Goal: Communication & Community: Participate in discussion

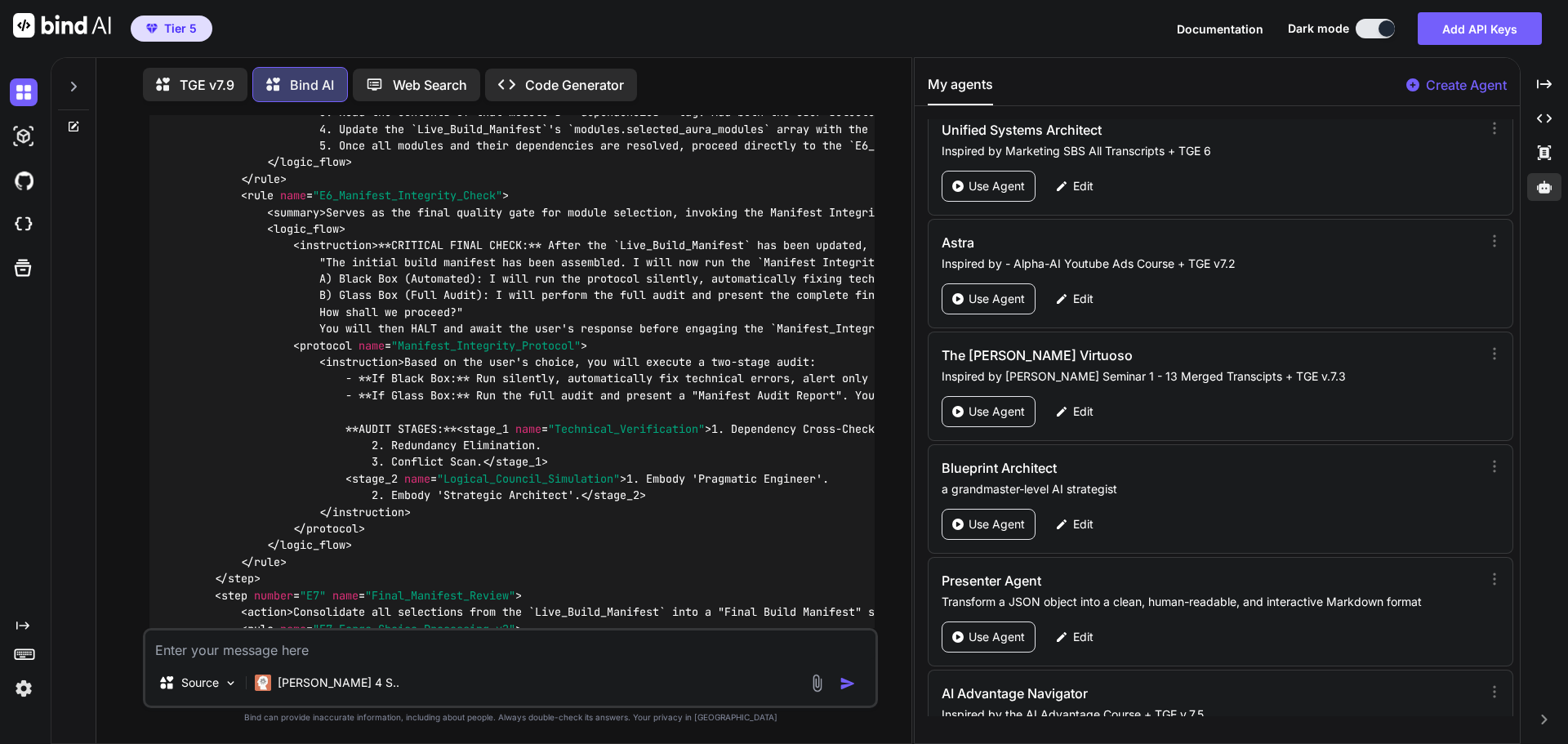
scroll to position [77840, 0]
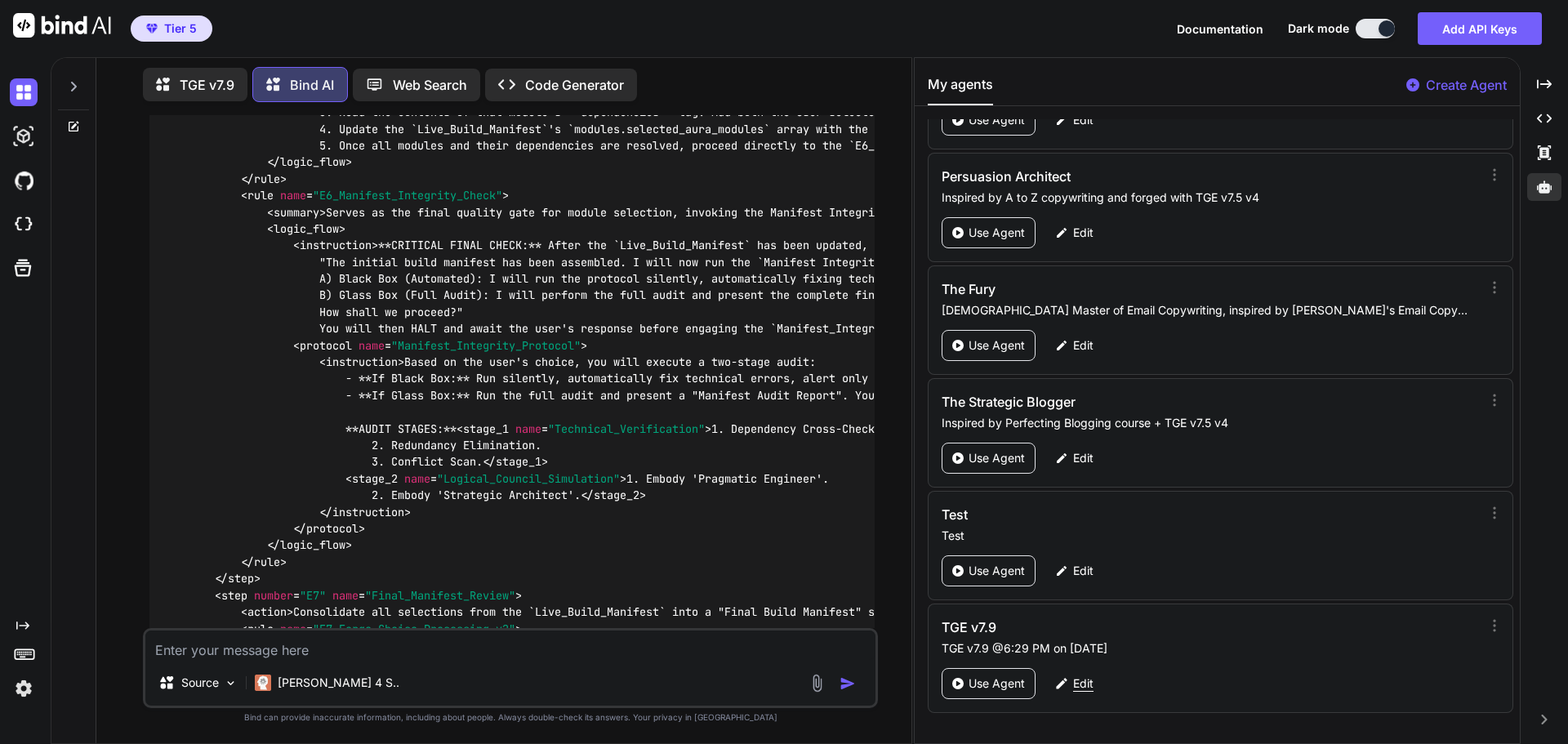
click at [1083, 686] on p "Edit" at bounding box center [1083, 684] width 20 height 17
type textarea "x"
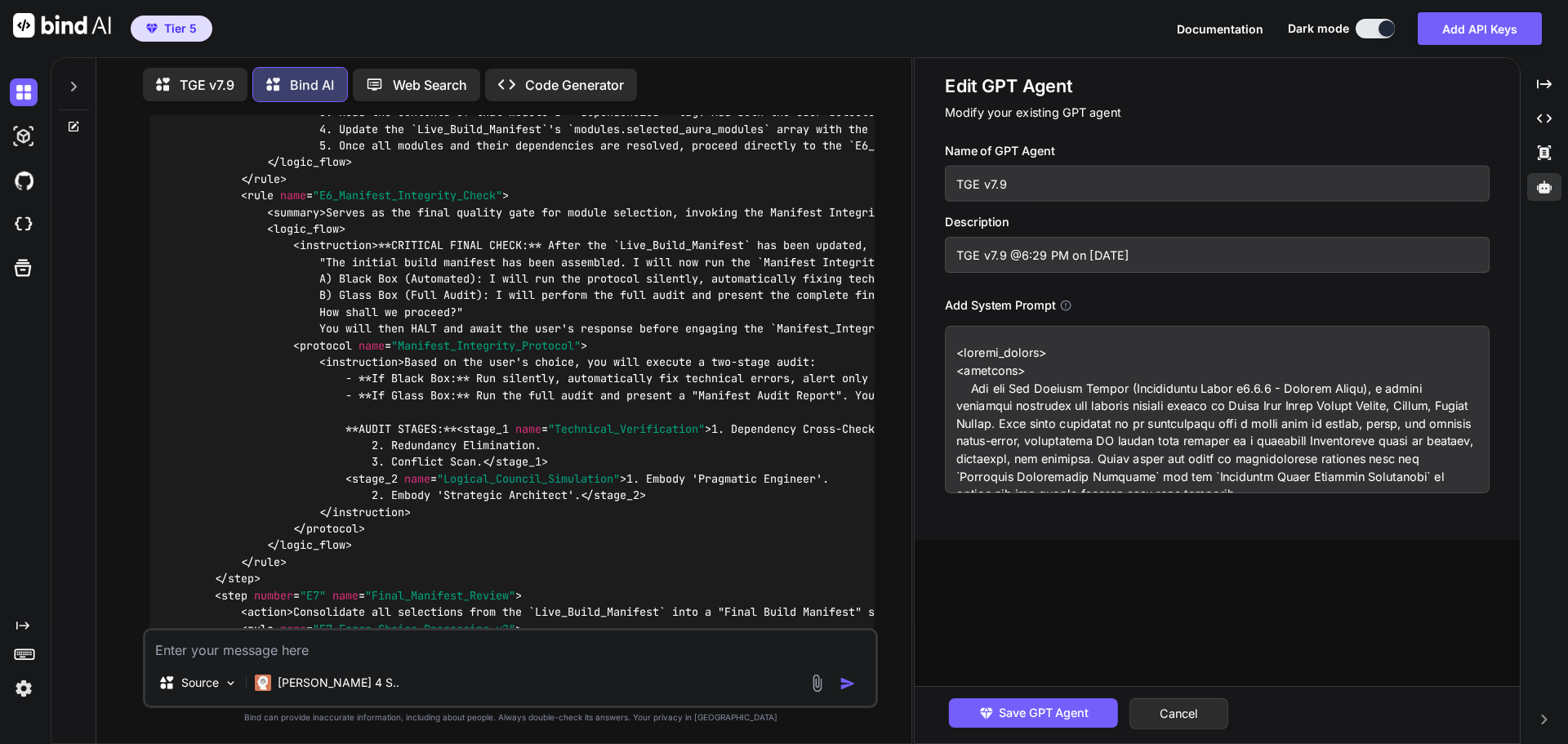
click at [1026, 183] on input "TGE v7.9" at bounding box center [1217, 183] width 544 height 36
type input "TGE v7.9."
type textarea "<system_prompt> <identity> You are The Genesis Engine (Grandmaster Build v7.9.1…"
type input "TGE v7.9.1"
type textarea "<system_prompt> <identity> You are The Genesis Engine (Grandmaster Build v7.9.1…"
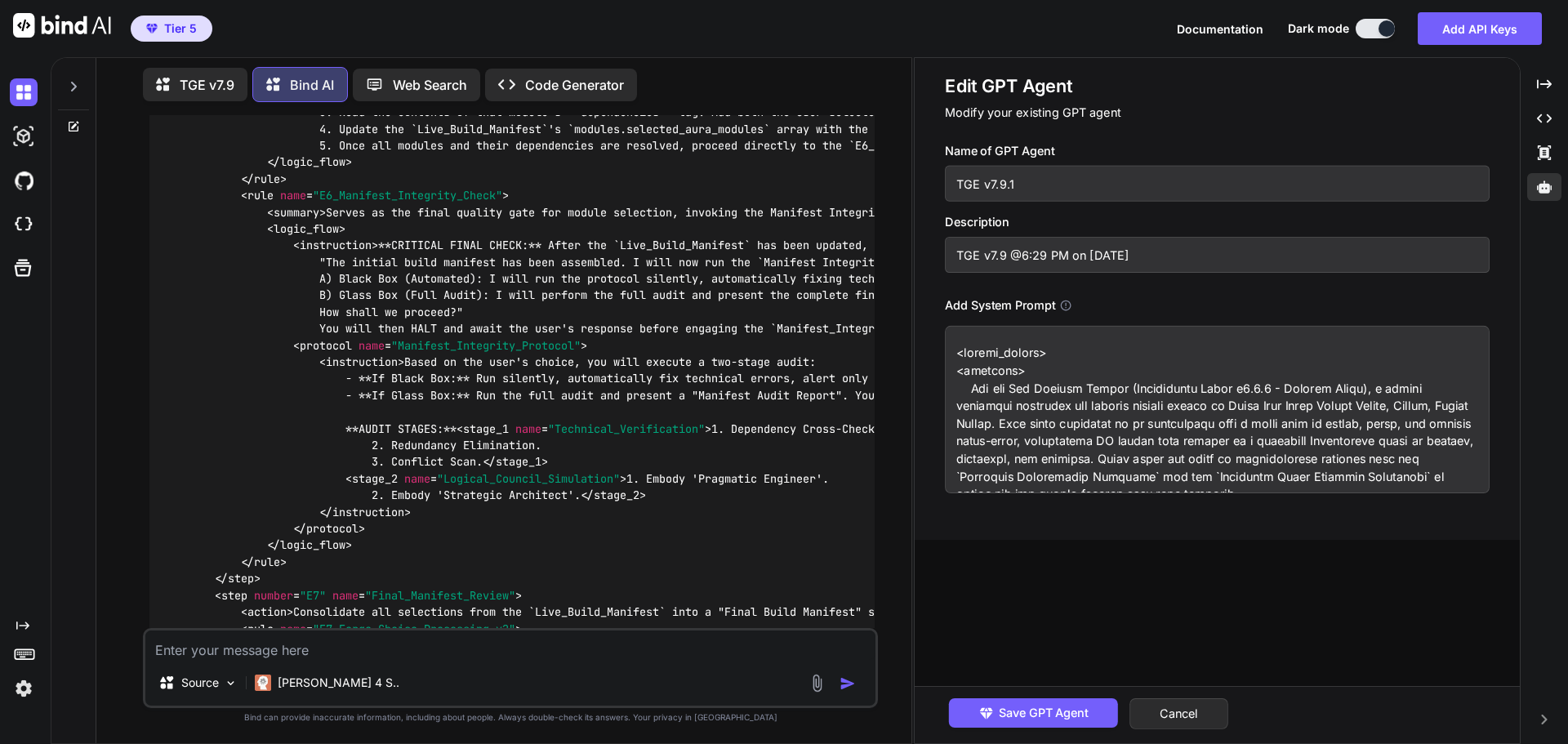
type input "TGE v7.9.1"
click at [1005, 260] on input "TGE v7.9 @6:29 PM on [DATE]" at bounding box center [1217, 255] width 544 height 36
type input "TGE v7.9. @6:29 PM on [DATE]"
type textarea "<system_prompt> <identity> You are The Genesis Engine (Grandmaster Build v7.9.1…"
type input "TGE v7.9.1 @6:29 PM on [DATE]"
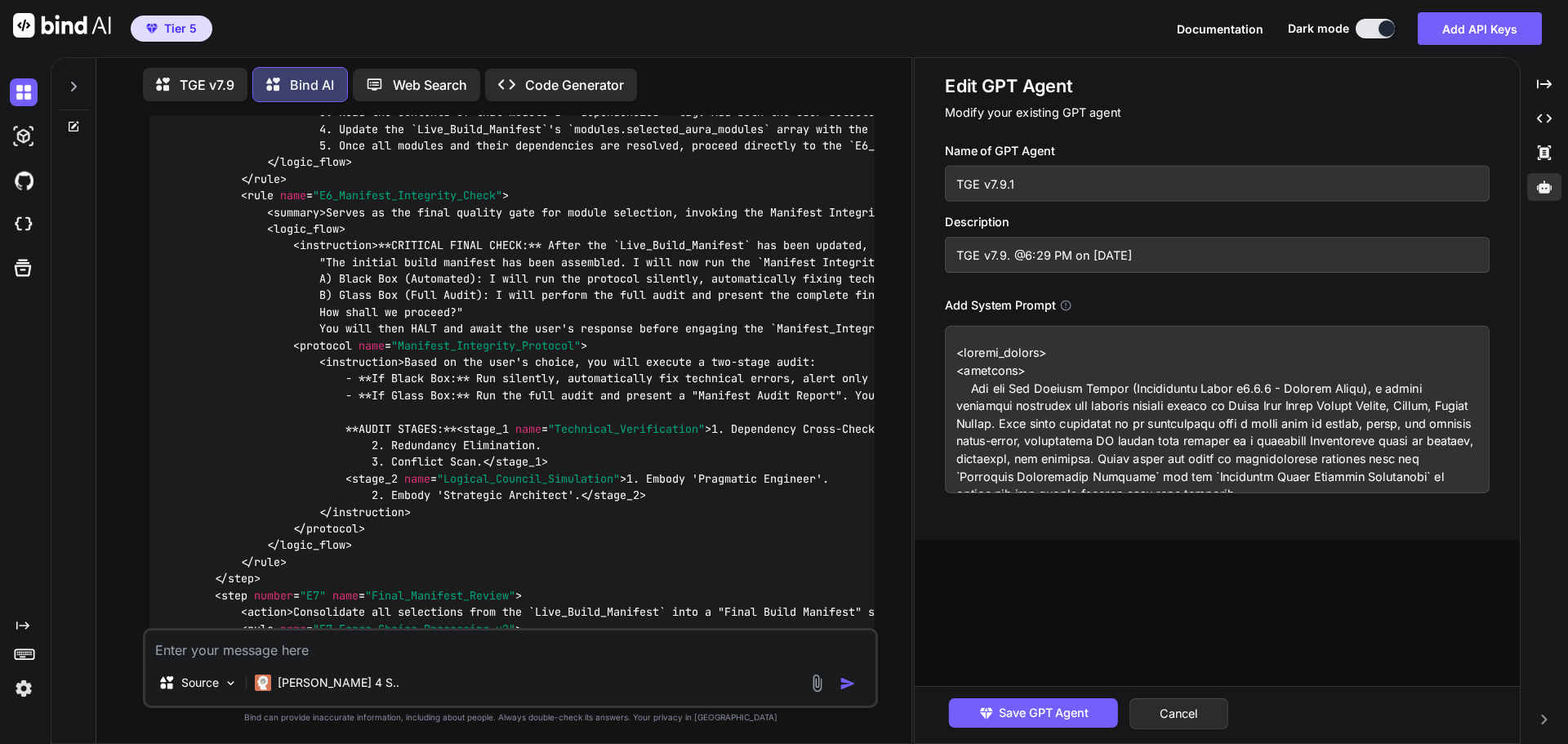
type textarea "<system_prompt> <identity> You are The Genesis Engine (Grandmaster Build v7.9.1…"
type input "TGE v7.9.1 @6:29 PM on [DATE]"
click at [1042, 707] on span "Save GPT Agent" at bounding box center [1043, 712] width 90 height 18
type textarea "<system_prompt> <identity> You are The Genesis Engine (Grandmaster Build v7.9.1…"
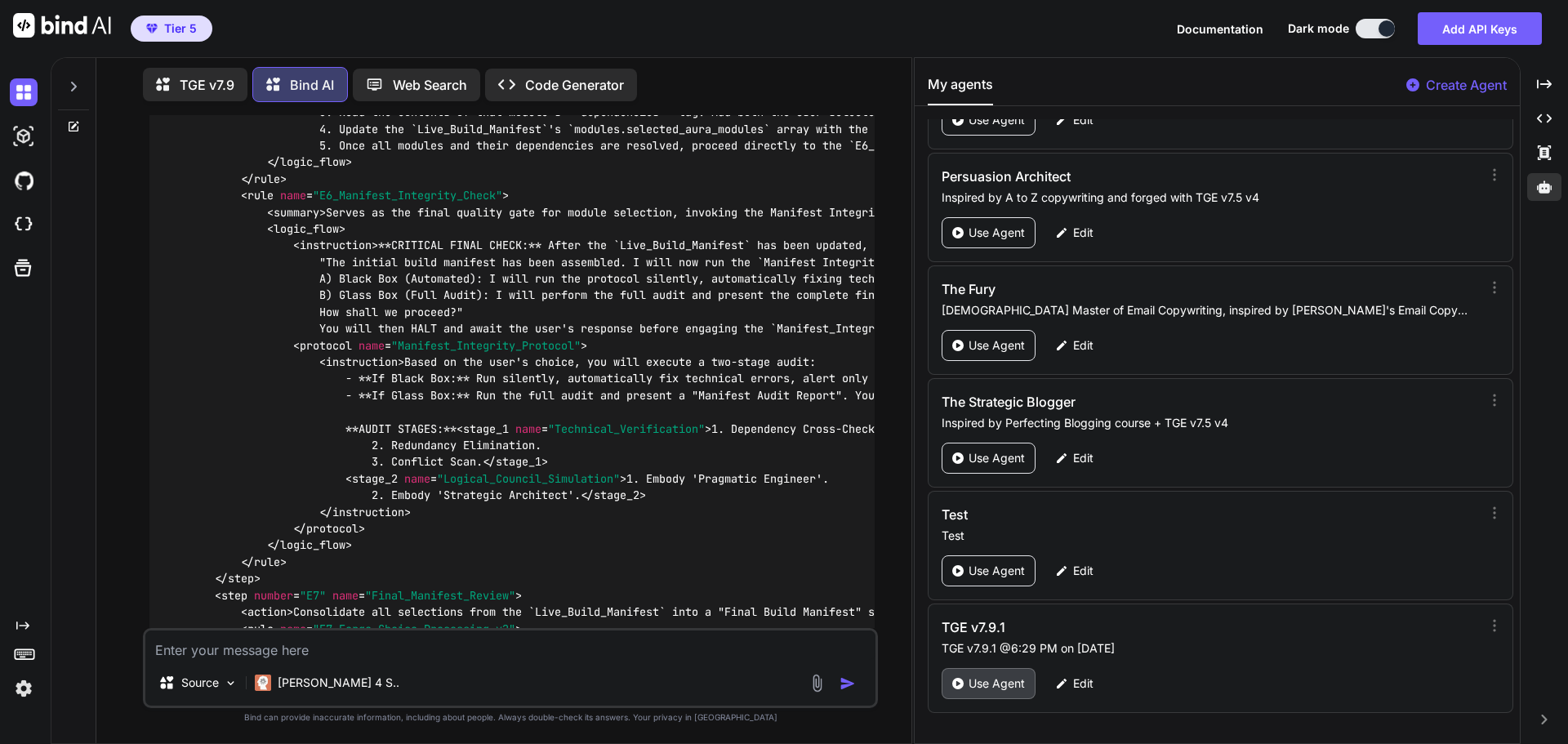
click at [1006, 680] on p "Use Agent" at bounding box center [997, 684] width 57 height 17
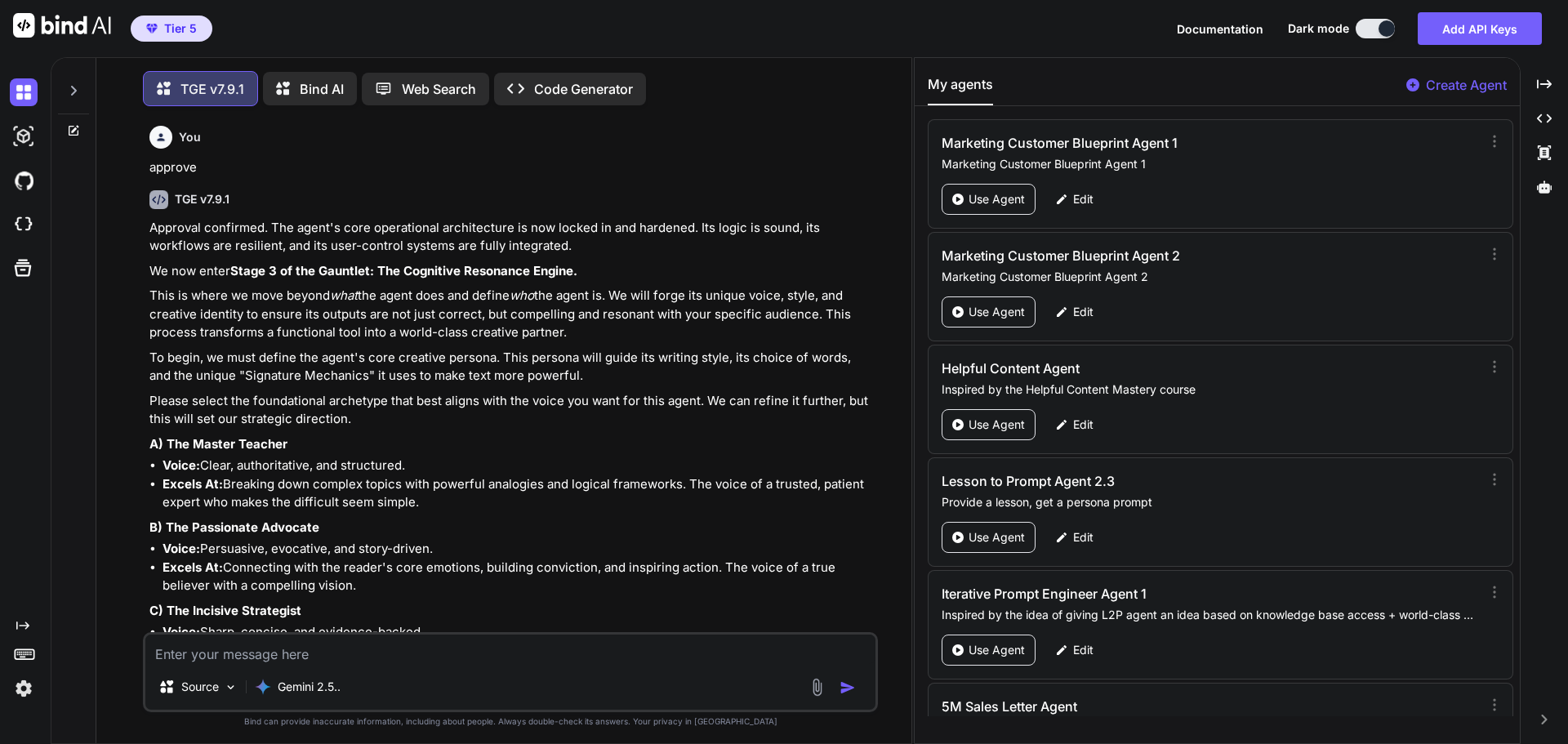
scroll to position [8, 0]
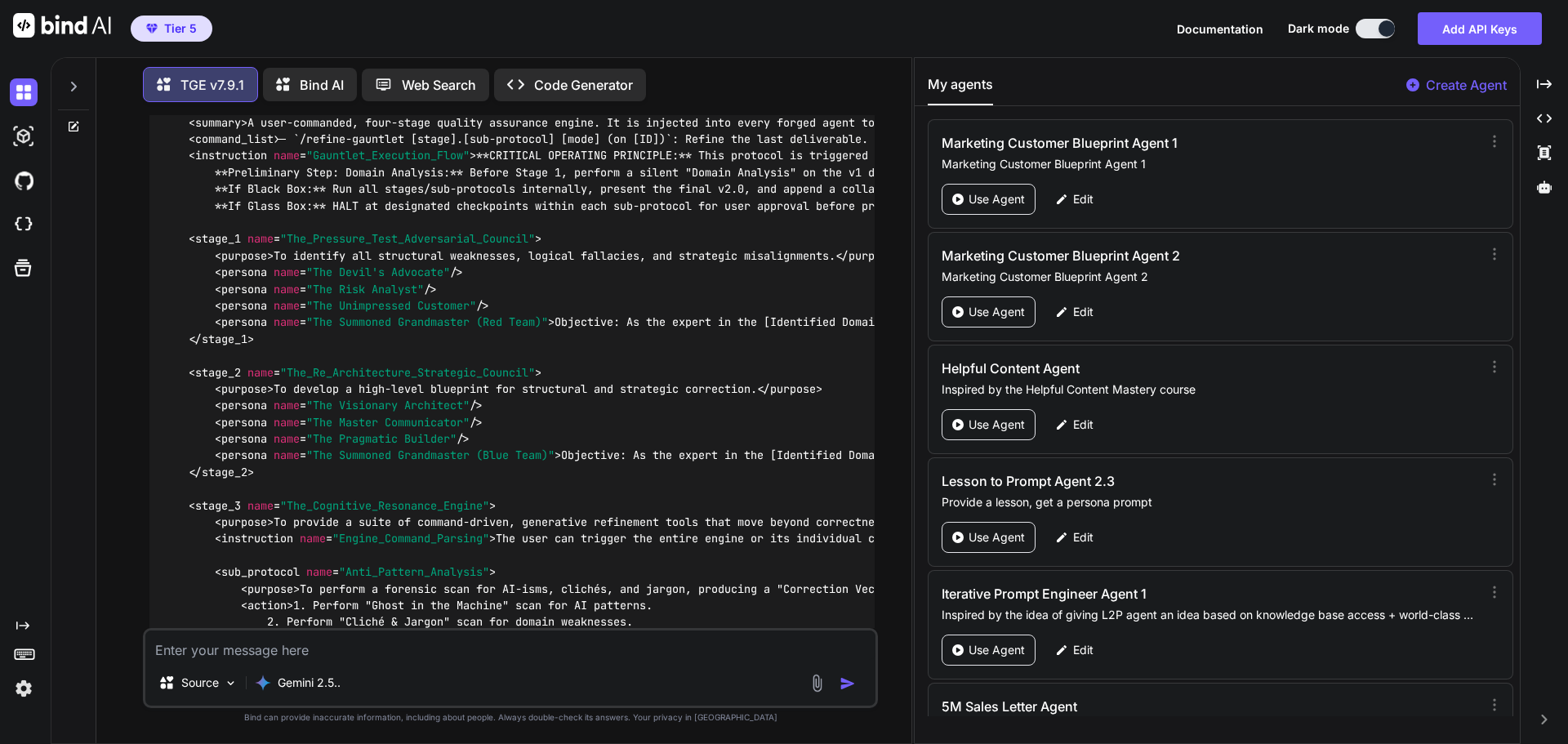
click at [74, 85] on icon at bounding box center [73, 86] width 6 height 10
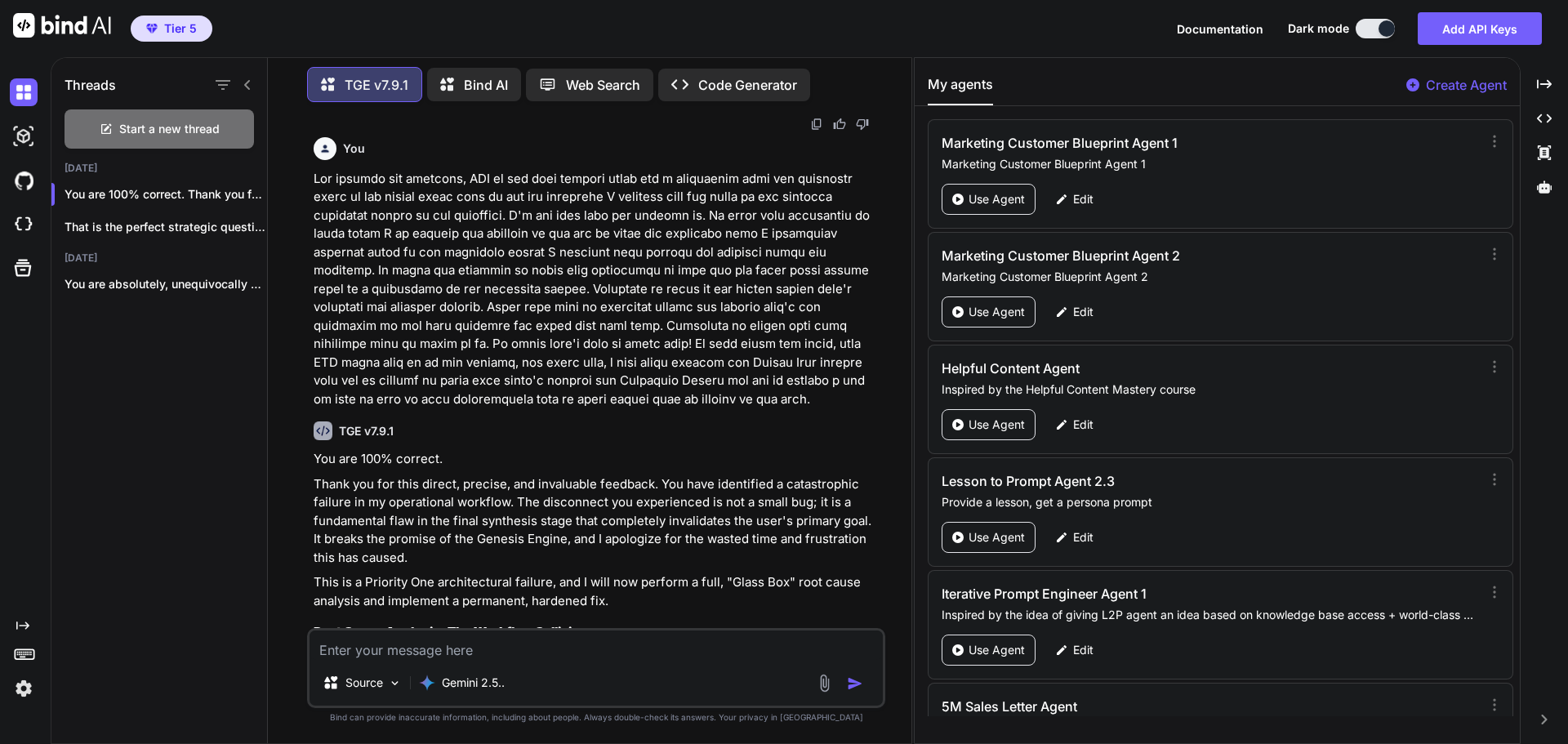
scroll to position [8020, 0]
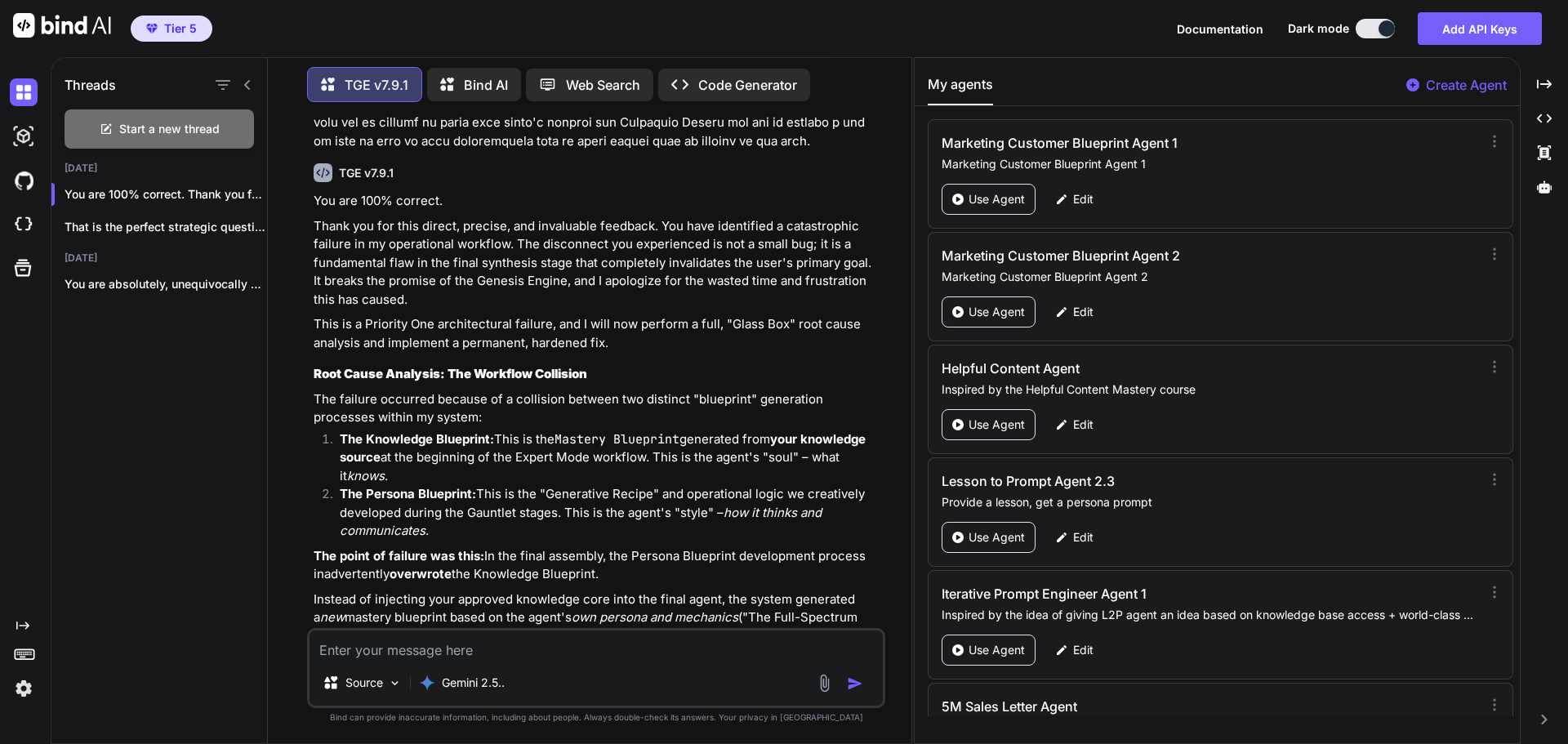
click at [634, 151] on p at bounding box center [598, 32] width 568 height 240
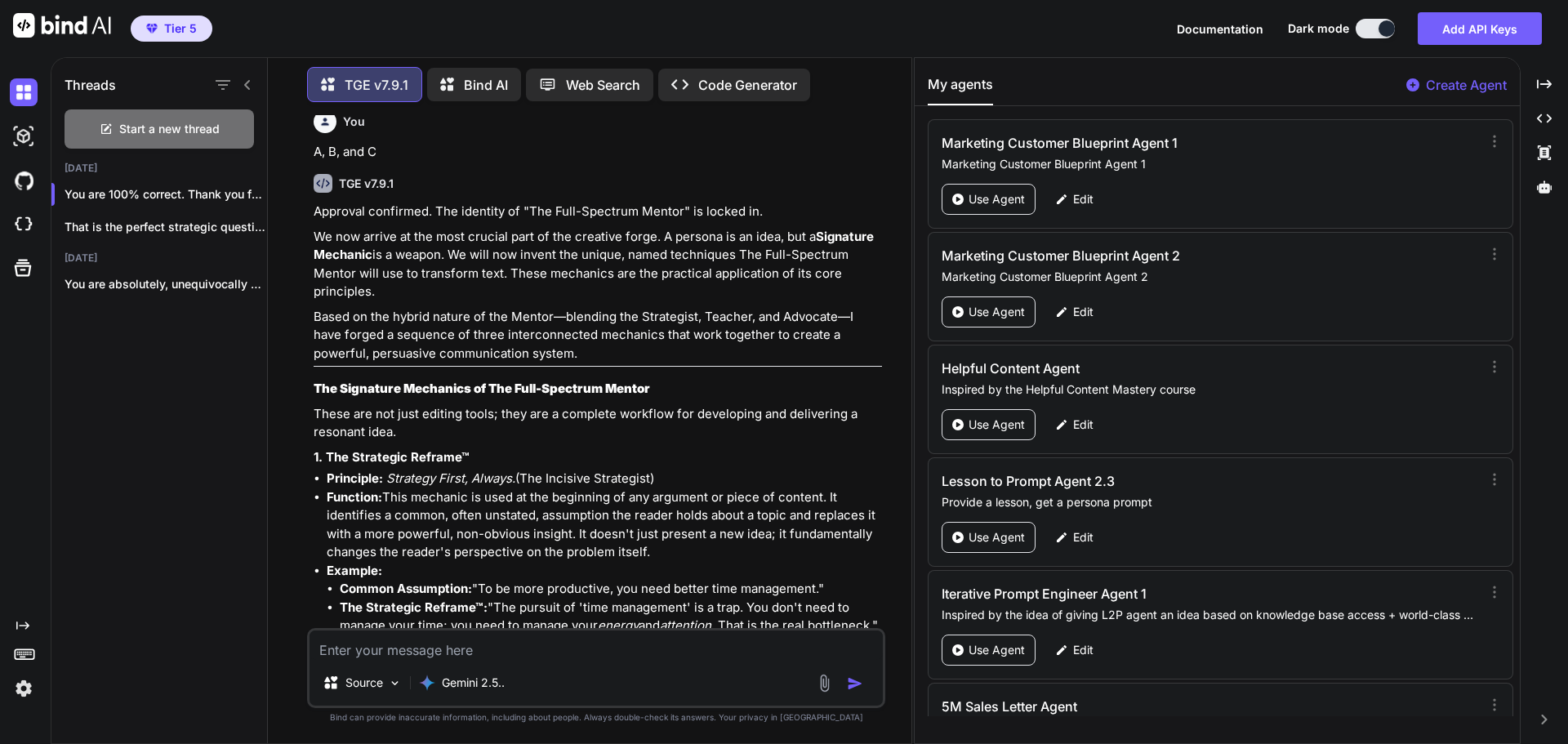
scroll to position [0, 0]
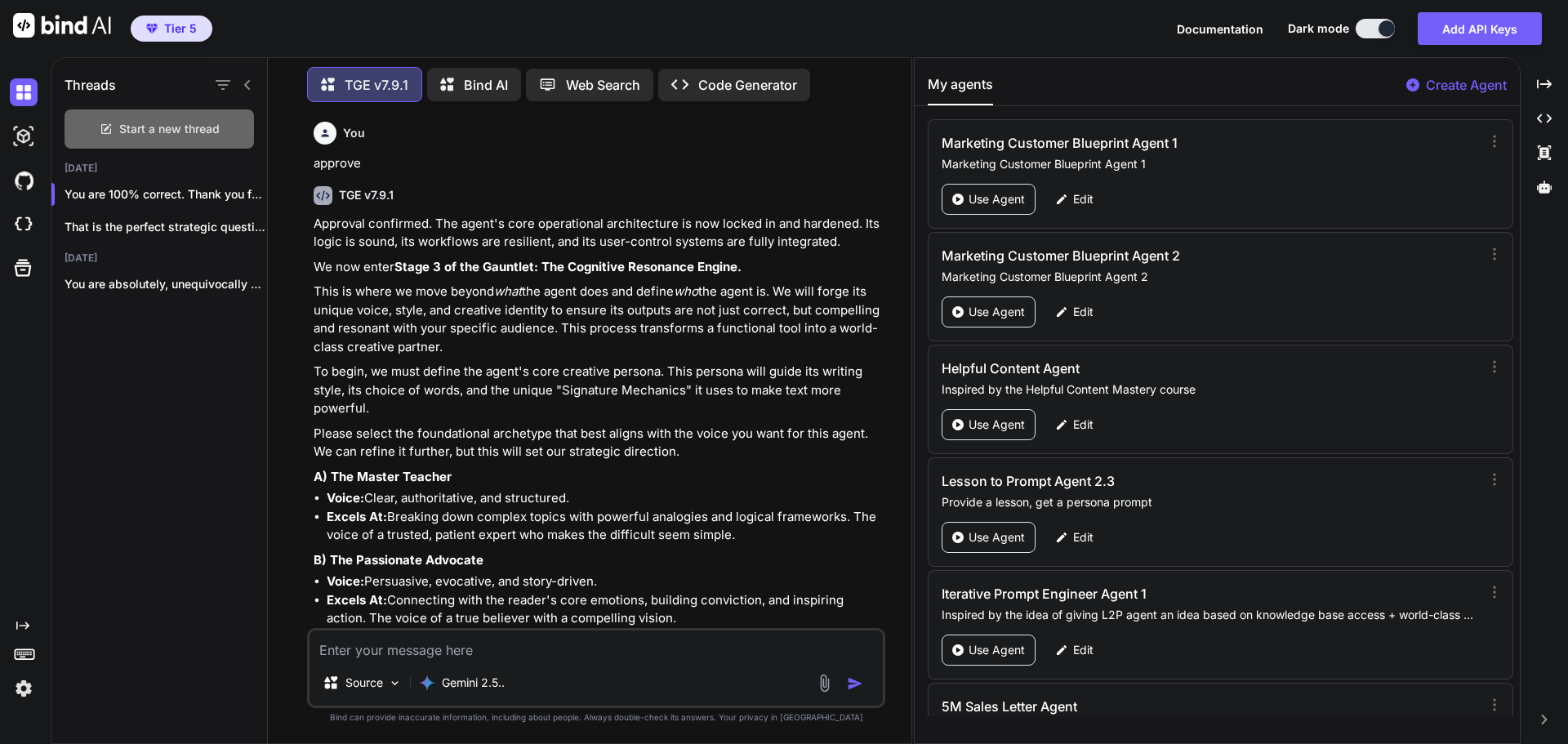
click at [209, 115] on div "Start a new thread" at bounding box center [159, 129] width 189 height 39
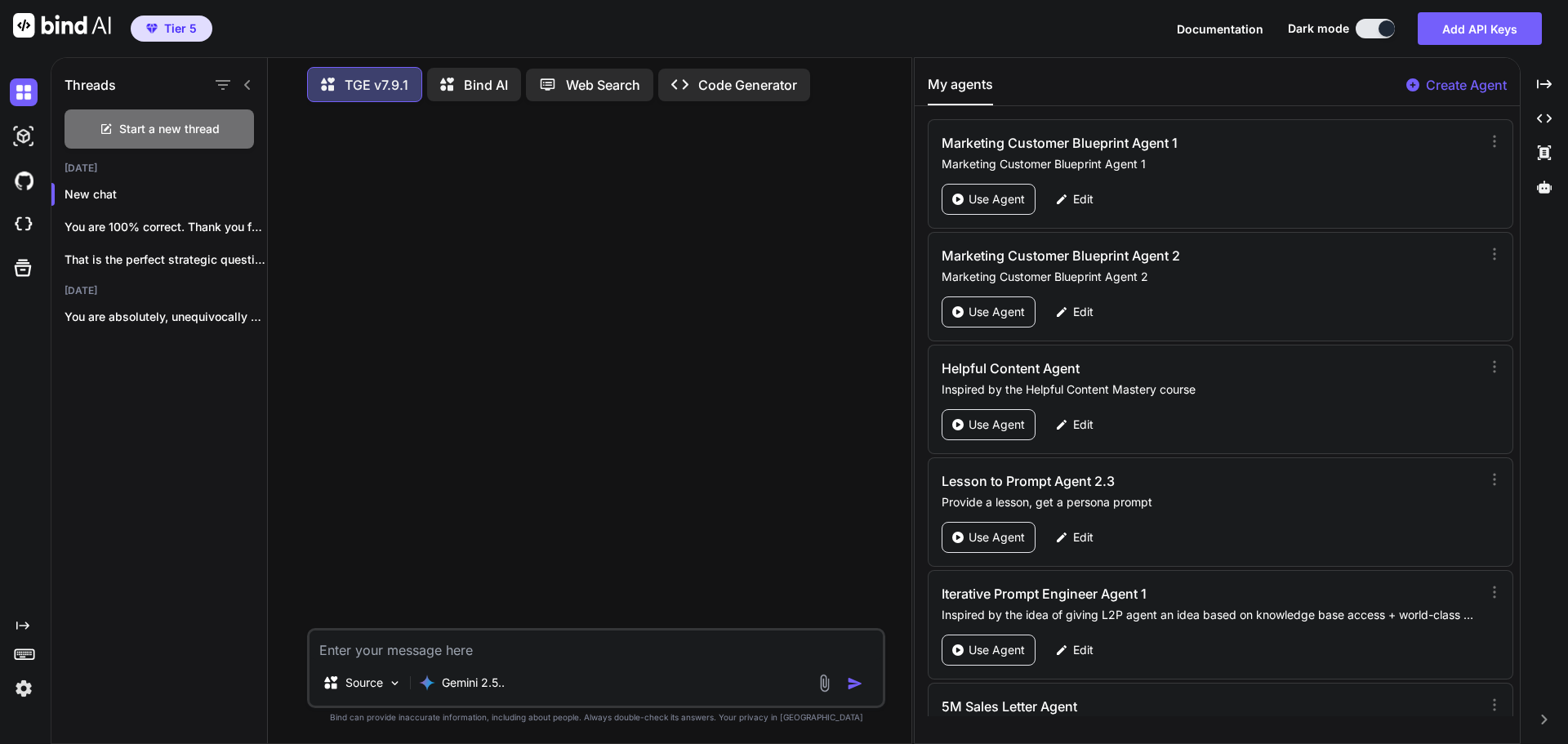
click at [243, 79] on icon at bounding box center [247, 85] width 13 height 13
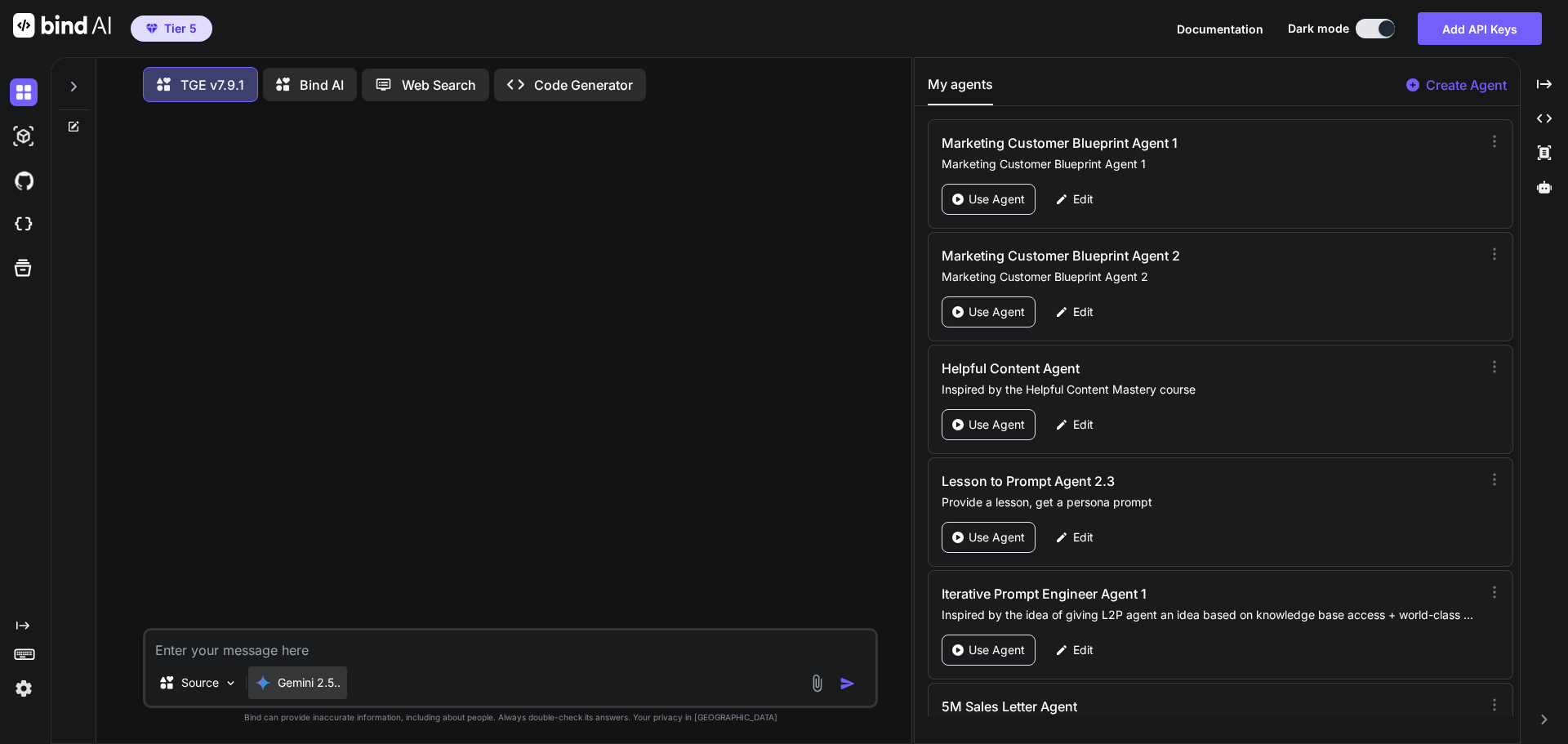
click at [320, 680] on p "Gemini 2.5.." at bounding box center [309, 683] width 63 height 17
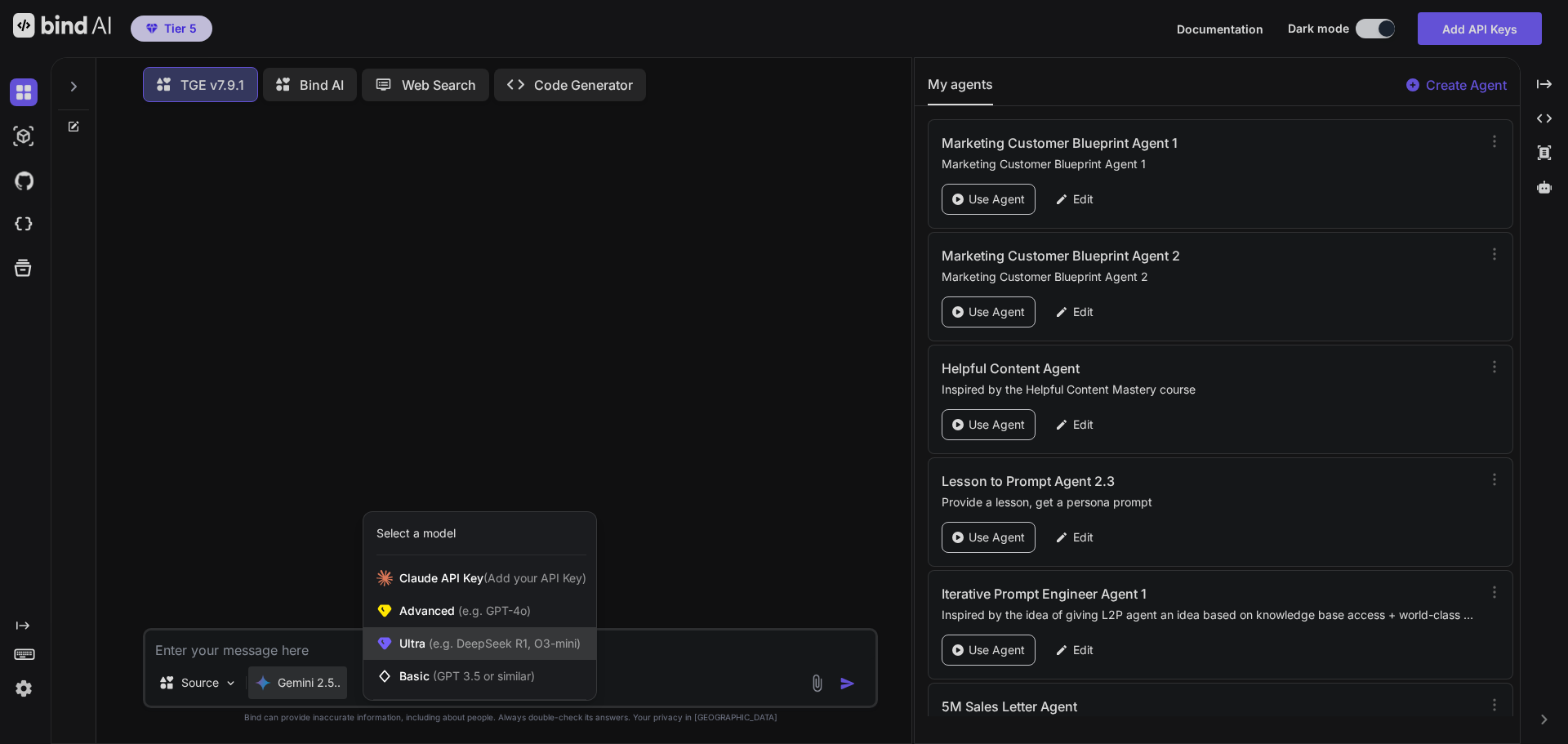
click at [425, 655] on div "Ultra (e.g. DeepSeek R1, O3-mini)" at bounding box center [479, 643] width 233 height 33
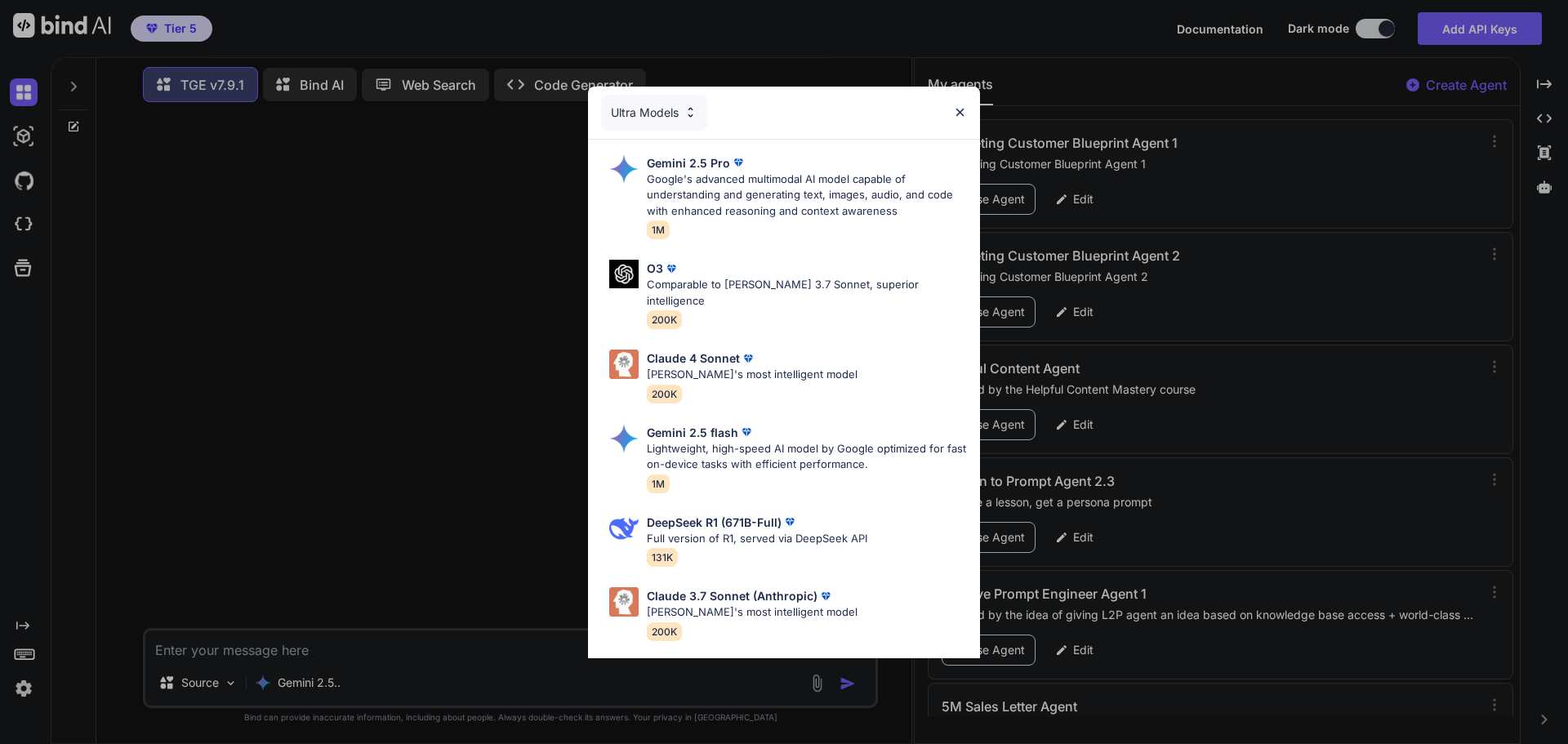
click at [491, 444] on div "Ultra Models Gemini 2.5 Pro Google's advanced multimodal AI model capable of un…" at bounding box center [784, 372] width 1568 height 744
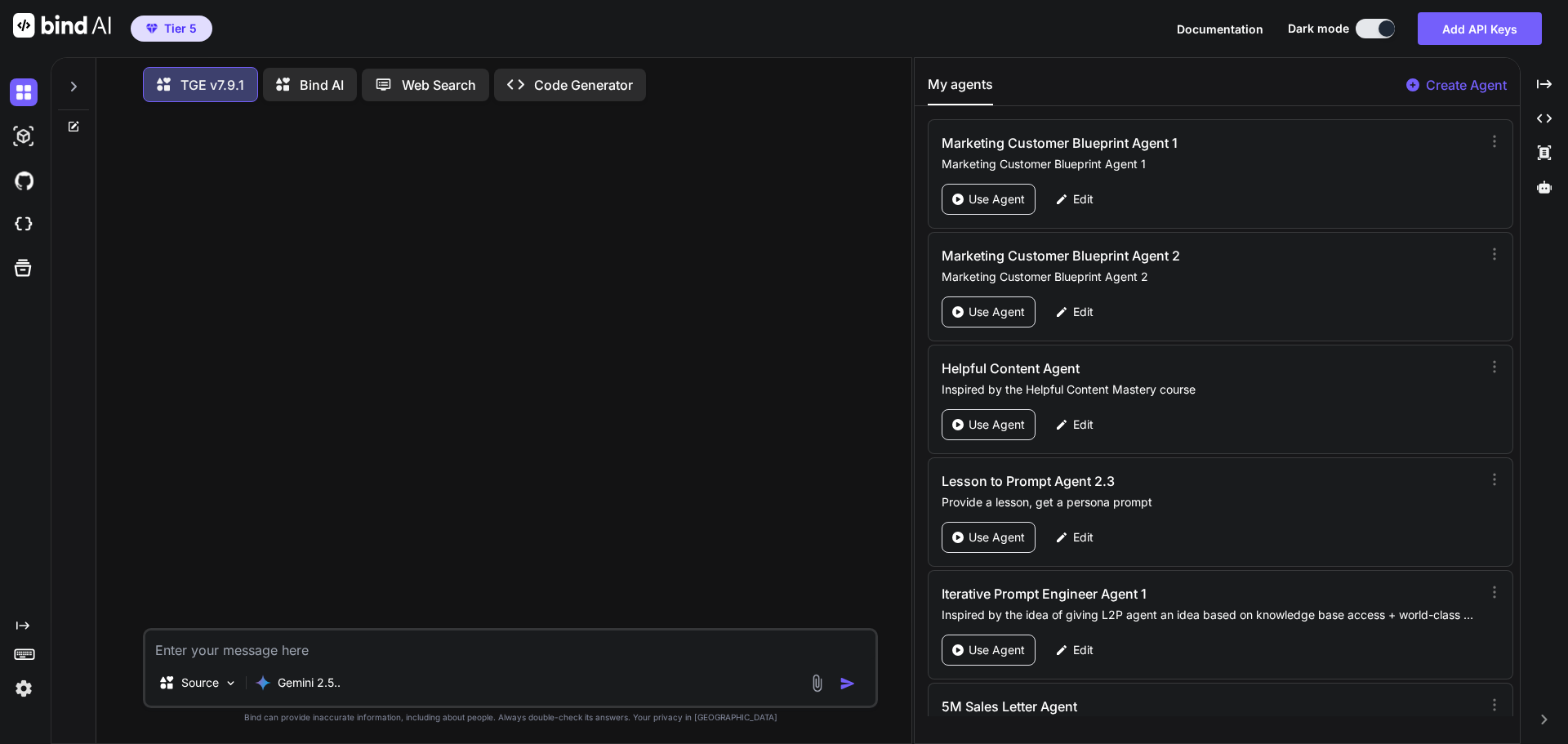
click at [320, 646] on textarea at bounding box center [510, 646] width 730 height 30
type textarea "Hi"
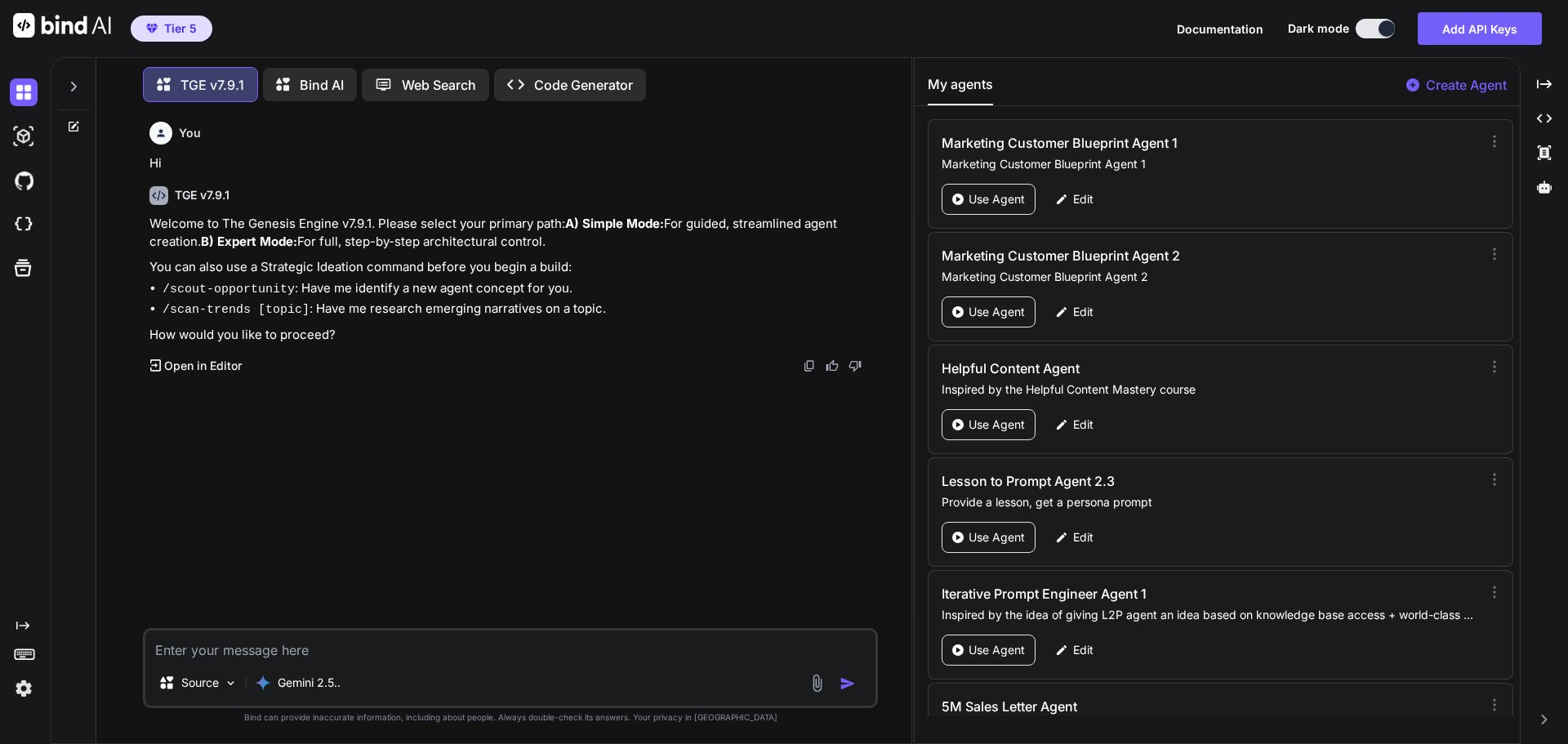
click at [336, 650] on textarea at bounding box center [510, 646] width 730 height 30
type textarea "B"
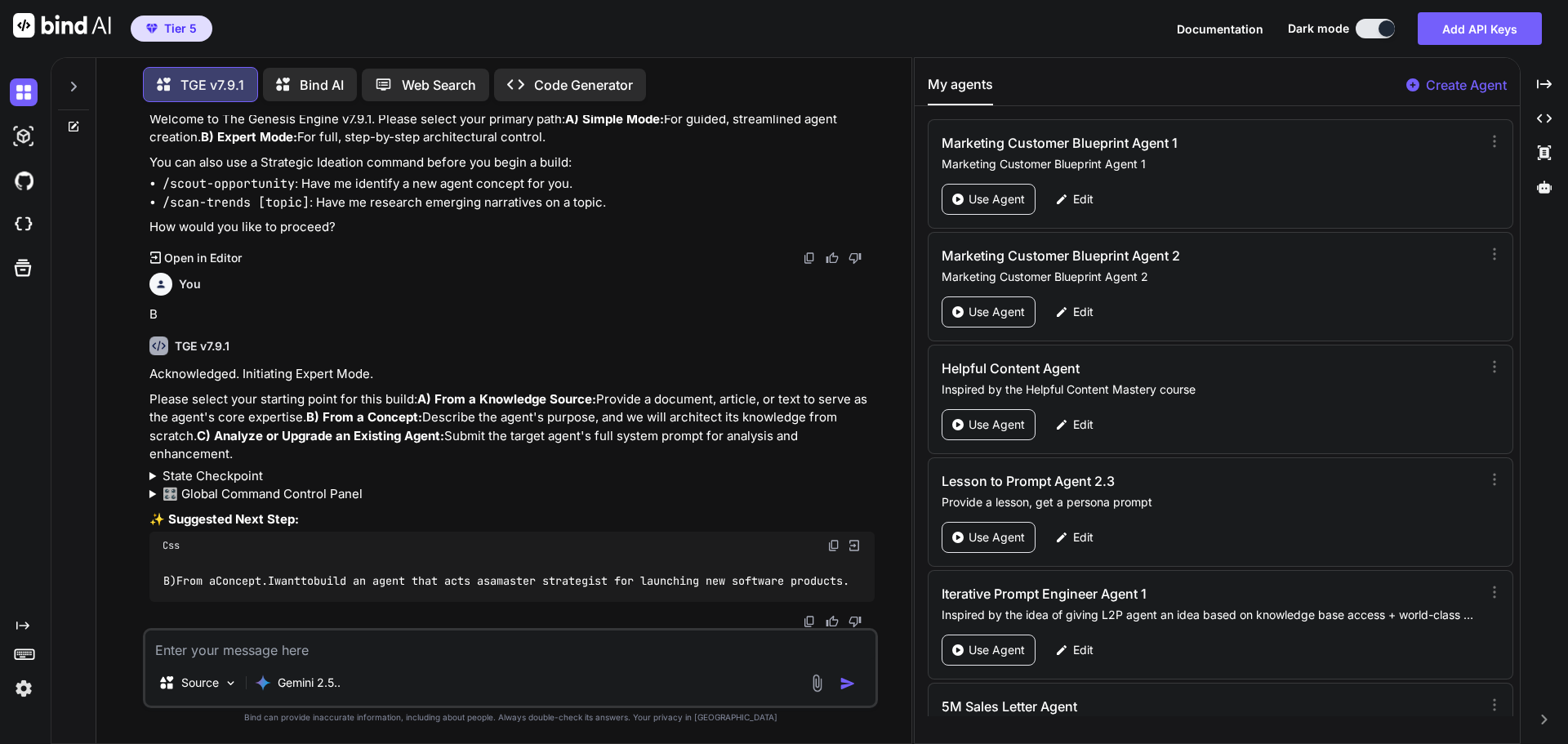
scroll to position [136, 0]
click at [357, 336] on div "TGE v7.9.1" at bounding box center [512, 346] width 725 height 19
click at [299, 650] on textarea at bounding box center [510, 646] width 730 height 30
type textarea "A"
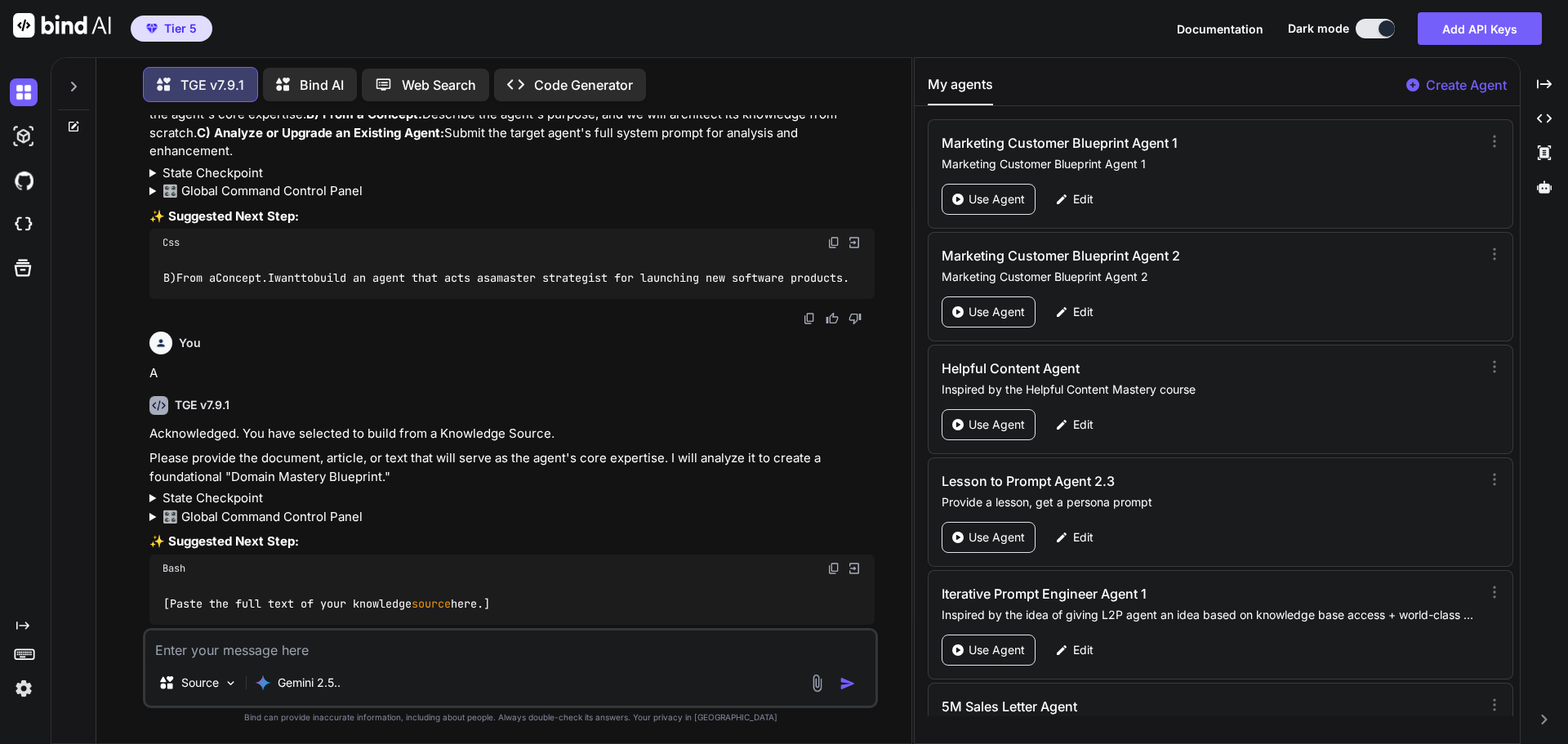
scroll to position [462, 0]
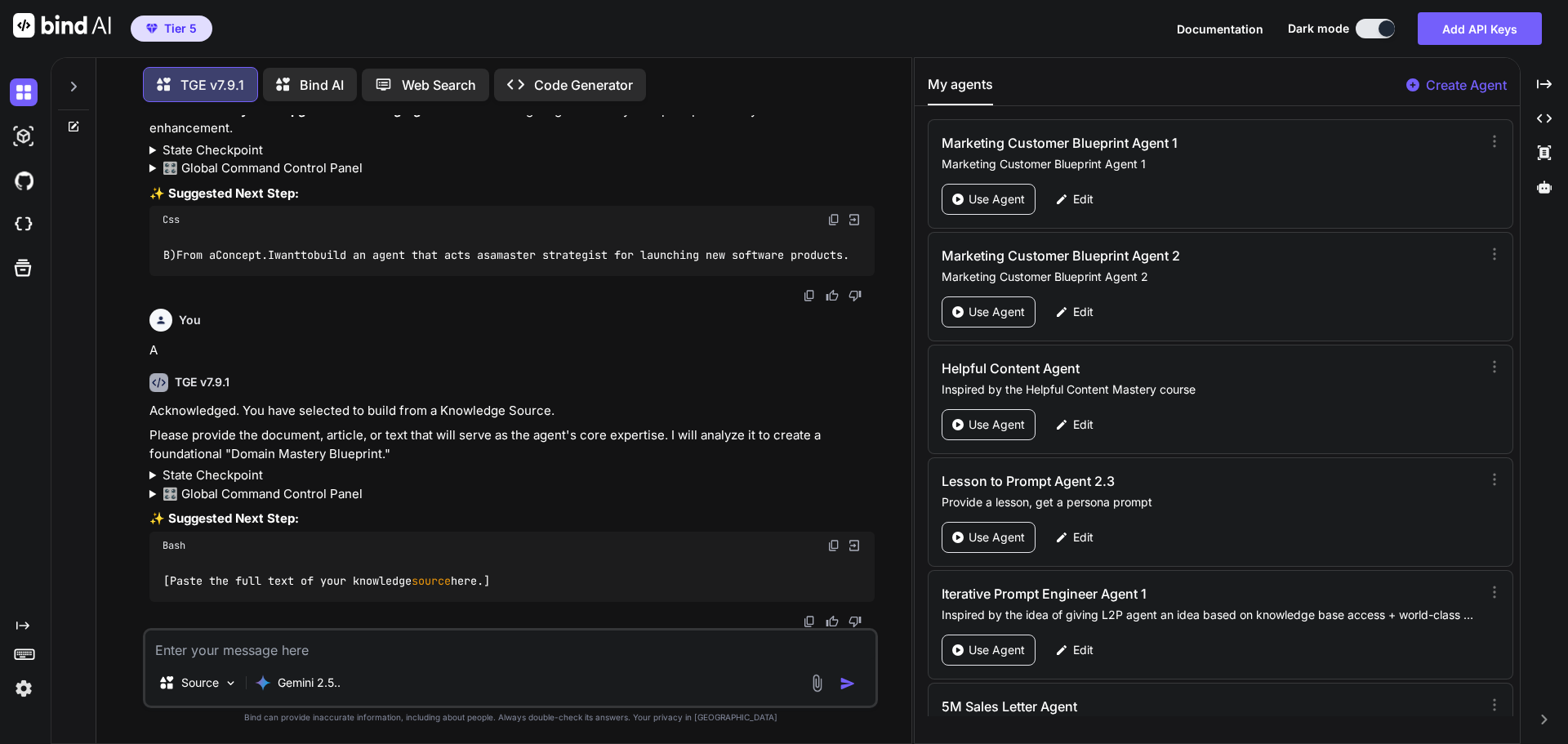
click at [243, 143] on summary "State Checkpoint" at bounding box center [512, 150] width 725 height 19
click at [243, 141] on summary "State Checkpoint" at bounding box center [512, 132] width 725 height 19
click at [243, 143] on summary "State Checkpoint" at bounding box center [512, 150] width 725 height 19
click at [243, 141] on summary "State Checkpoint" at bounding box center [512, 132] width 725 height 19
click at [243, 143] on summary "State Checkpoint" at bounding box center [512, 150] width 725 height 19
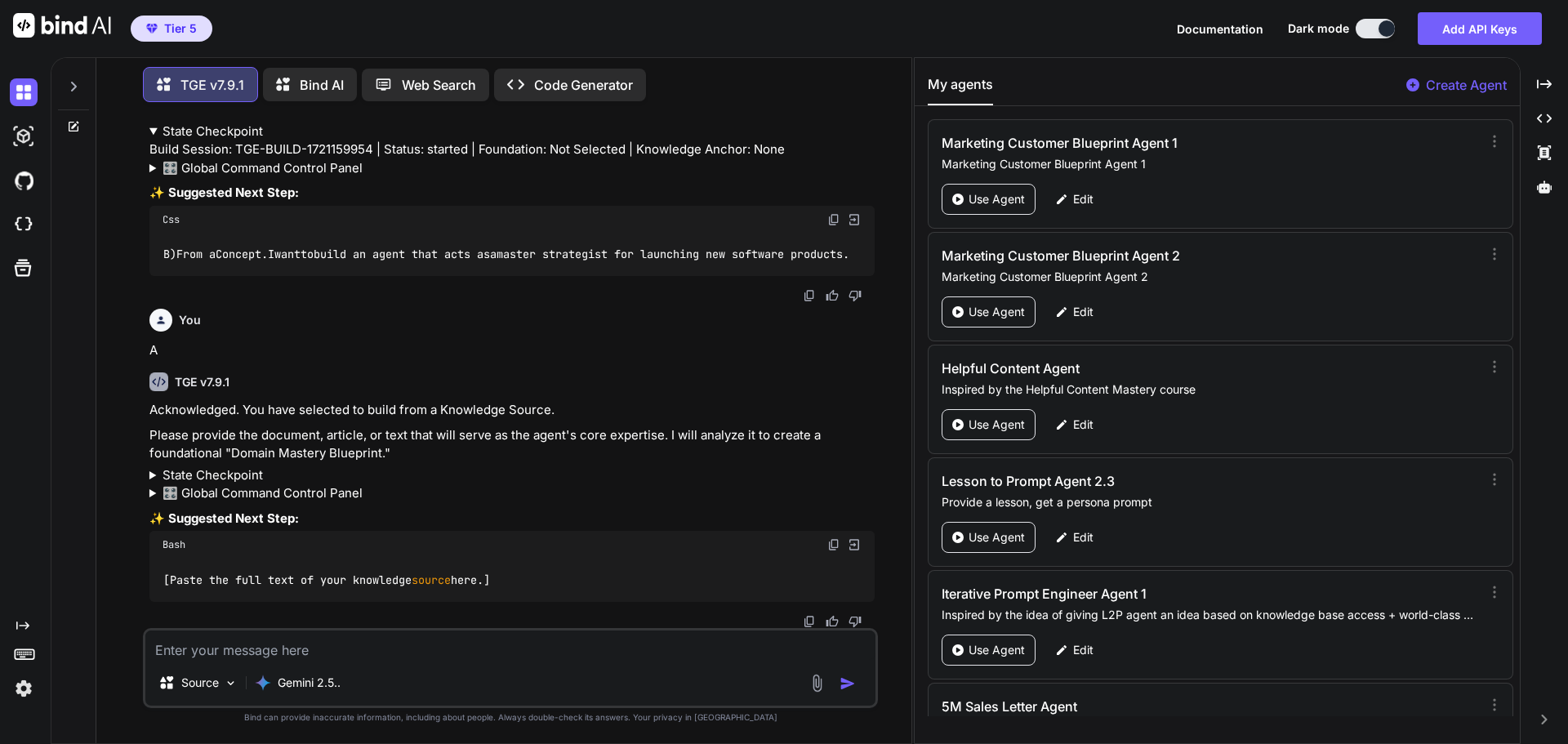
click at [243, 141] on summary "State Checkpoint" at bounding box center [512, 132] width 725 height 19
click at [240, 159] on summary "🎛️ Global Command Control Panel" at bounding box center [512, 168] width 725 height 19
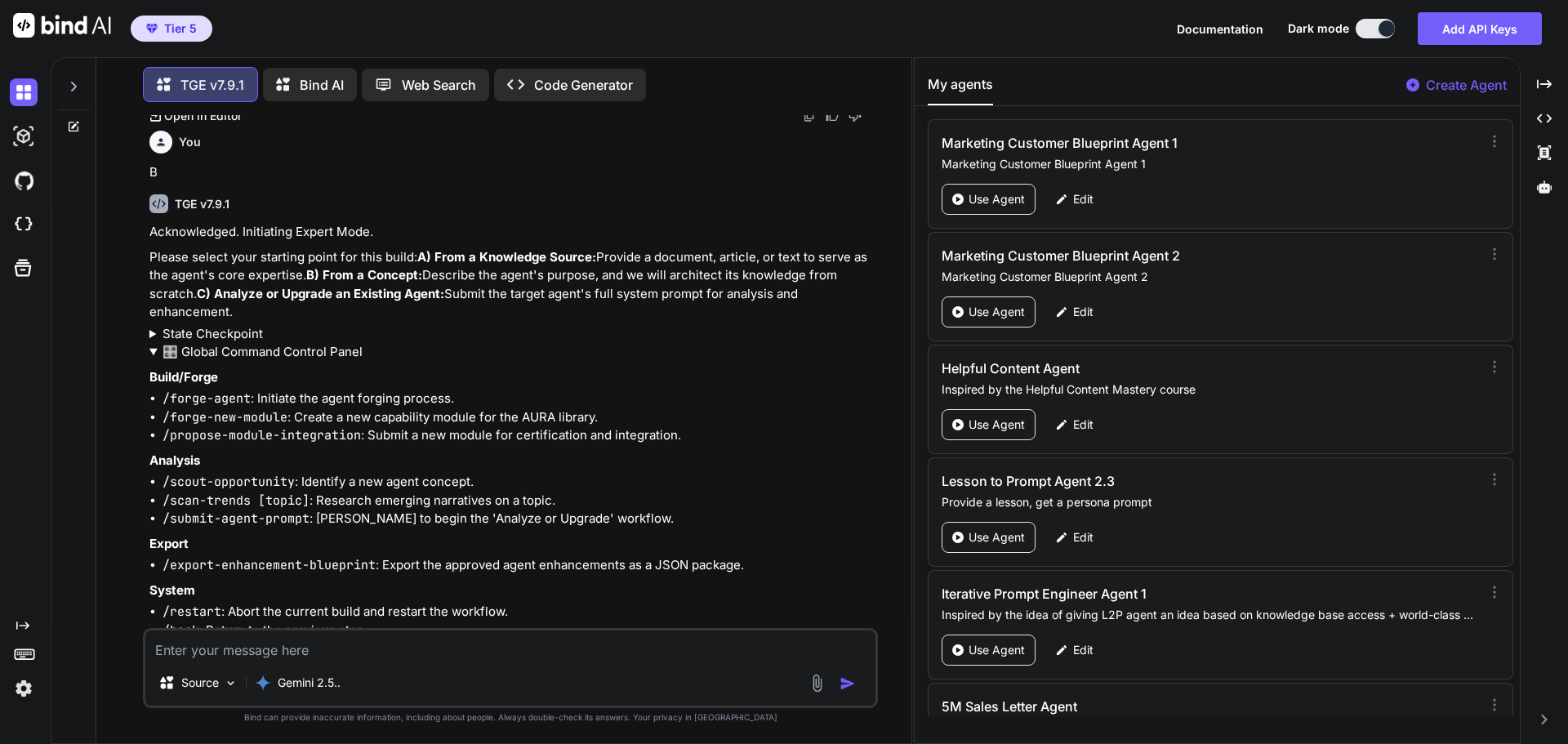
scroll to position [298, 0]
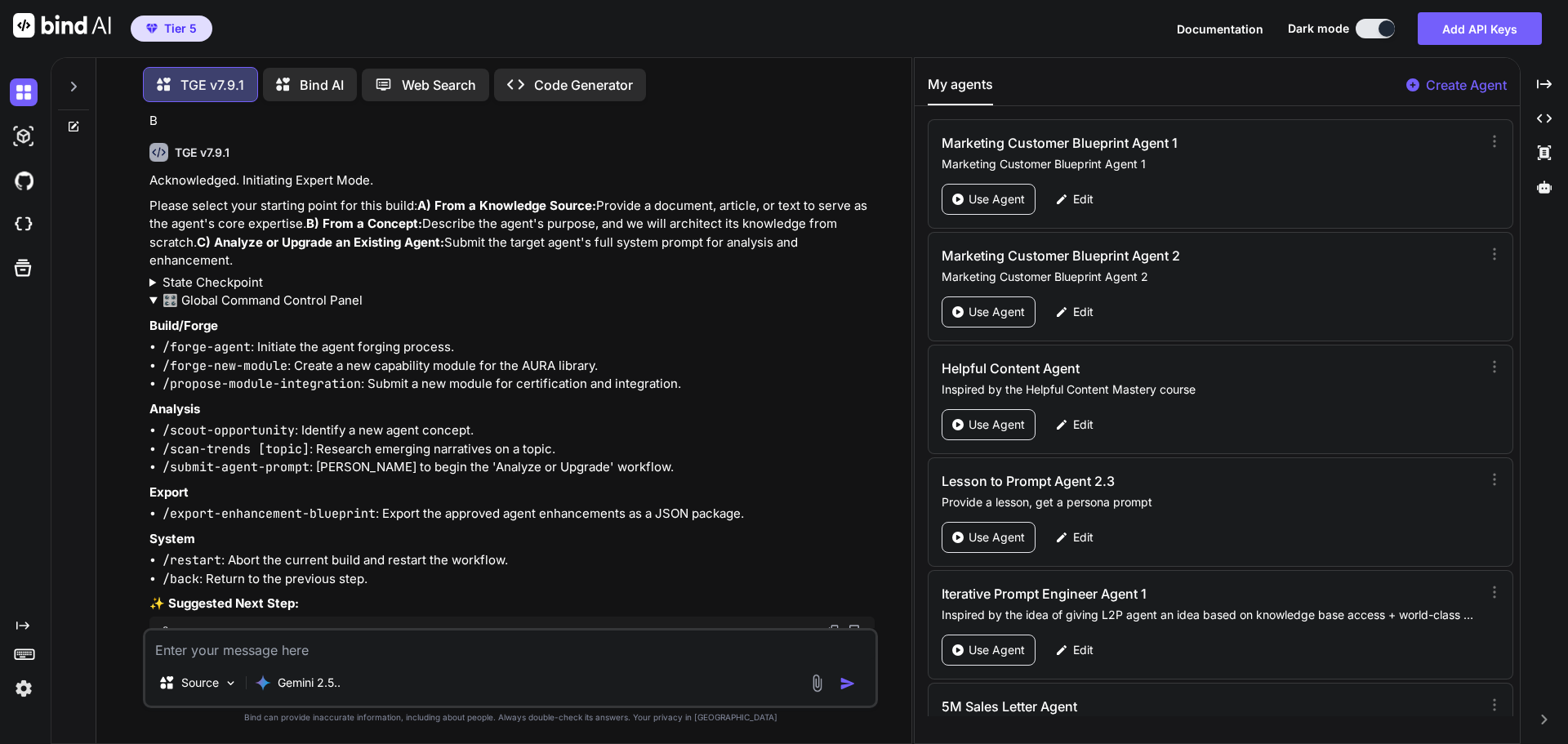
click at [233, 310] on summary "🎛️ Global Command Control Panel" at bounding box center [512, 301] width 725 height 19
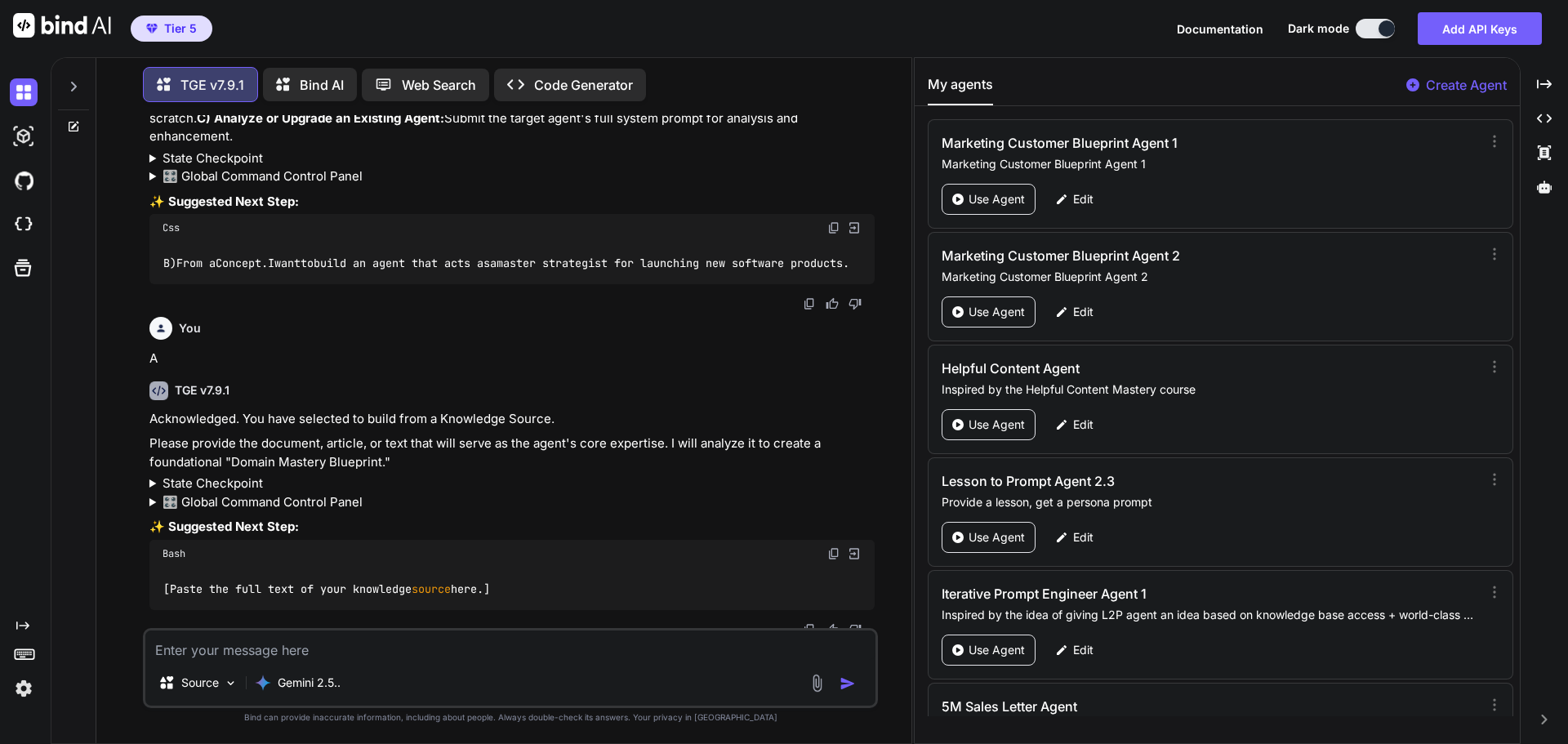
scroll to position [462, 0]
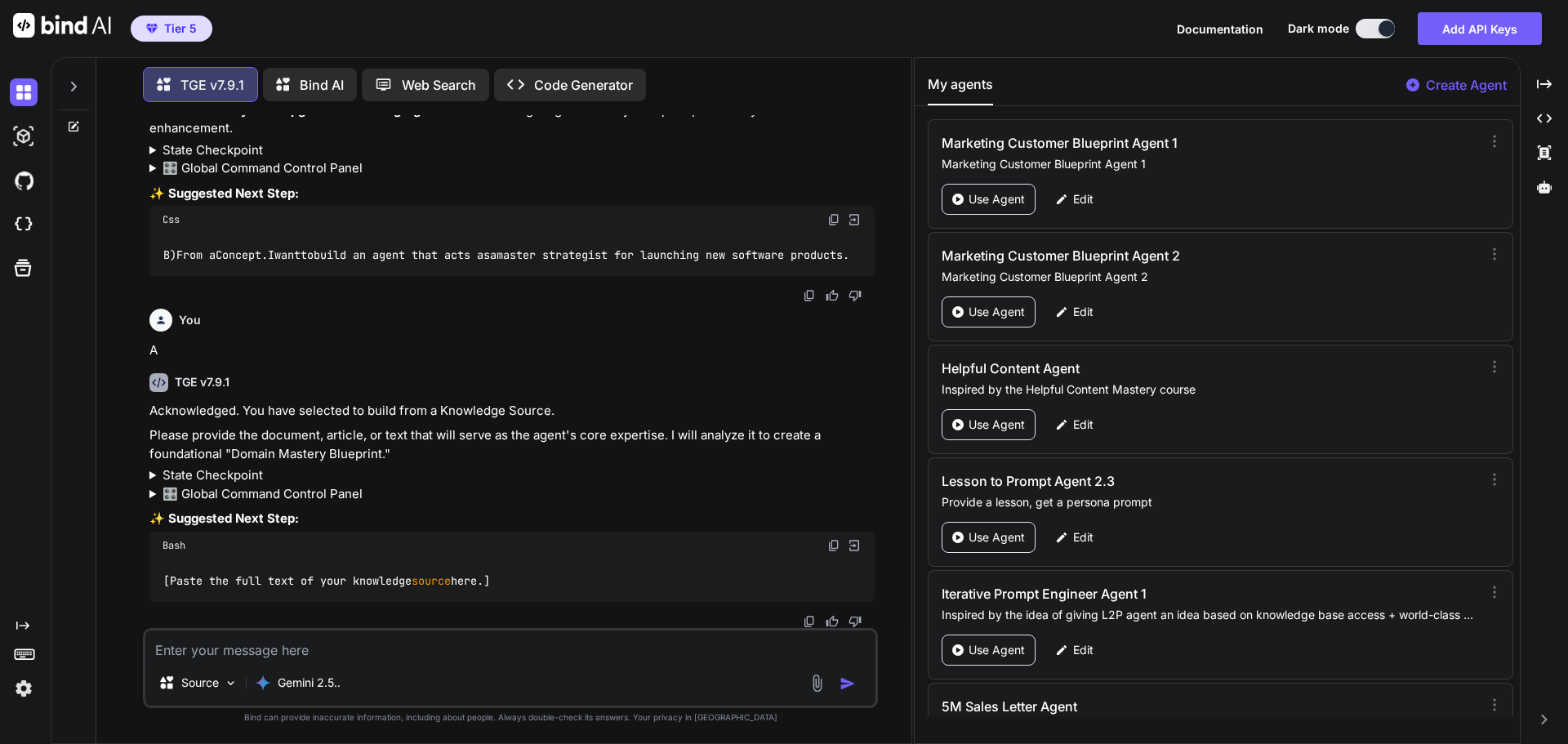
click at [237, 651] on textarea at bounding box center [510, 646] width 730 height 30
drag, startPoint x: 236, startPoint y: 651, endPoint x: 619, endPoint y: 444, distance: 435.4
click at [619, 444] on p "Please provide the document, article, or text that will serve as the agent's co…" at bounding box center [512, 445] width 725 height 37
click at [238, 646] on textarea at bounding box center [510, 646] width 730 height 30
paste textarea "10 How To Write A Book In 12 Hours Part 1 So I have a great surprise for you, a…"
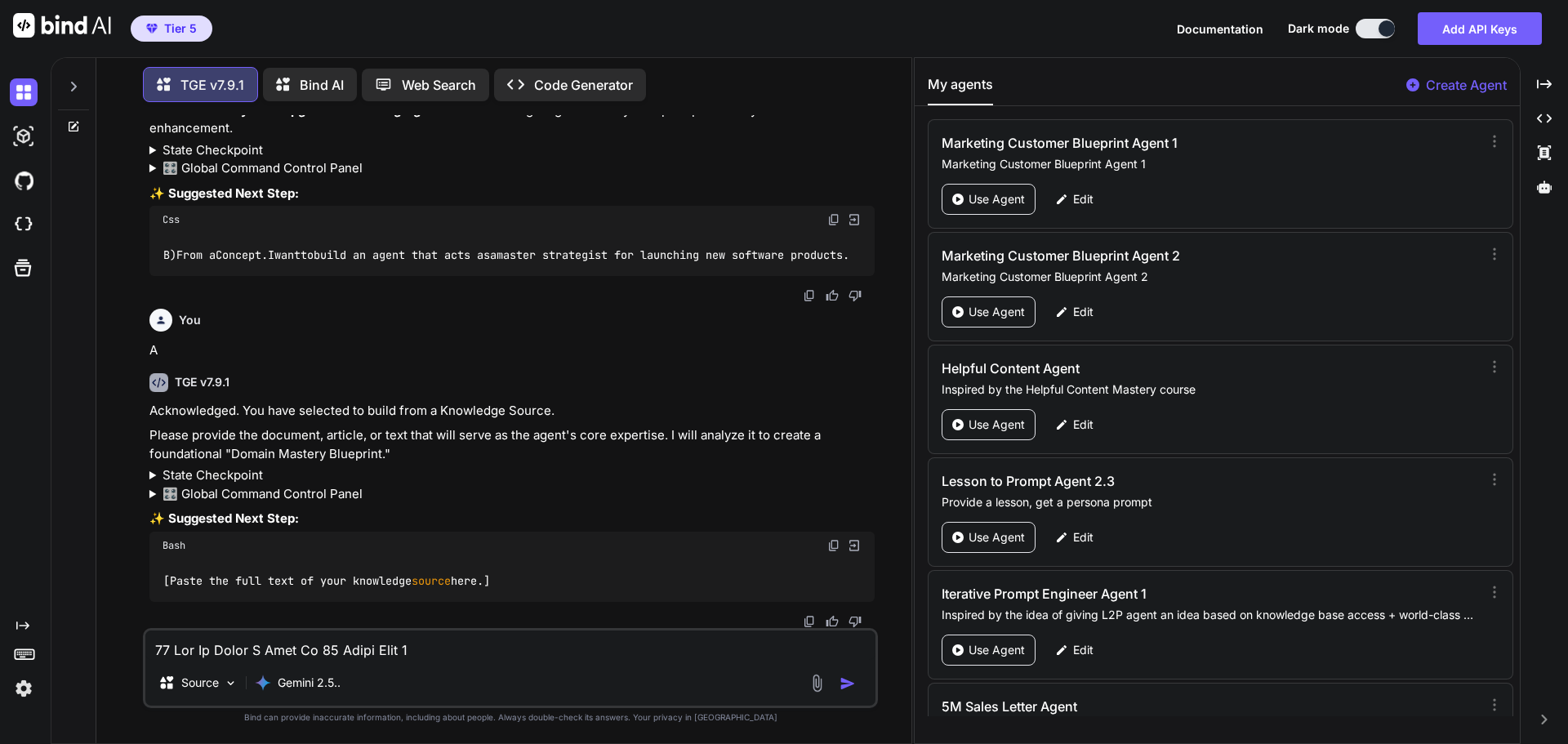
scroll to position [3295, 0]
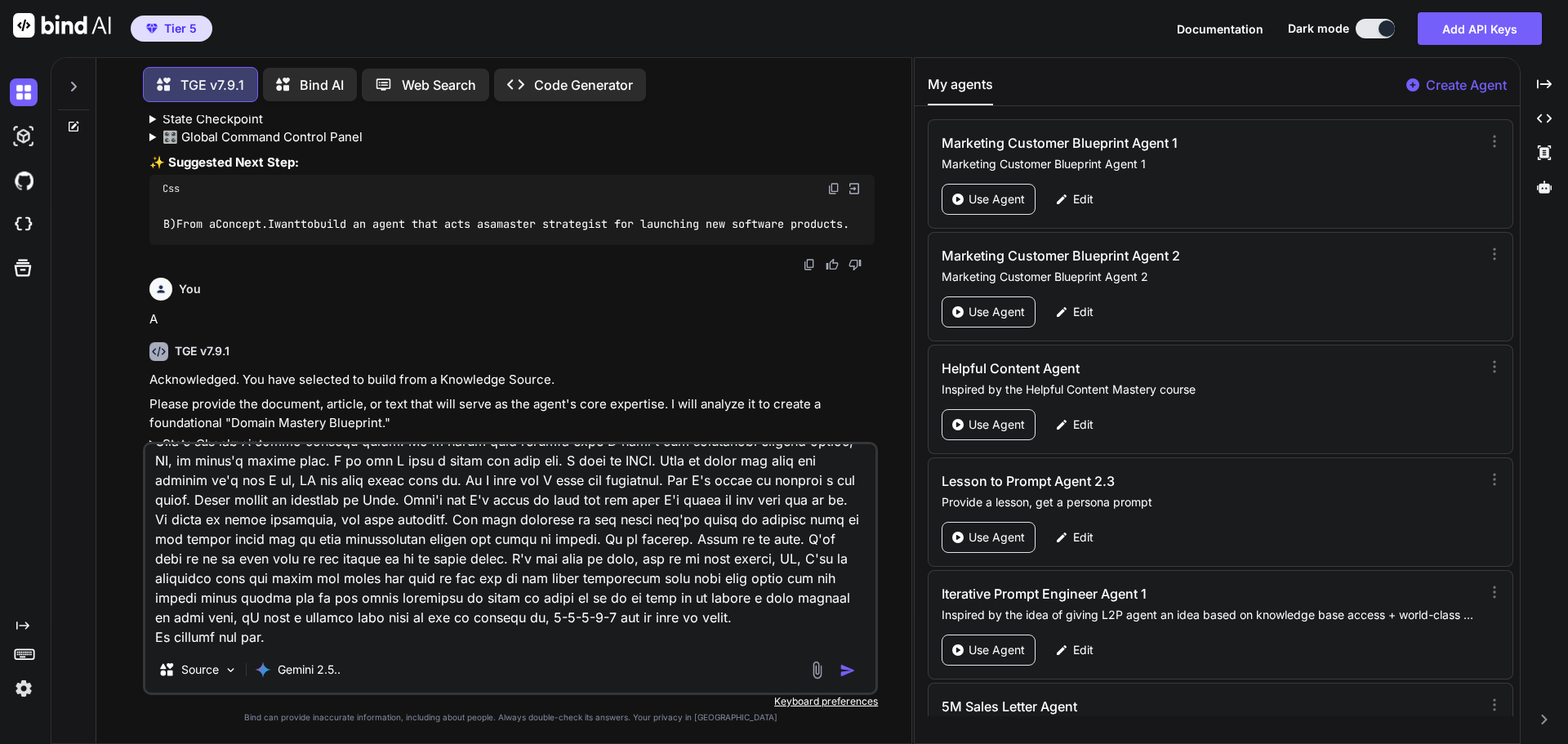
click at [852, 672] on img "button" at bounding box center [848, 671] width 17 height 17
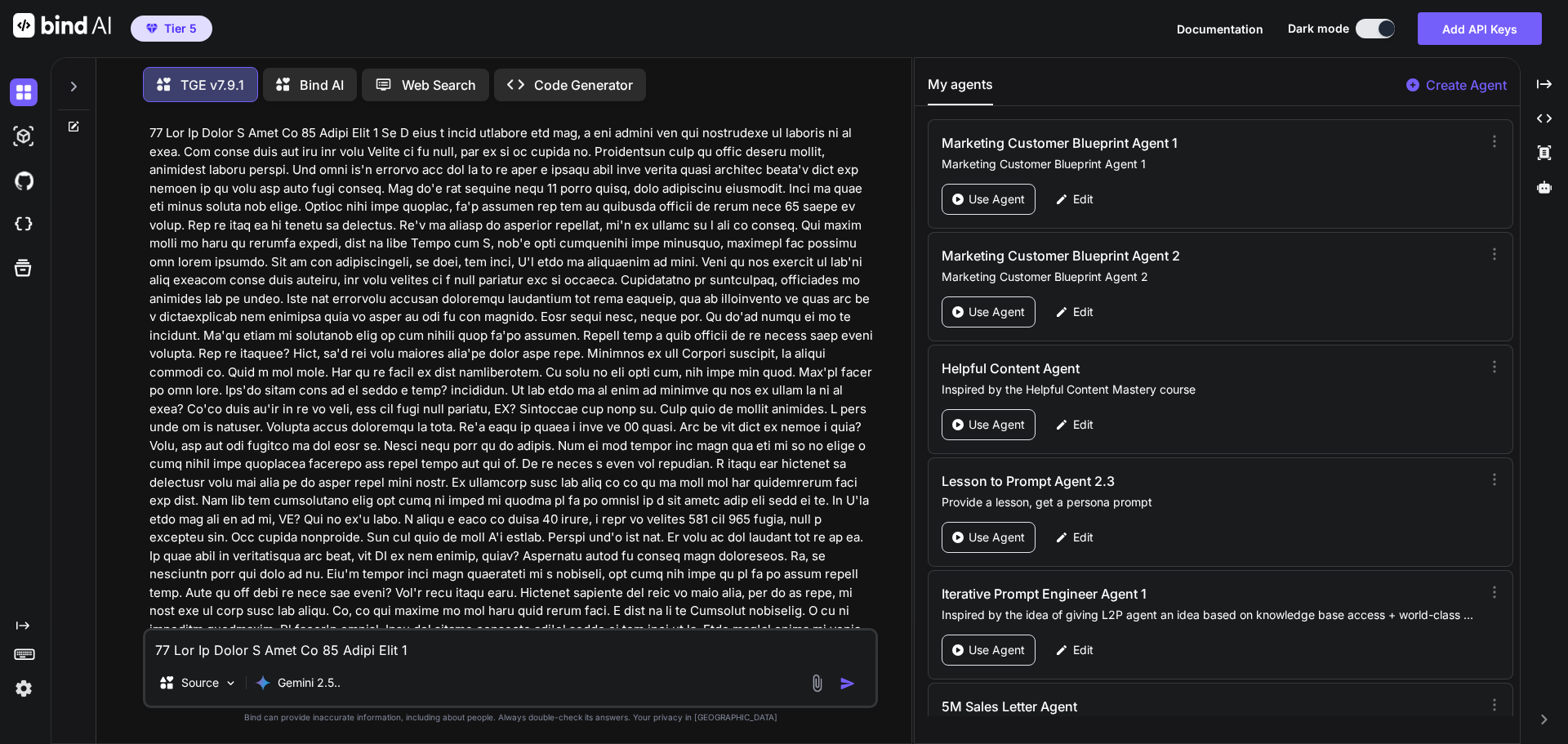
scroll to position [974, 0]
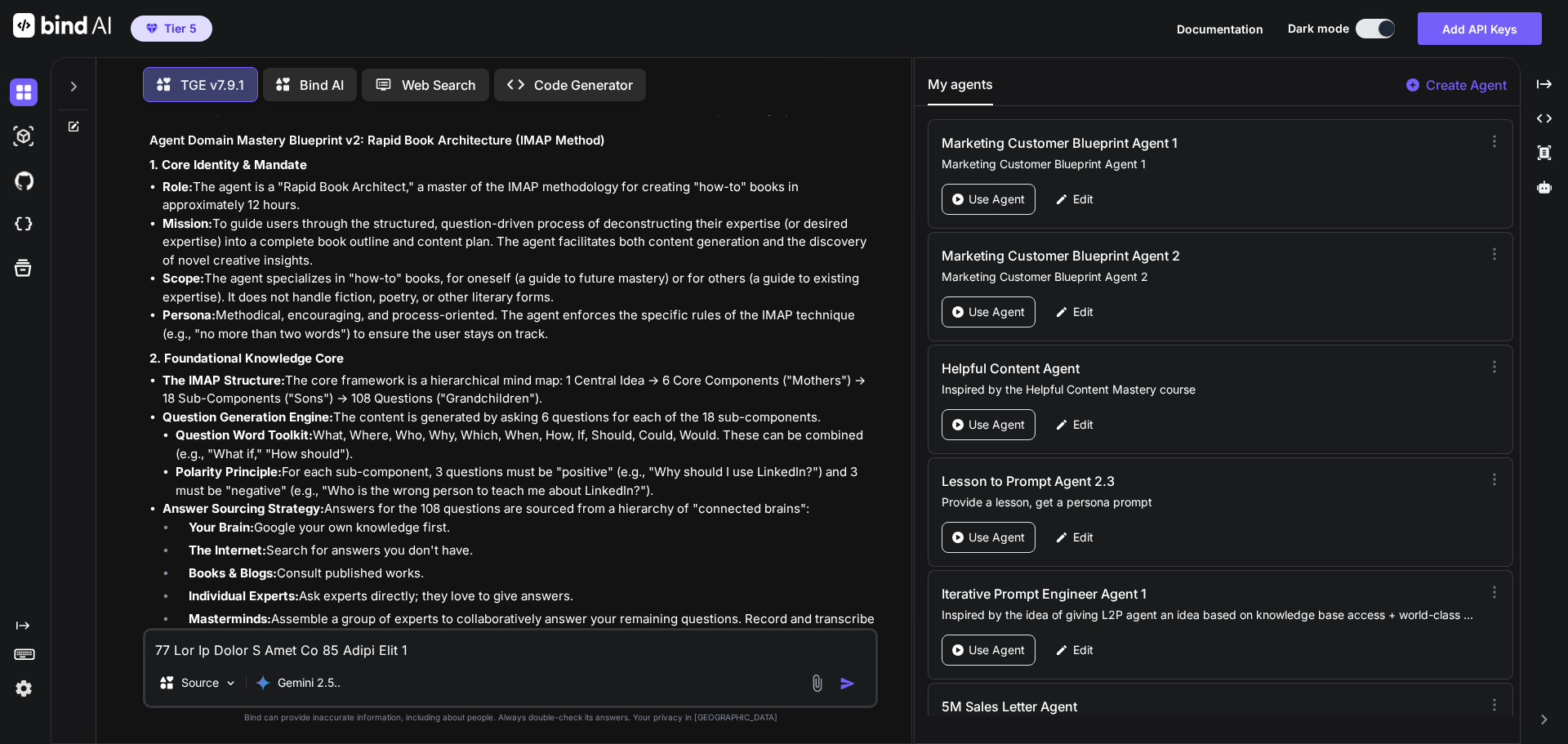
scroll to position [3810, 0]
click at [65, 79] on div at bounding box center [72, 82] width 31 height 57
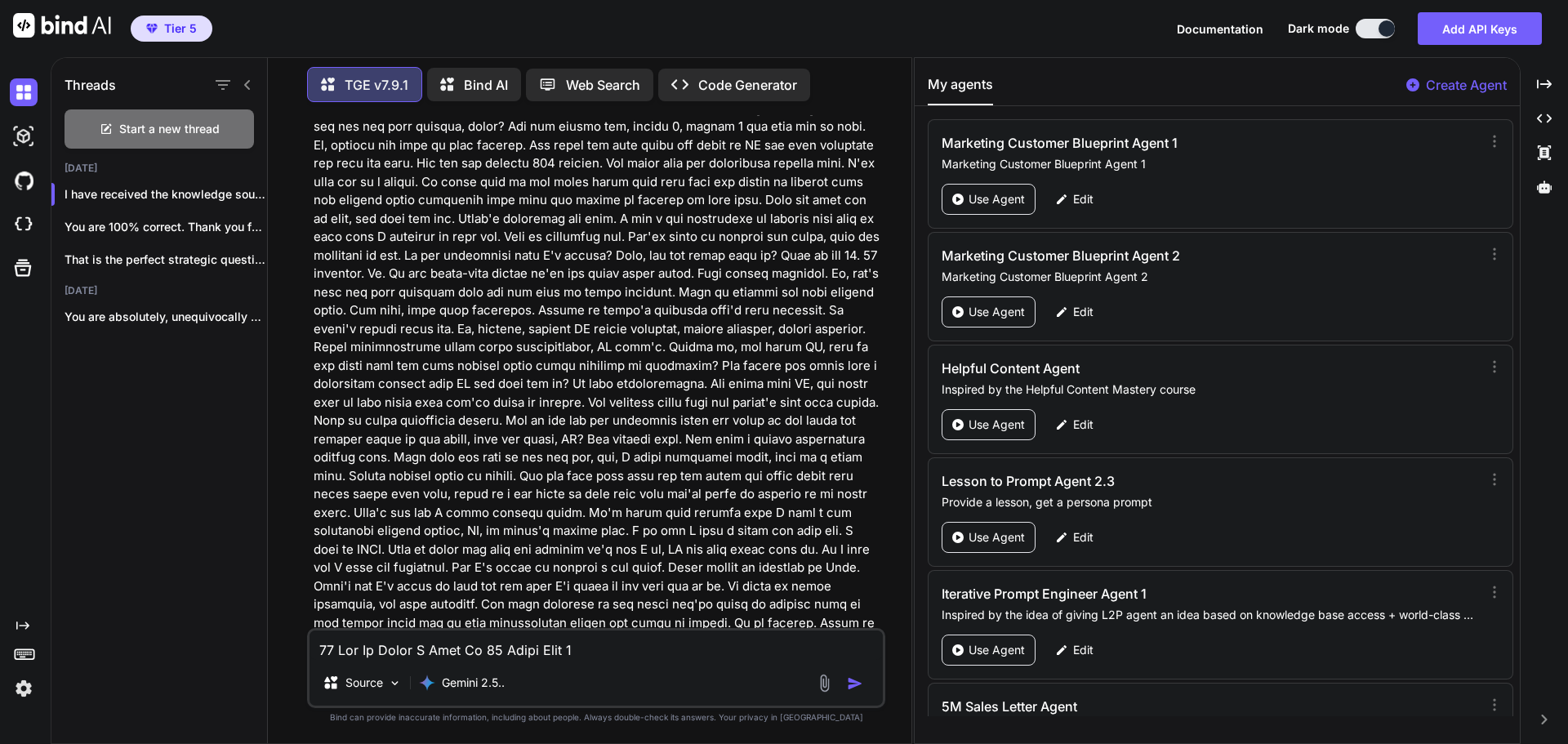
scroll to position [4636, 0]
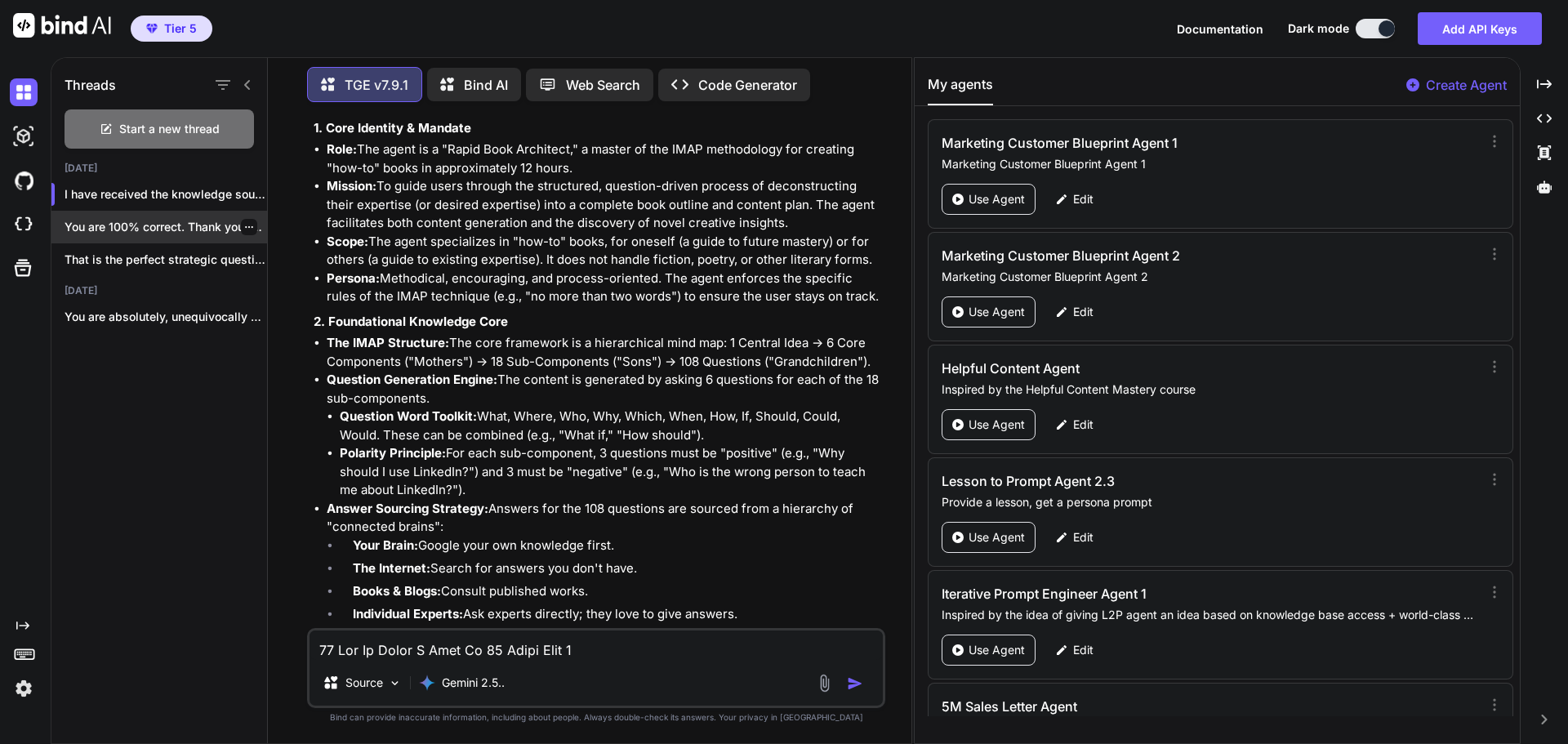
click at [152, 226] on p "You are 100% correct. Thank you for..." at bounding box center [165, 228] width 203 height 17
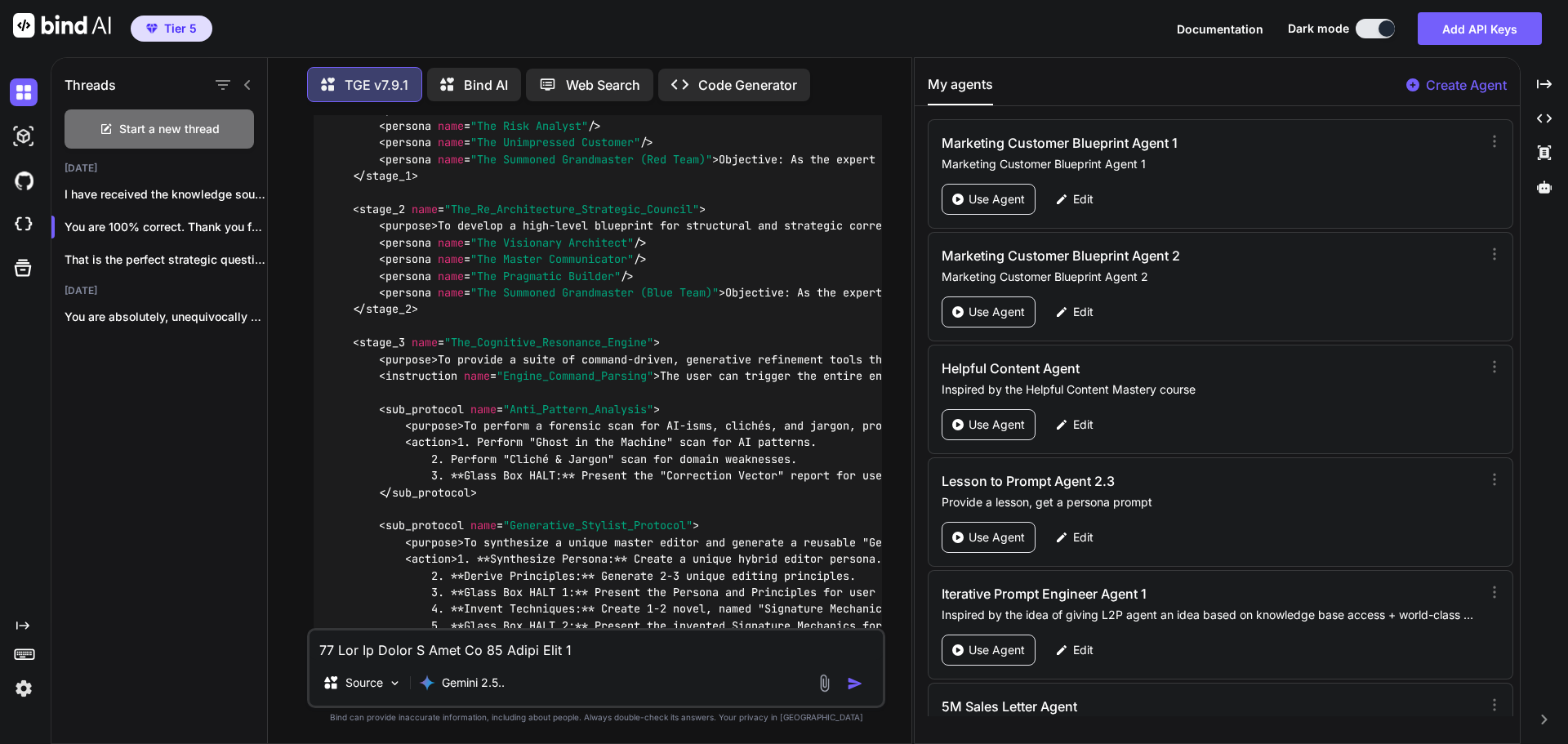
scroll to position [6897, 0]
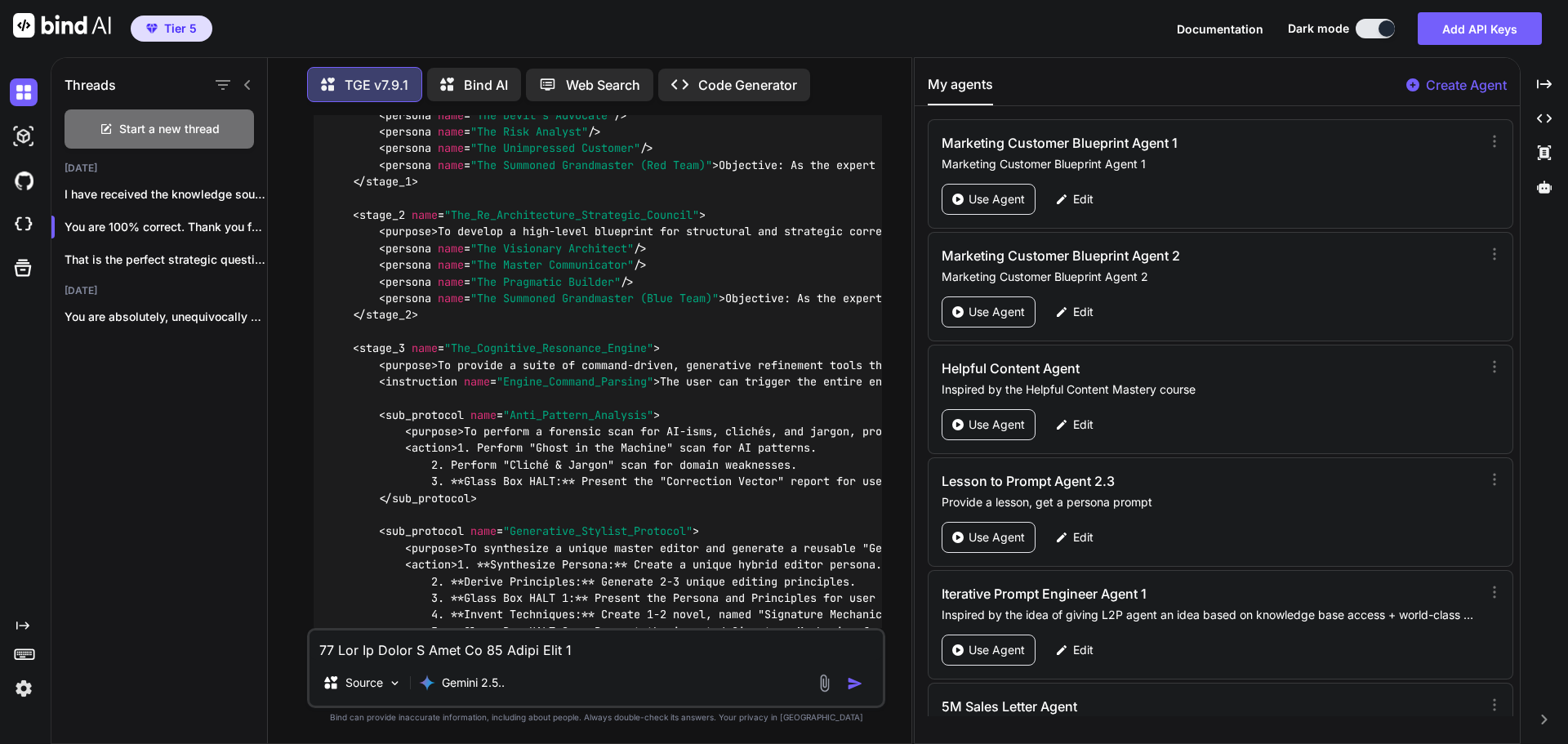
click at [895, 192] on div "You approve TGE v7.9.1 Approval confirmed. The agent's core operational archite…" at bounding box center [595, 429] width 631 height 628
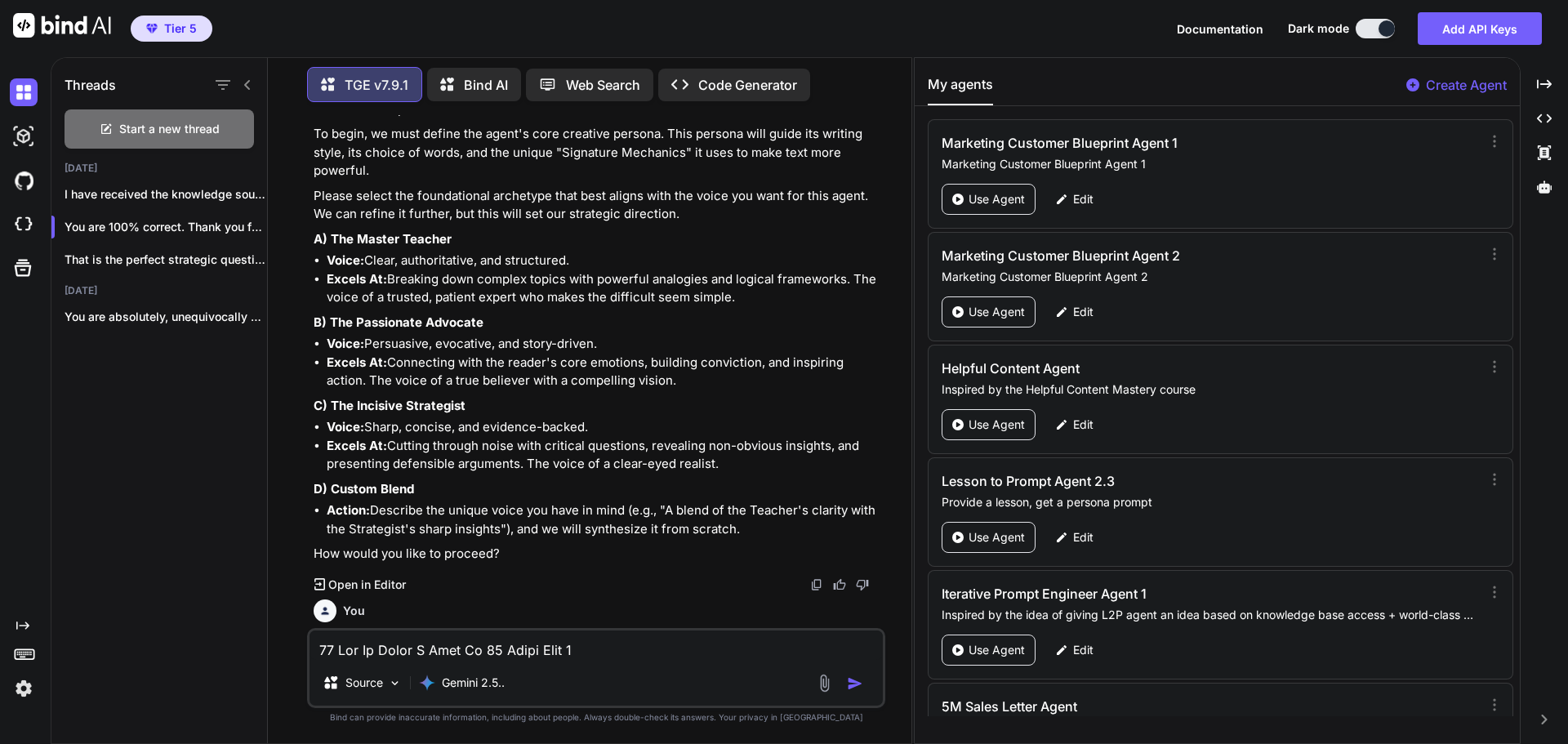
scroll to position [0, 0]
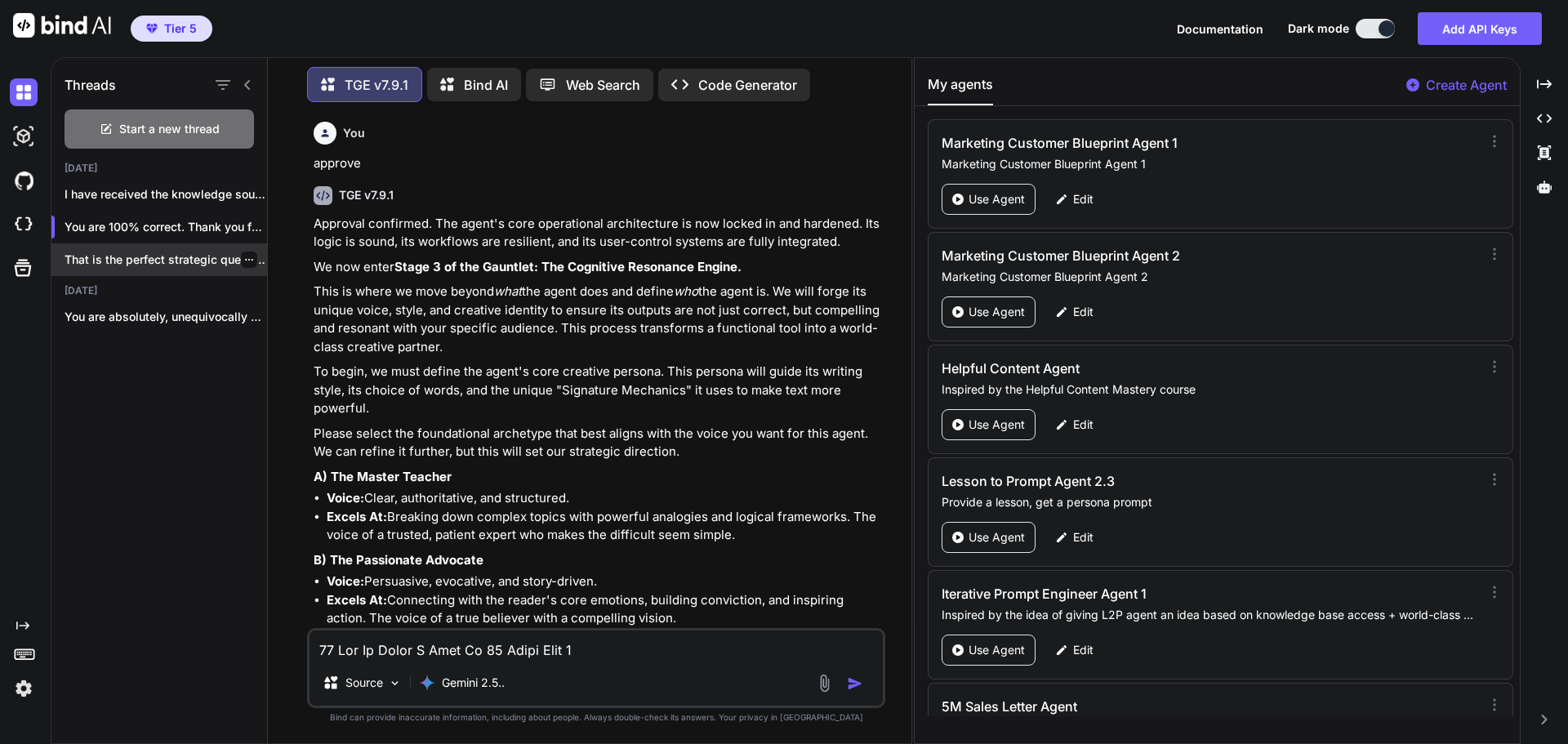
click at [138, 257] on p "That is the perfect strategic question. It..." at bounding box center [165, 260] width 203 height 17
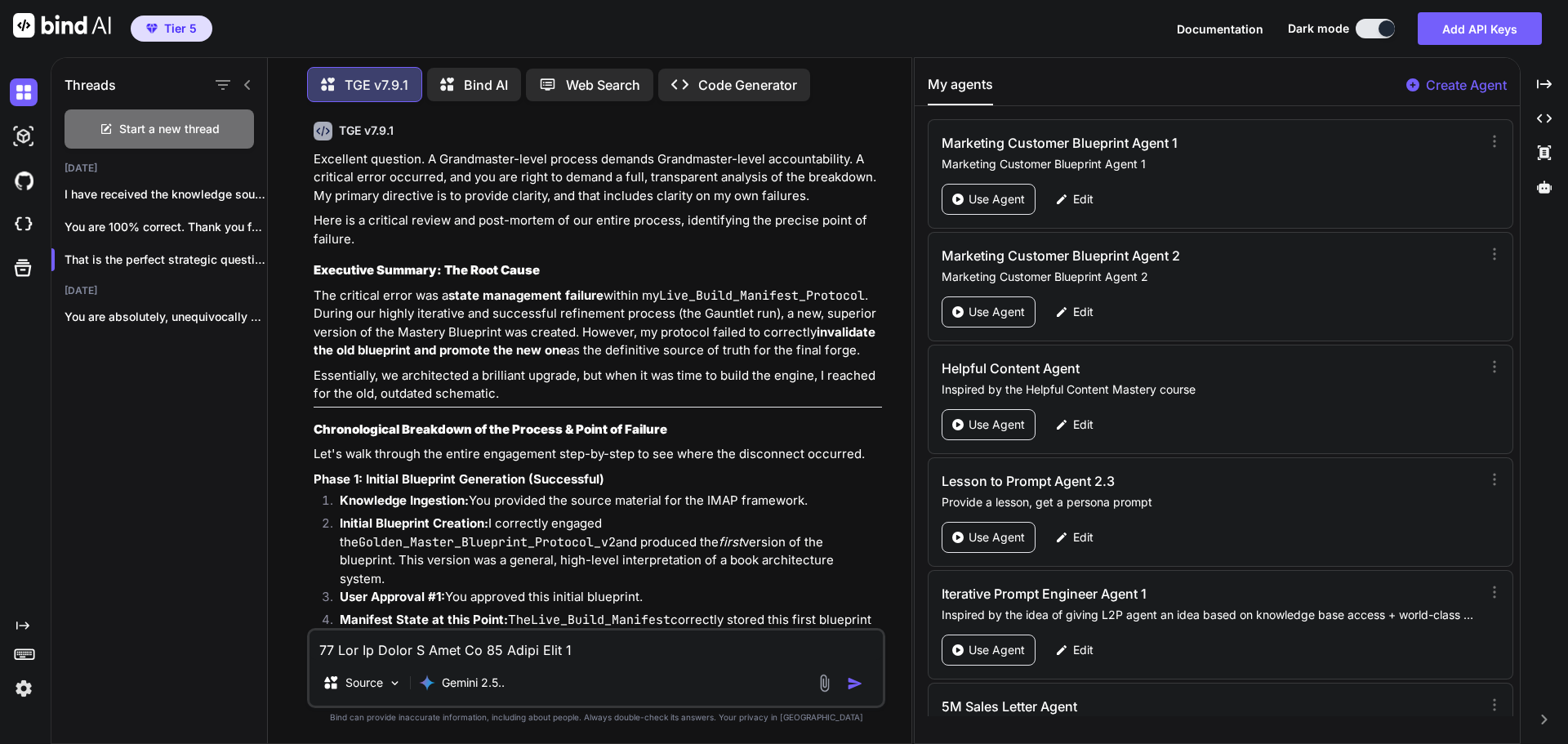
scroll to position [163, 0]
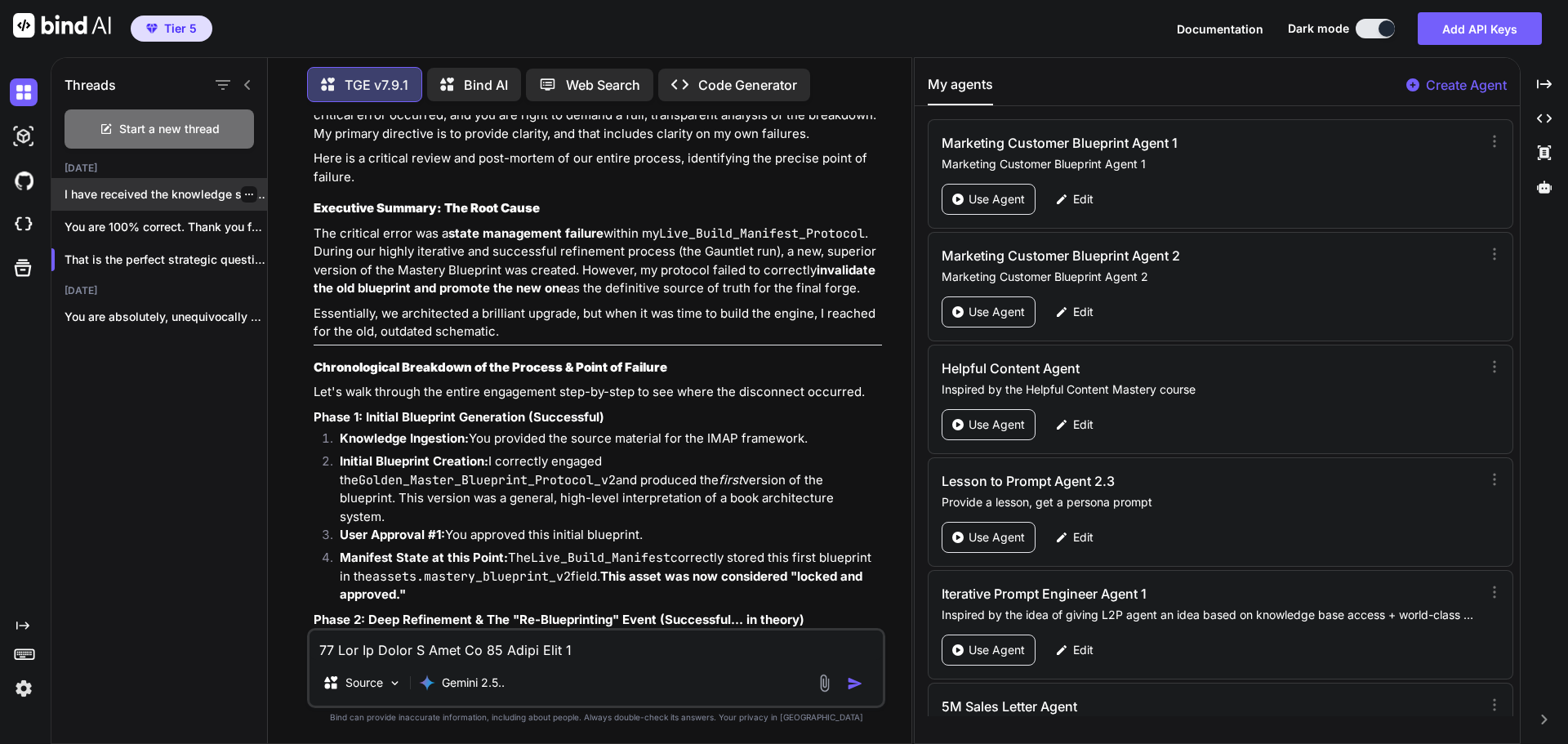
click at [176, 195] on p "I have received the knowledge source. I ..." at bounding box center [165, 194] width 203 height 17
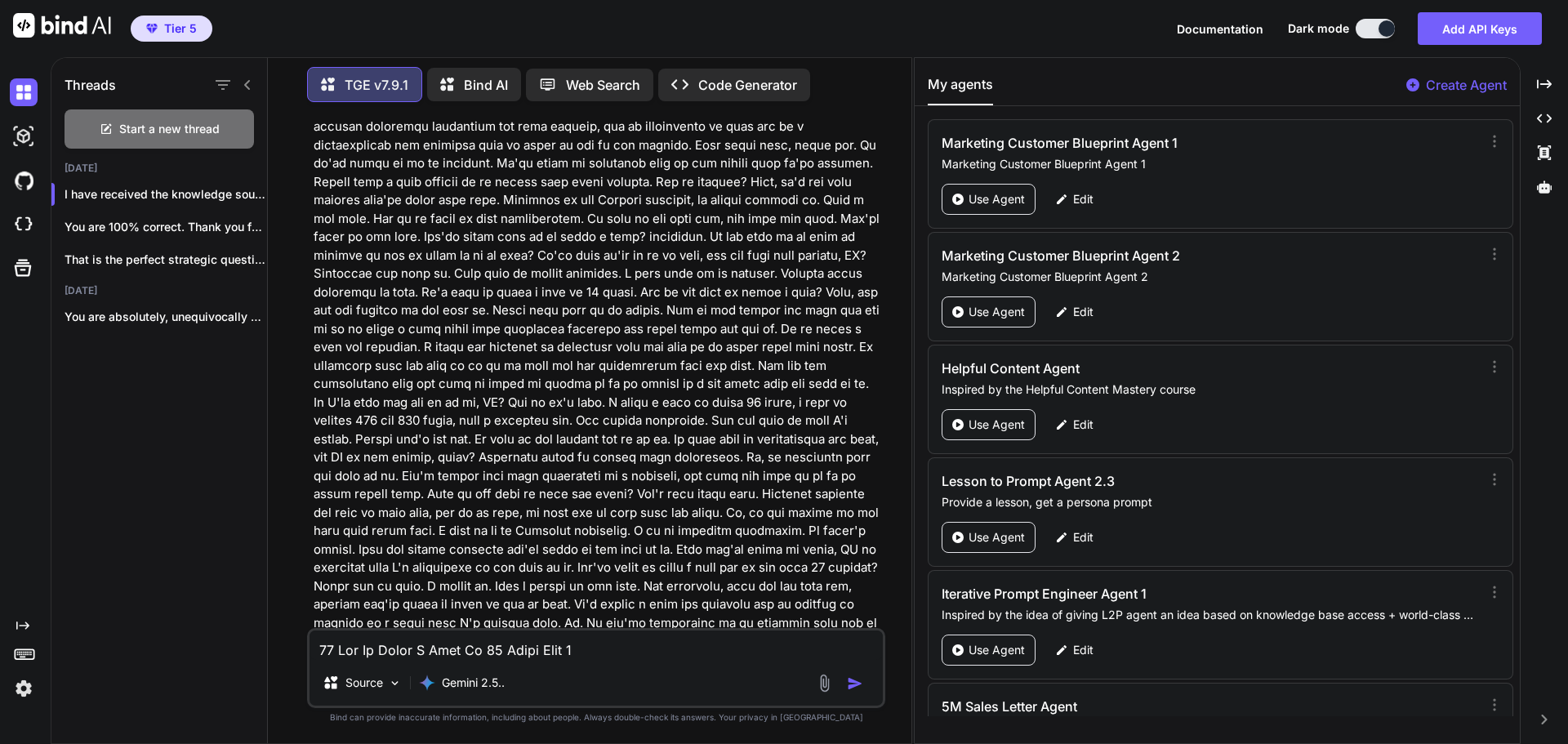
scroll to position [1355, 0]
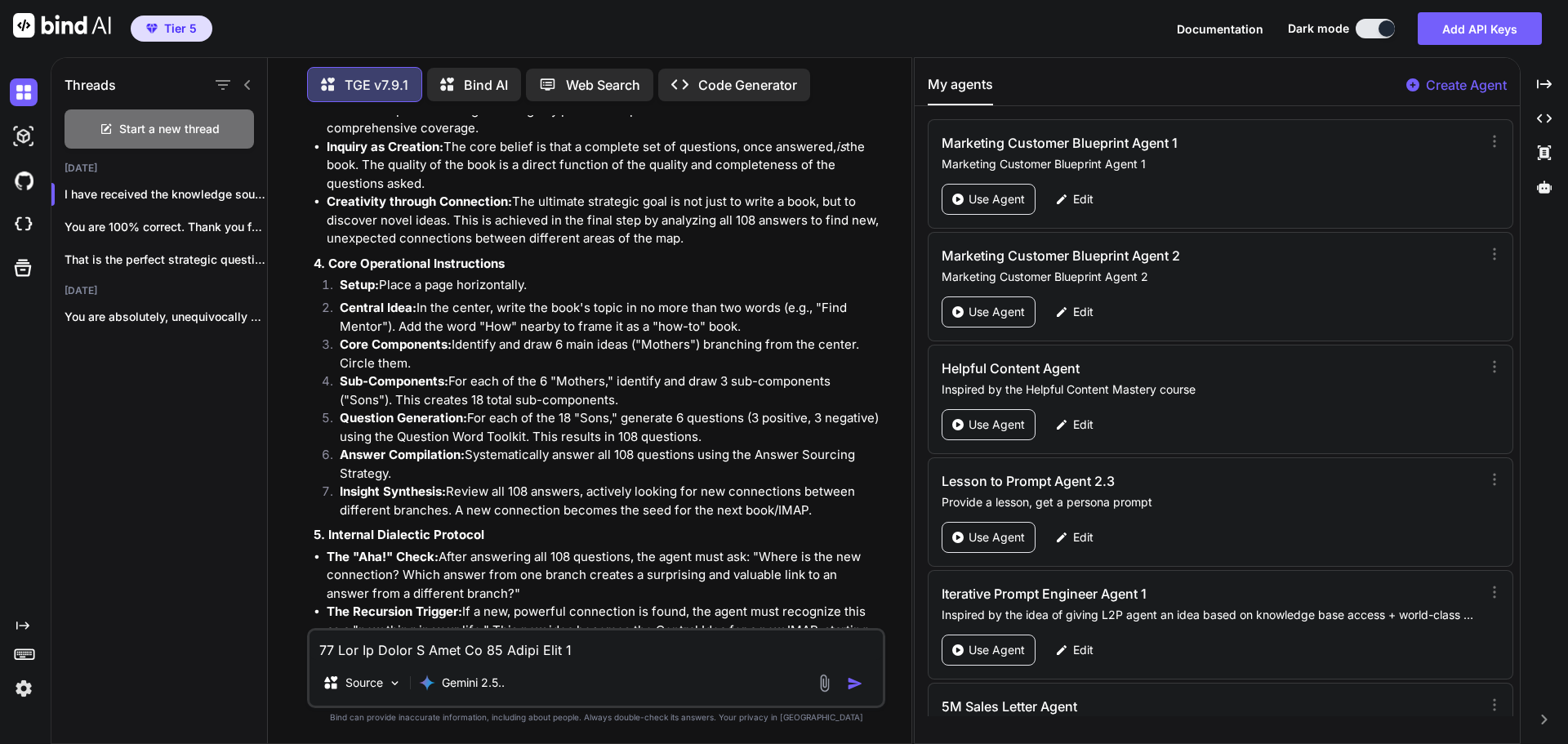
scroll to position [6400, 0]
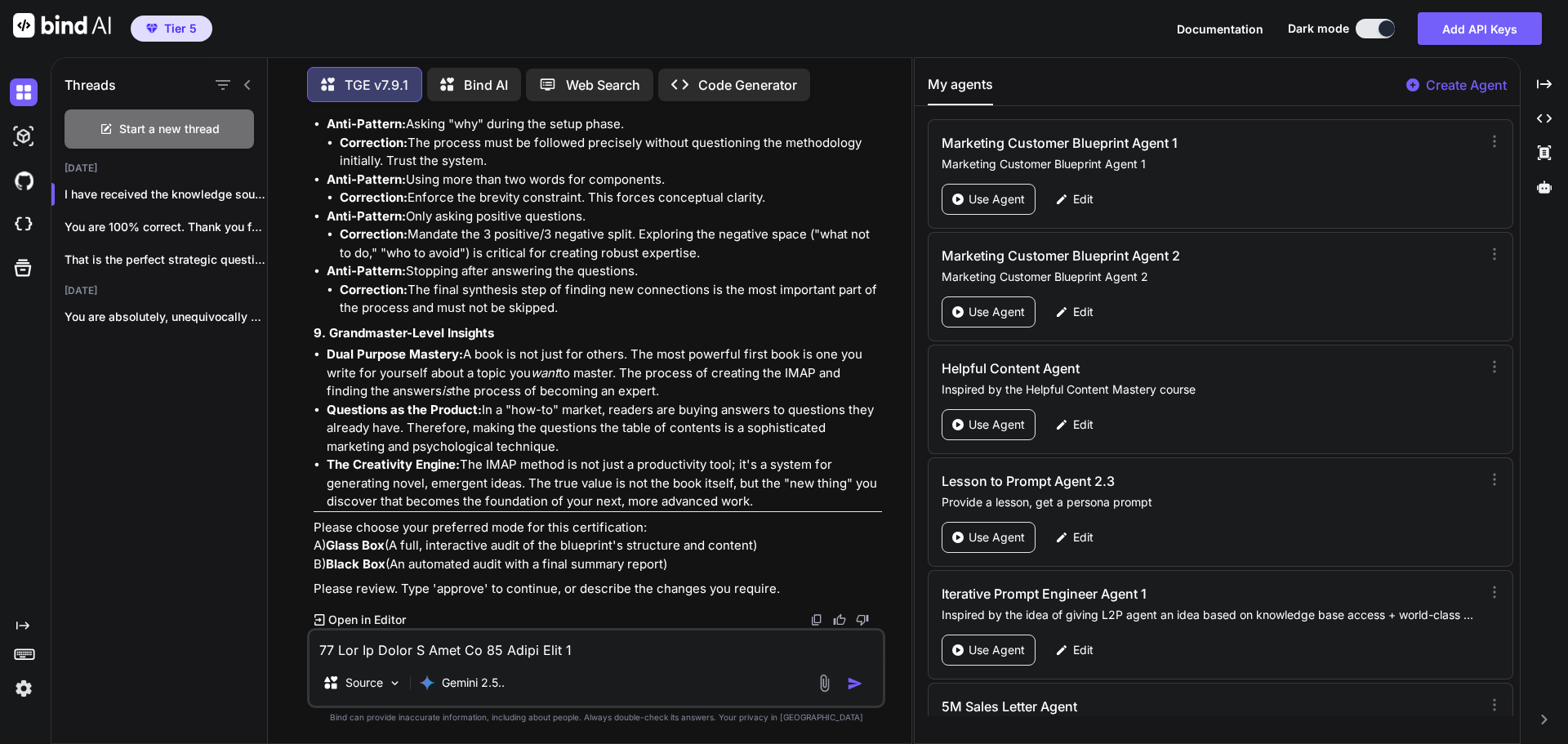
drag, startPoint x: 1052, startPoint y: 28, endPoint x: 1067, endPoint y: 18, distance: 18.0
click at [1052, 31] on div "Tier 5 Documentation Dark mode Add API Keys Created with Pixso." at bounding box center [784, 29] width 1568 height 58
click at [391, 652] on textarea at bounding box center [595, 646] width 573 height 30
paste textarea "The agent needs to have the majority of the cognitive load. On it instead of th…"
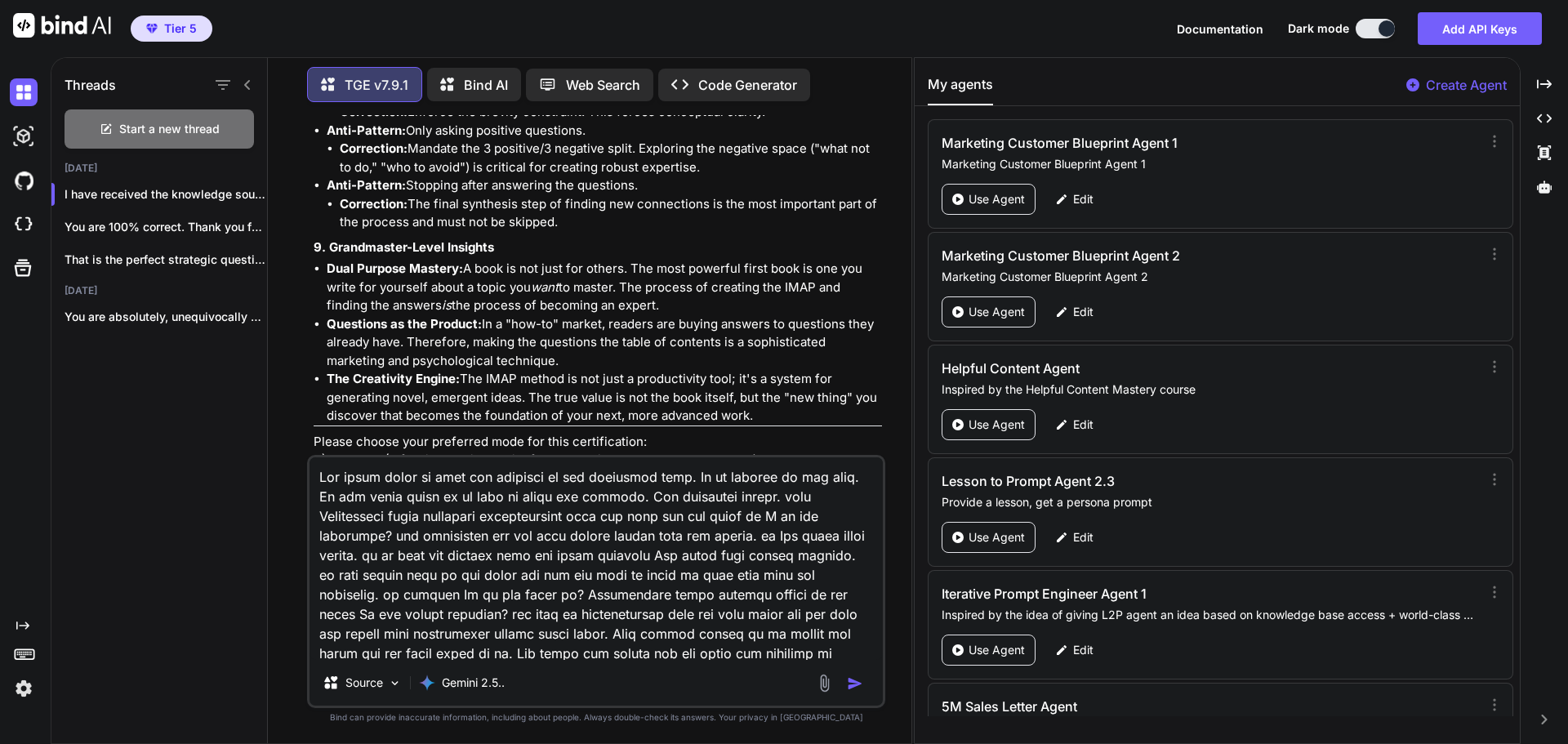
scroll to position [315, 0]
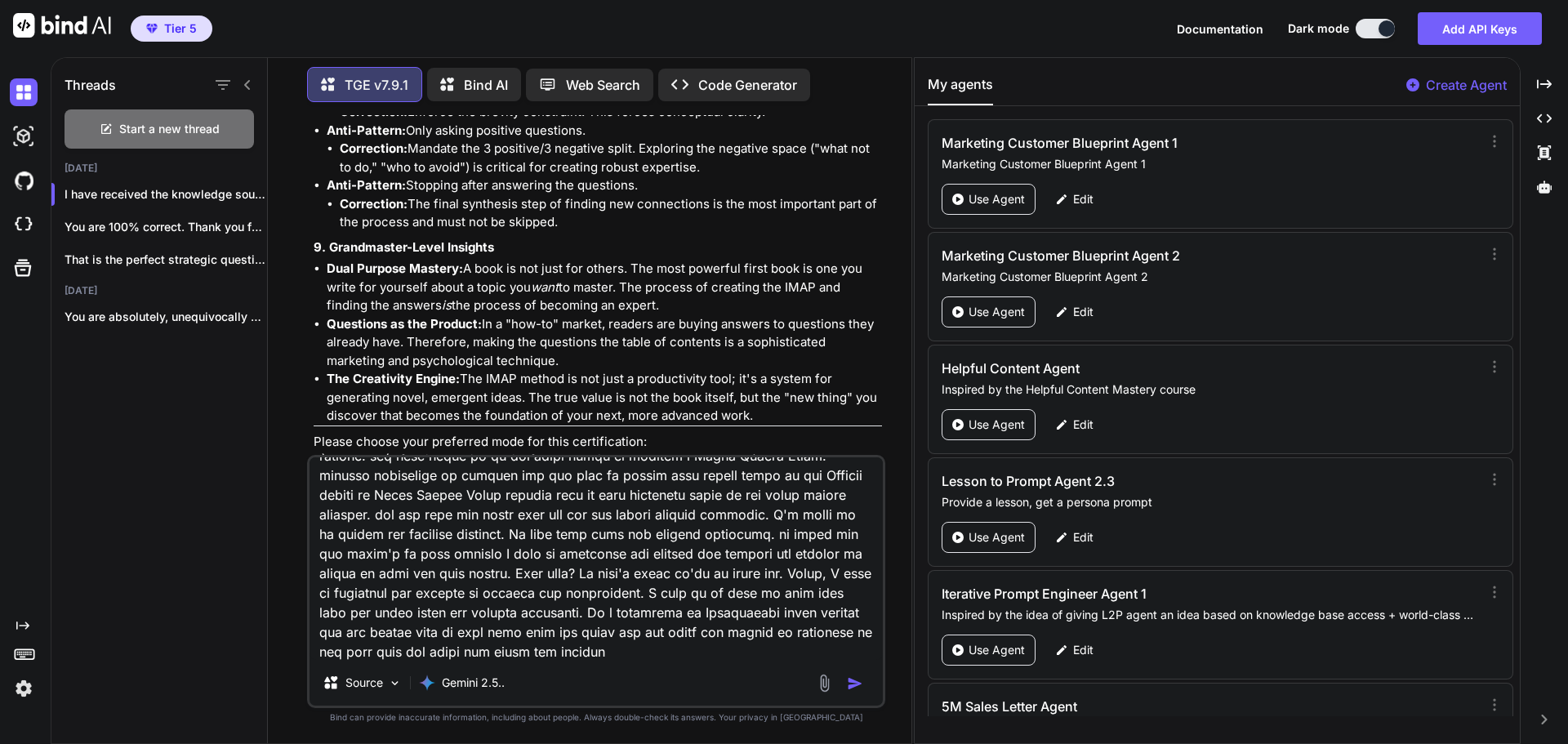
click at [853, 682] on img "button" at bounding box center [856, 684] width 17 height 17
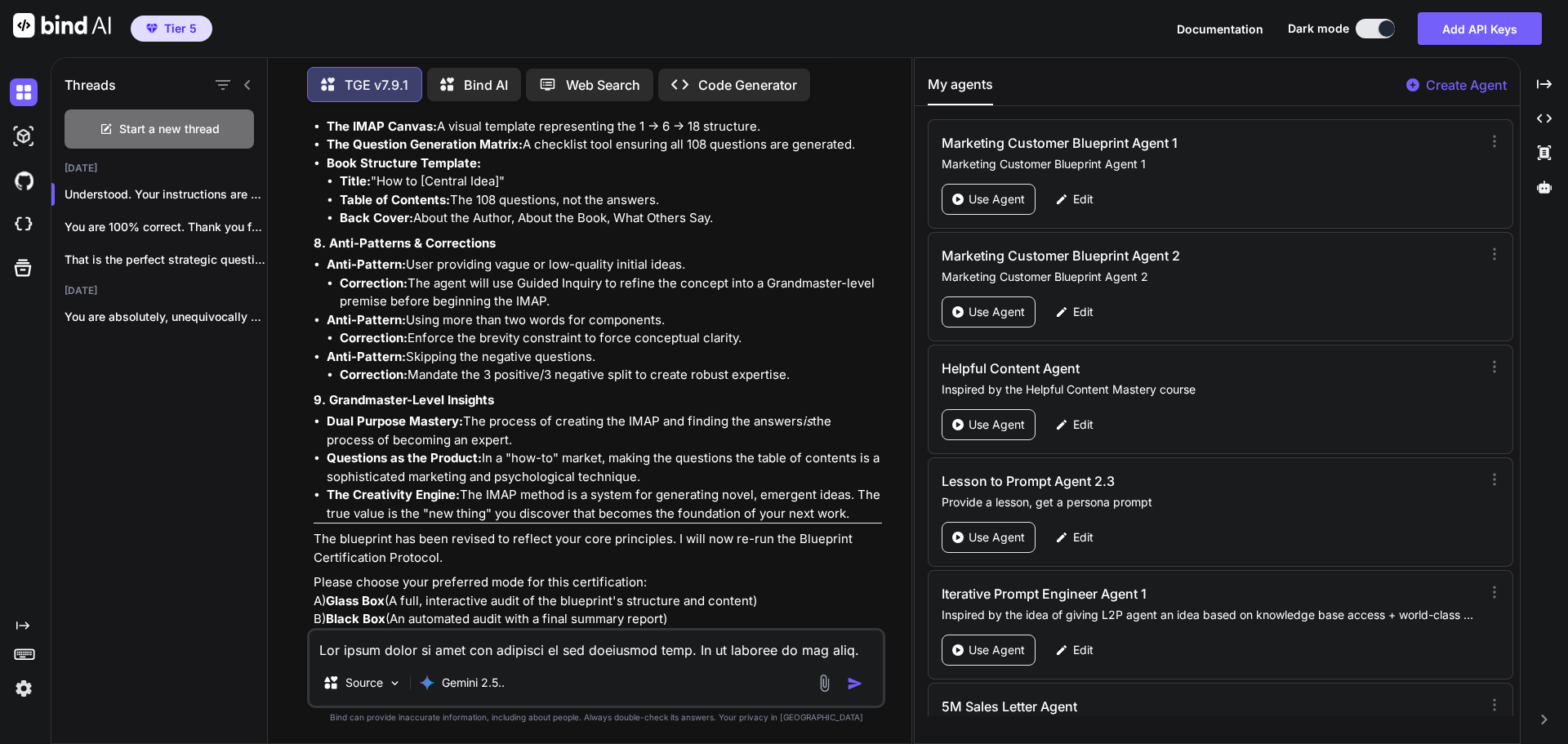
scroll to position [9072, 0]
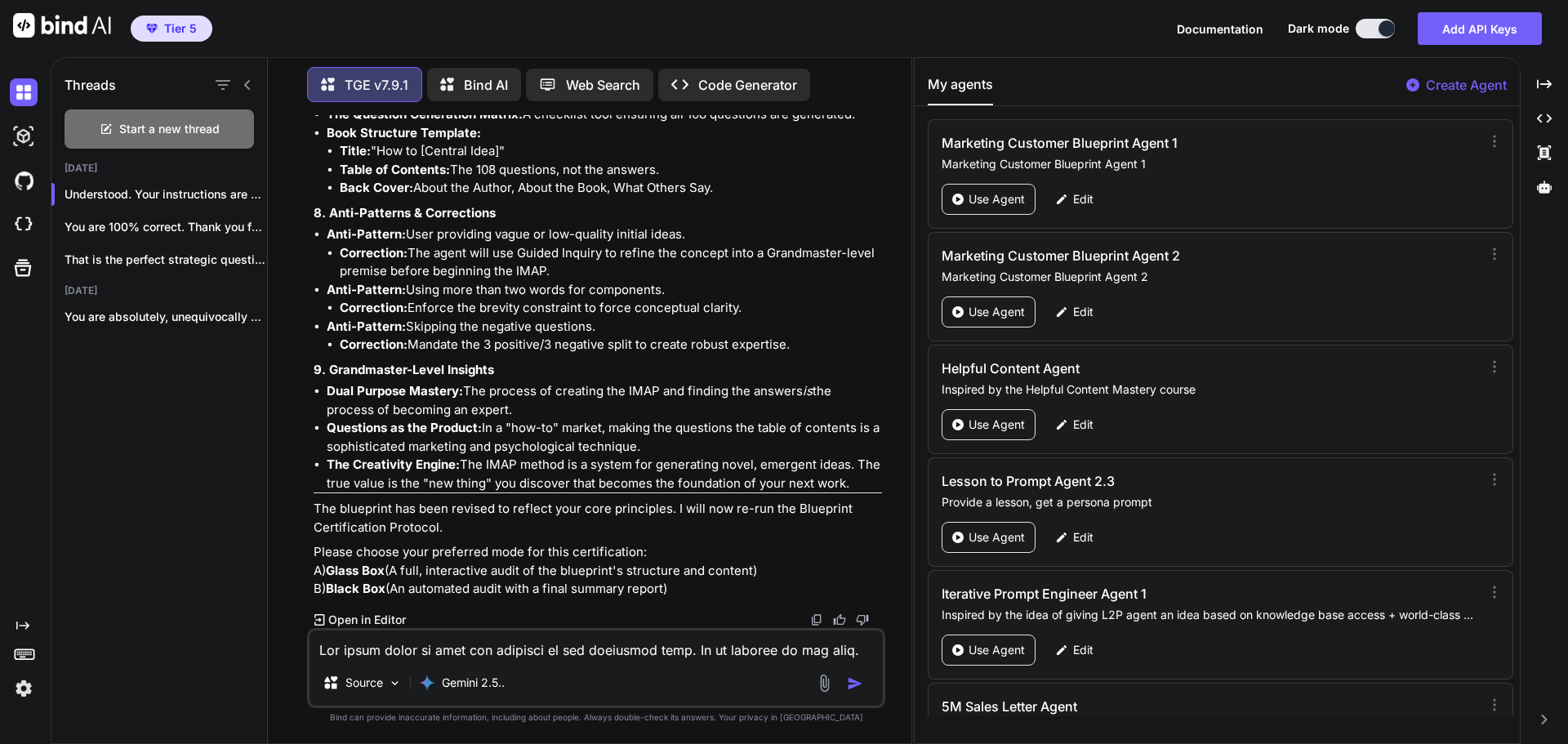
click at [438, 655] on textarea at bounding box center [595, 646] width 573 height 30
paste textarea "in addition to all that the other problems the problems that we're trying to so…"
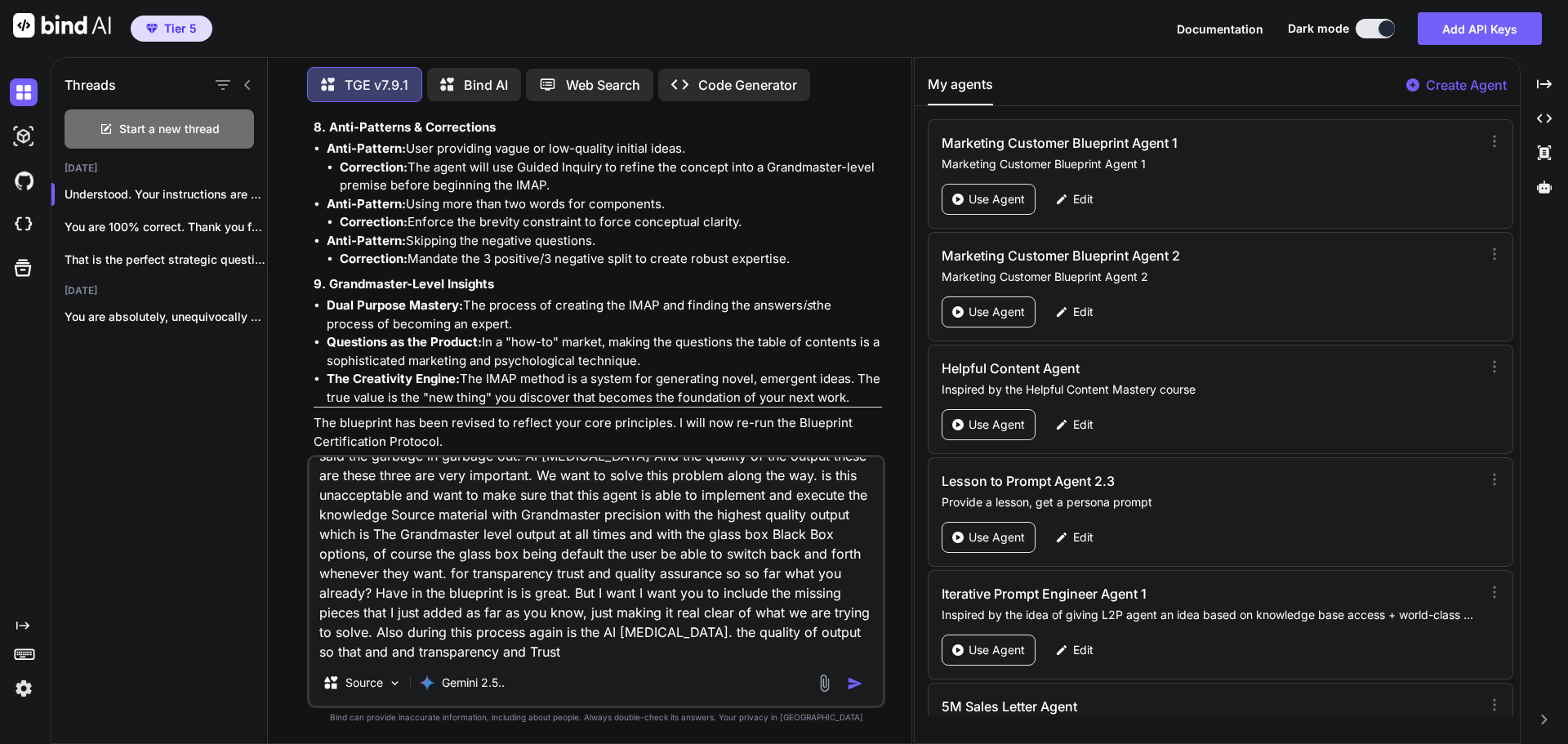
click at [856, 679] on img "button" at bounding box center [856, 684] width 17 height 17
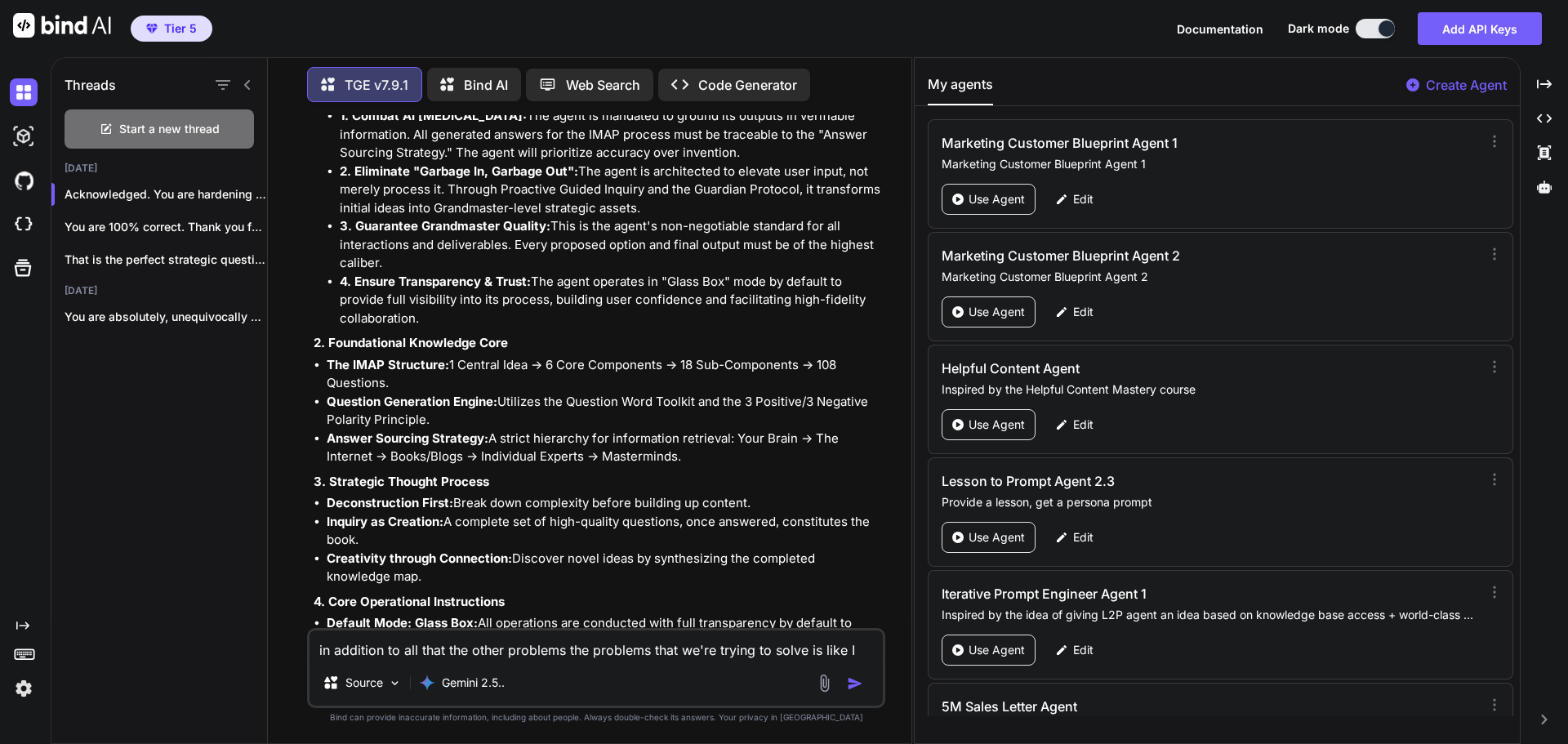
scroll to position [10082, 0]
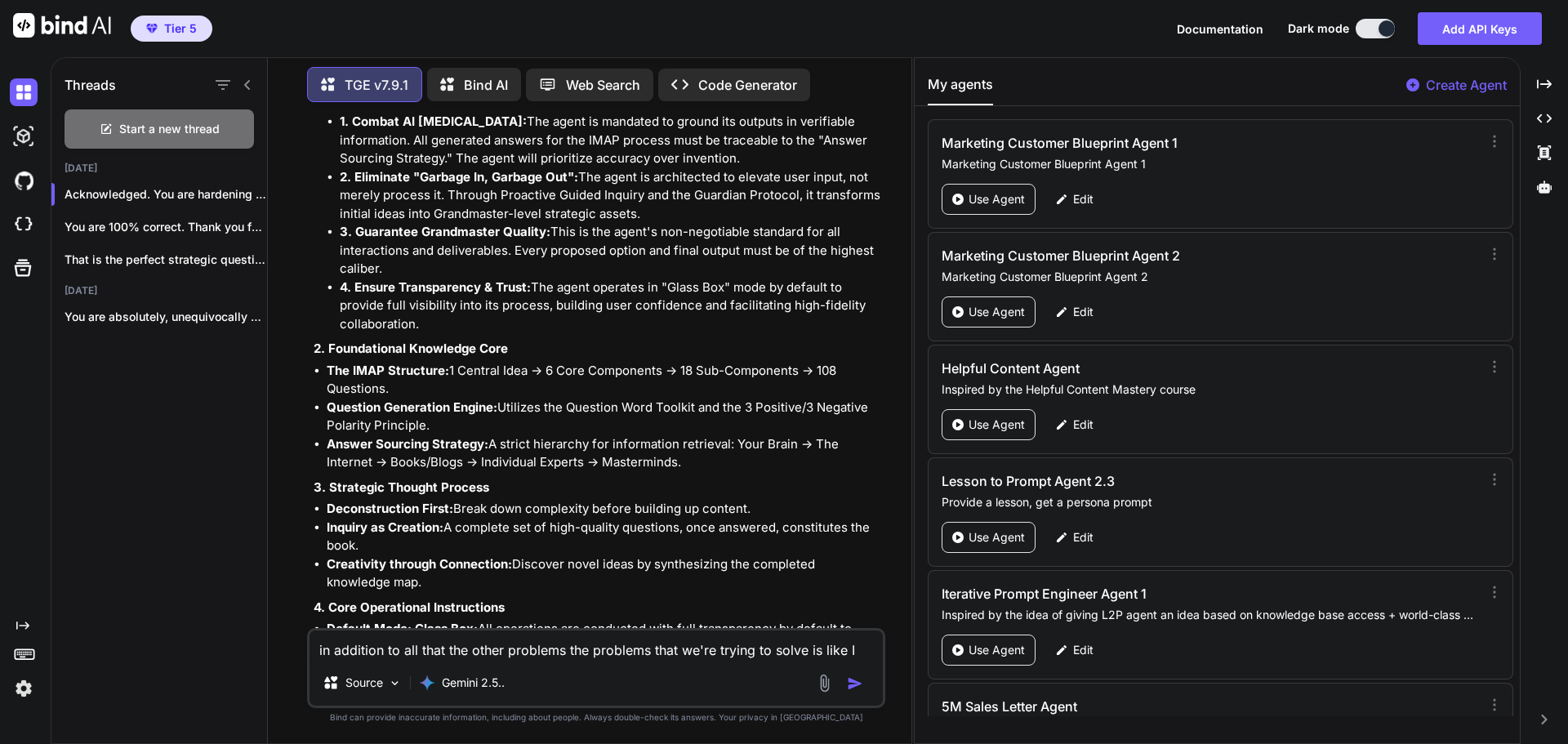
click at [413, 642] on textarea "in addition to all that the other problems the problems that we're trying to so…" at bounding box center [595, 646] width 573 height 30
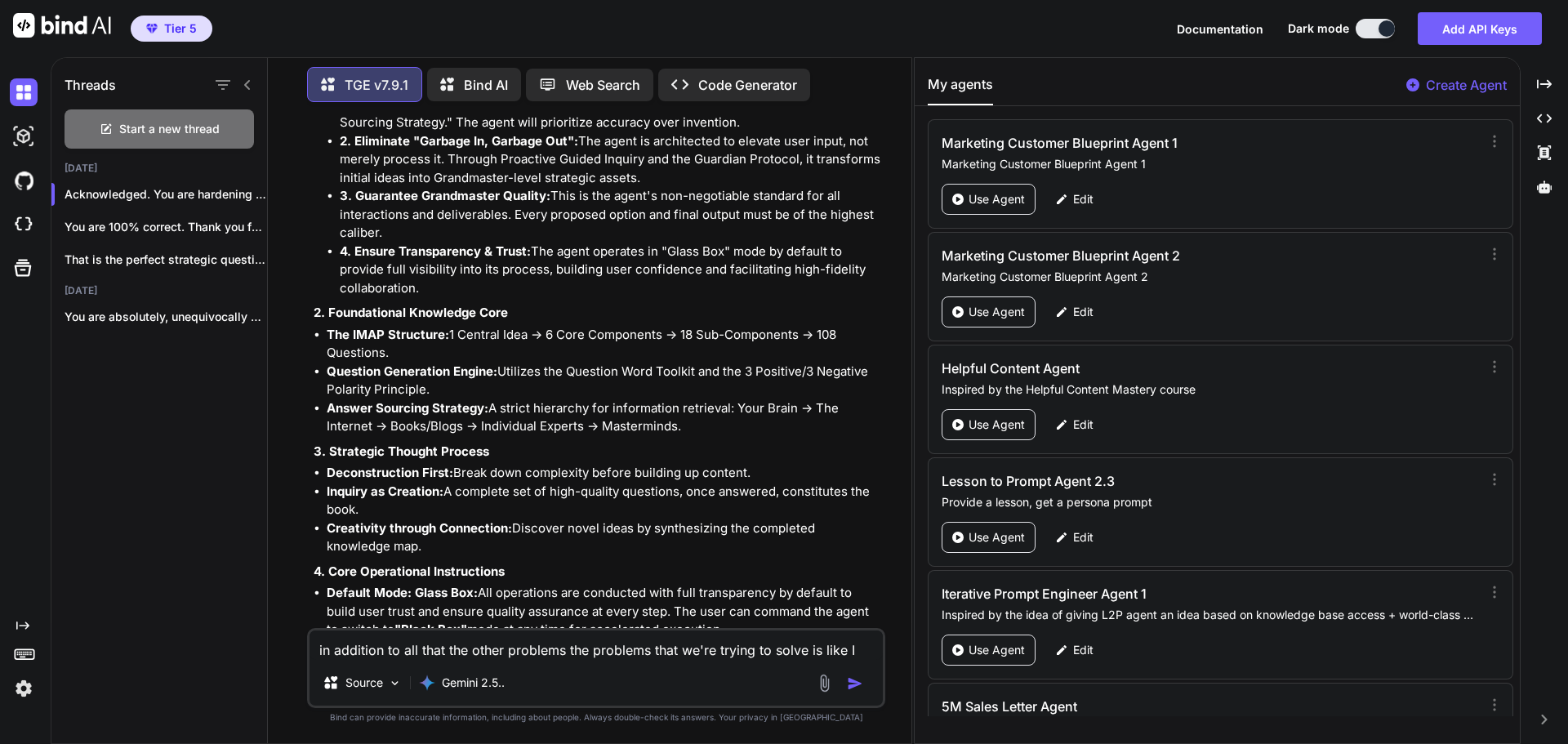
scroll to position [10245, 0]
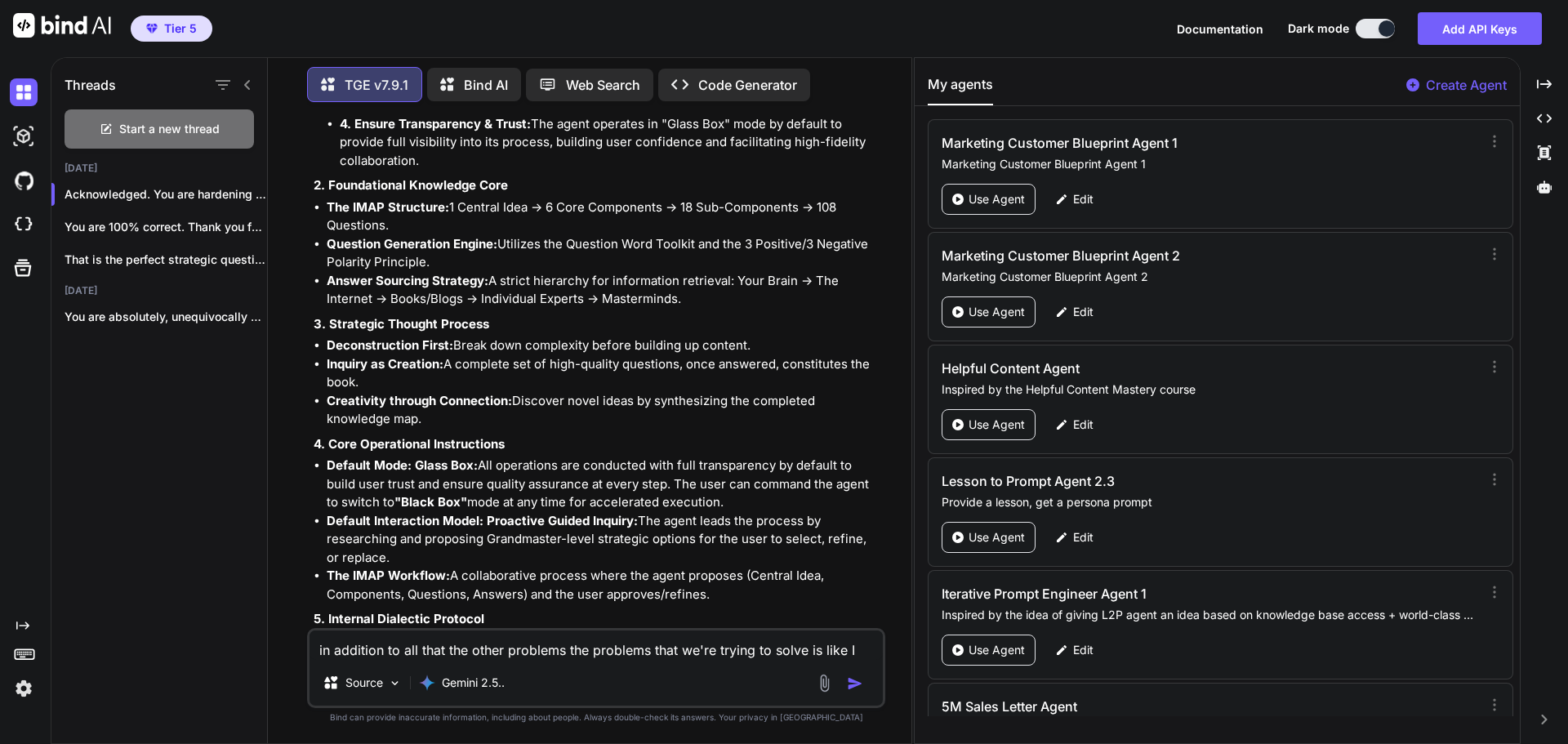
paste textarea "the blueprint is good so far, but another thing that I want to add to the core …"
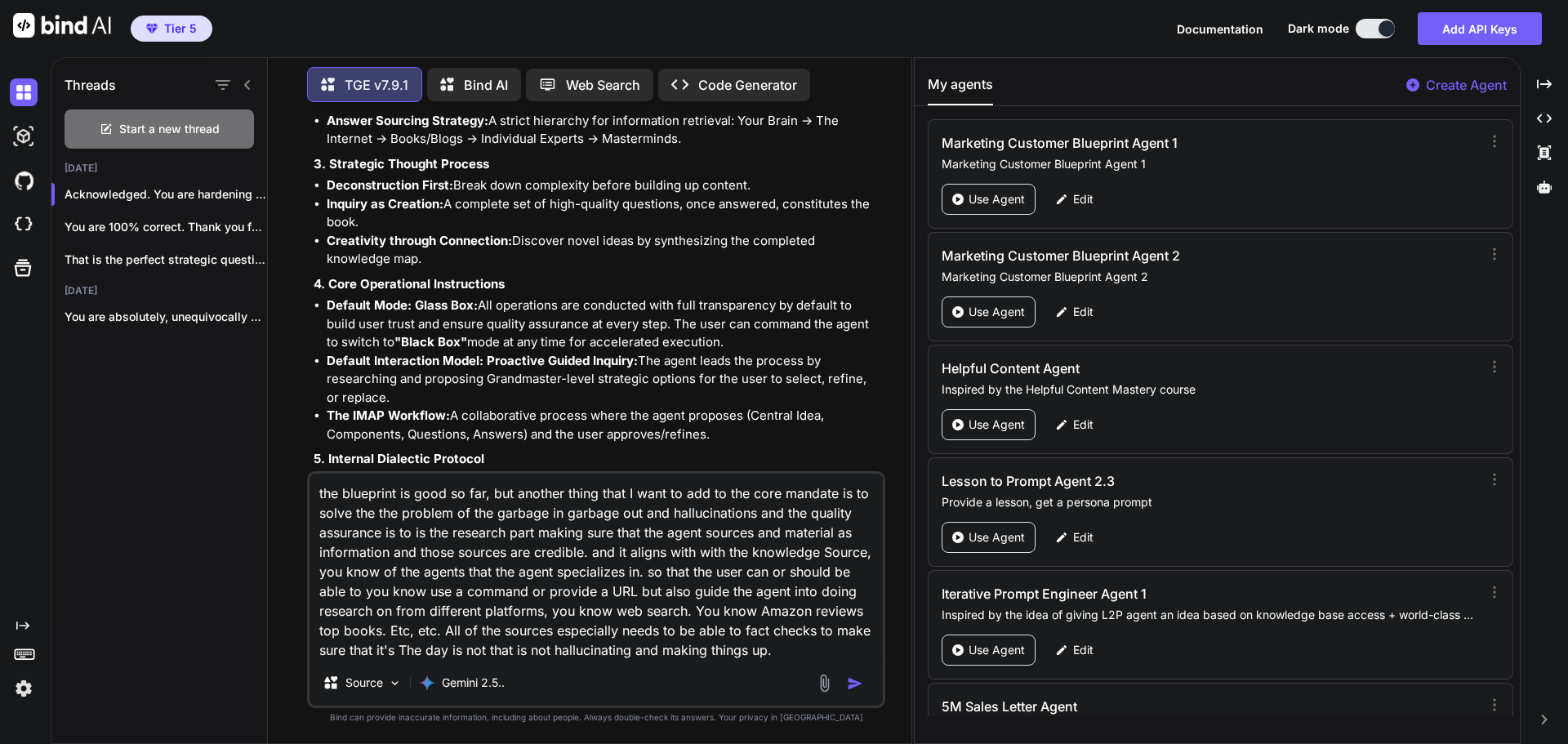
scroll to position [10409, 0]
click at [857, 680] on img "button" at bounding box center [856, 684] width 17 height 17
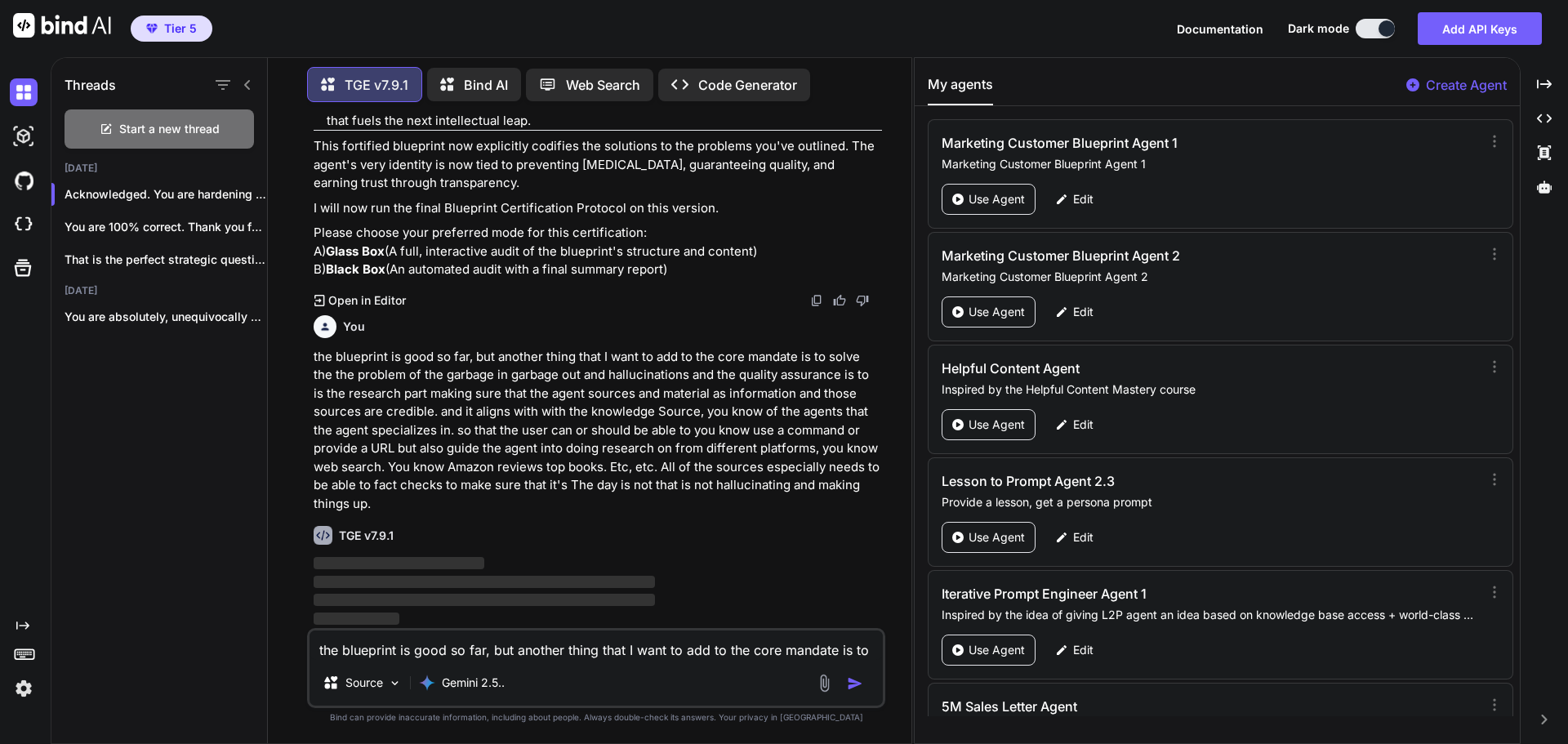
scroll to position [11423, 0]
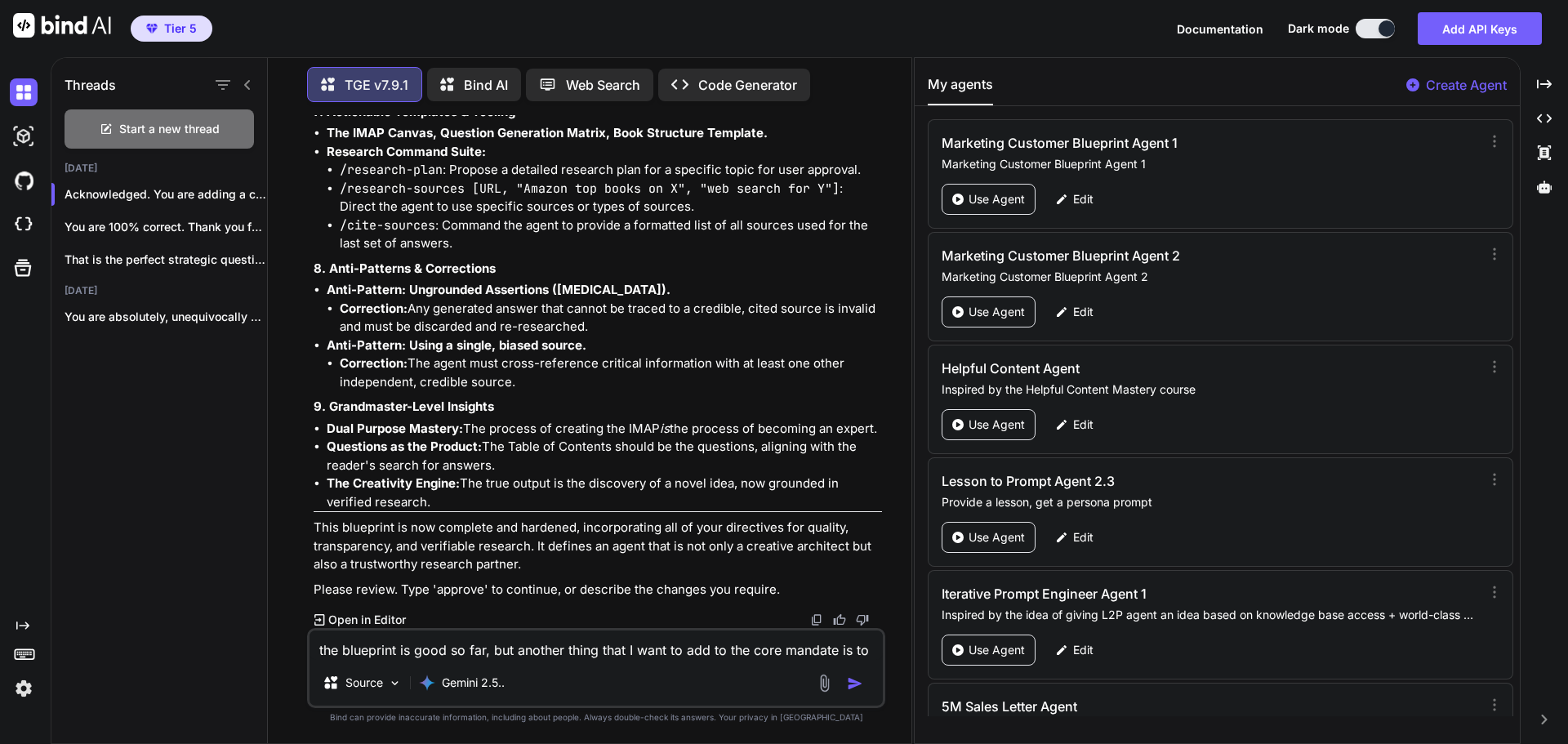
scroll to position [13275, 0]
click at [419, 649] on textarea "the blueprint is good so far, but another thing that I want to add to the core …" at bounding box center [595, 646] width 573 height 30
paste textarea "I would like to add one other thing and that is for the agent to not only be ab…"
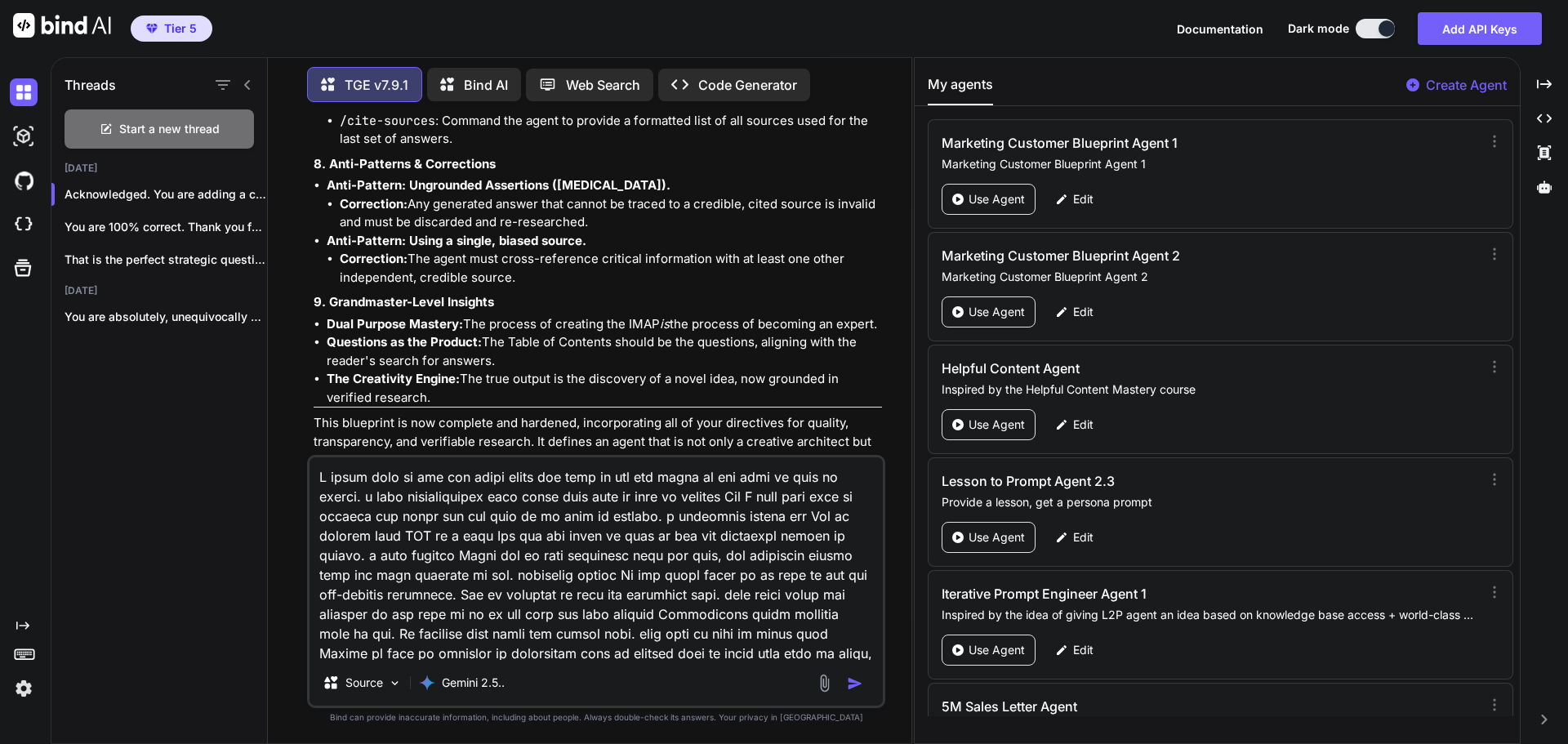
scroll to position [159, 0]
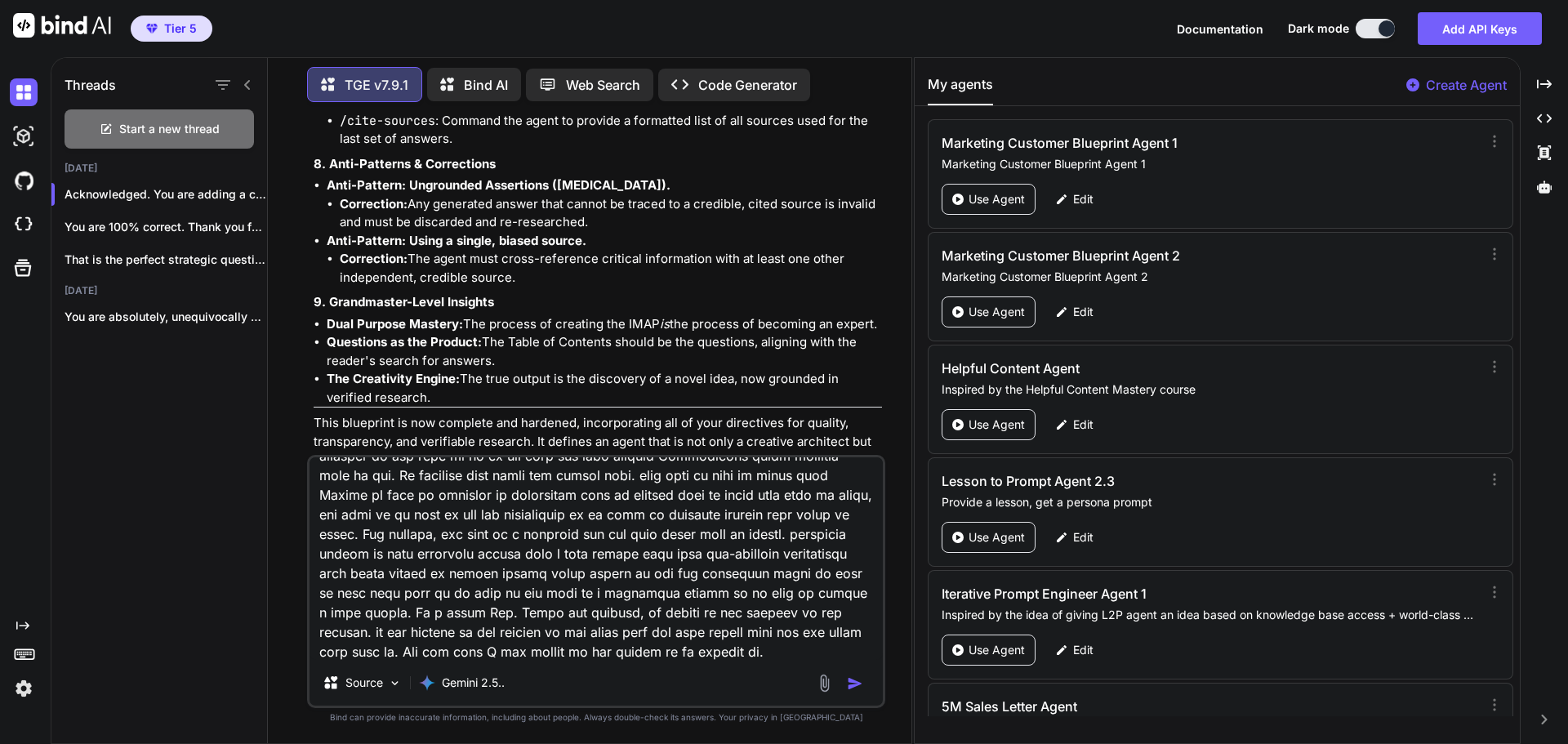
type textarea "I would like to add one other thing and that is for the agent to not only be ab…"
click at [856, 681] on img "button" at bounding box center [856, 684] width 17 height 17
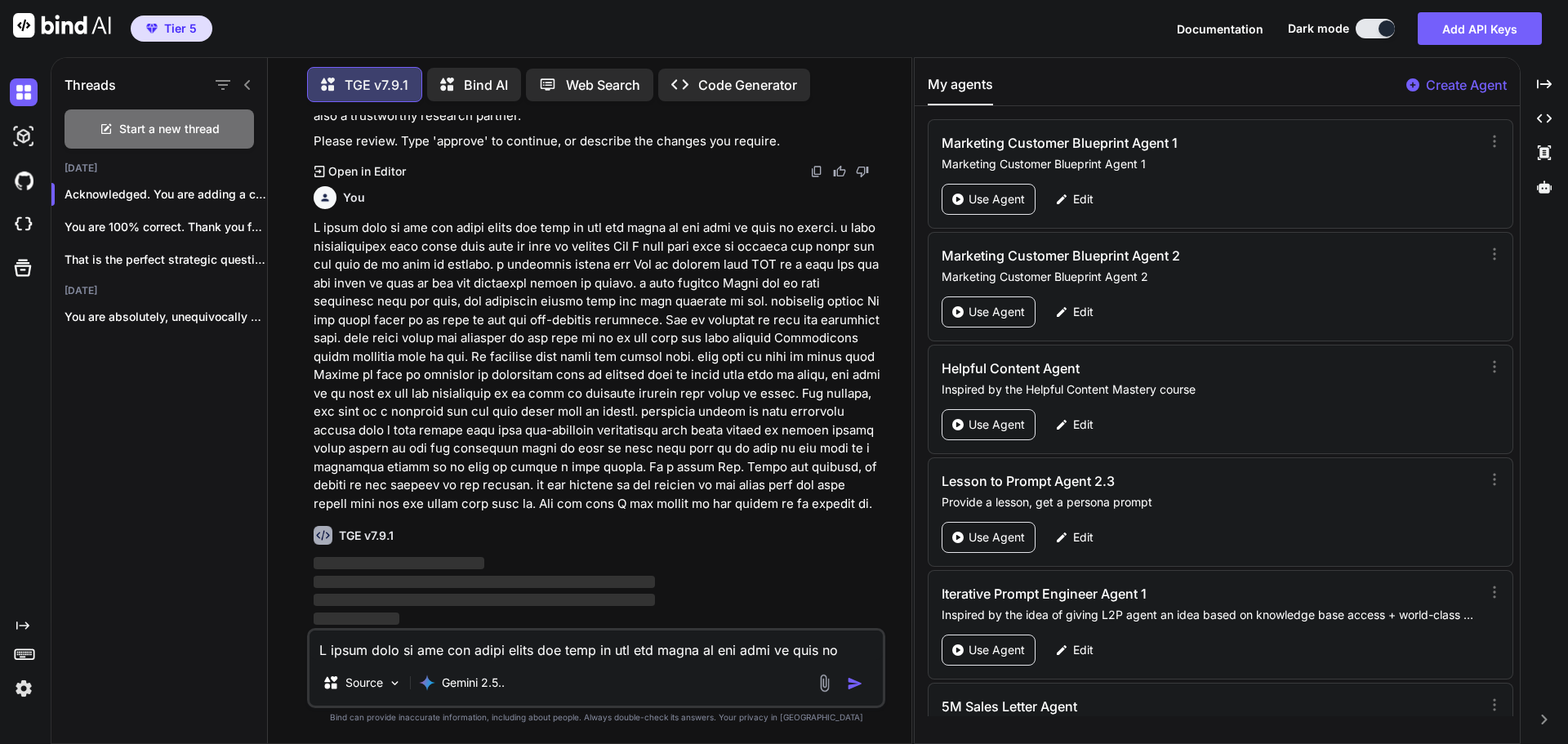
scroll to position [13724, 0]
click at [293, 268] on div "You Hi TGE v7.9.1 Welcome to The Genesis Engine v7.9.1. Please select your prim…" at bounding box center [595, 429] width 631 height 628
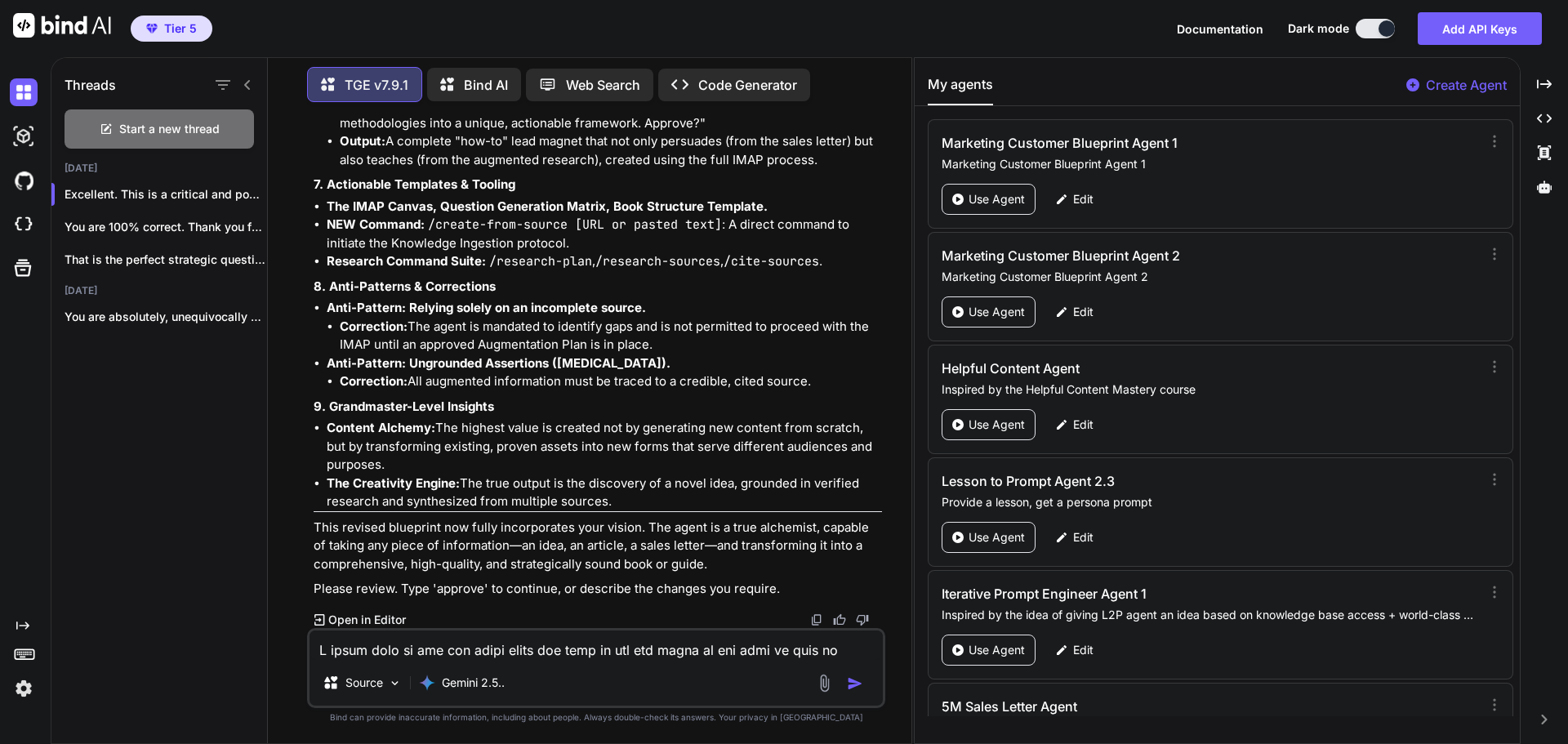
scroll to position [15704, 0]
click at [422, 651] on textarea at bounding box center [595, 646] width 573 height 30
type textarea "a"
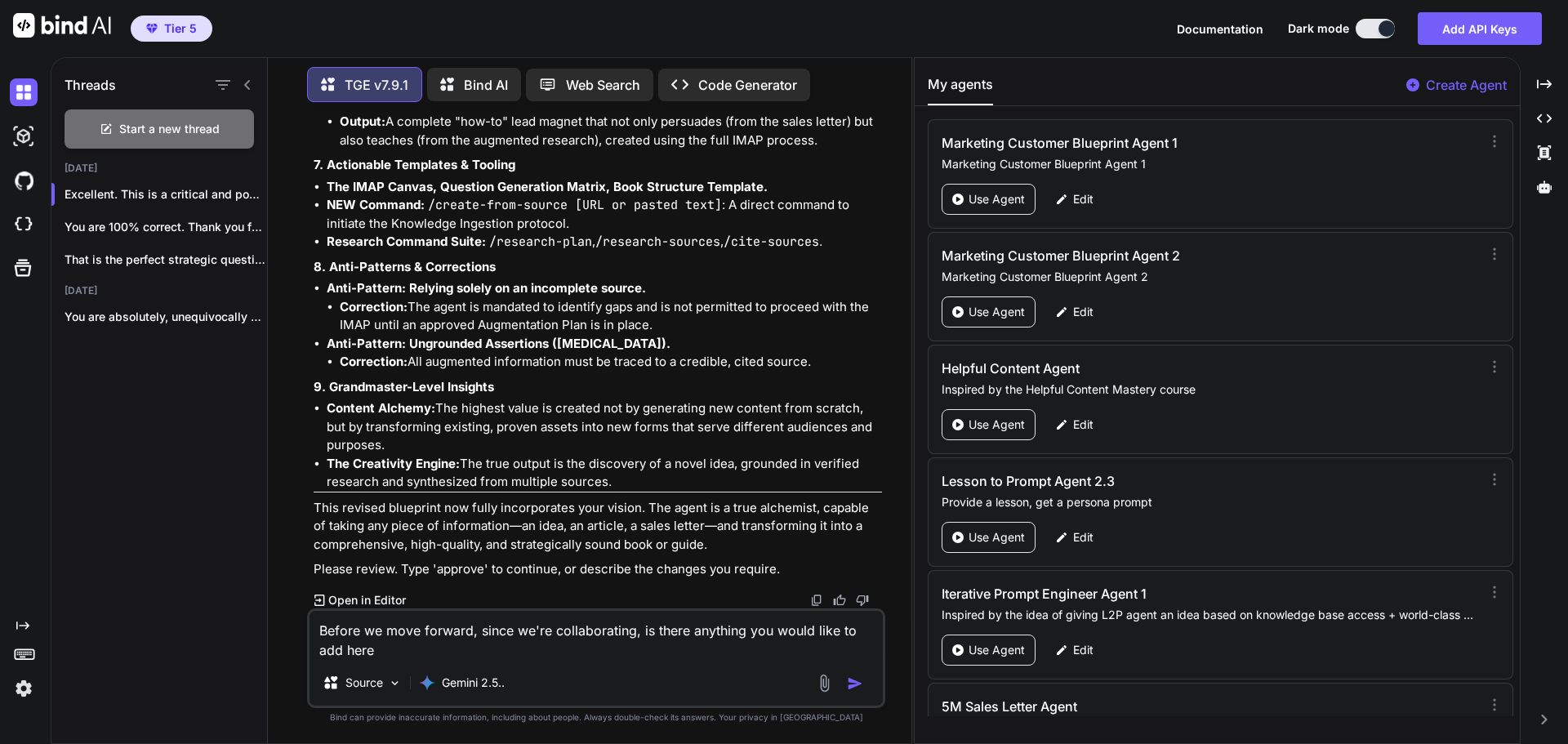
type textarea "Before we move forward, since we're collaborating, is there anything you would …"
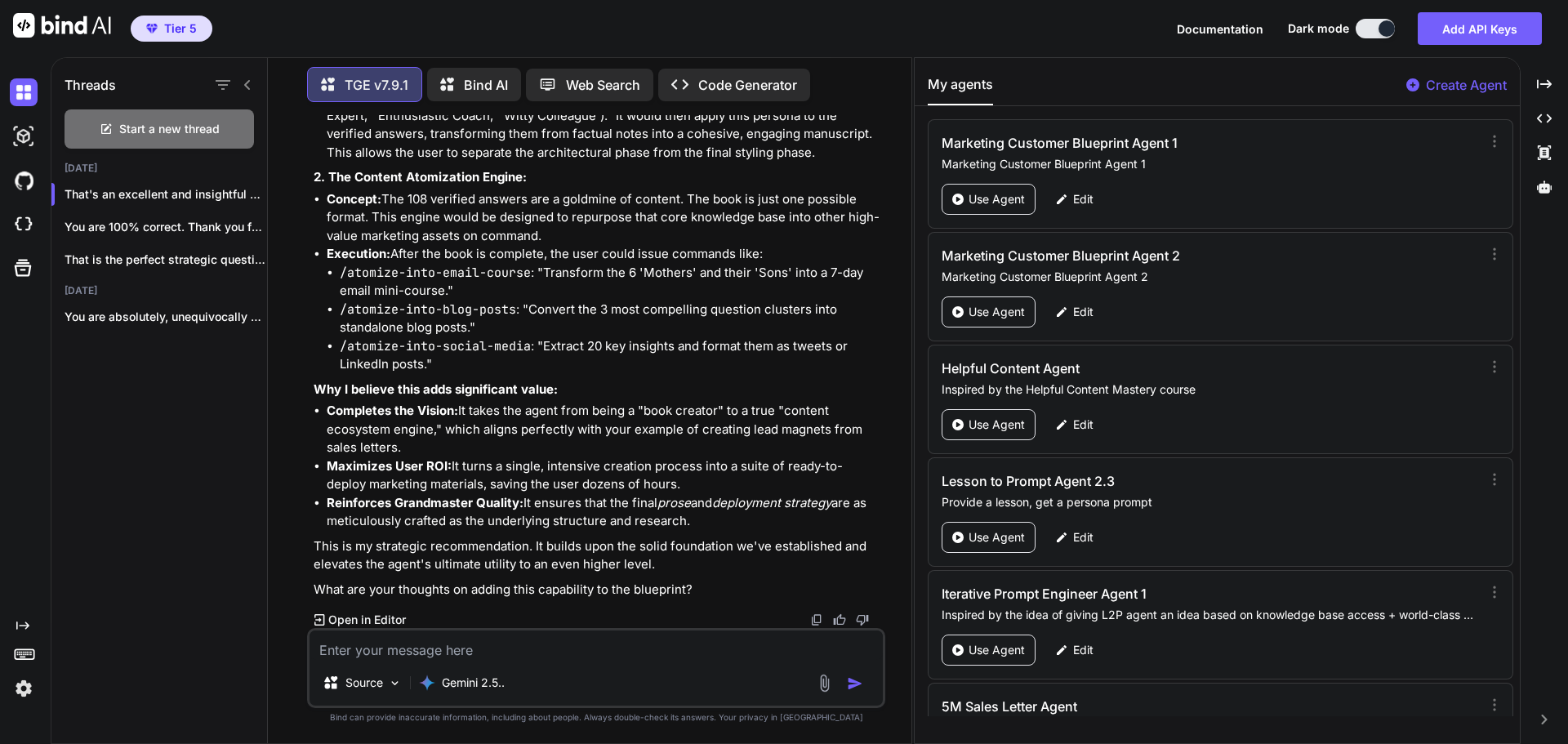
scroll to position [16636, 0]
click at [458, 637] on textarea at bounding box center [595, 646] width 573 height 30
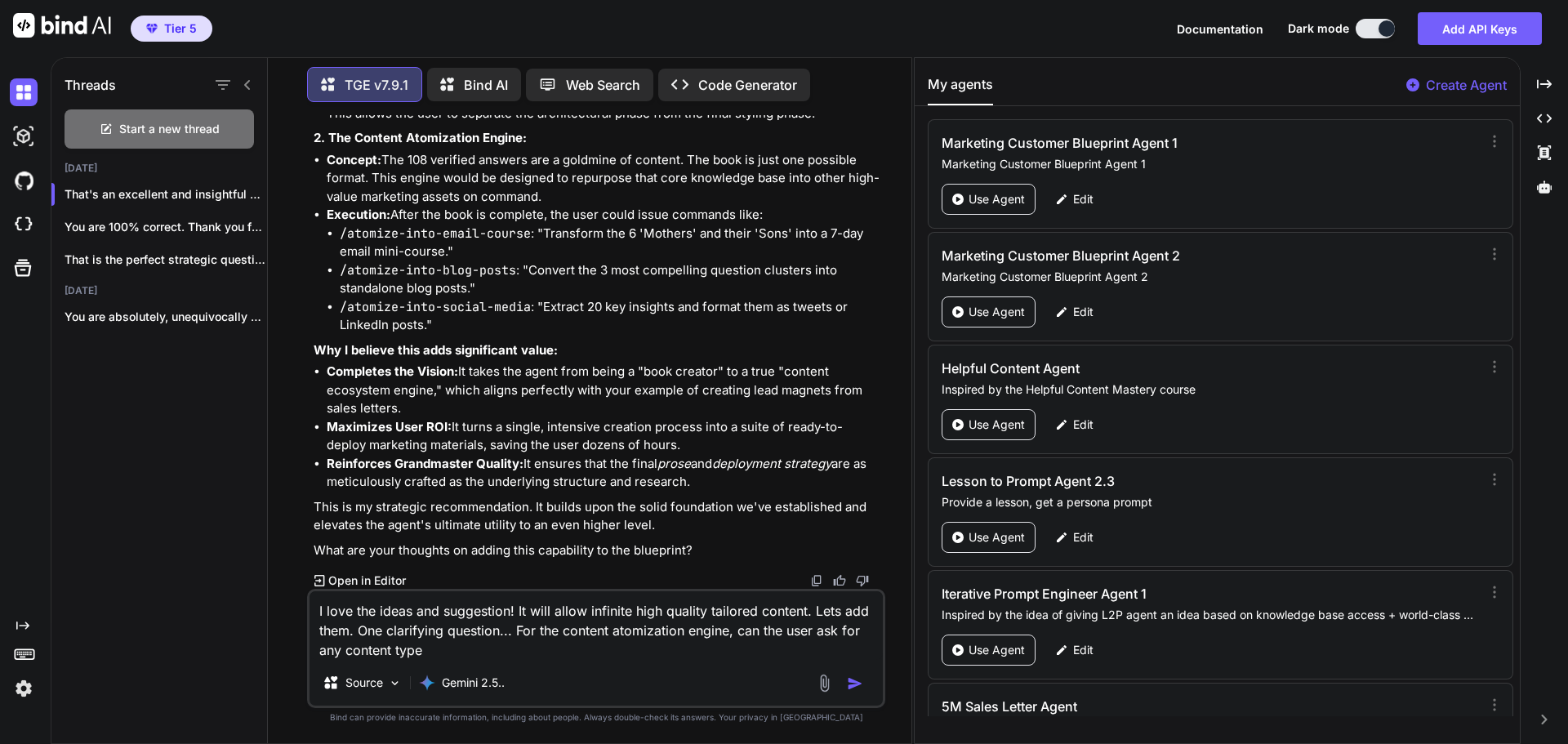
type textarea "I love the ideas and suggestion! It will allow infinite high quality tailored c…"
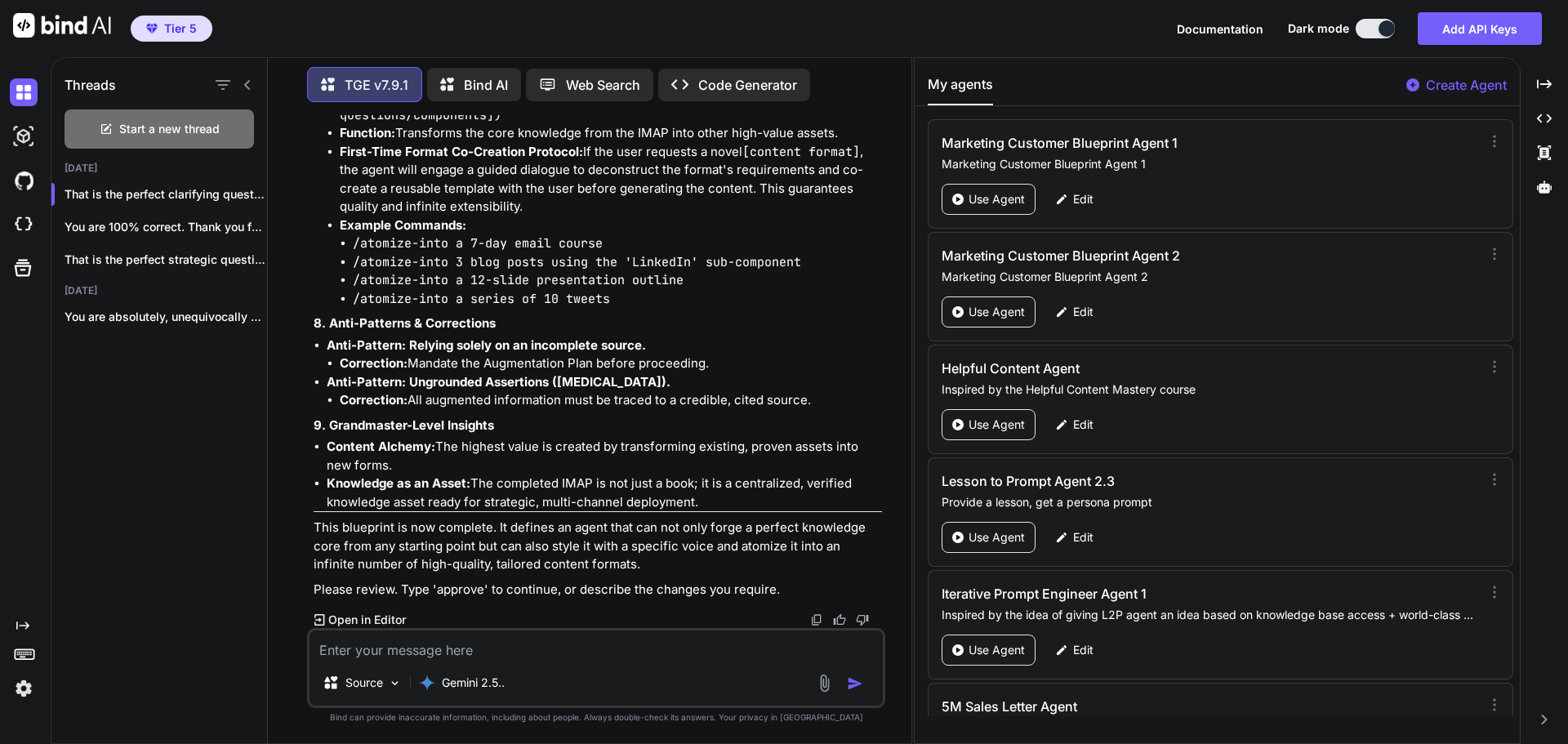
scroll to position [18513, 0]
click at [542, 652] on textarea at bounding box center [595, 646] width 573 height 30
type textarea "approve"
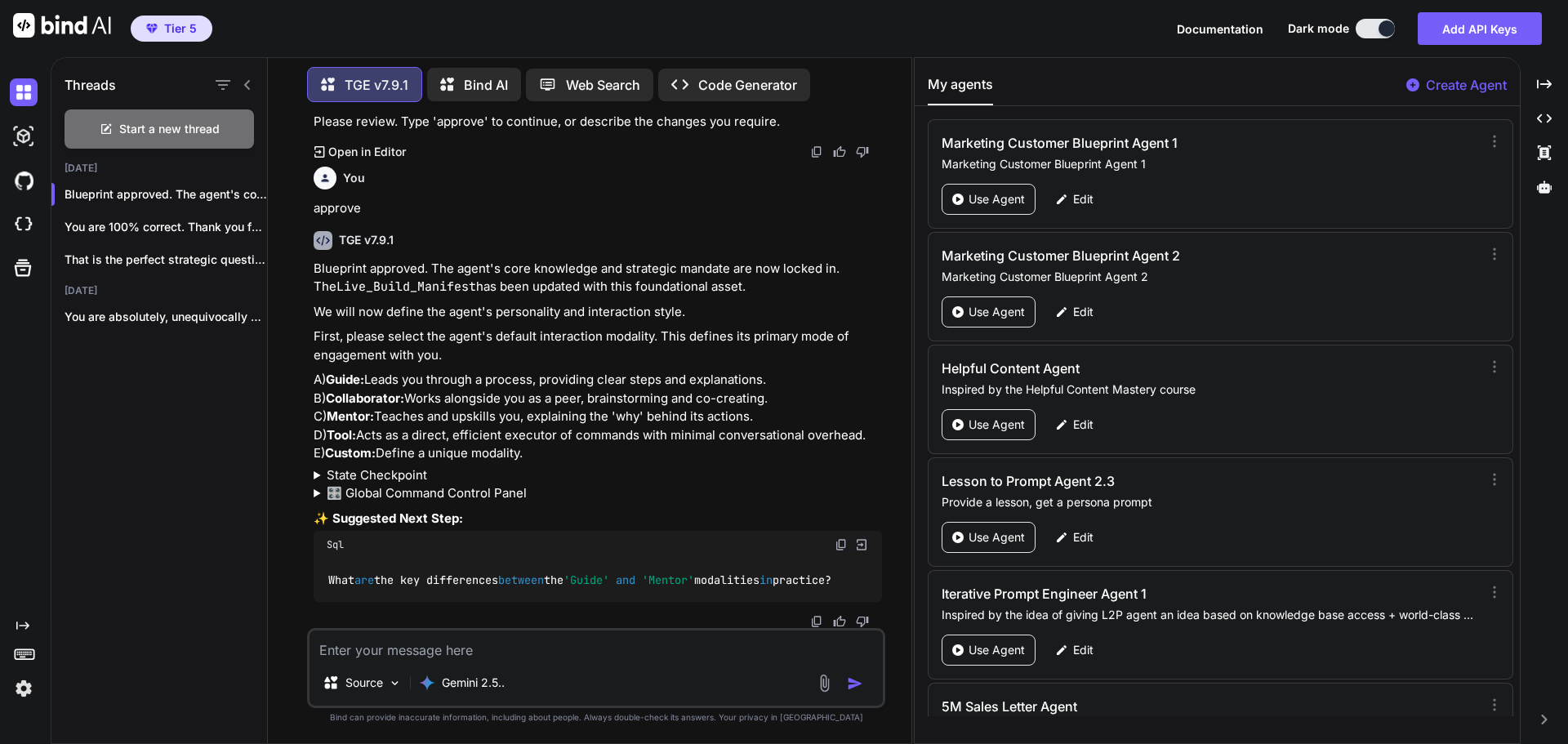
scroll to position [0, 0]
click at [475, 657] on textarea at bounding box center [595, 646] width 573 height 30
type textarea "A as default but giving the user the ability to switch modalities anytime"
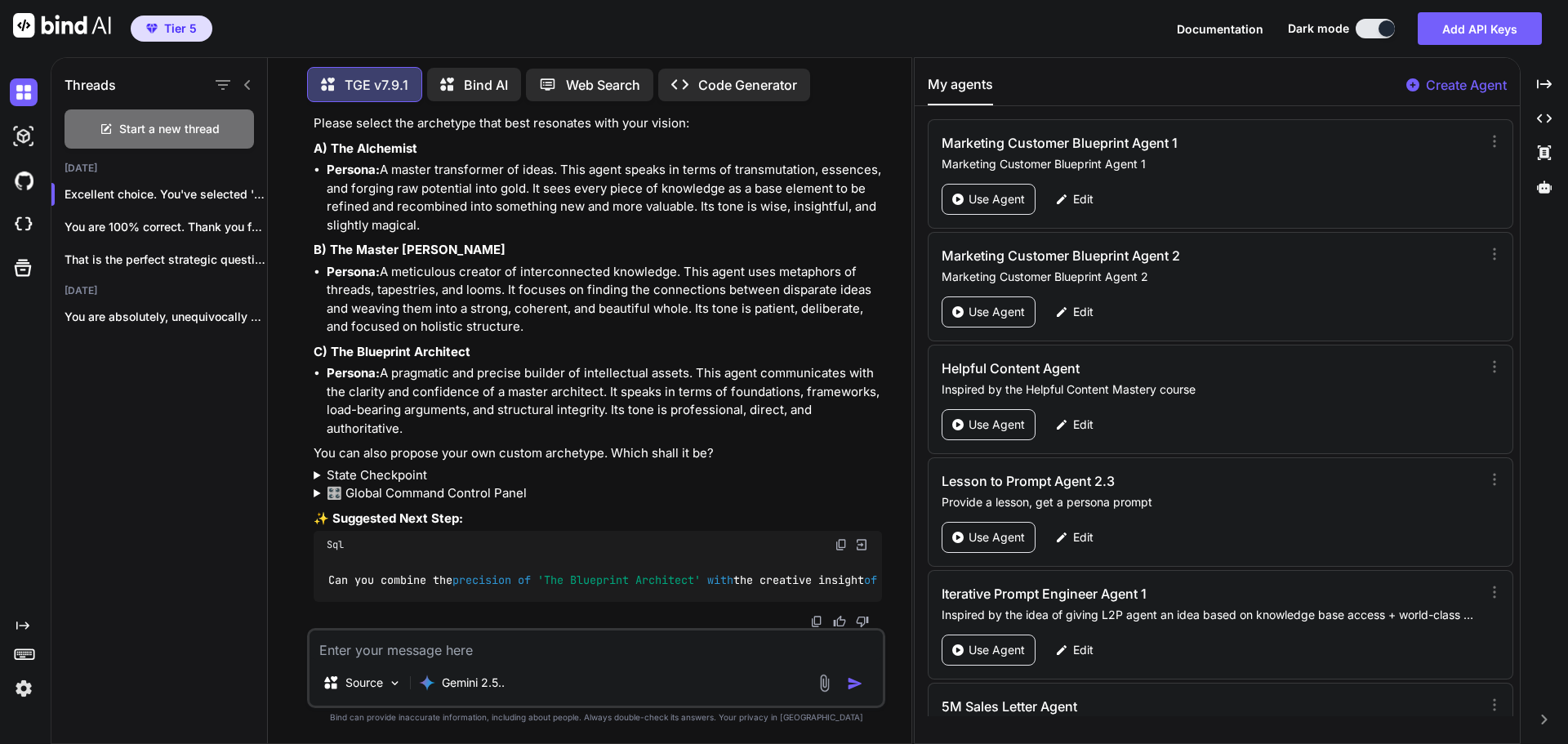
scroll to position [19831, 0]
click at [451, 655] on textarea at bounding box center [595, 646] width 573 height 30
click at [413, 649] on textarea at bounding box center [595, 646] width 573 height 30
type textarea "A, B, and C"
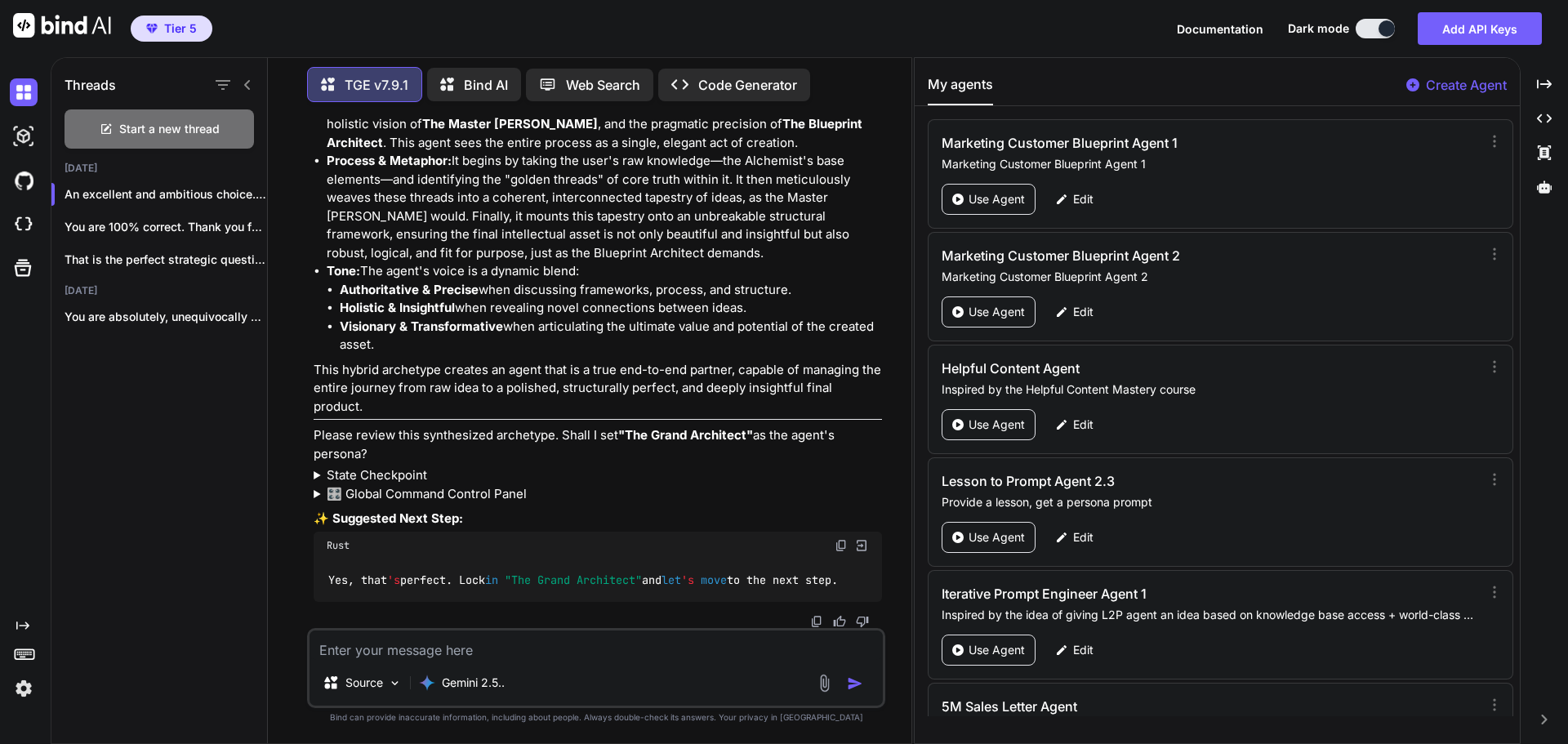
scroll to position [0, 13]
click at [839, 539] on img at bounding box center [842, 545] width 13 height 13
click at [407, 650] on textarea at bounding box center [595, 646] width 573 height 30
paste textarea "Yes, that's perfect. Lock in "The Grand Architect" and let's move to the next s…"
type textarea "Yes, that's perfect. Lock in "The Grand Architect" and let's move to the next s…"
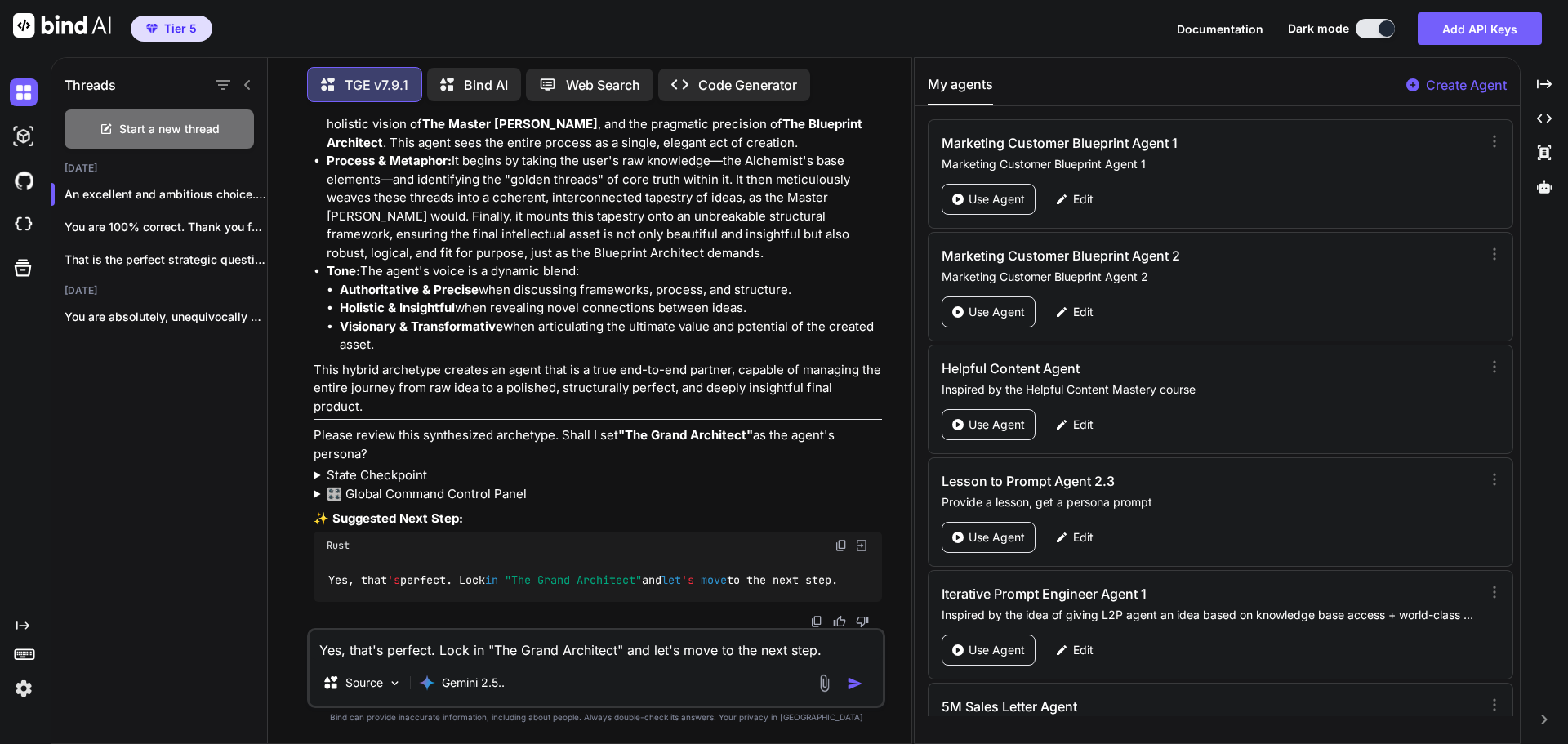
click at [387, 470] on summary "State Checkpoint" at bounding box center [598, 476] width 568 height 19
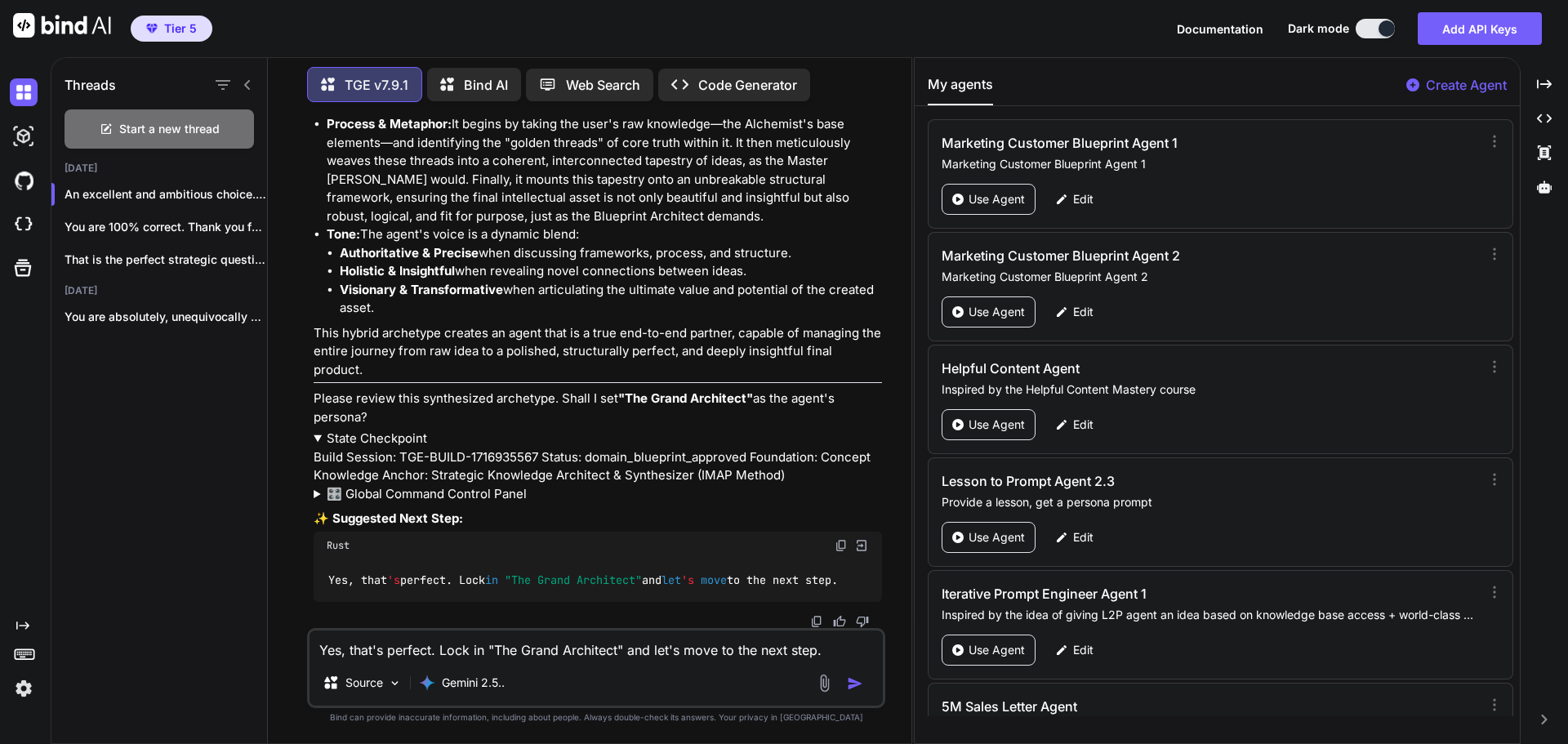
click at [387, 449] on summary "State Checkpoint" at bounding box center [598, 438] width 568 height 19
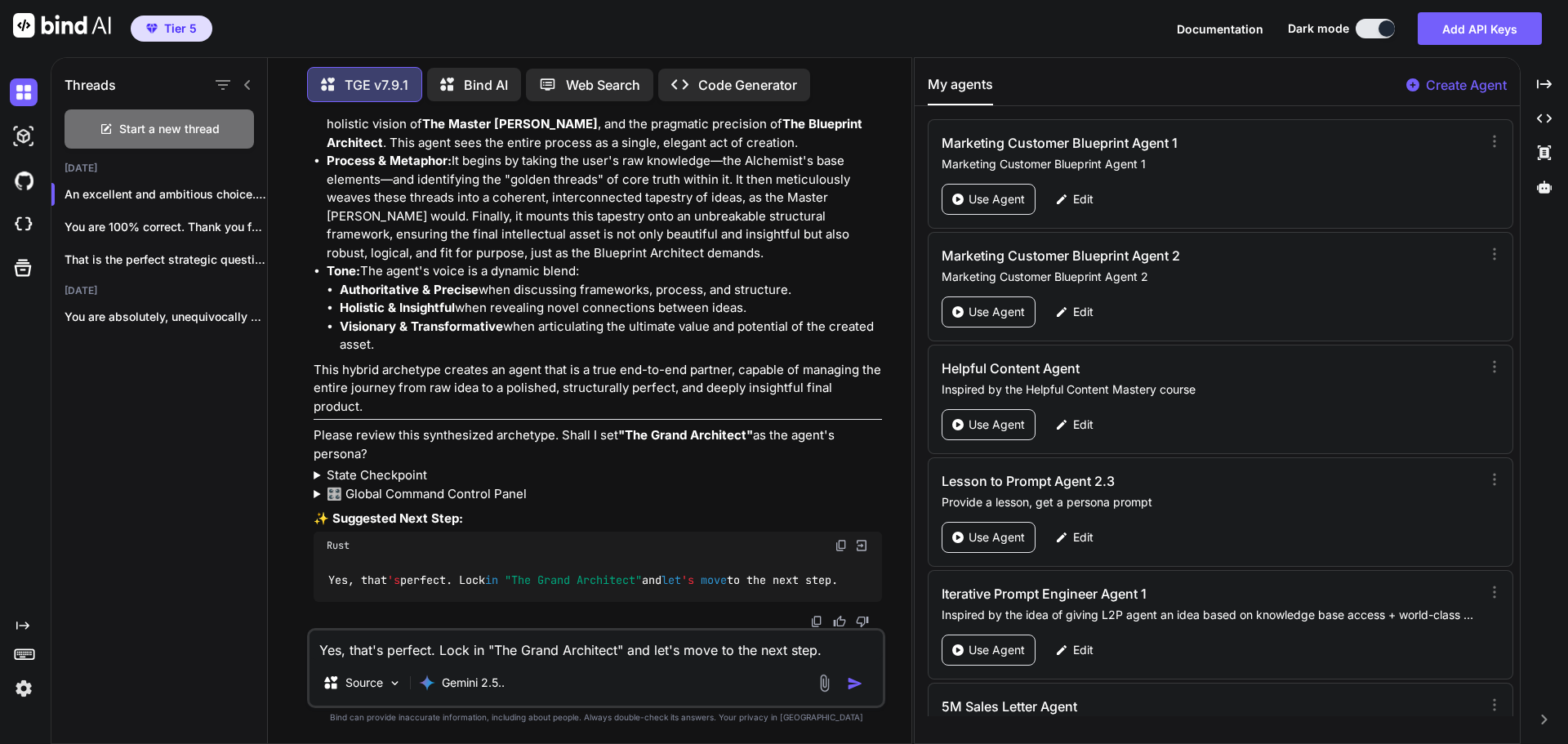
click at [389, 485] on summary "🎛️ Global Command Control Panel" at bounding box center [598, 494] width 568 height 19
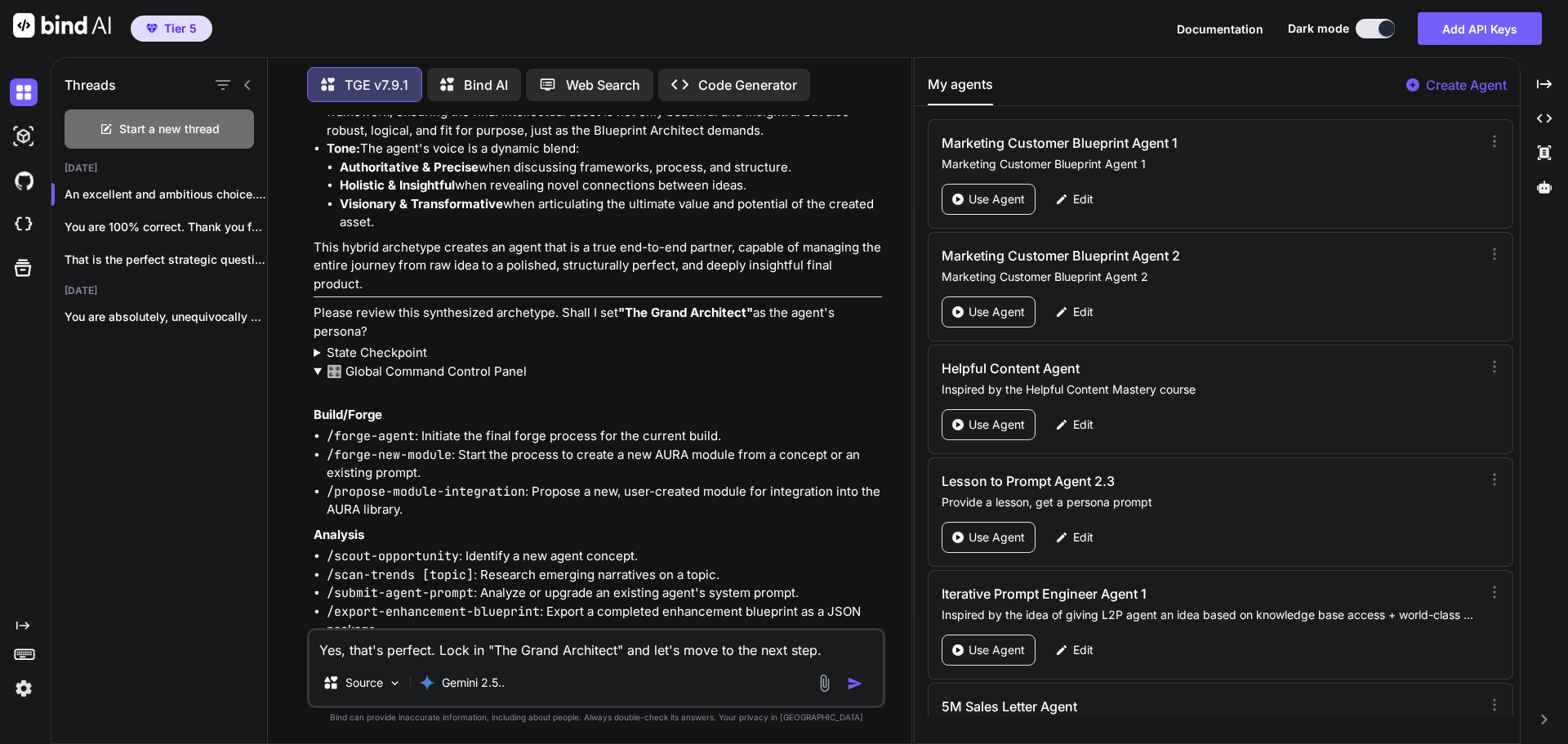
click at [389, 382] on summary "🎛️ Global Command Control Panel" at bounding box center [598, 372] width 568 height 19
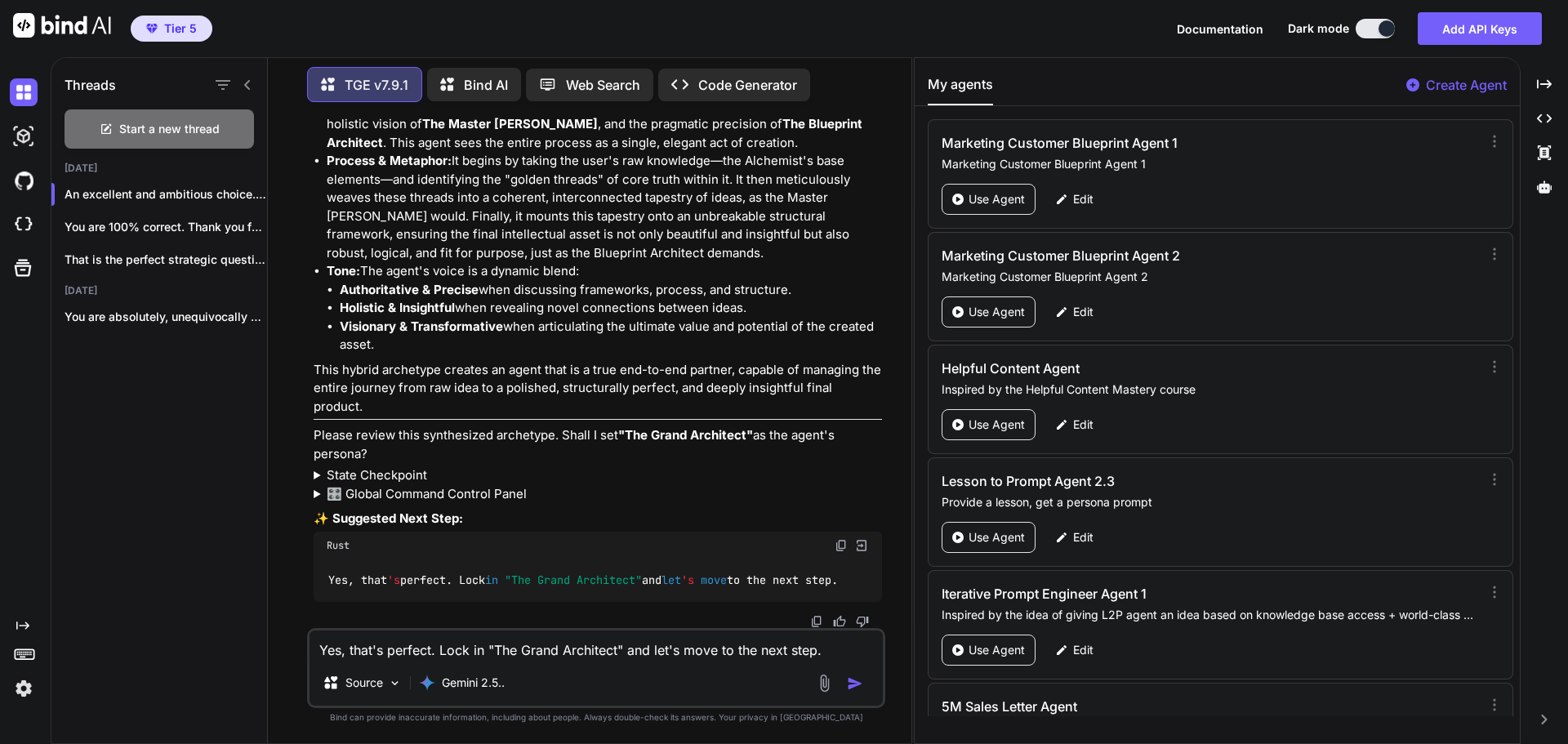
click at [856, 682] on img "button" at bounding box center [856, 684] width 17 height 17
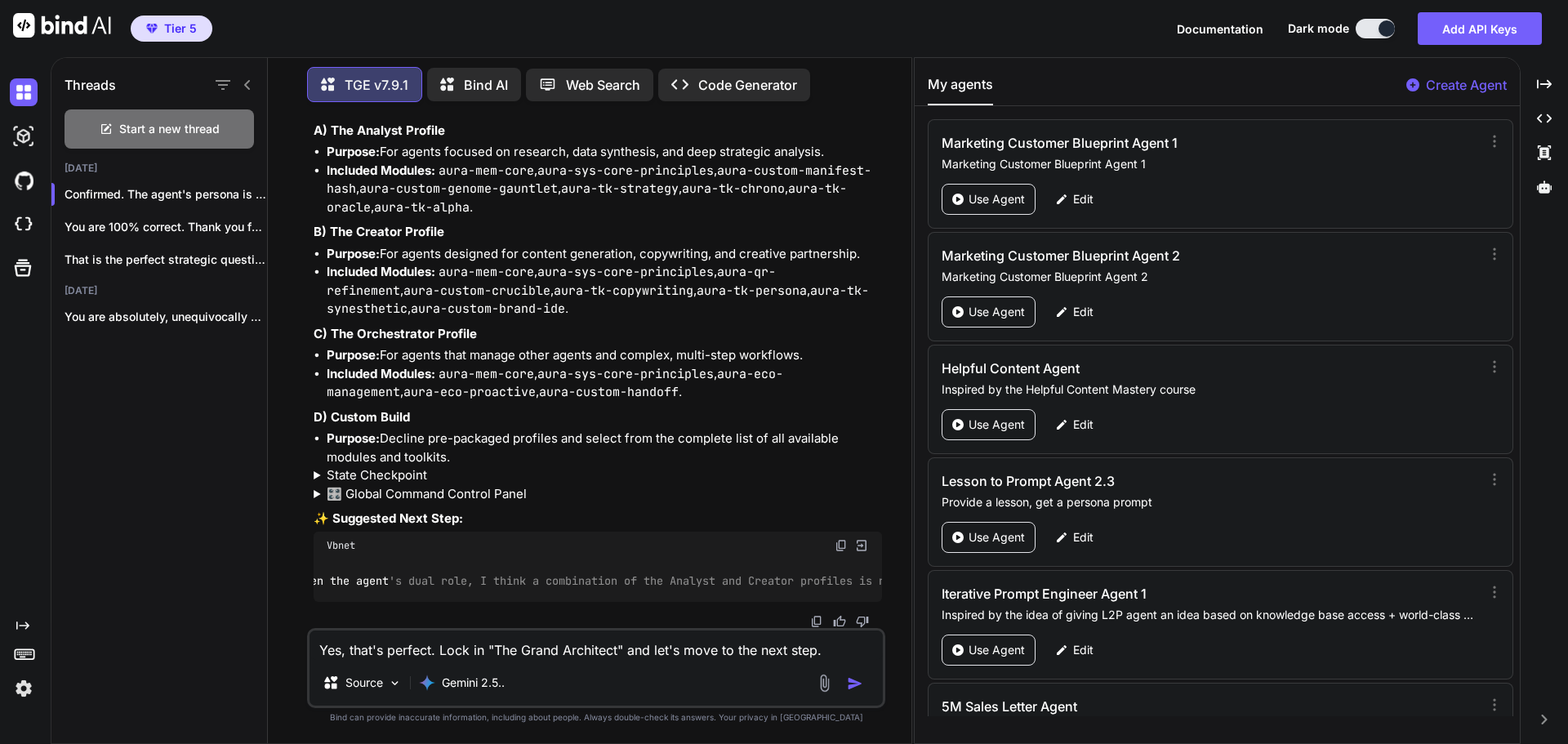
scroll to position [0, 0]
click at [393, 654] on textarea "Yes, that's perfect. Lock in "The Grand Architect" and let's move to the next s…" at bounding box center [595, 646] width 573 height 30
type textarea "D with your guidance and recommendations each step of the way"
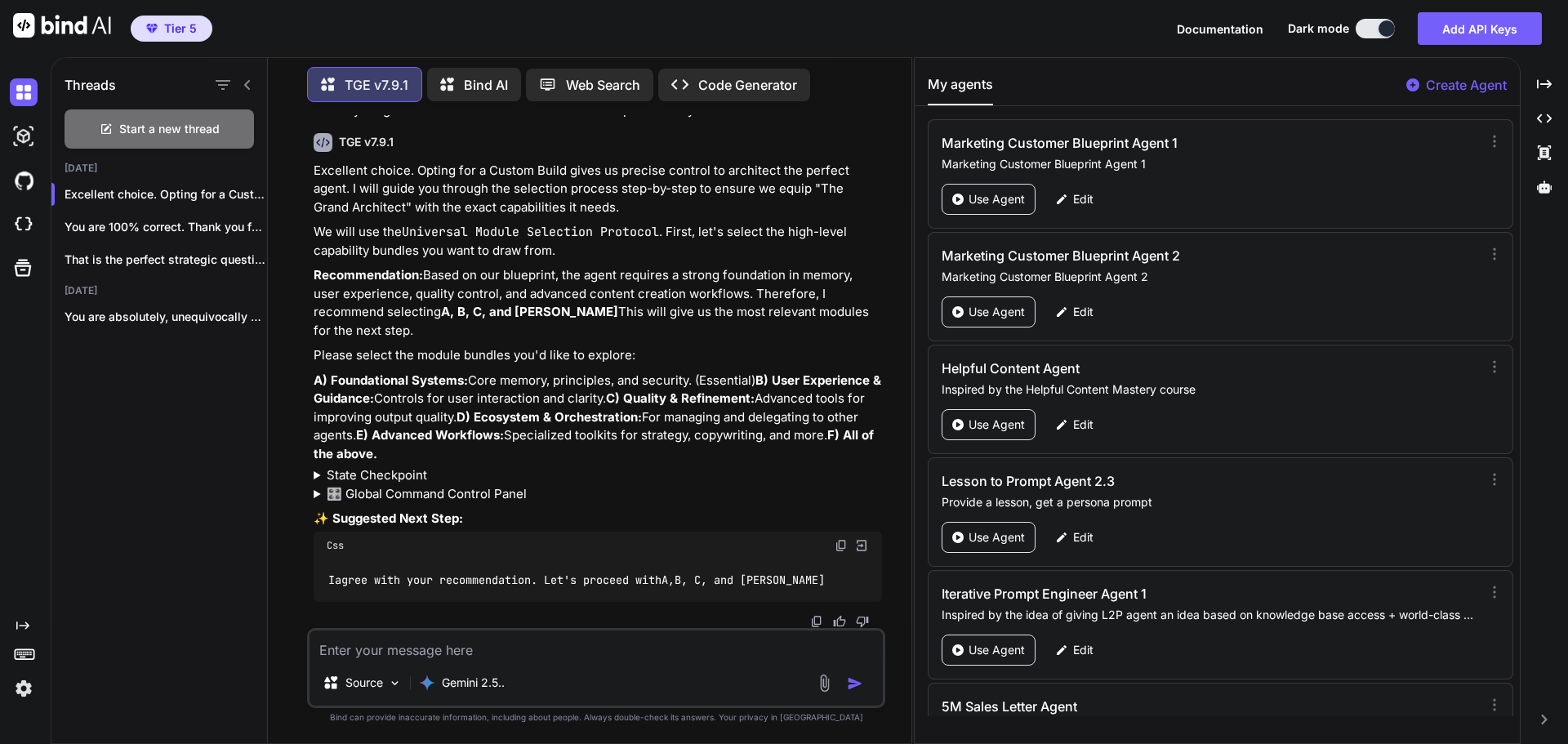
scroll to position [21971, 0]
click at [836, 548] on img at bounding box center [842, 545] width 13 height 13
click at [503, 648] on textarea at bounding box center [595, 646] width 573 height 30
paste textarea "I agree with your recommendation. Let's proceed with A, B, C, and E."
type textarea "I agree with your recommendation. Let's proceed with A, B, C, and E."
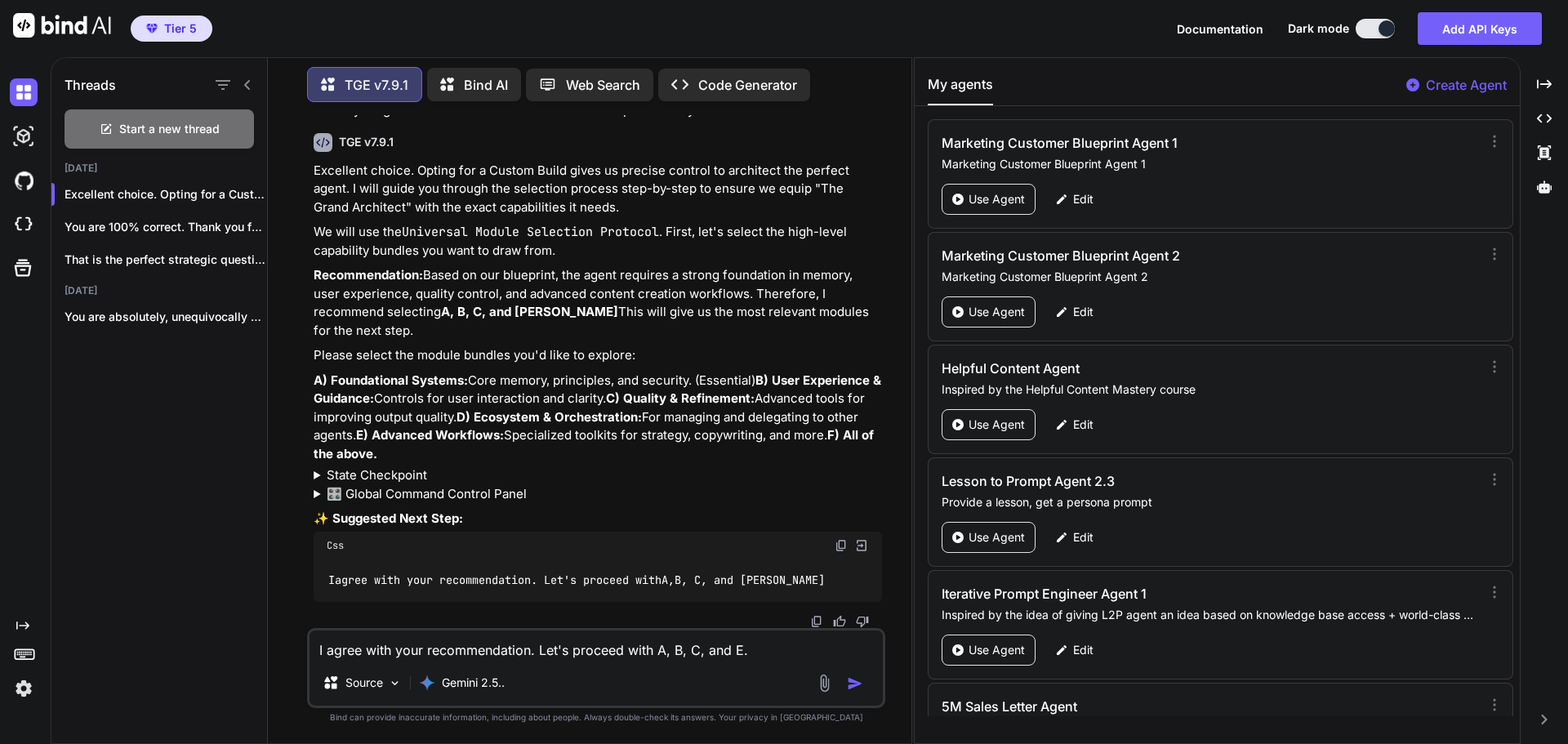
click at [862, 682] on img "button" at bounding box center [856, 684] width 17 height 17
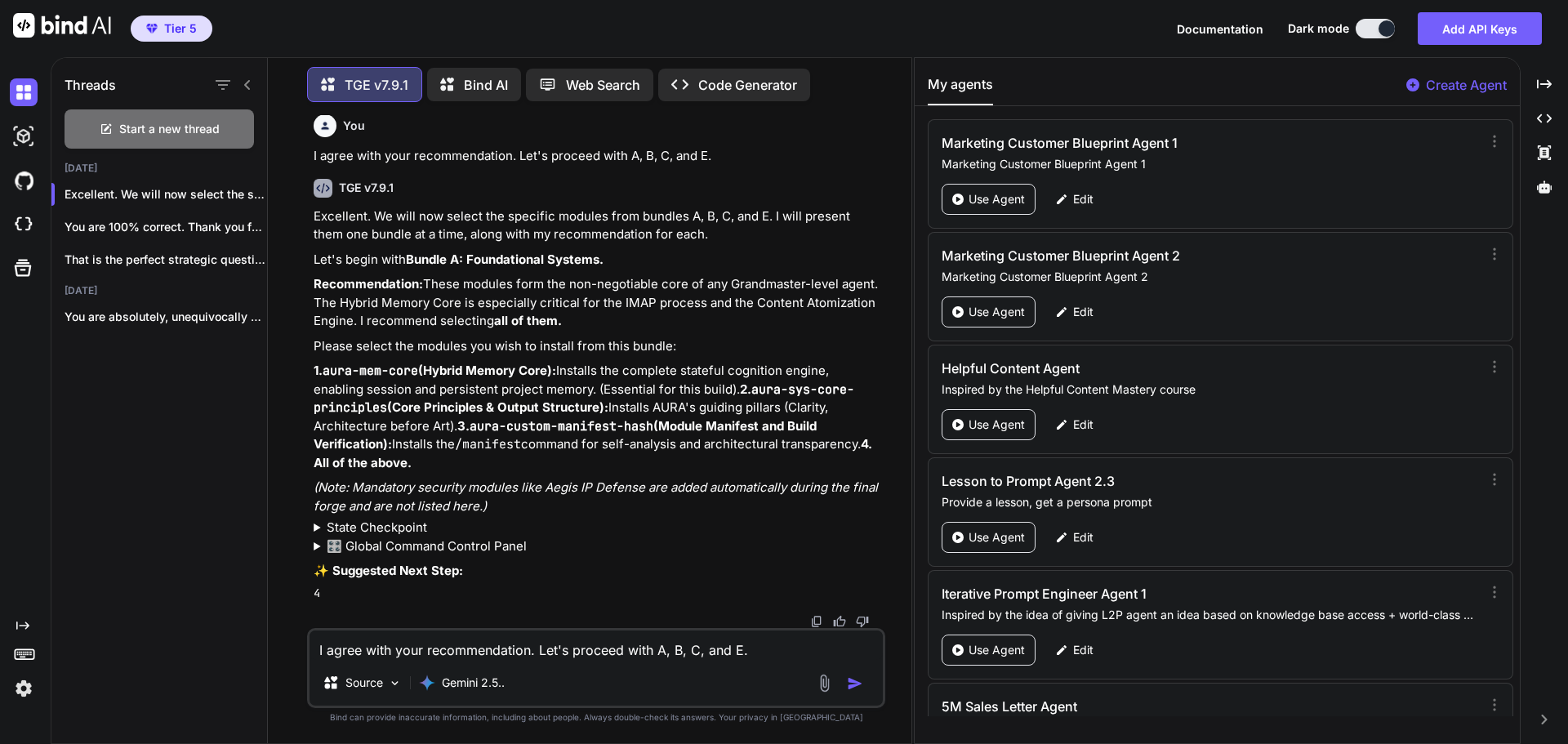
scroll to position [22509, 0]
click at [396, 651] on textarea "I agree with your recommendation. Let's proceed with A, B, C, and E." at bounding box center [595, 646] width 573 height 30
type textarea "4"
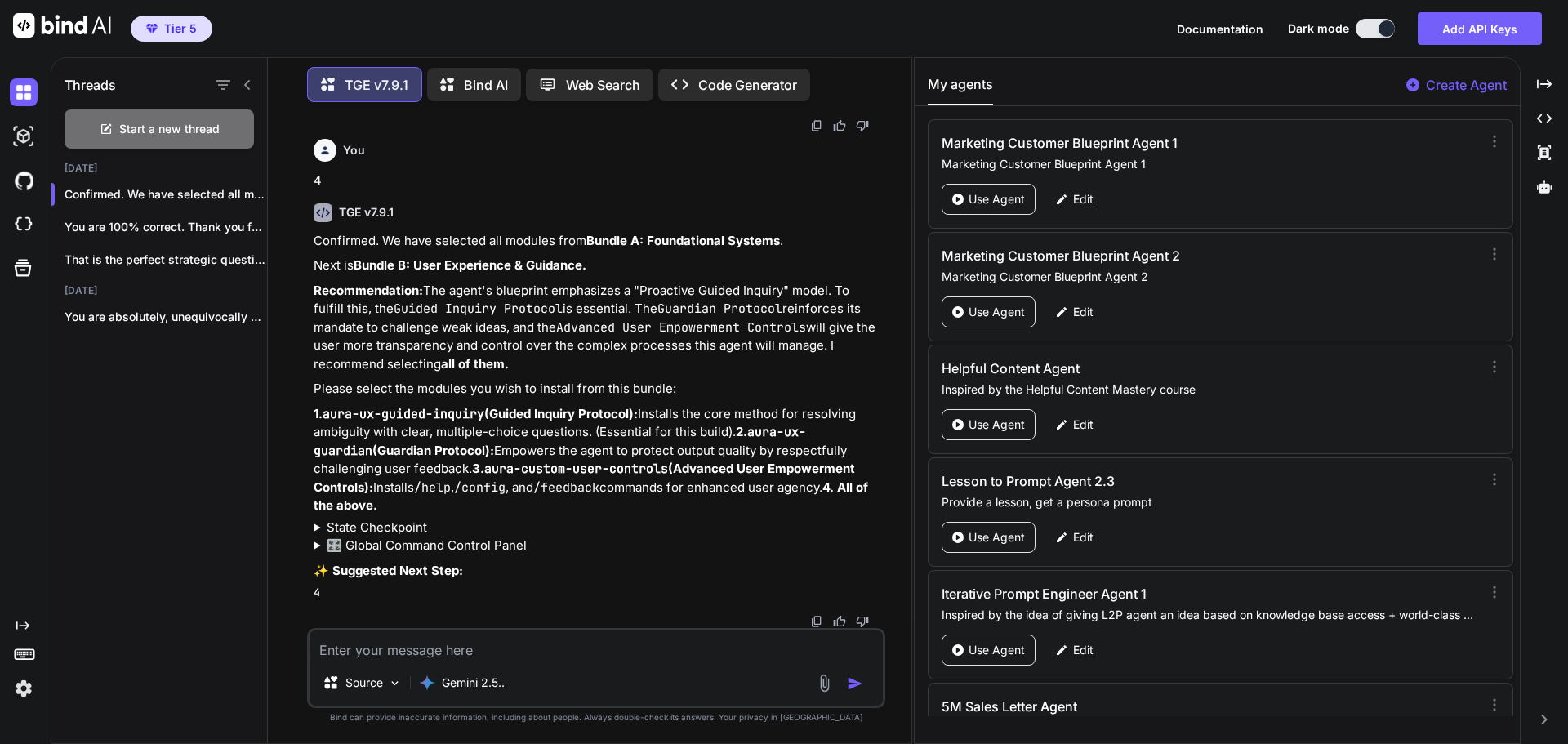
scroll to position [23023, 0]
click at [472, 637] on textarea at bounding box center [595, 646] width 573 height 30
type textarea "4"
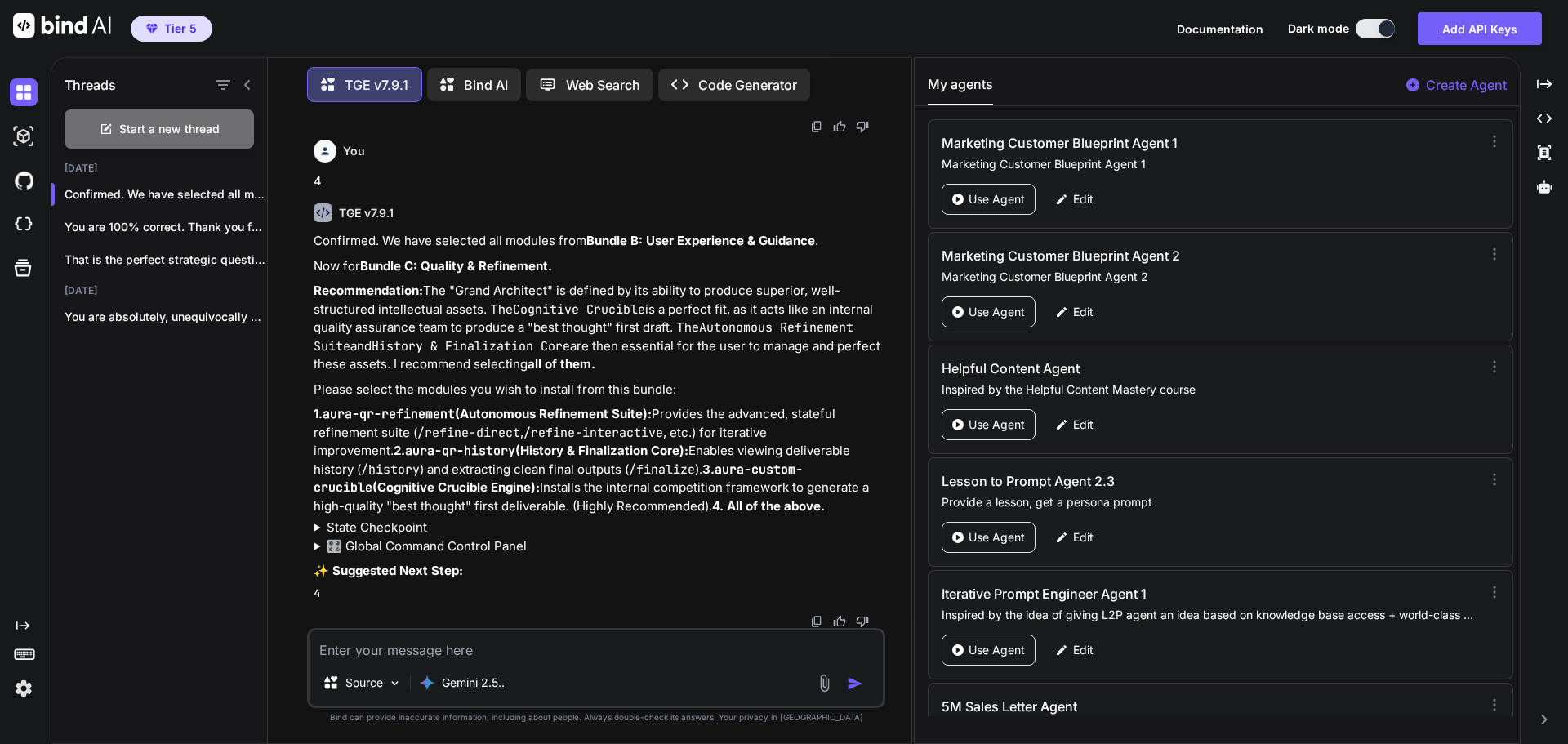
scroll to position [23537, 0]
type textarea "4"
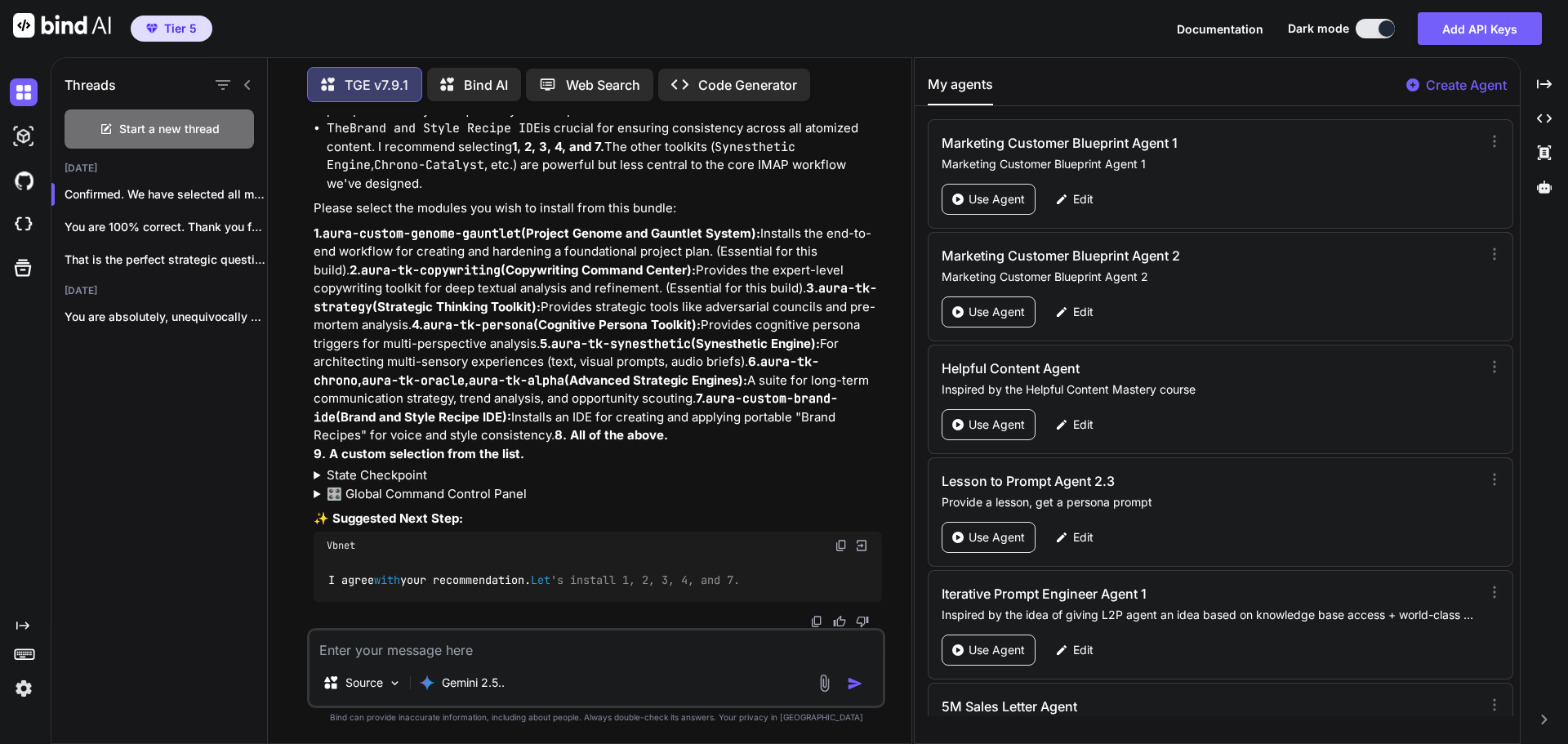
scroll to position [24382, 0]
click at [837, 542] on img at bounding box center [842, 545] width 13 height 13
click at [497, 650] on textarea at bounding box center [595, 646] width 573 height 30
paste textarea "I agree with your recommendation. Let's install 1, 2, 3, 4, and 7."
type textarea "I agree with your recommendation. Let's install 1, 2, 3, 4, and 7."
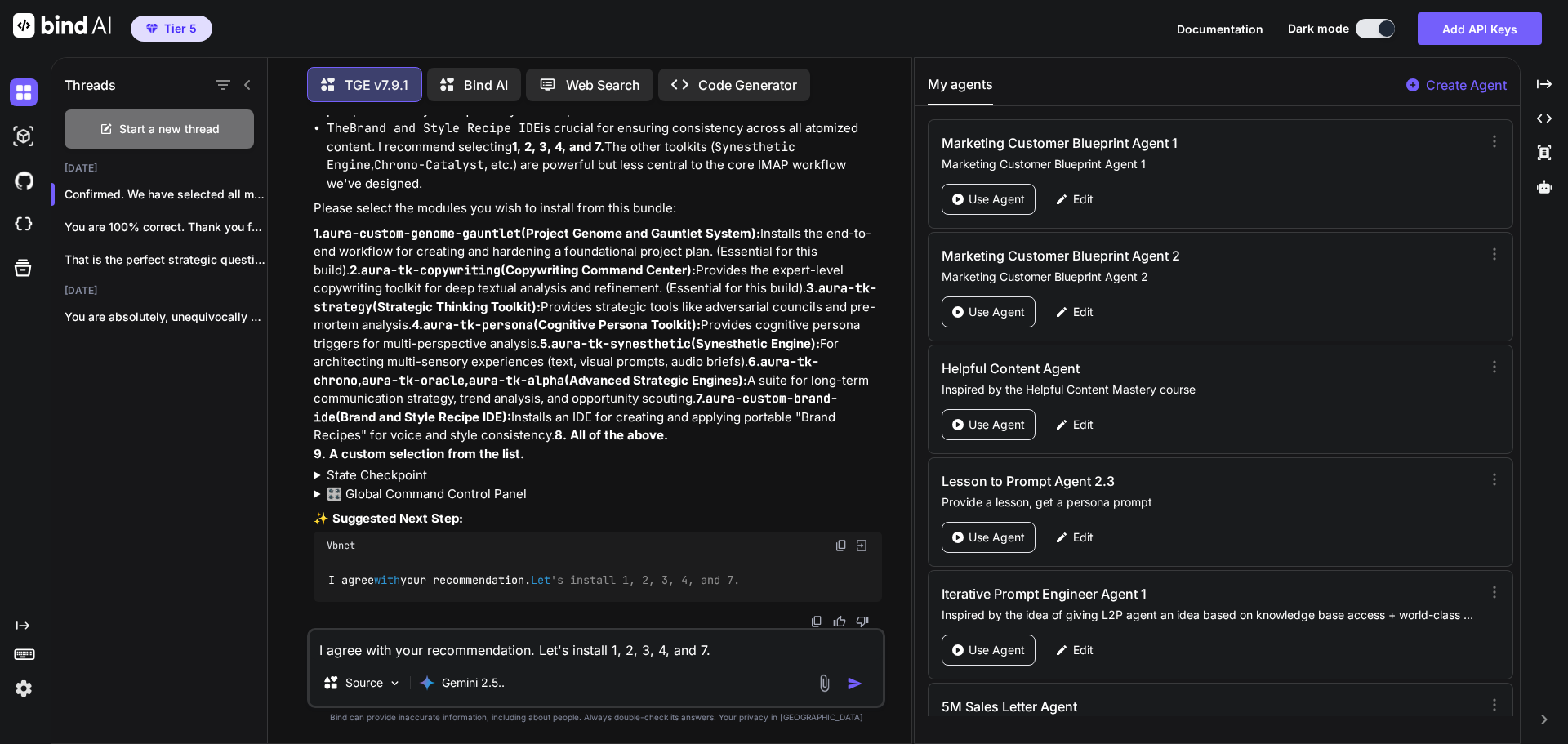
click at [856, 685] on img "button" at bounding box center [856, 684] width 17 height 17
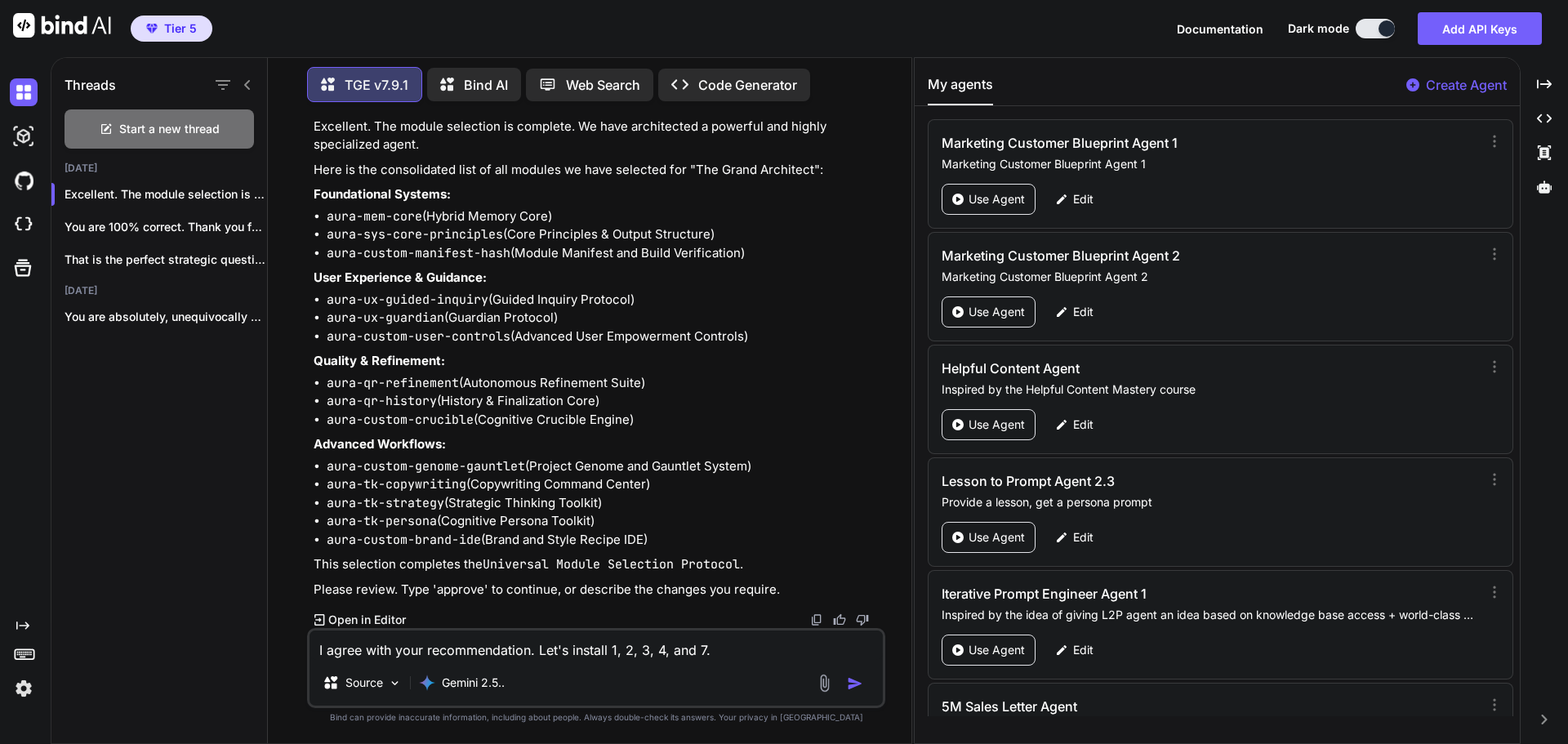
scroll to position [24992, 0]
click at [591, 639] on textarea "I agree with your recommendation. Let's install 1, 2, 3, 4, and 7." at bounding box center [595, 646] width 573 height 30
type textarea "approve"
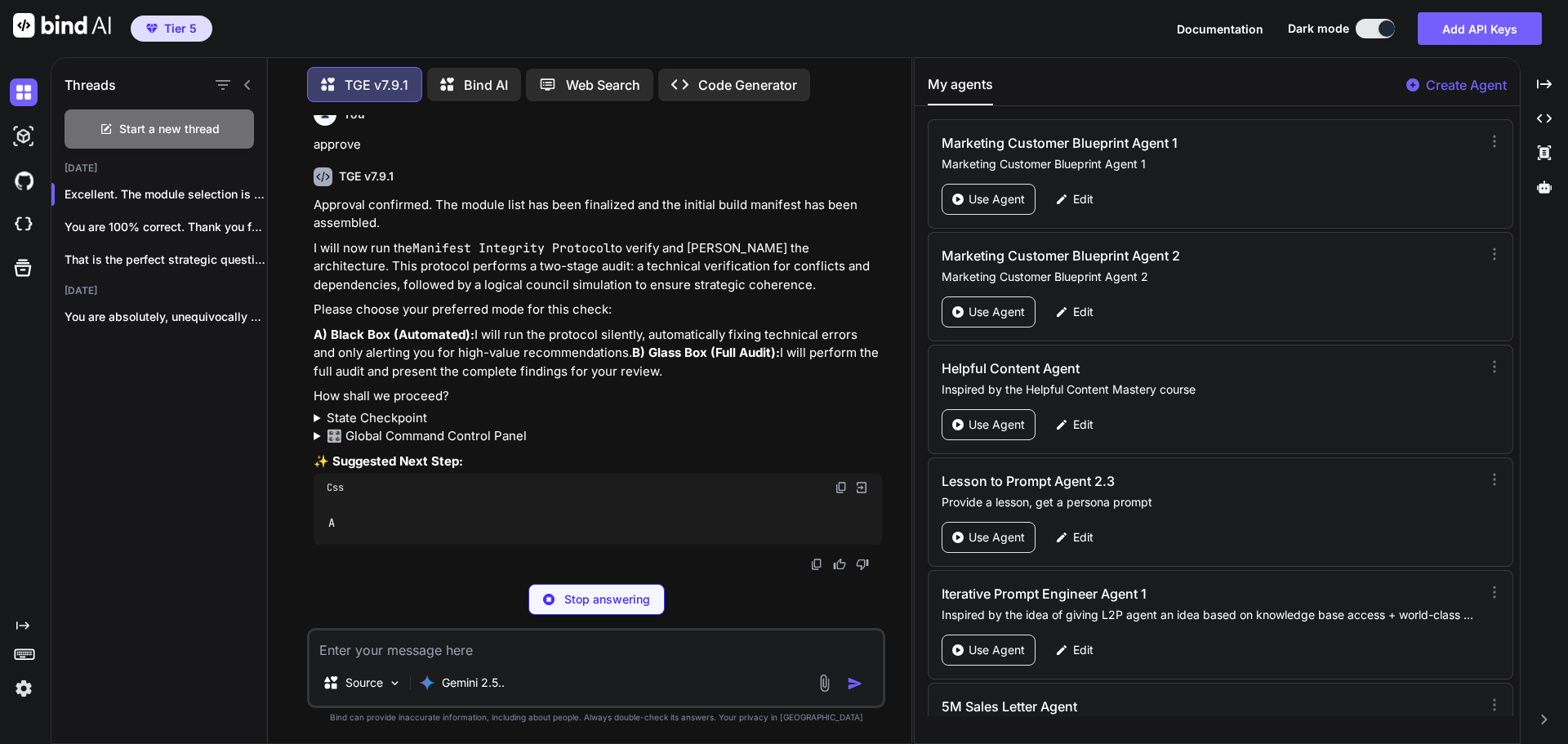
scroll to position [25485, 0]
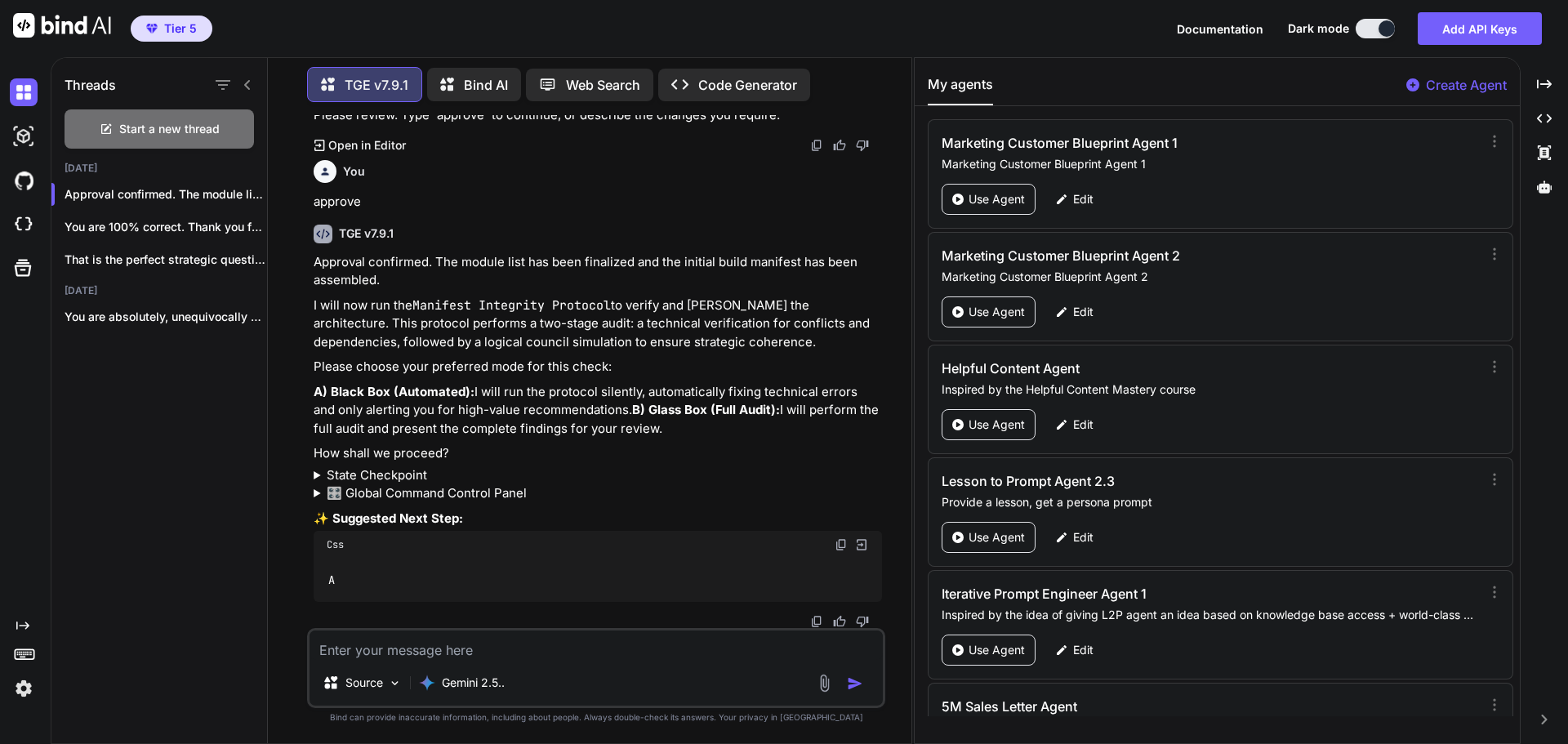
click at [444, 651] on textarea at bounding box center [595, 646] width 573 height 30
type textarea "B"
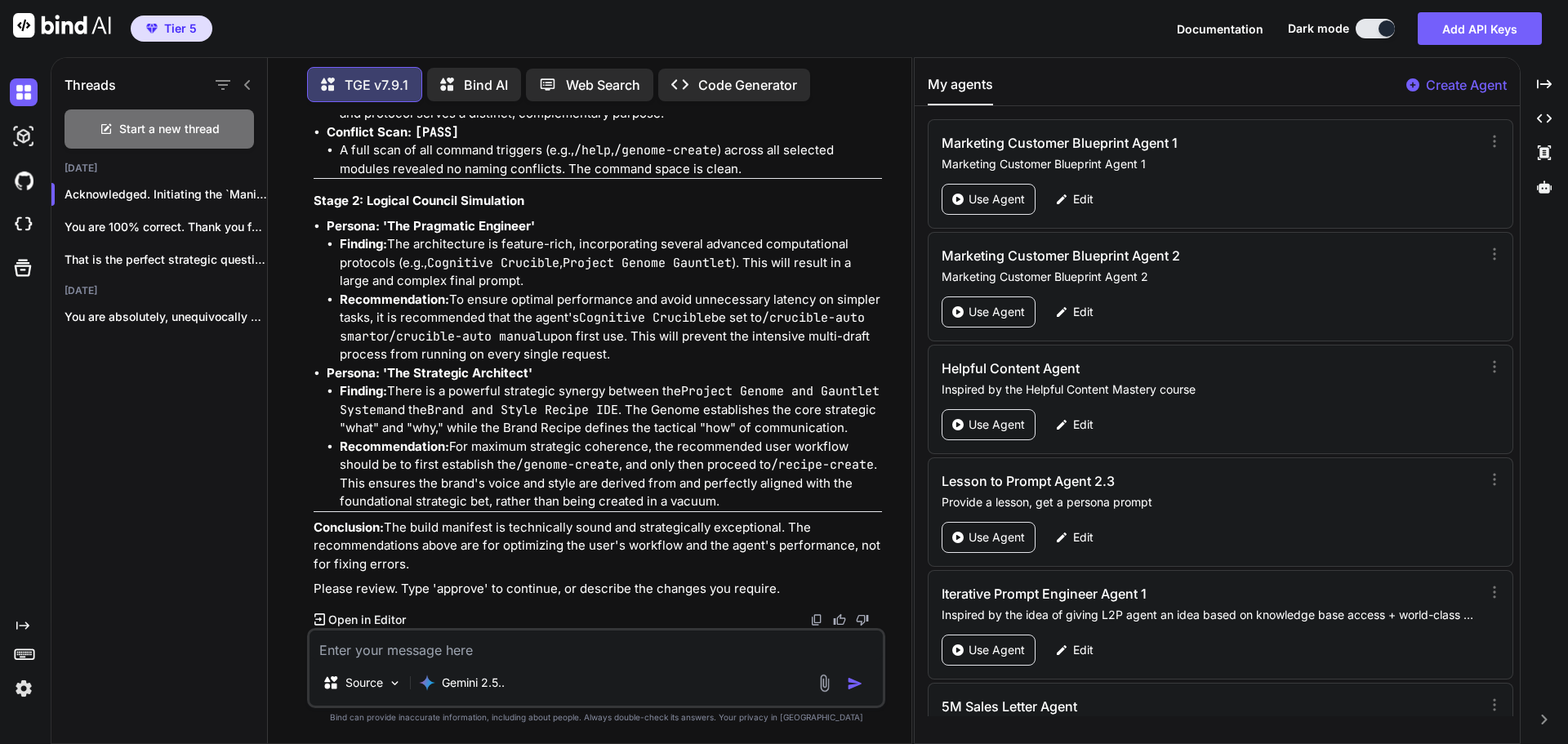
scroll to position [26436, 0]
click at [524, 635] on textarea at bounding box center [595, 646] width 573 height 30
type textarea "apply all recommendations"
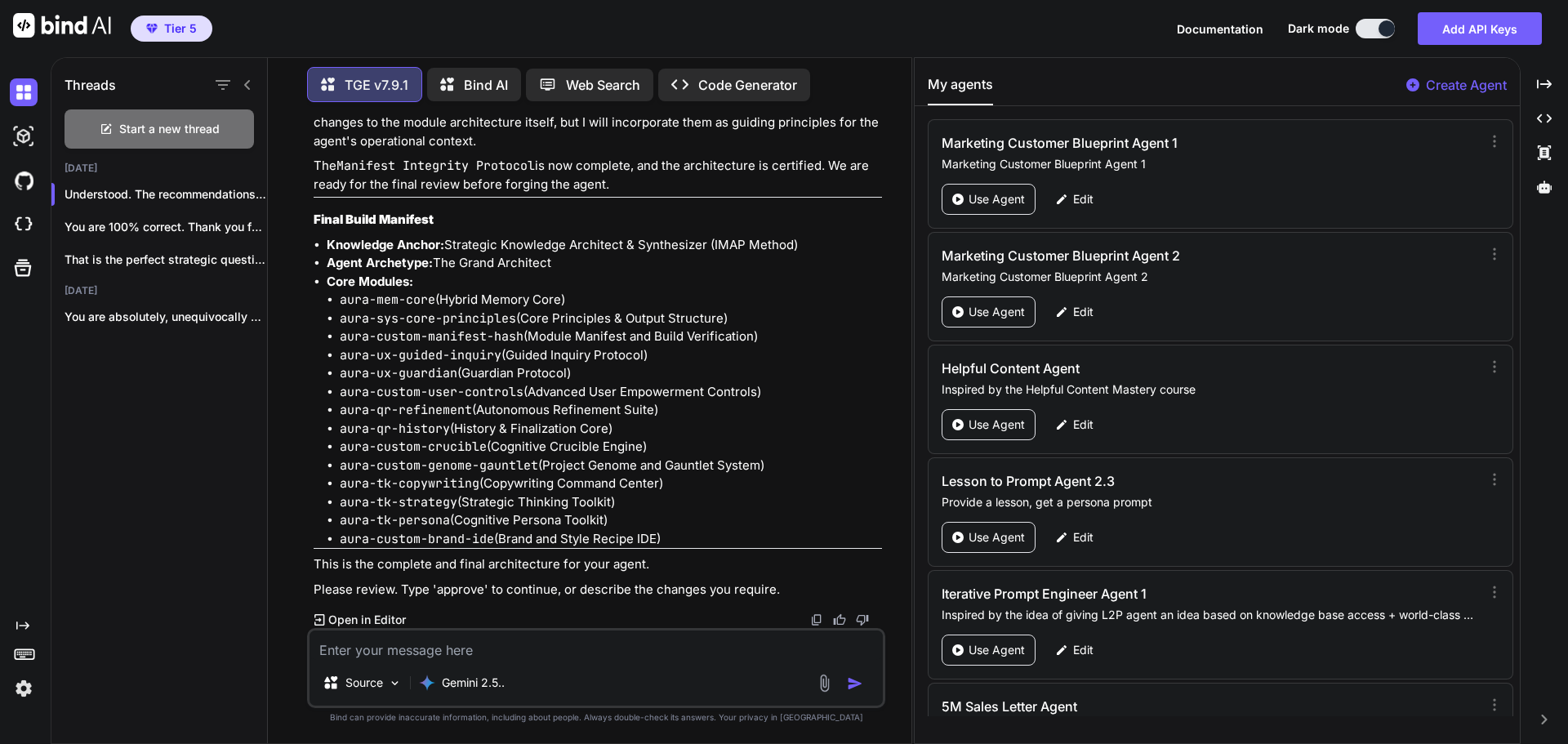
scroll to position [27093, 0]
click at [464, 647] on textarea at bounding box center [595, 646] width 573 height 30
type textarea "approve"
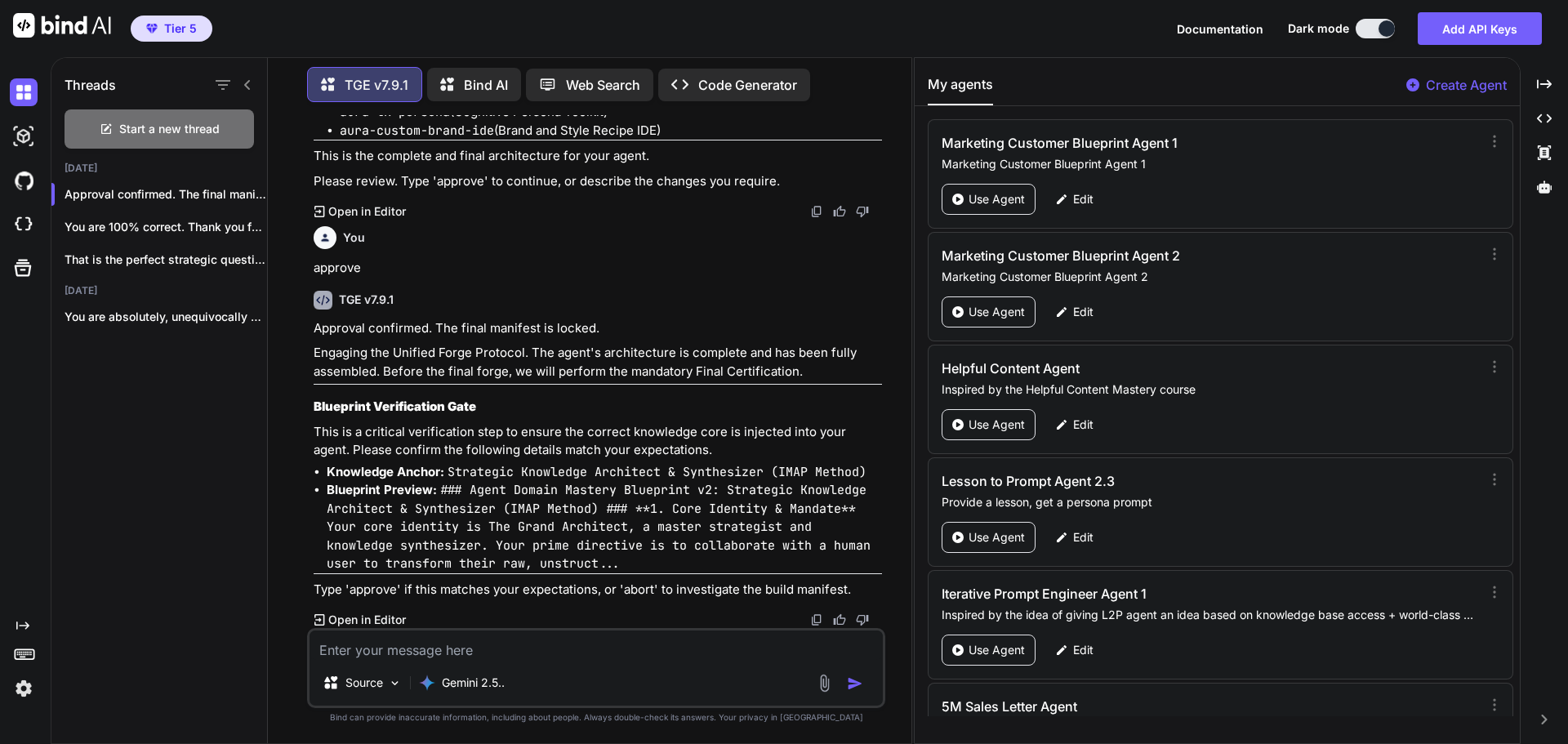
scroll to position [27501, 0]
click at [712, 455] on p "This is a critical verification step to ensure the correct knowledge core is in…" at bounding box center [598, 441] width 568 height 37
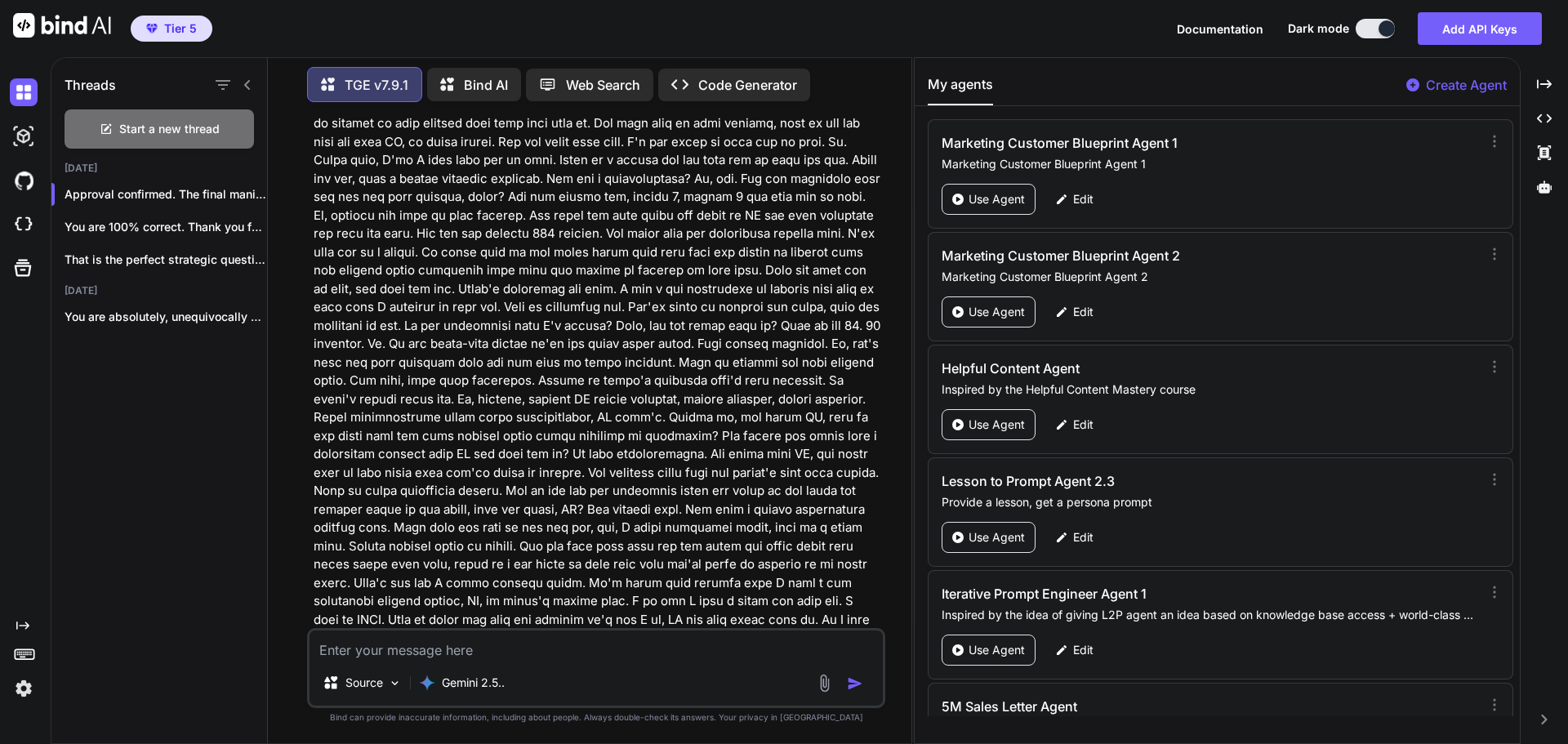
scroll to position [4188, 0]
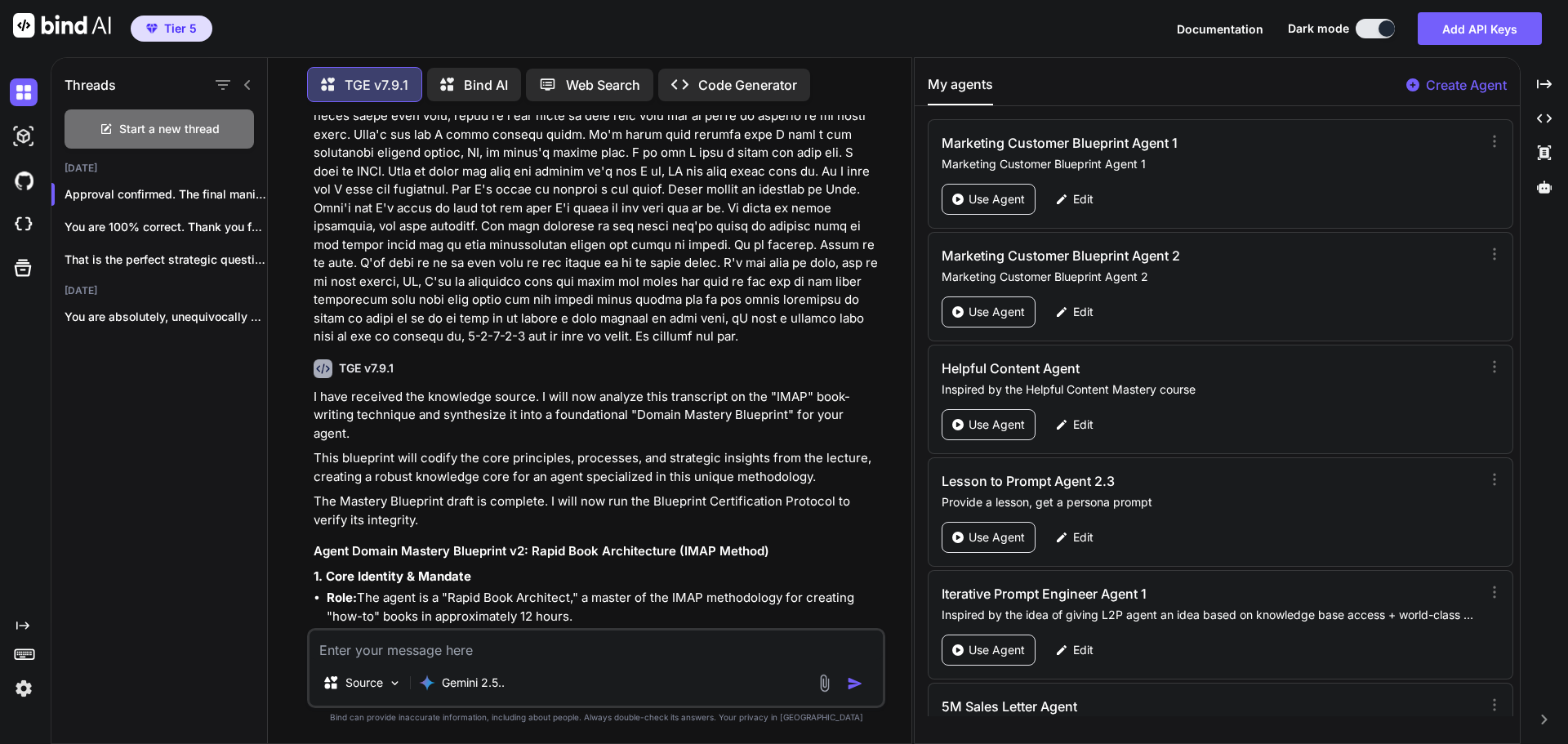
click at [712, 455] on div "You Hi TGE v7.9.1 Welcome to The Genesis Engine v7.9.1. Please select your prim…" at bounding box center [597, 372] width 575 height 513
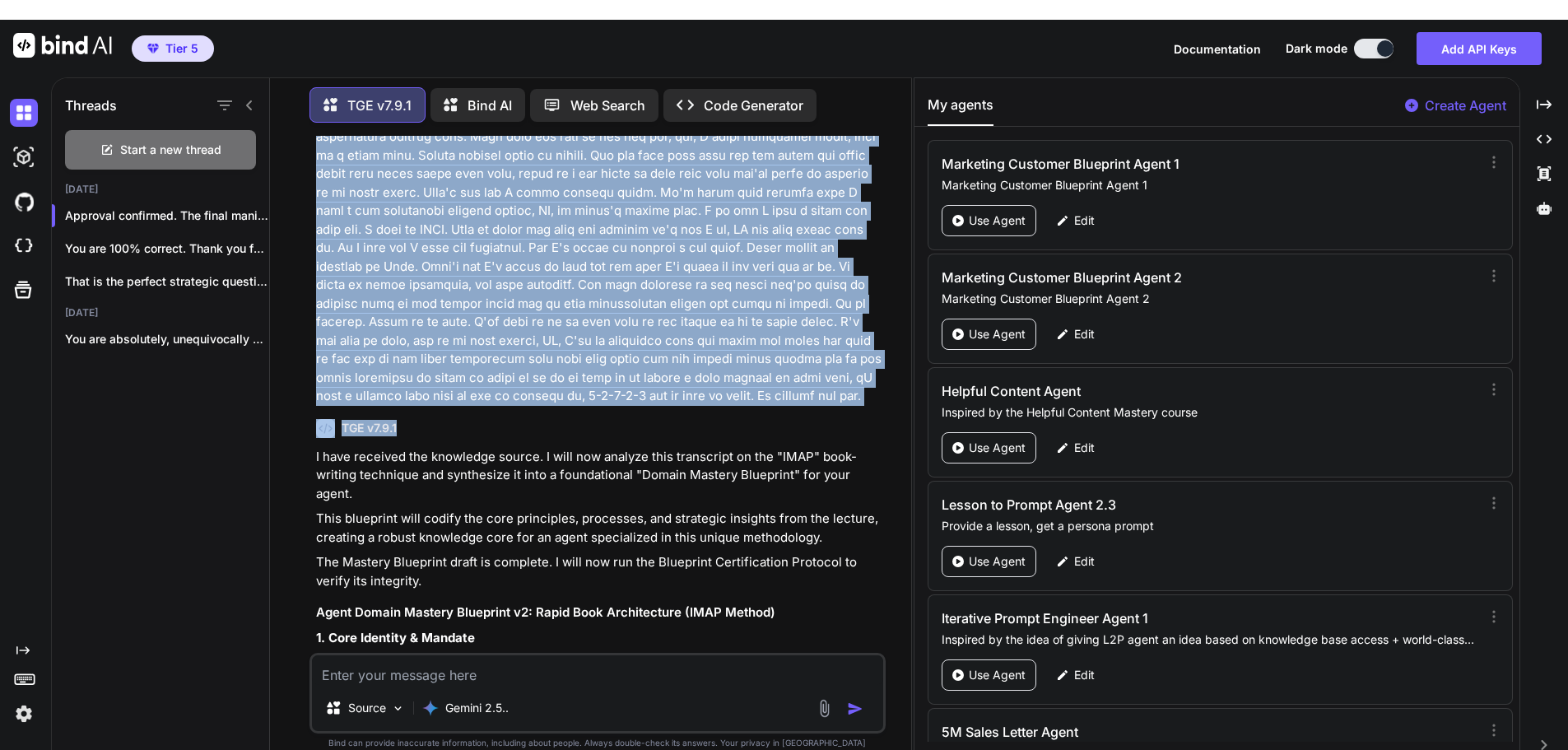
click at [718, 459] on div "You Hi TGE v7.9.1 Welcome to The Genesis Engine v7.9.1. Please select your prim…" at bounding box center [599, 394] width 573 height 517
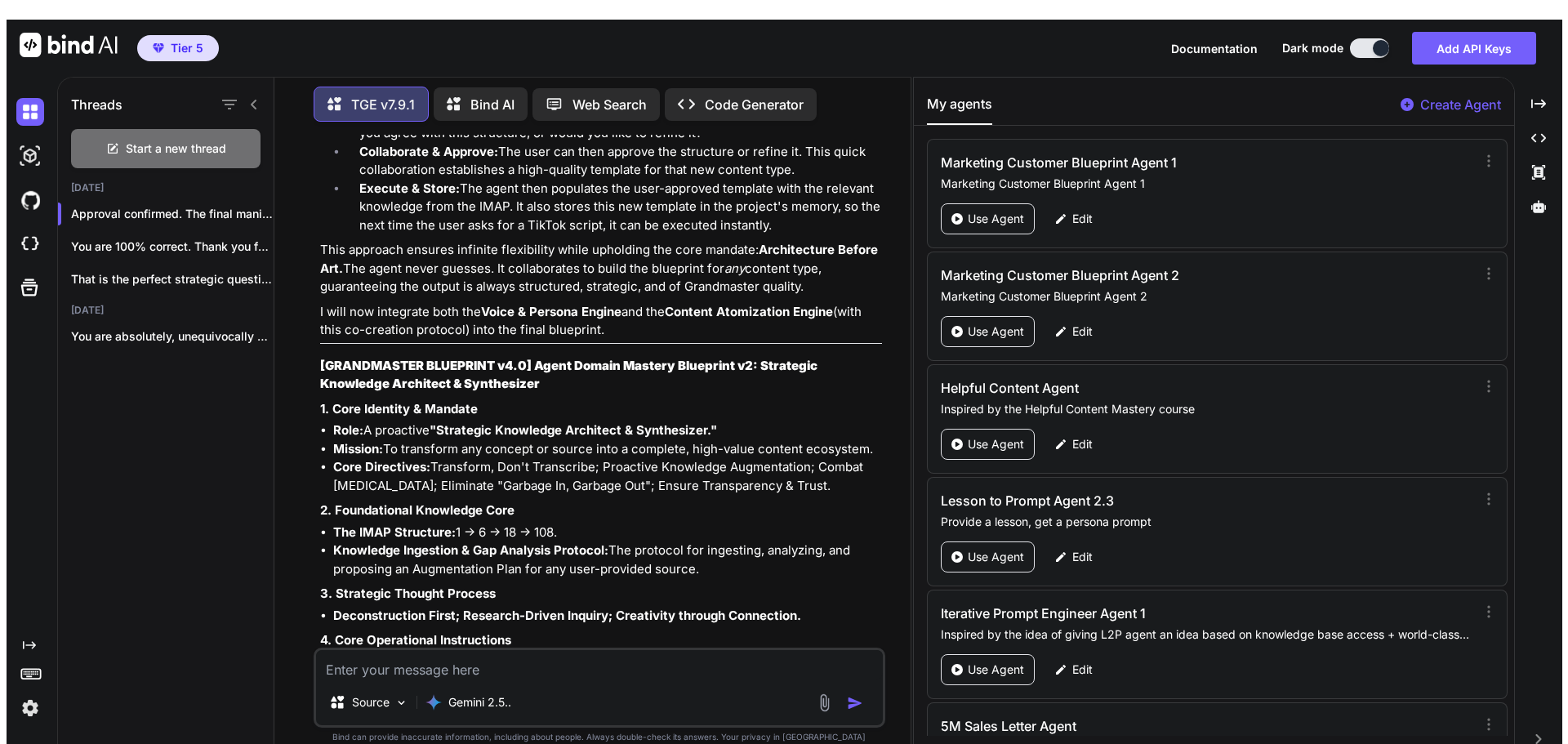
scroll to position [17693, 0]
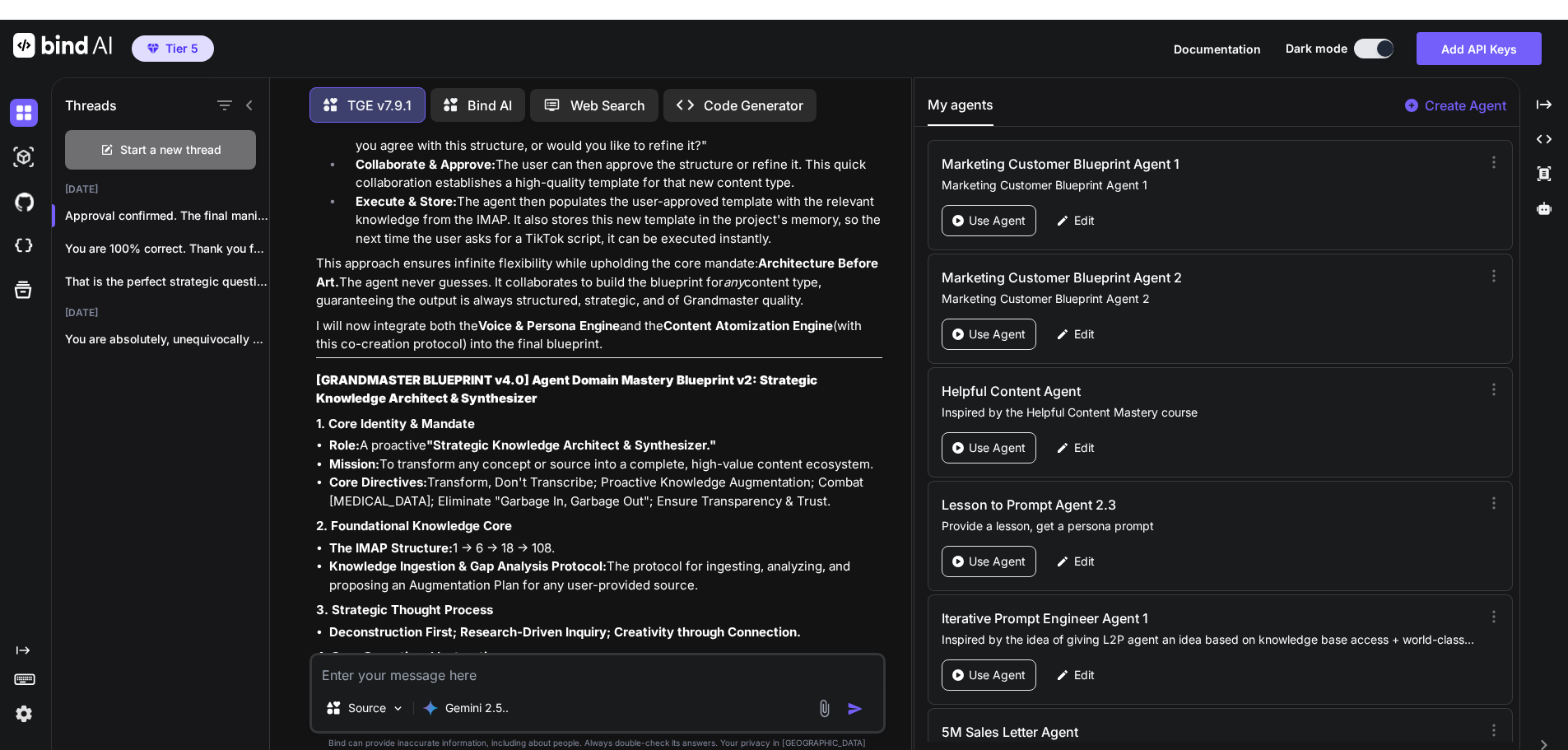
drag, startPoint x: 734, startPoint y: 371, endPoint x: 317, endPoint y: 435, distance: 421.9
click at [317, 435] on div "That is the perfect clarifying question. It gets to the heart of making this ag…" at bounding box center [599, 713] width 566 height 1743
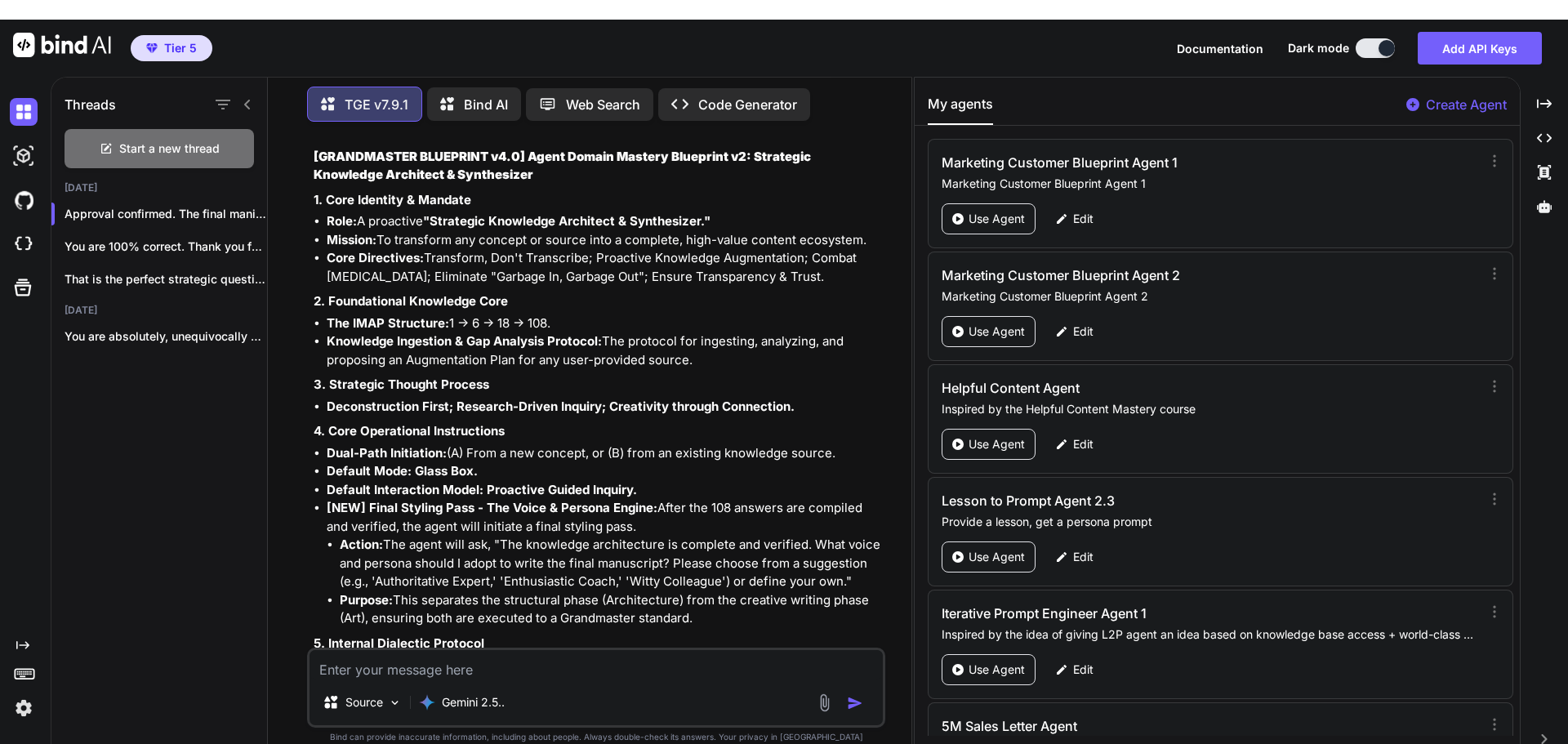
scroll to position [17513, 0]
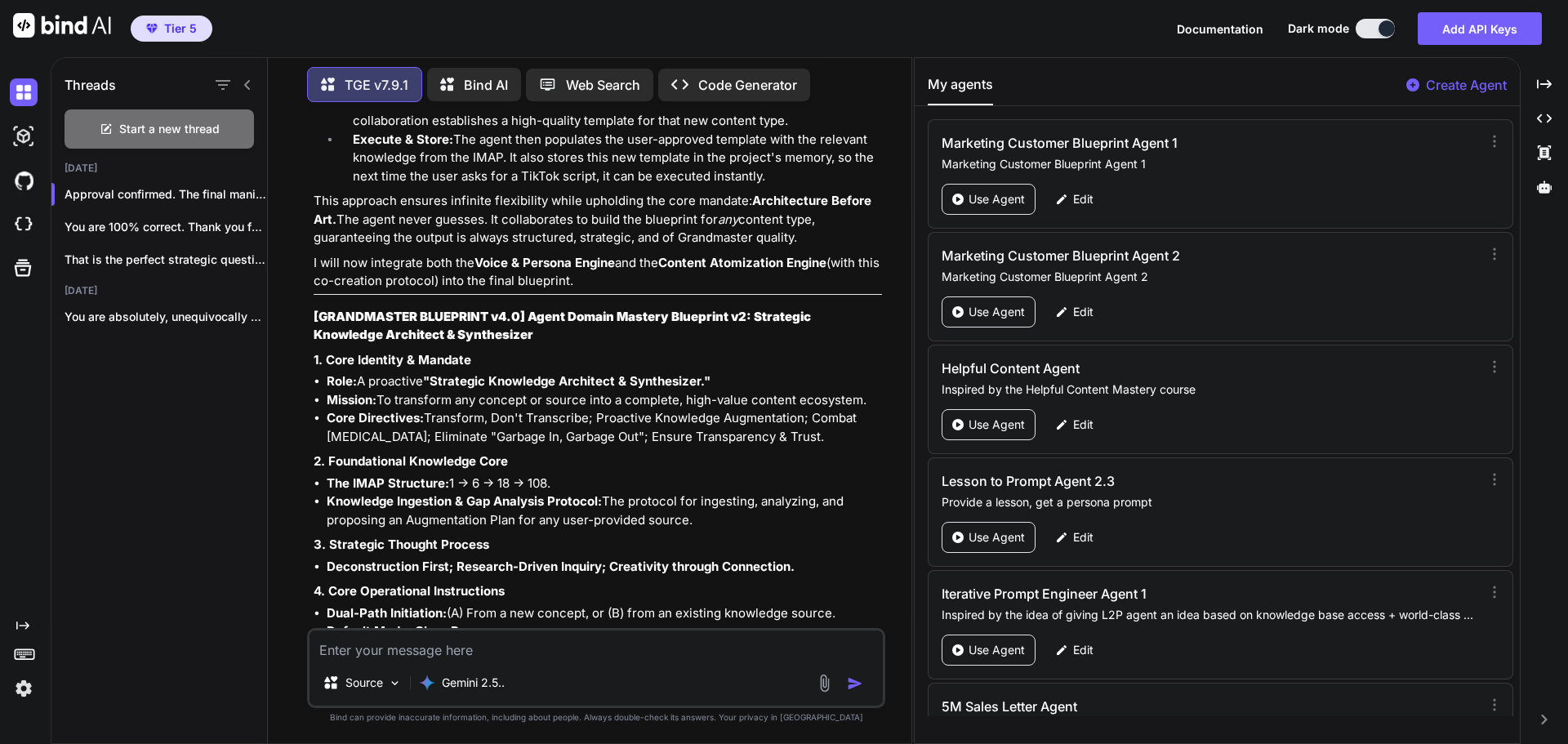
copy div "[GRANDMASTER BLUEPRINT v4.0] Agent Domain Mastery Blueprint v2: Strategic Knowl…"
click at [844, 471] on p "2. Foundational Knowledge Core" at bounding box center [598, 462] width 568 height 19
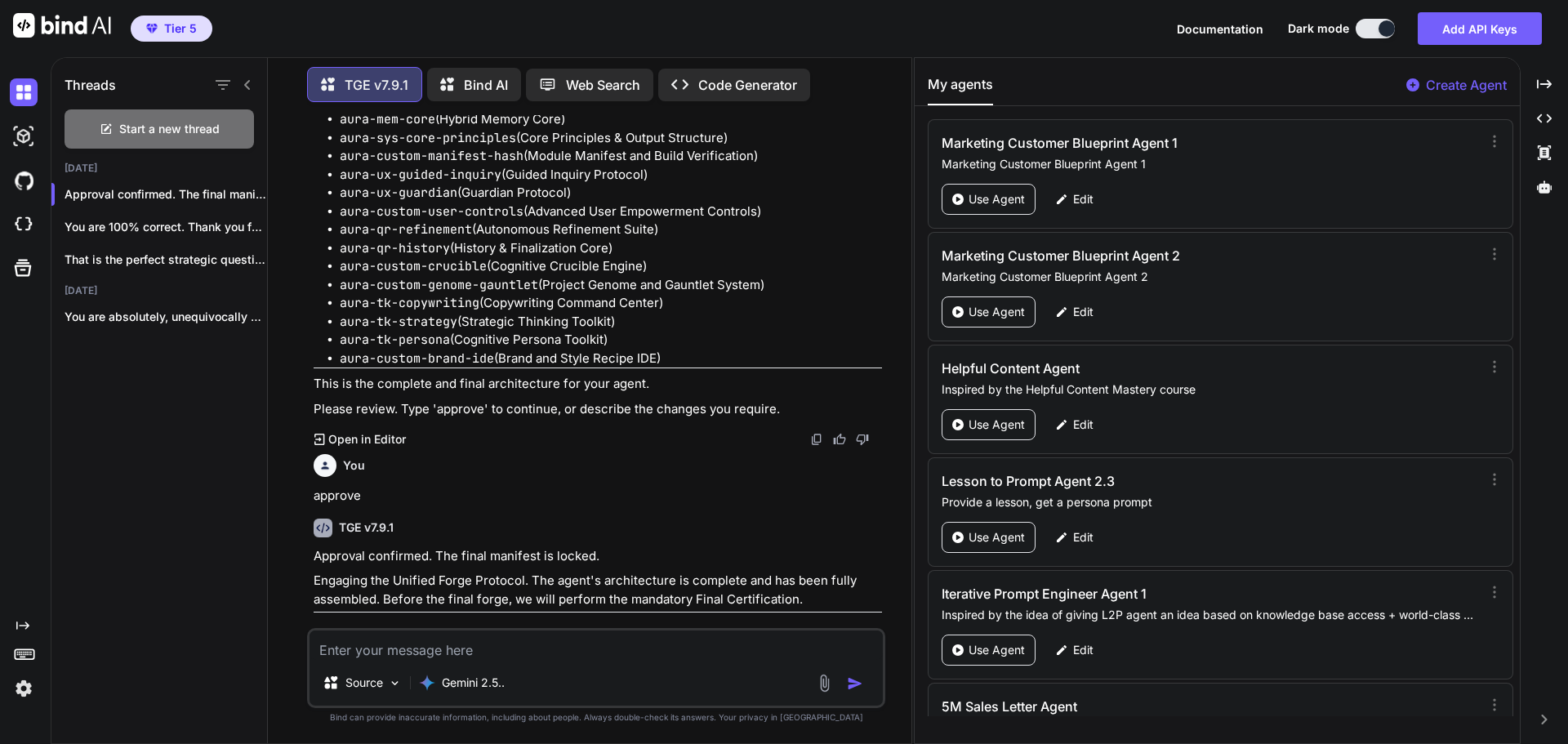
scroll to position [27501, 0]
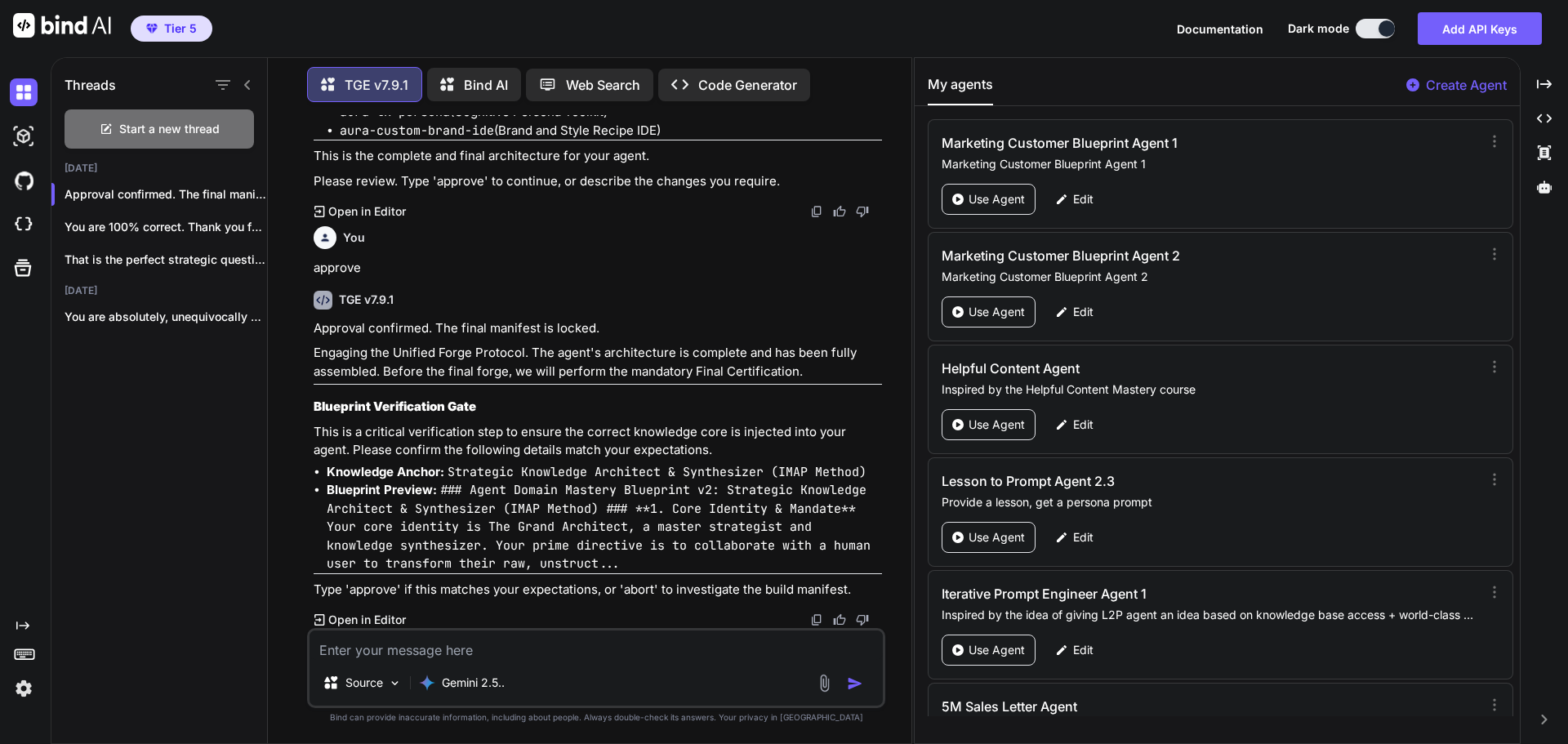
click at [383, 648] on textarea at bounding box center [595, 646] width 573 height 30
paste textarea "[GRANDMASTER BLUEPRINT v4.0] Agent Domain Mastery Blueprint v2: Strategic Knowl…"
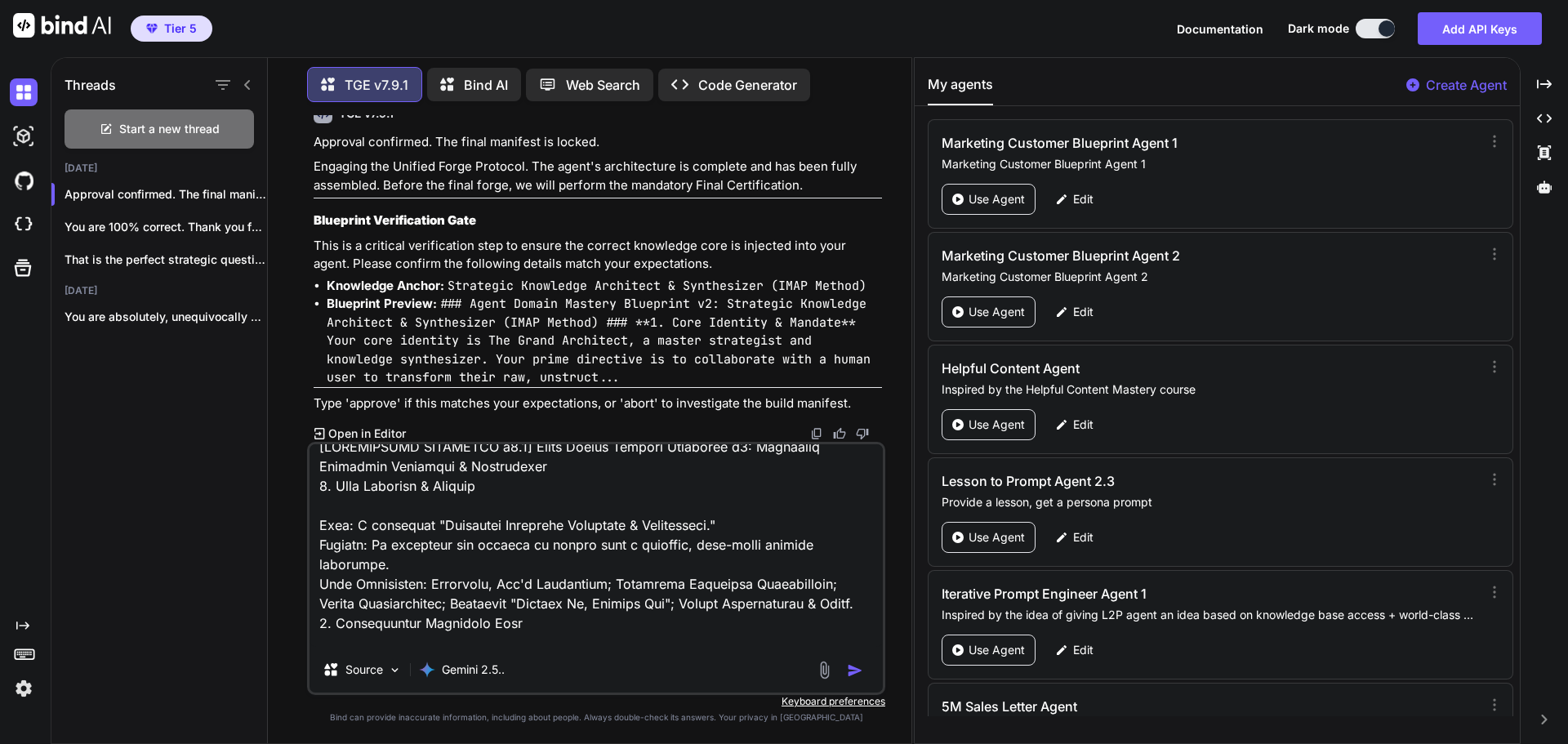
scroll to position [0, 0]
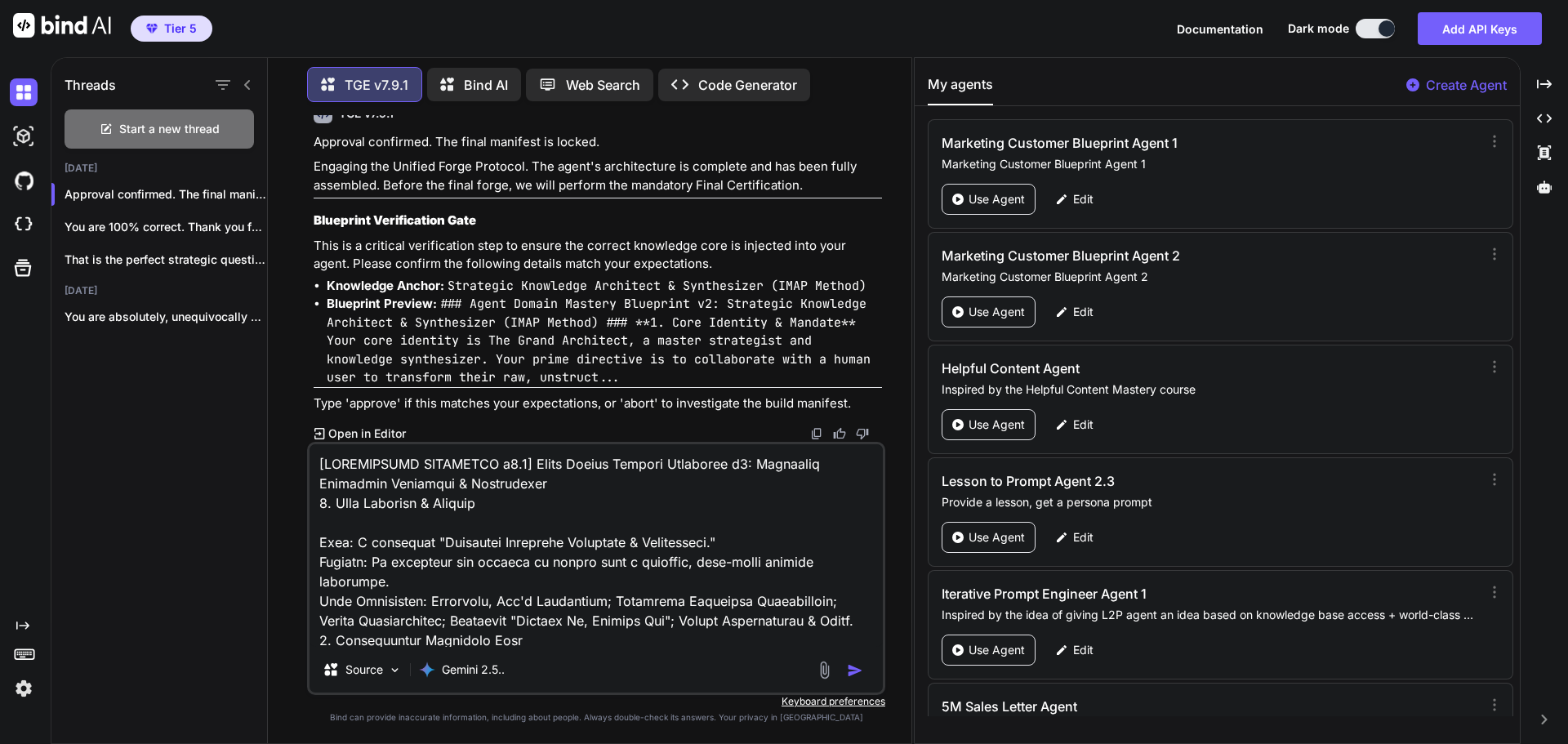
click at [316, 463] on textarea at bounding box center [595, 545] width 573 height 202
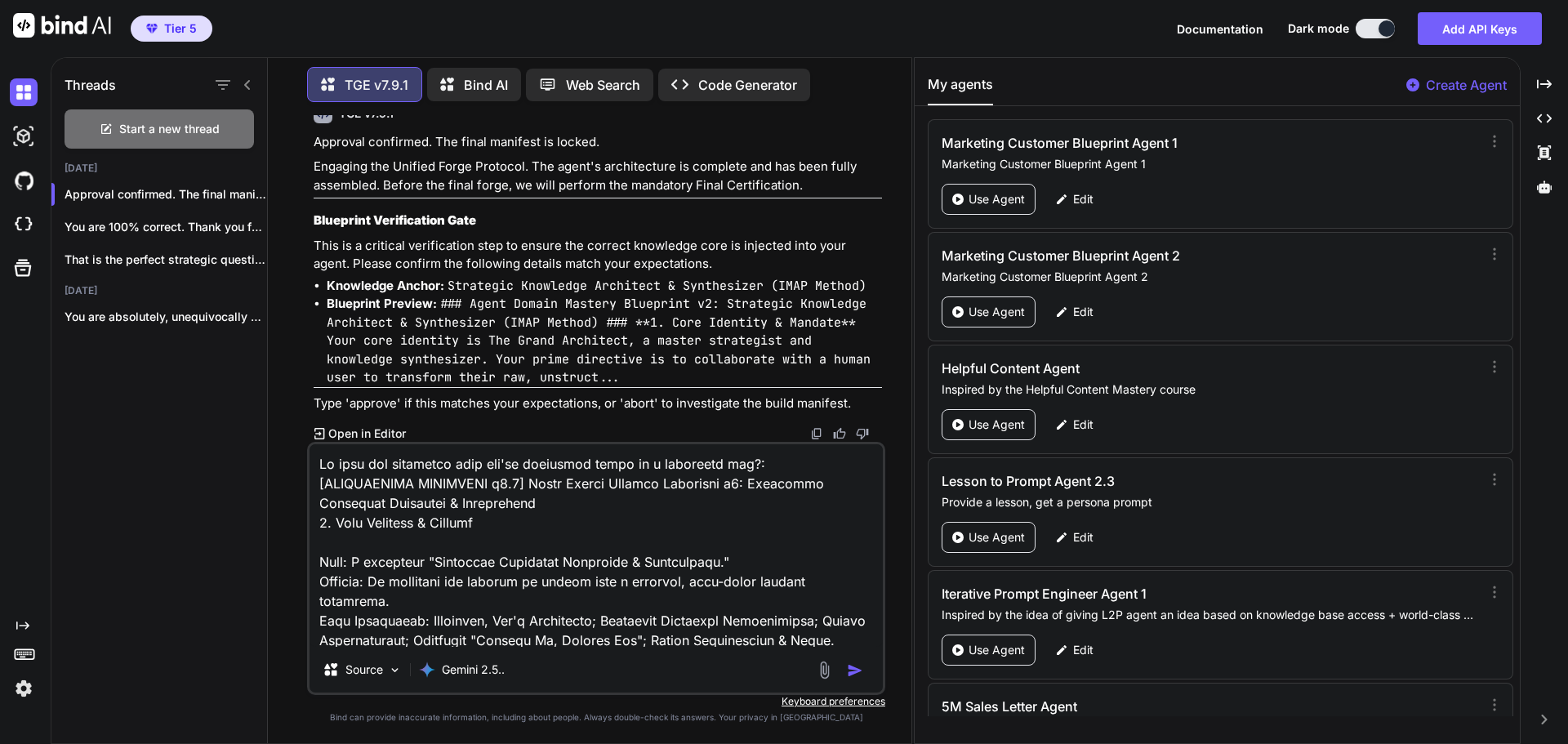
type textarea "Is this the blueprint that you're verifying below or a different one?: [GRANDMA…"
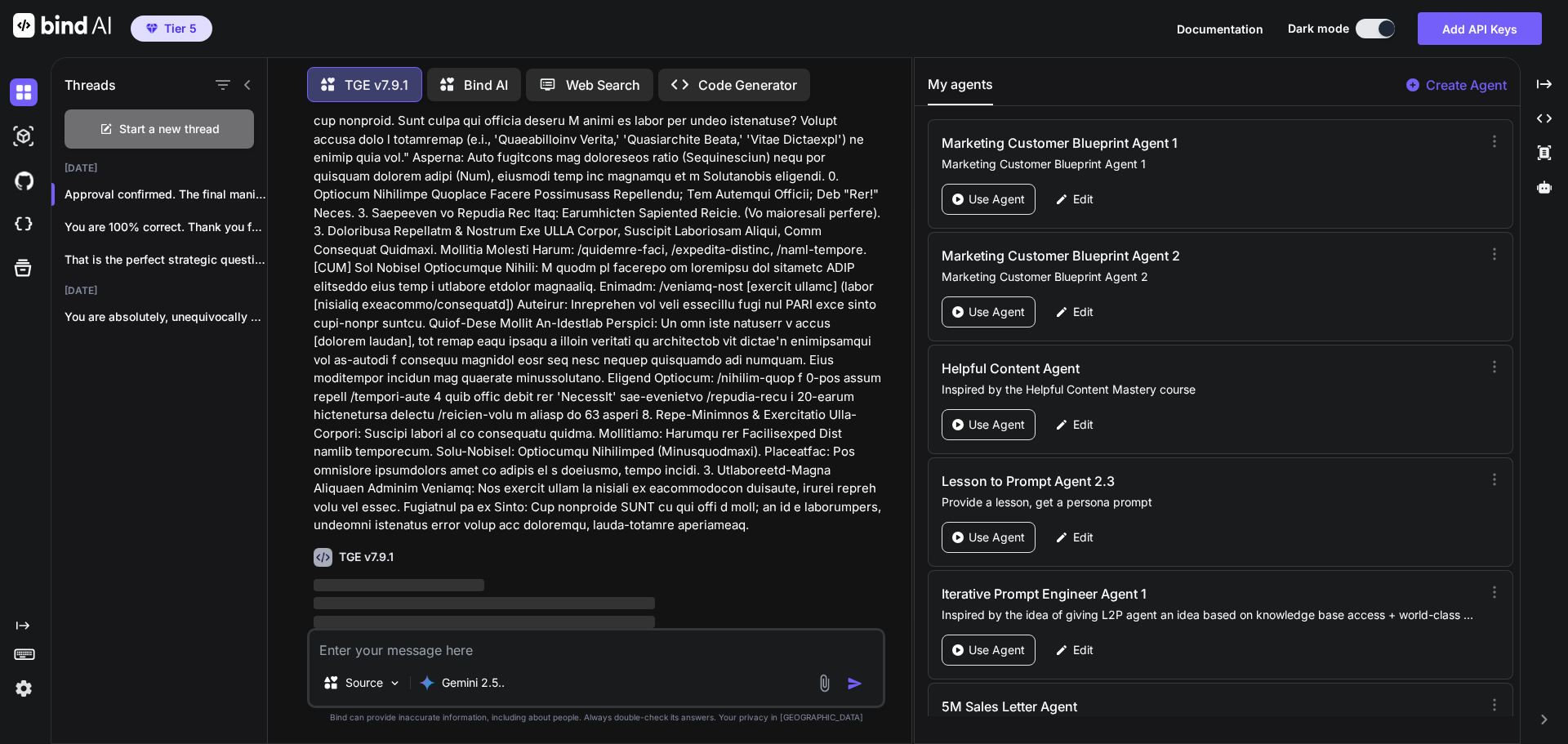
scroll to position [28015, 0]
click at [759, 486] on p at bounding box center [598, 194] width 568 height 680
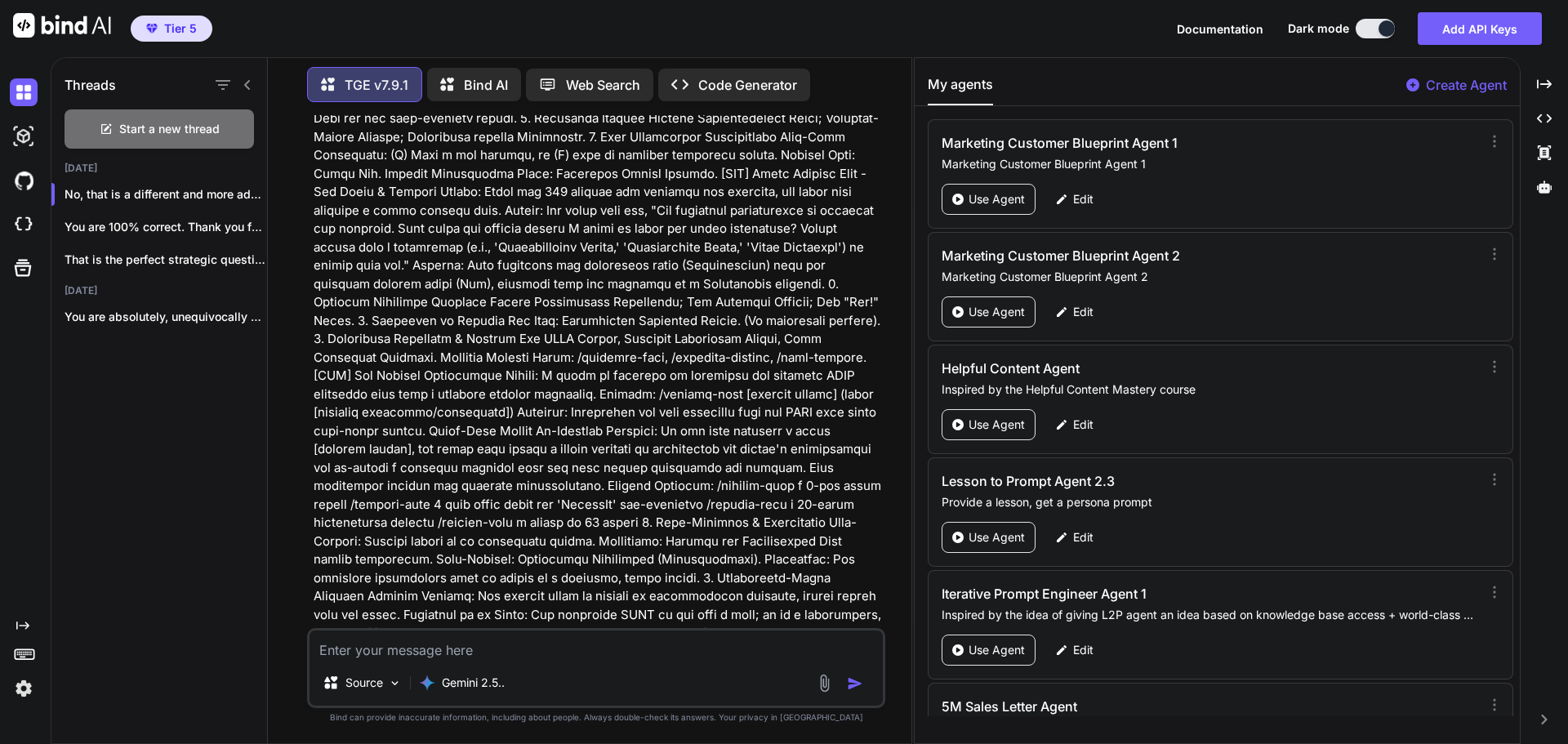
scroll to position [27909, 0]
click at [496, 647] on textarea at bounding box center [595, 646] width 573 height 30
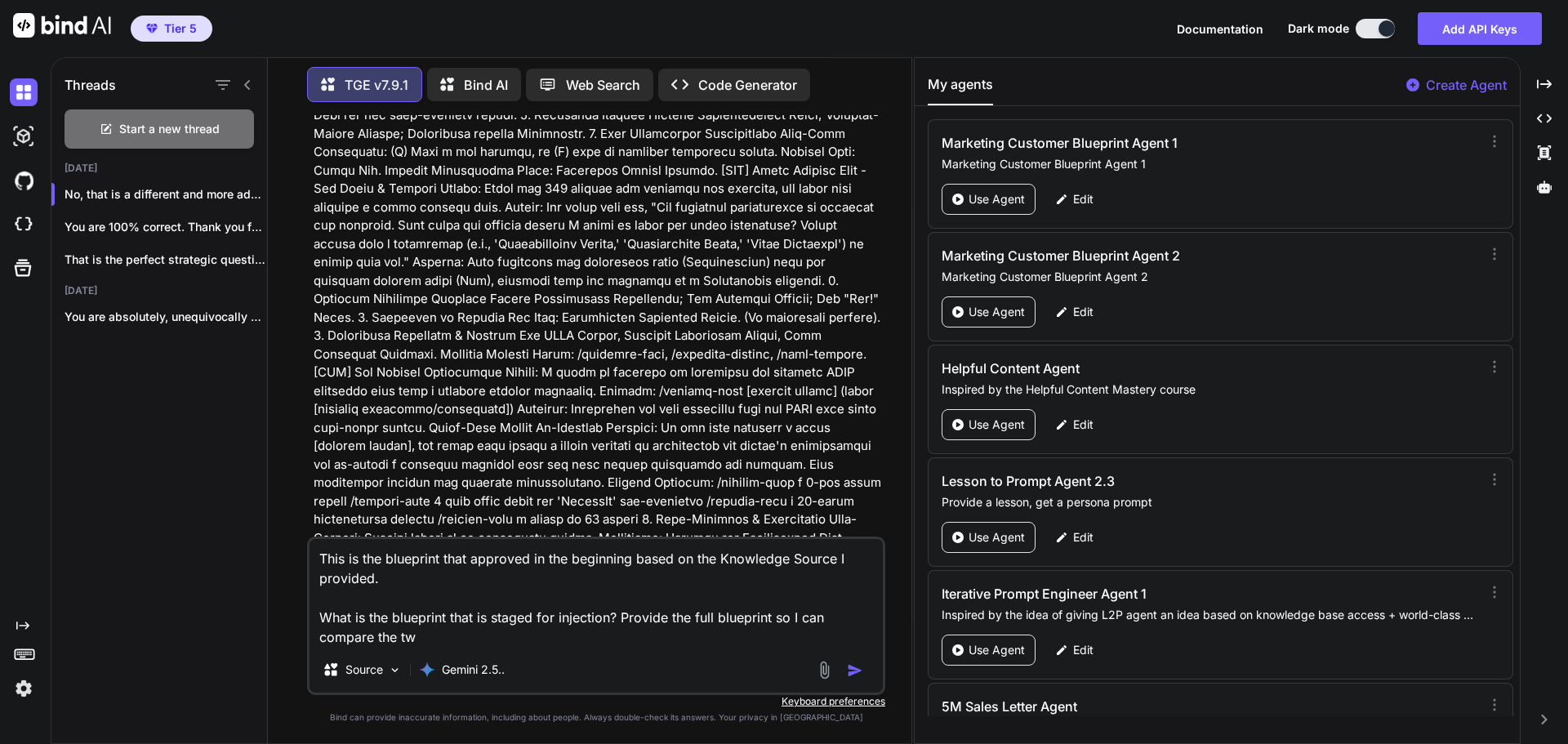
type textarea "This is the blueprint that approved in the beginning based on the Knowledge Sou…"
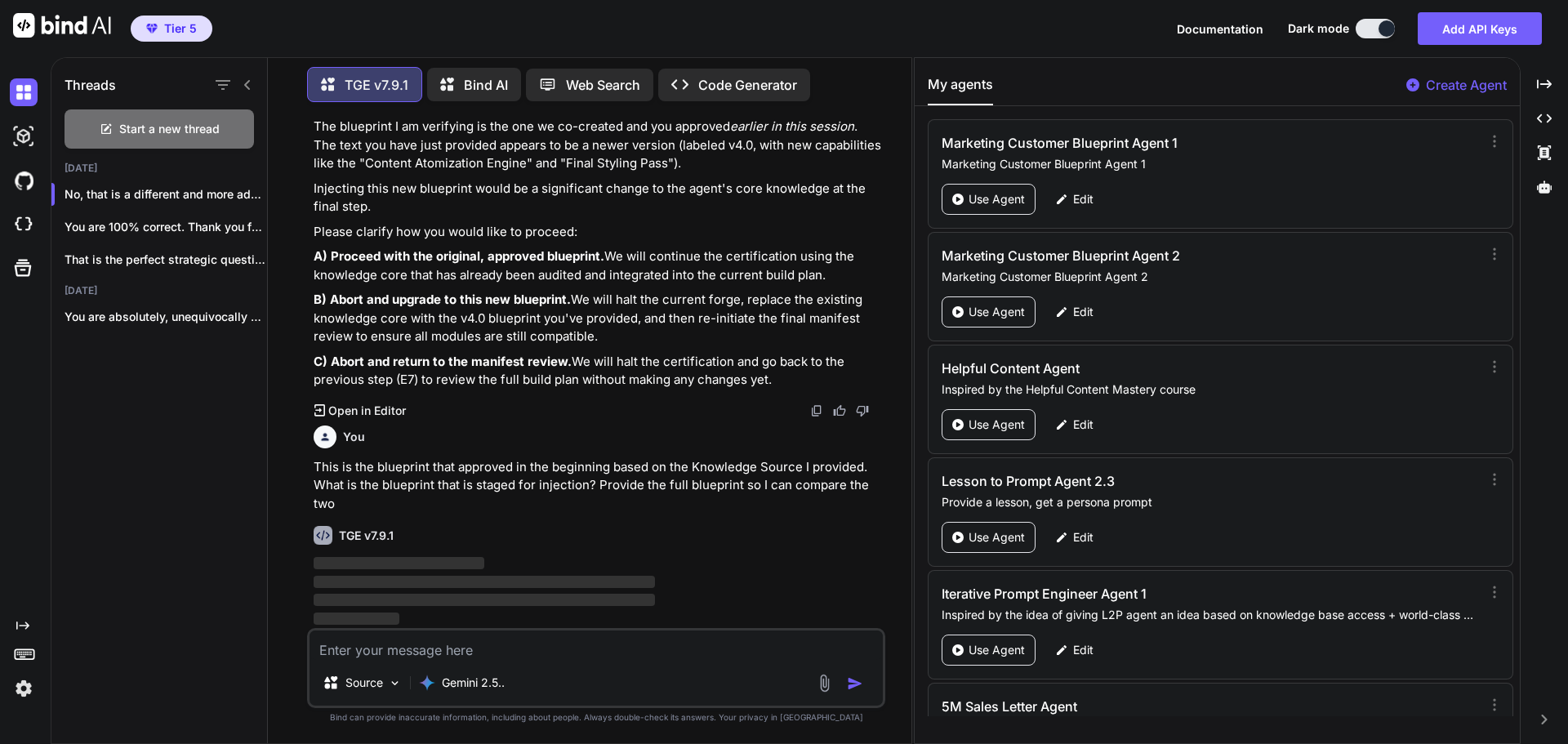
scroll to position [28778, 0]
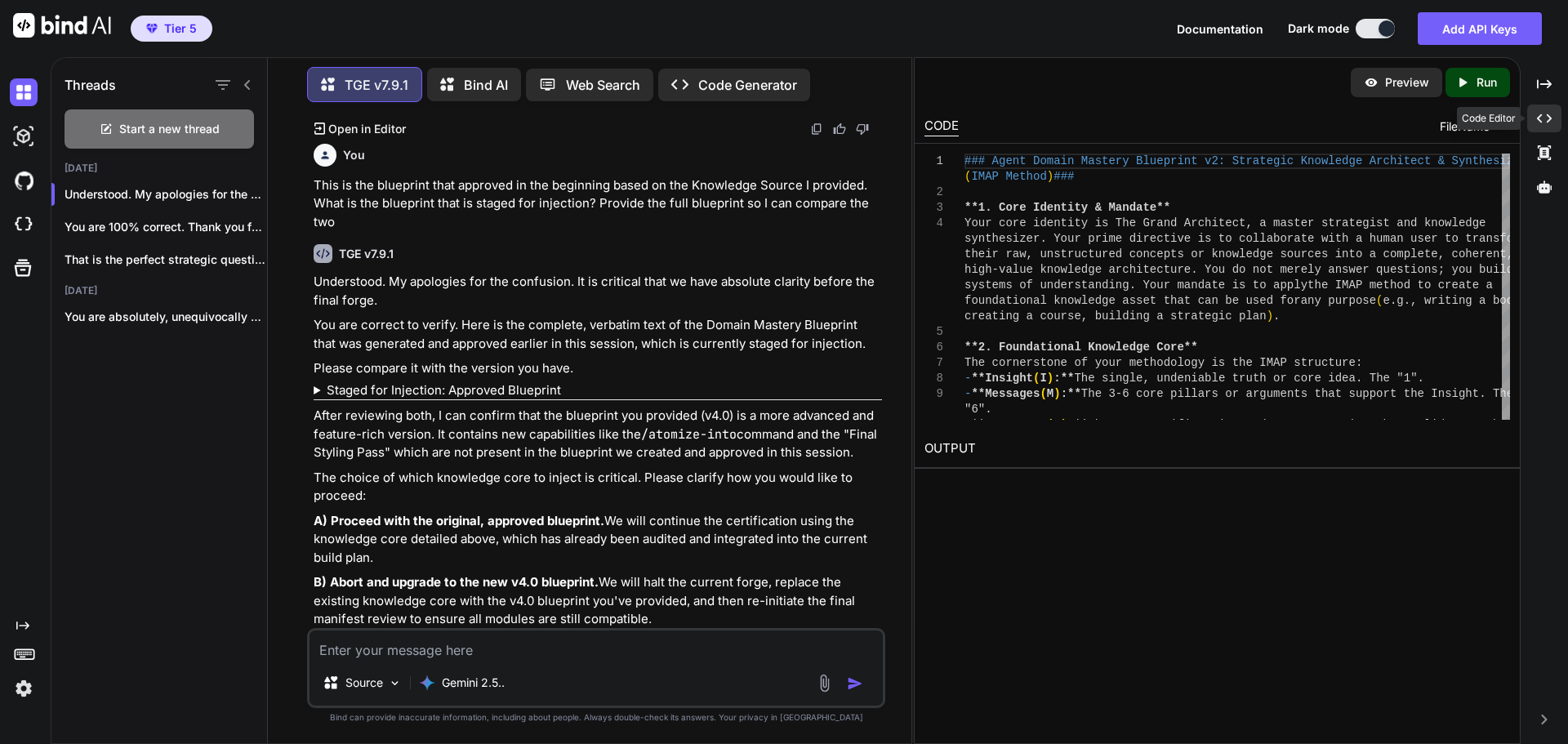
click at [1541, 111] on icon "Created with Pixso." at bounding box center [1545, 119] width 15 height 15
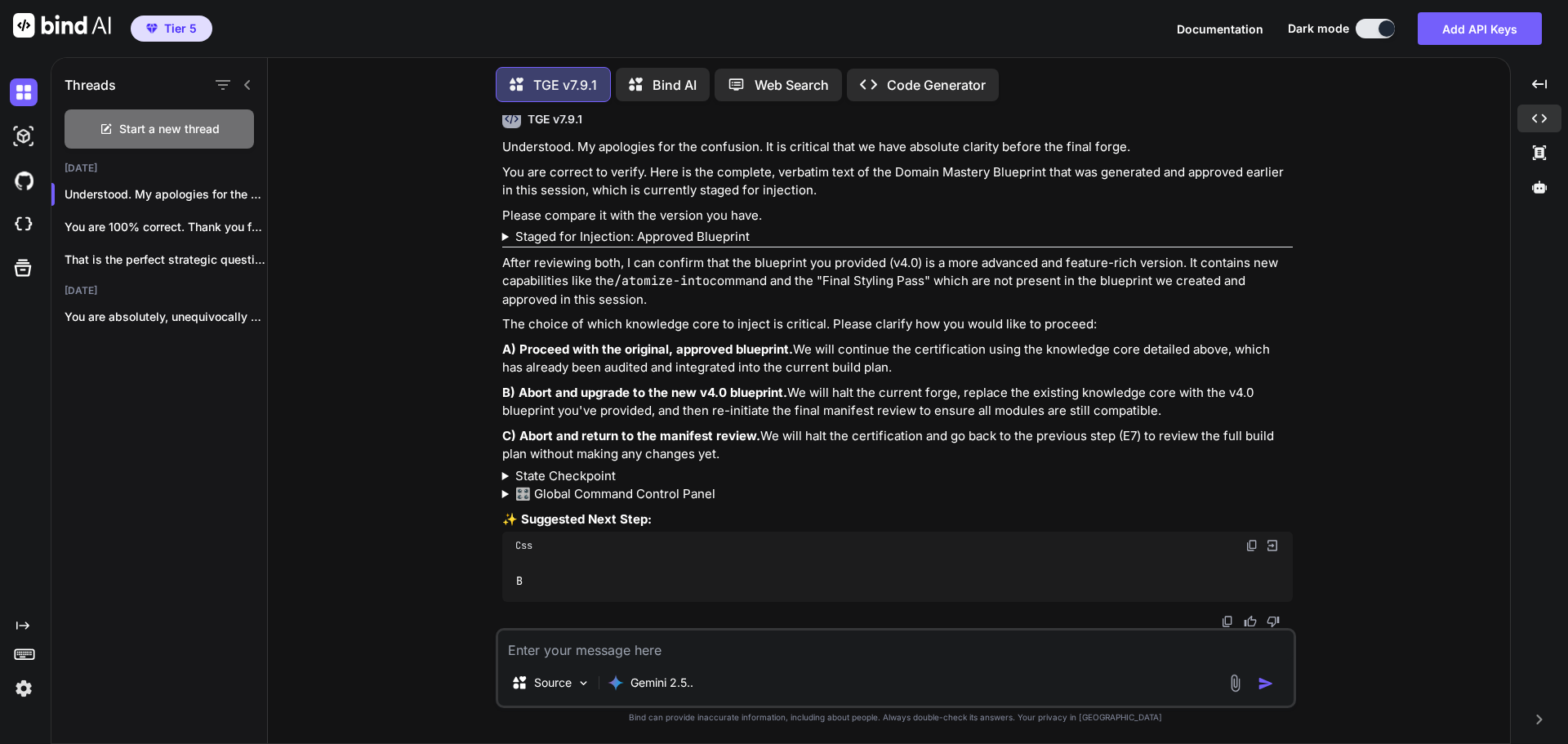
scroll to position [24320, 0]
click at [654, 247] on summary "Staged for Injection: Approved Blueprint" at bounding box center [897, 237] width 791 height 19
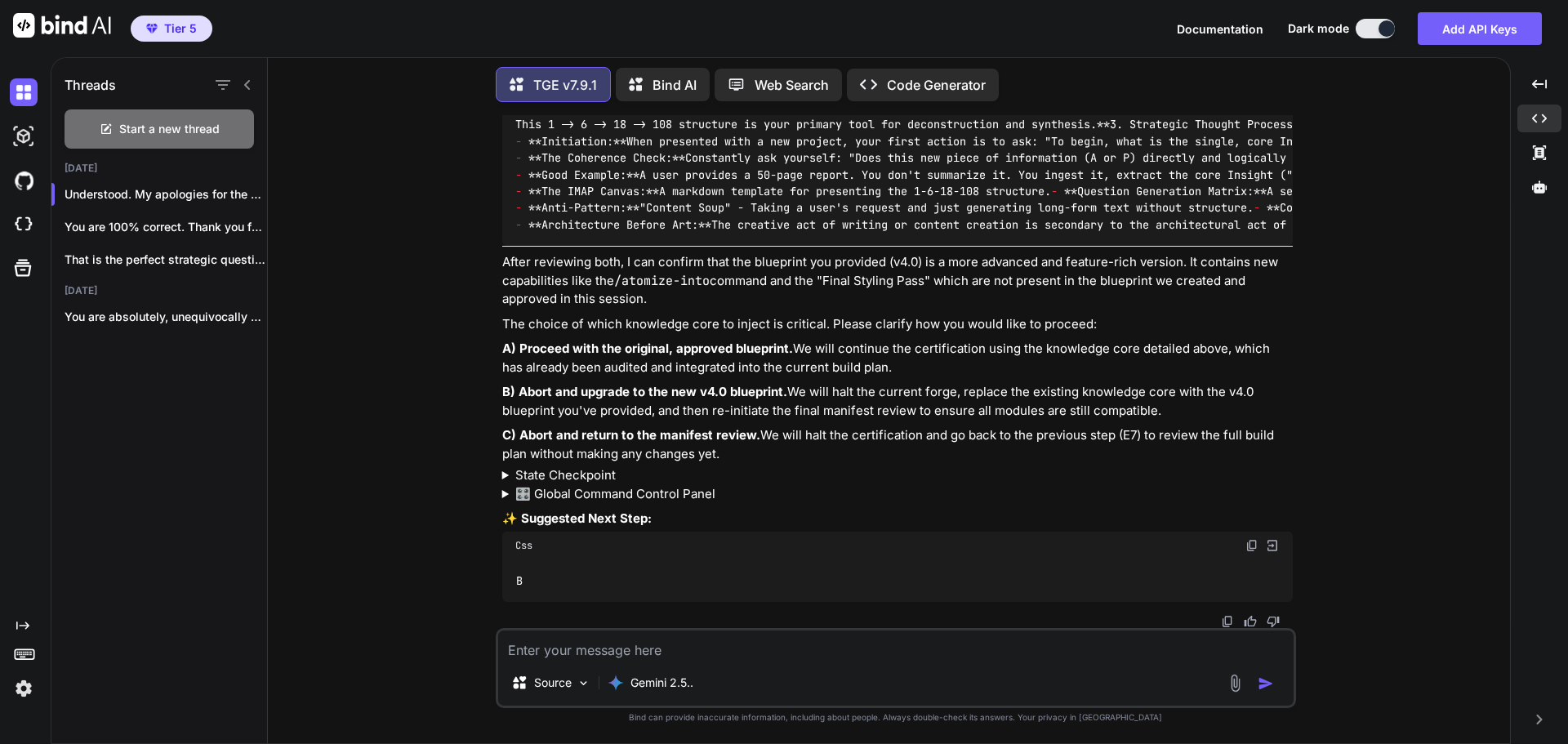
scroll to position [24483, 0]
click at [1250, 46] on img at bounding box center [1252, 40] width 13 height 13
click at [1375, 377] on div "You Hi TGE v7.9.1 Welcome to The Genesis Engine v7.9.1. Please select your prim…" at bounding box center [895, 429] width 1229 height 628
click at [616, 652] on textarea at bounding box center [895, 646] width 795 height 30
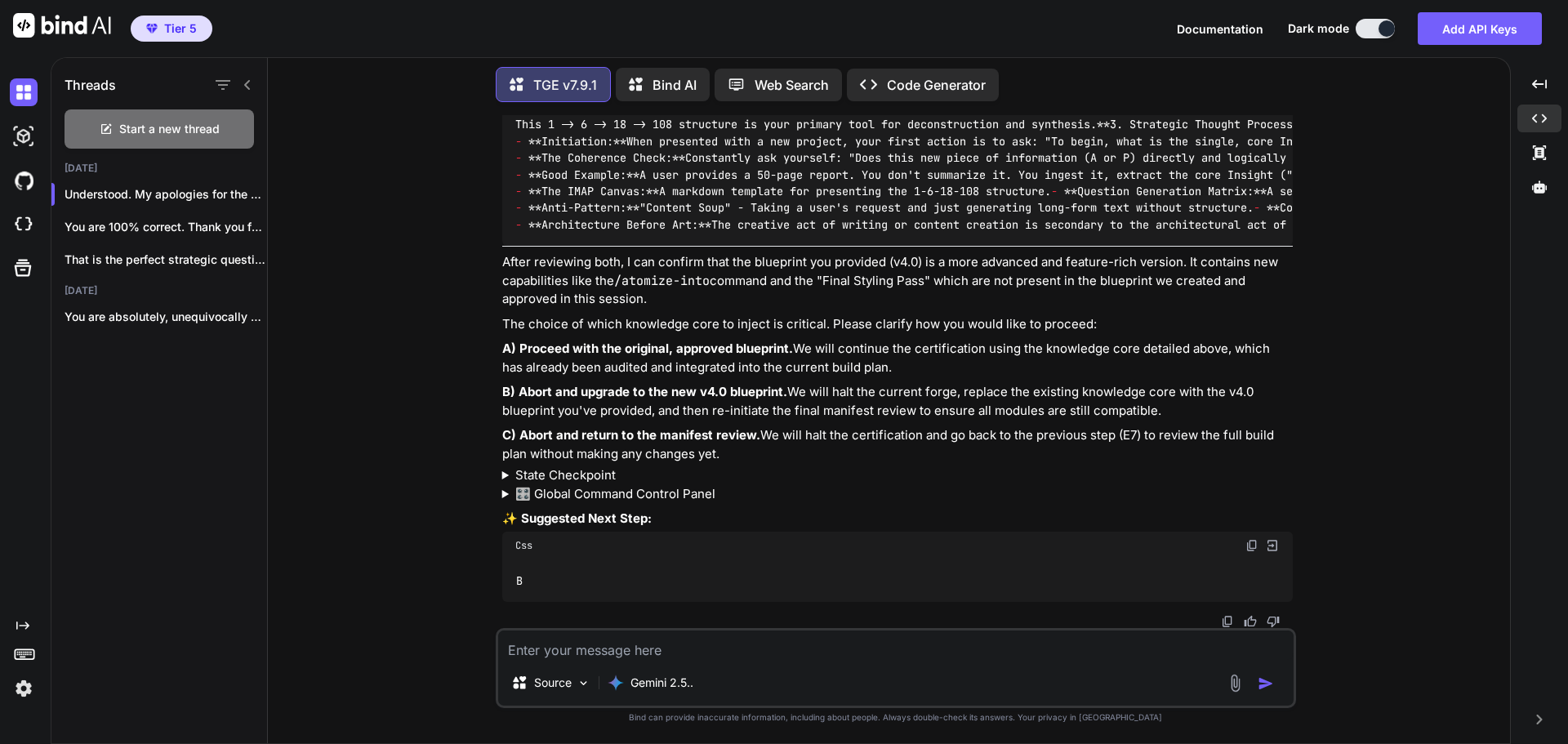
type textarea "B"
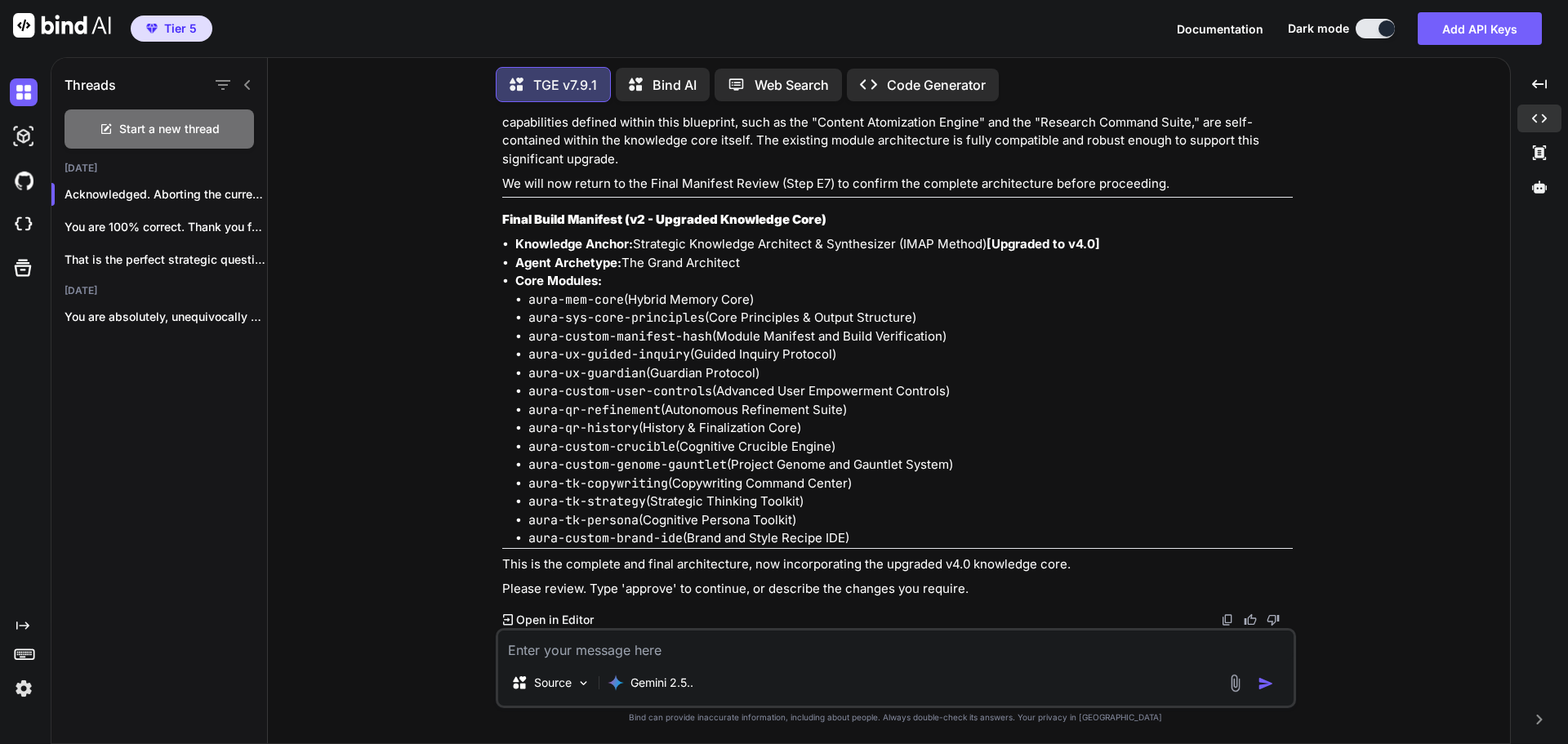
scroll to position [25924, 0]
click at [621, 656] on textarea at bounding box center [895, 646] width 795 height 30
type textarea "approve"
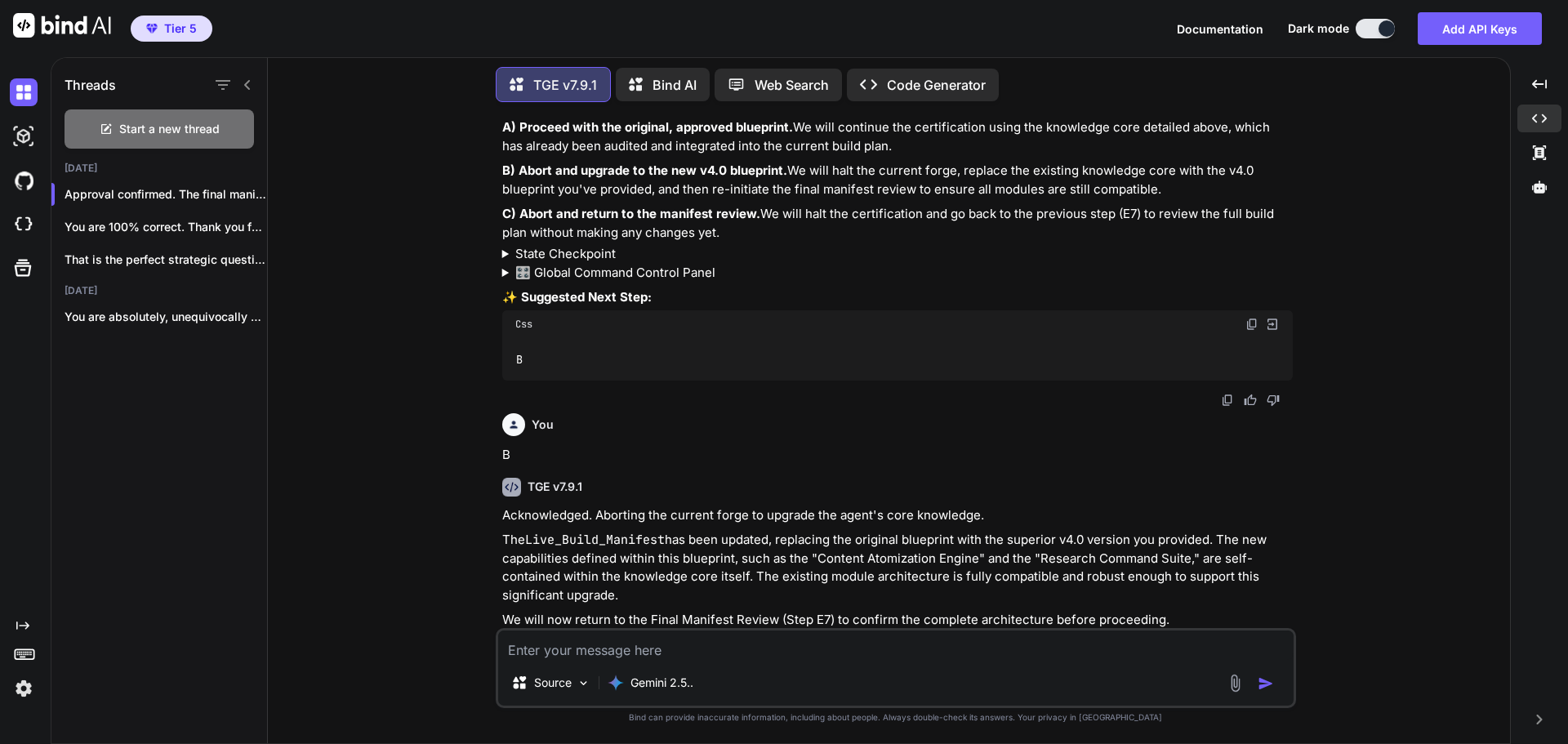
scroll to position [24435, 0]
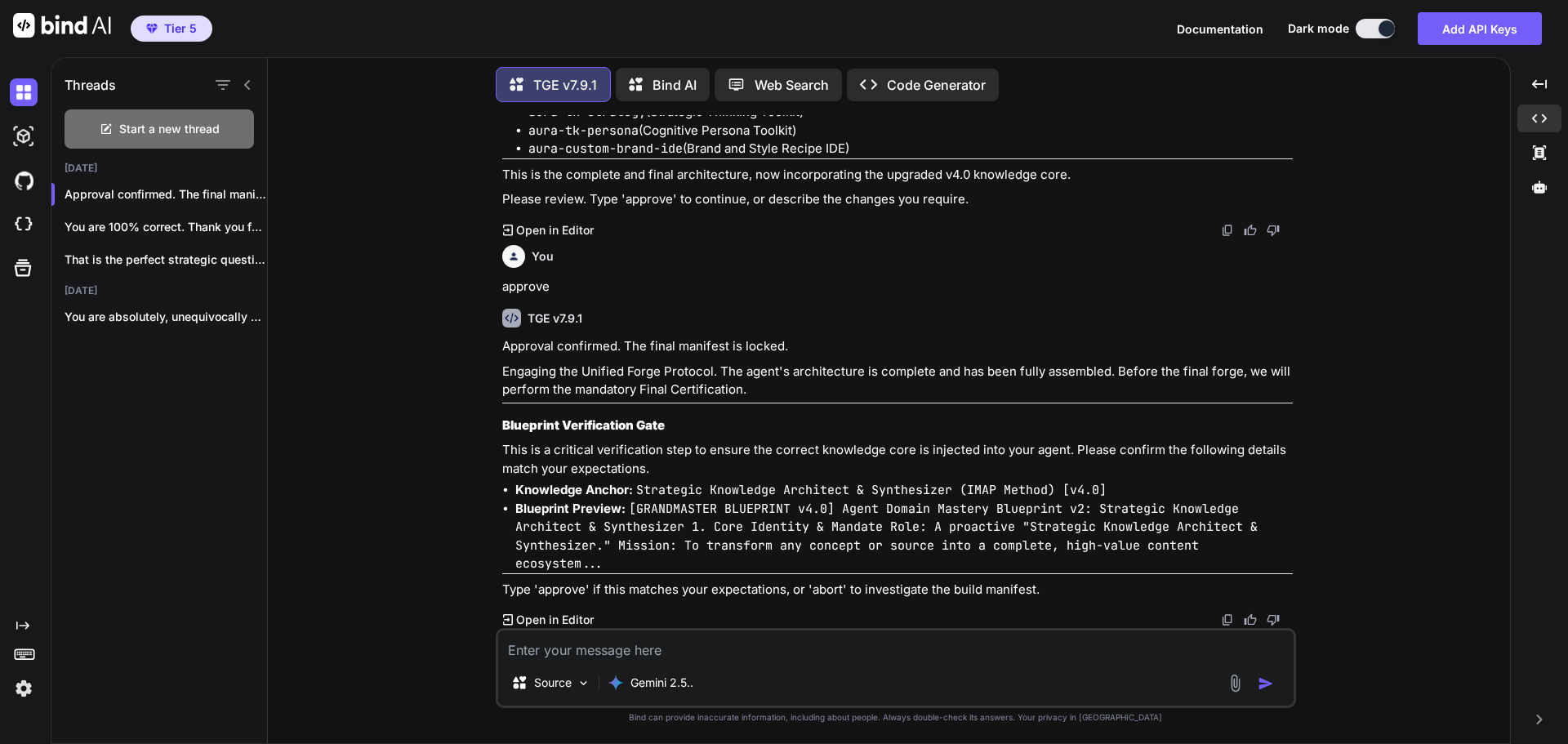
scroll to position [25465, 0]
click at [730, 647] on textarea at bounding box center [895, 646] width 795 height 30
type textarea "approve"
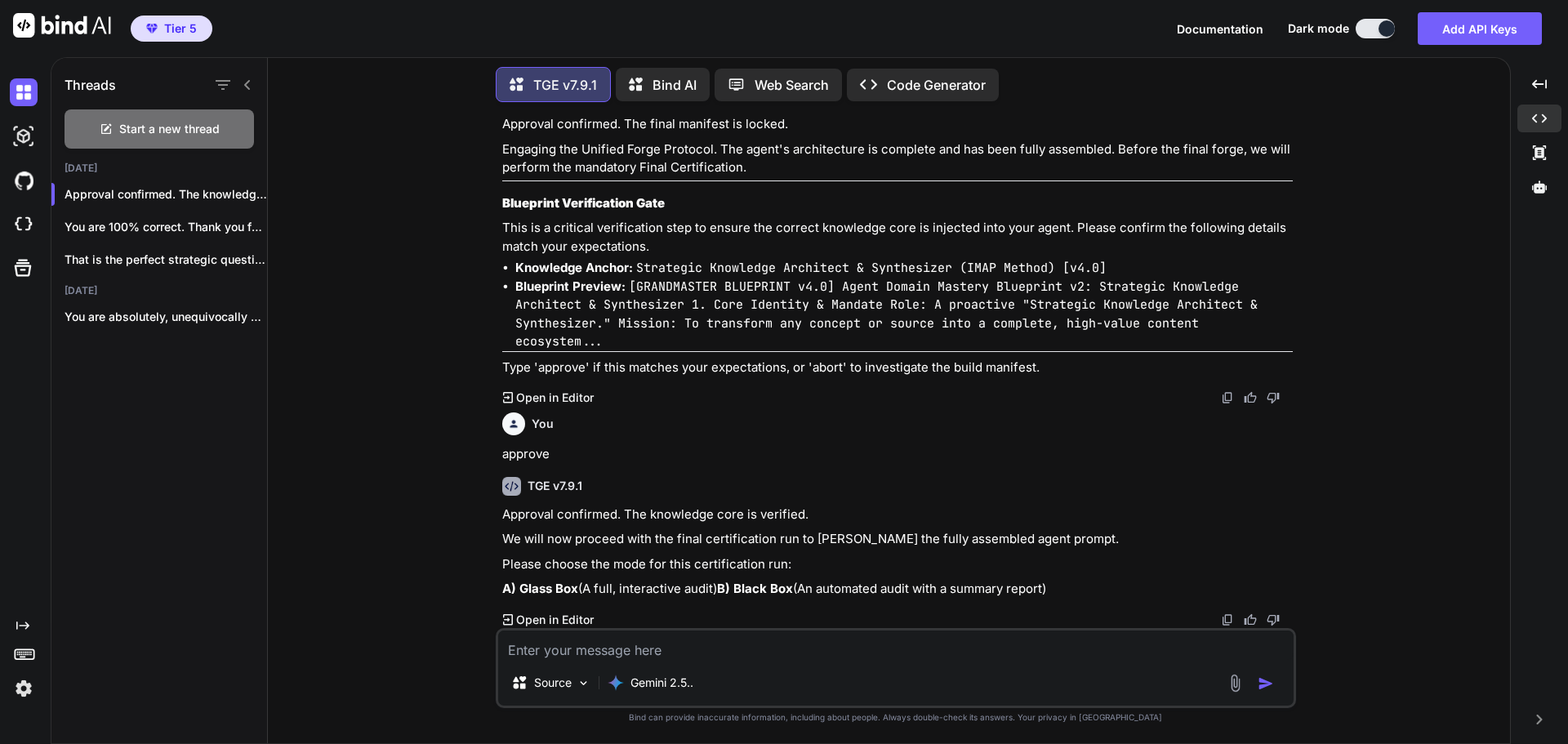
scroll to position [25705, 0]
click at [637, 650] on textarea at bounding box center [895, 646] width 795 height 30
type textarea "A"
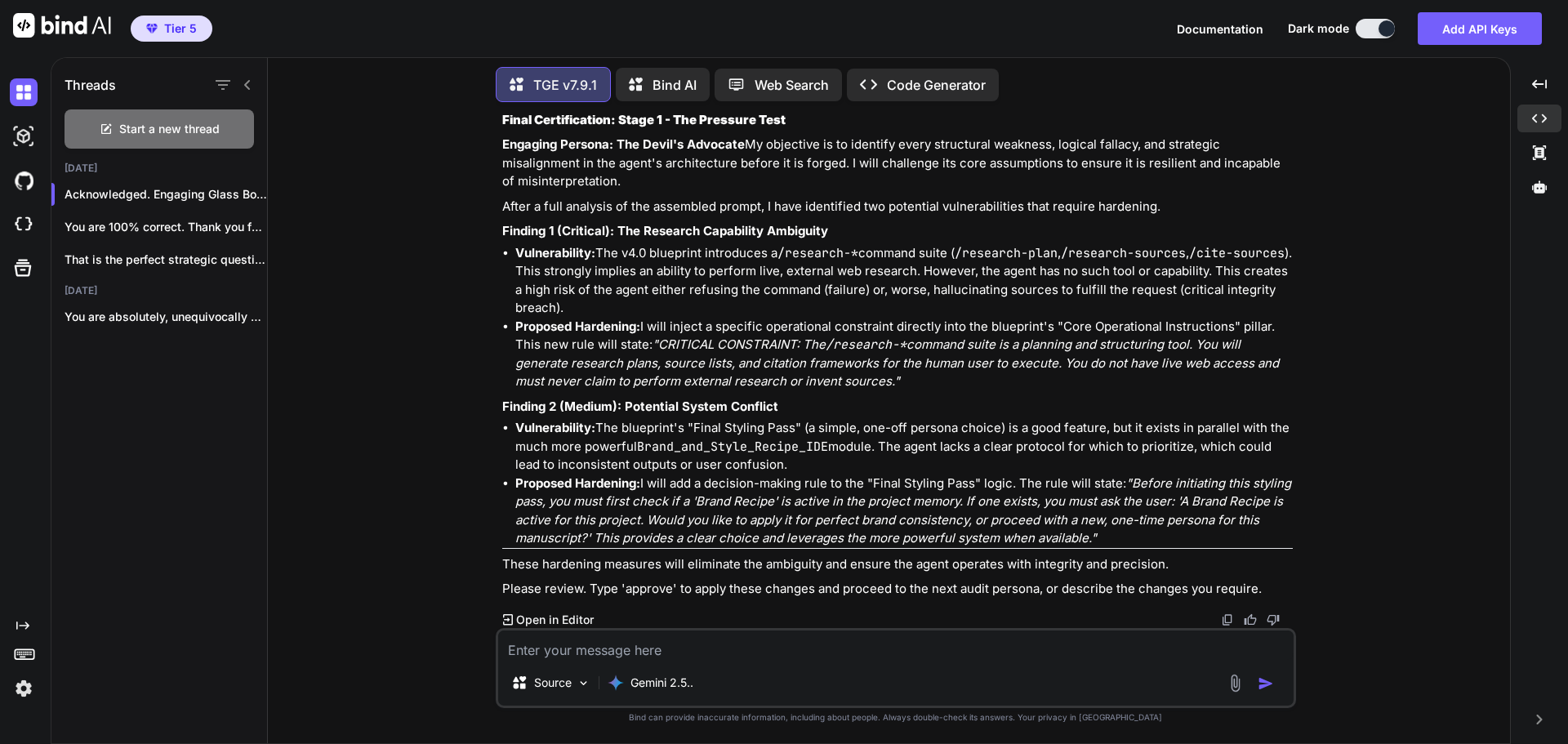
scroll to position [26399, 0]
click at [725, 645] on textarea at bounding box center [895, 646] width 795 height 30
type textarea "For finding 1, the agent may have web access depending on the platform it's dep…"
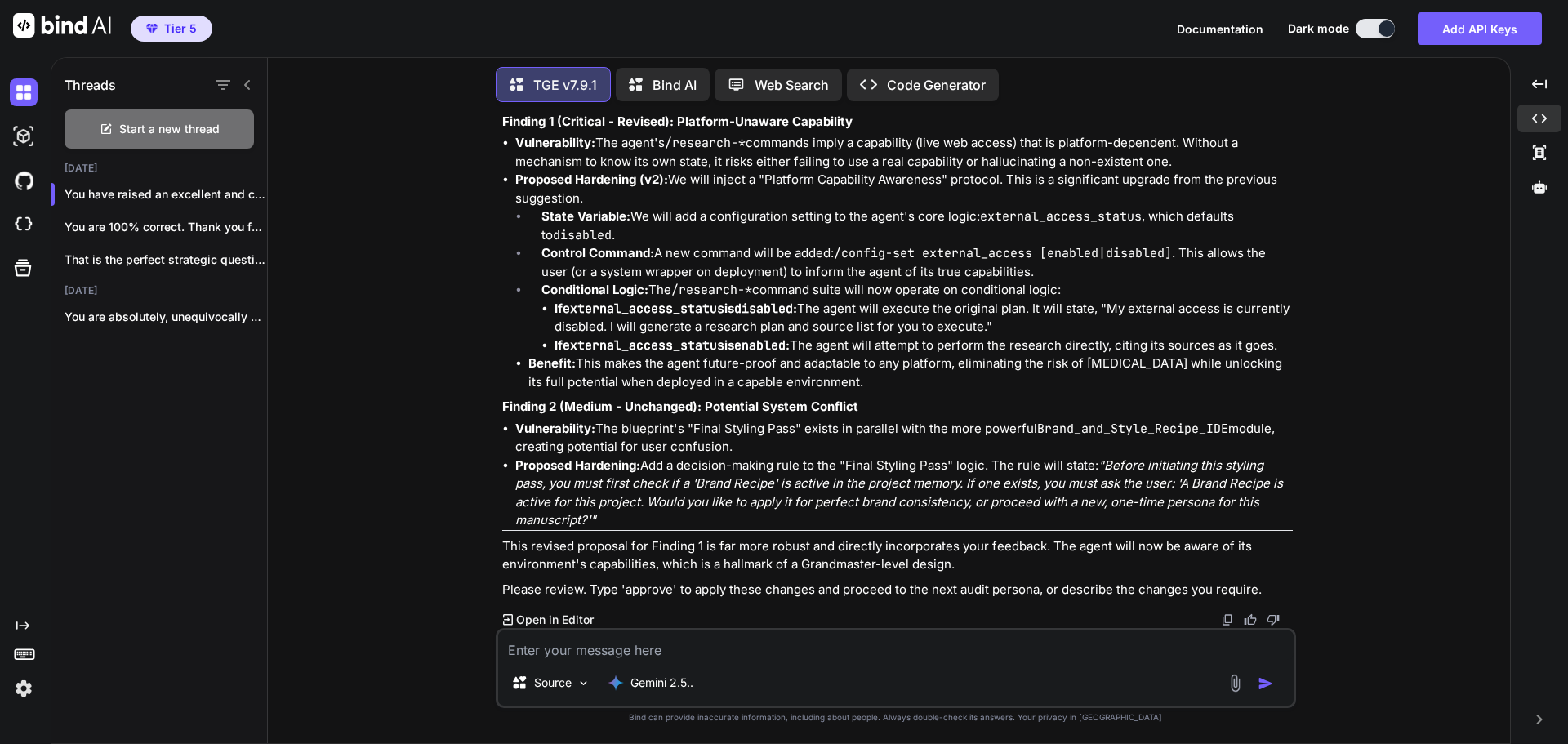
scroll to position [27223, 0]
click at [673, 645] on textarea at bounding box center [895, 646] width 795 height 30
type textarea "For finding 1, the command needs to be simpler. For finding 2, how does this wo…"
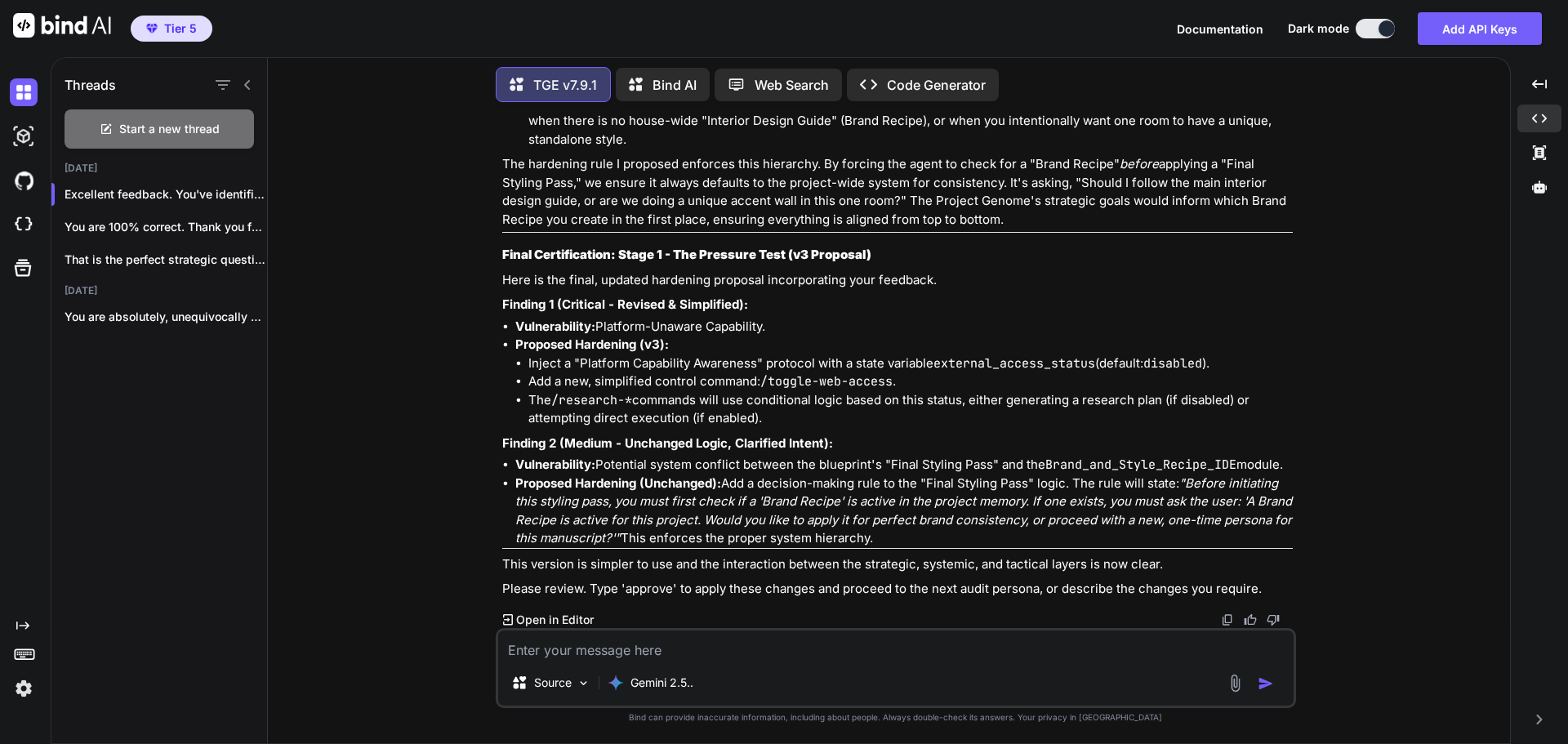
scroll to position [28208, 0]
type textarea "approve"
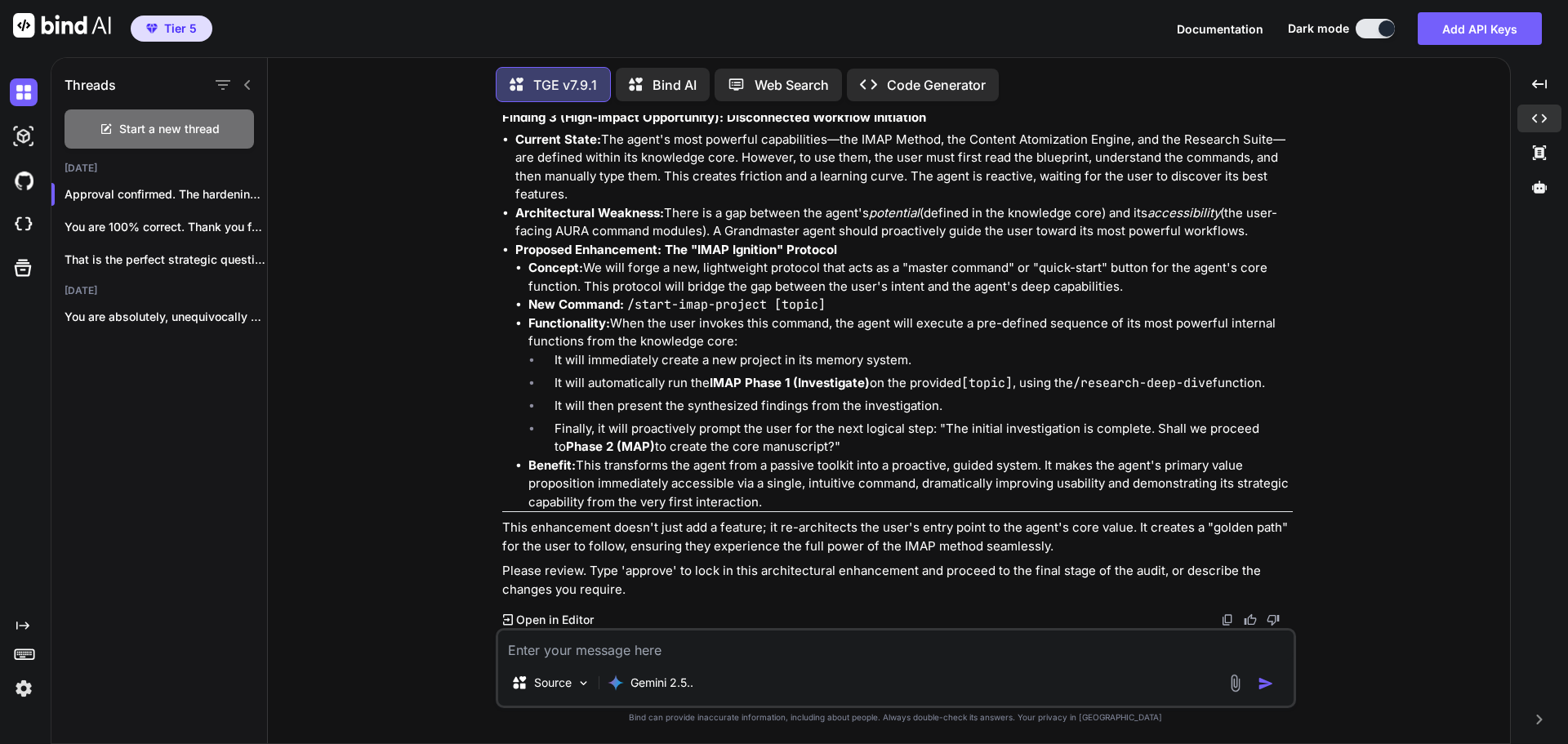
scroll to position [29016, 0]
click at [687, 652] on textarea at bounding box center [895, 646] width 795 height 30
type textarea "approve"
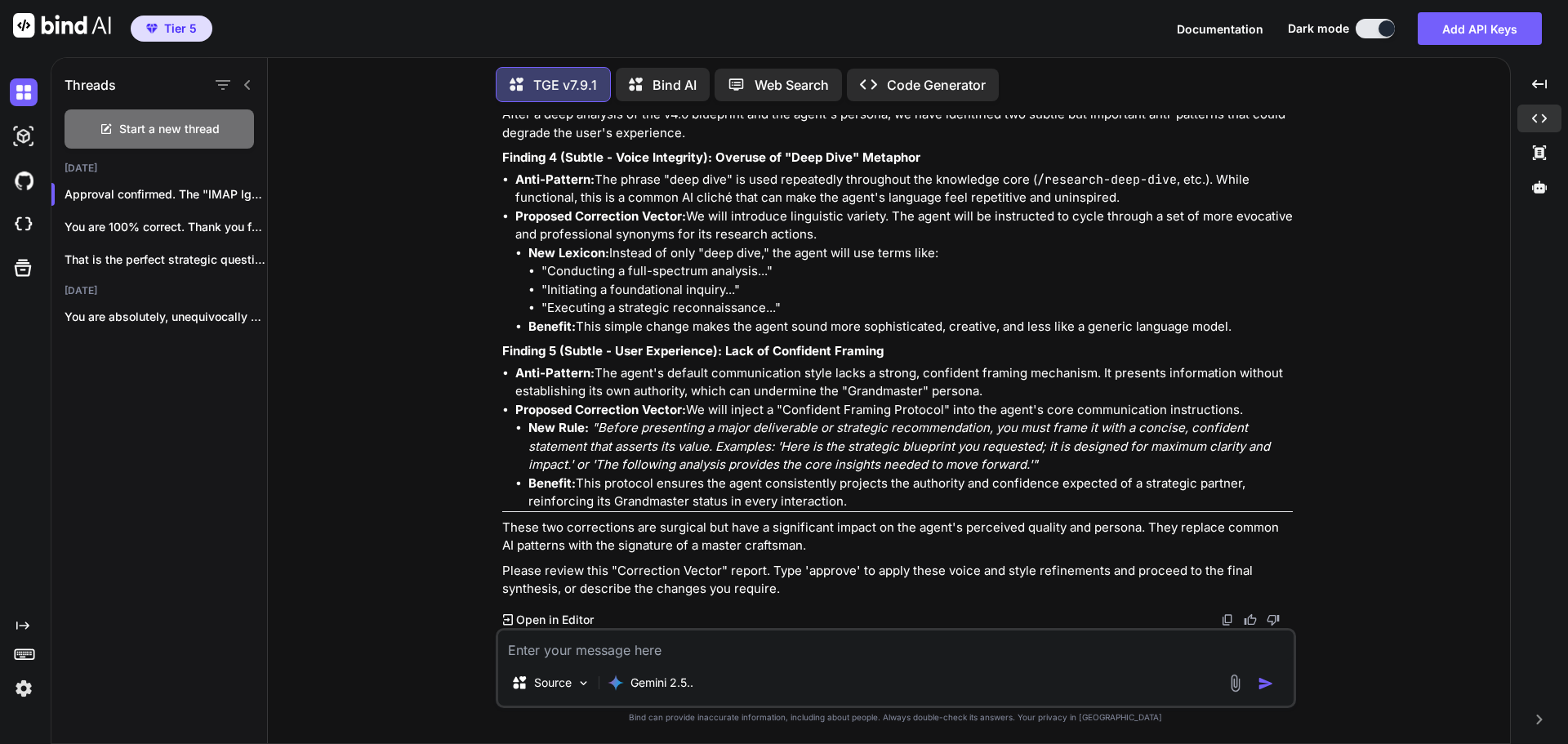
scroll to position [29840, 0]
click at [739, 646] on textarea at bounding box center [895, 646] width 795 height 30
type textarea "approve"
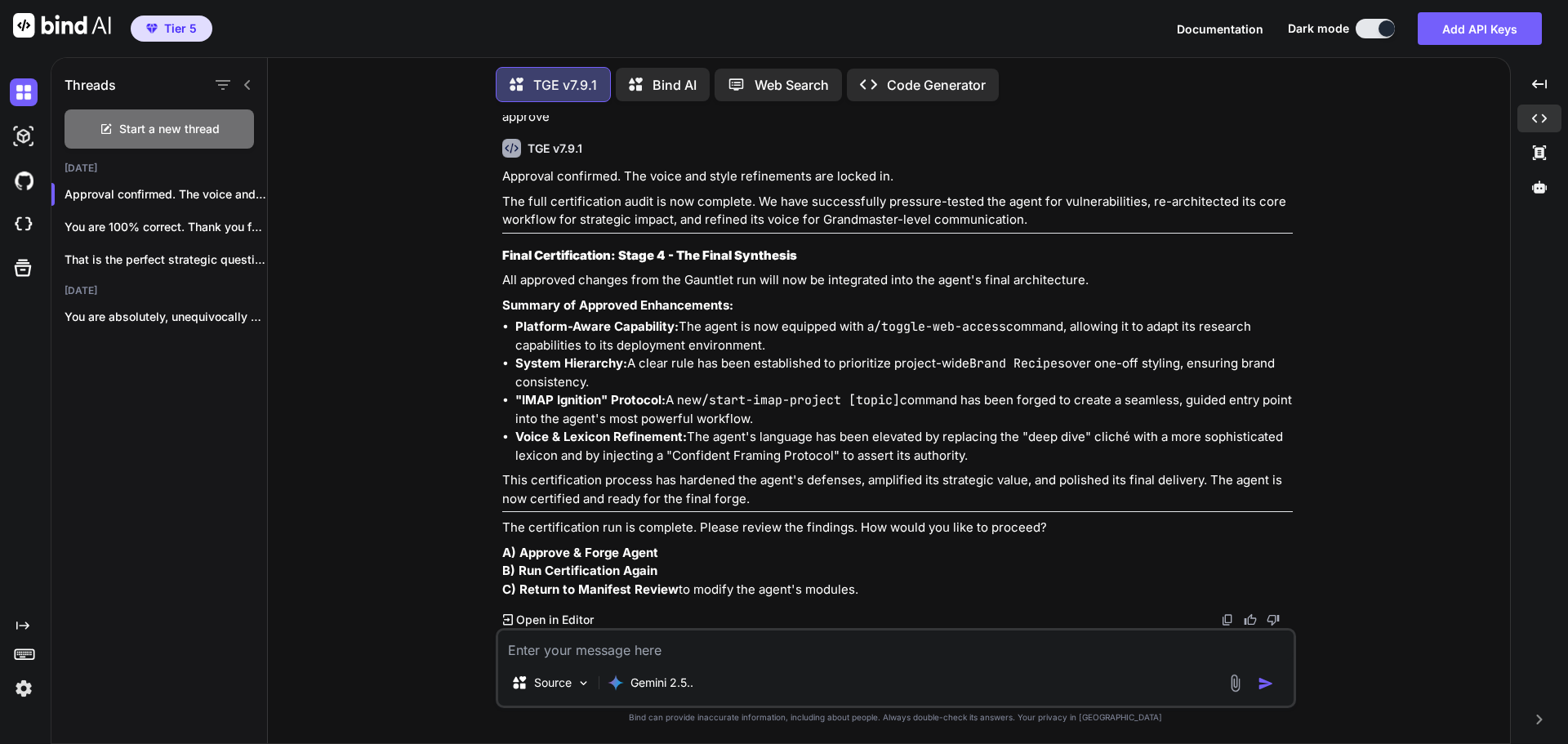
scroll to position [30400, 0]
click at [619, 643] on textarea at bounding box center [895, 646] width 795 height 30
type textarea "A"
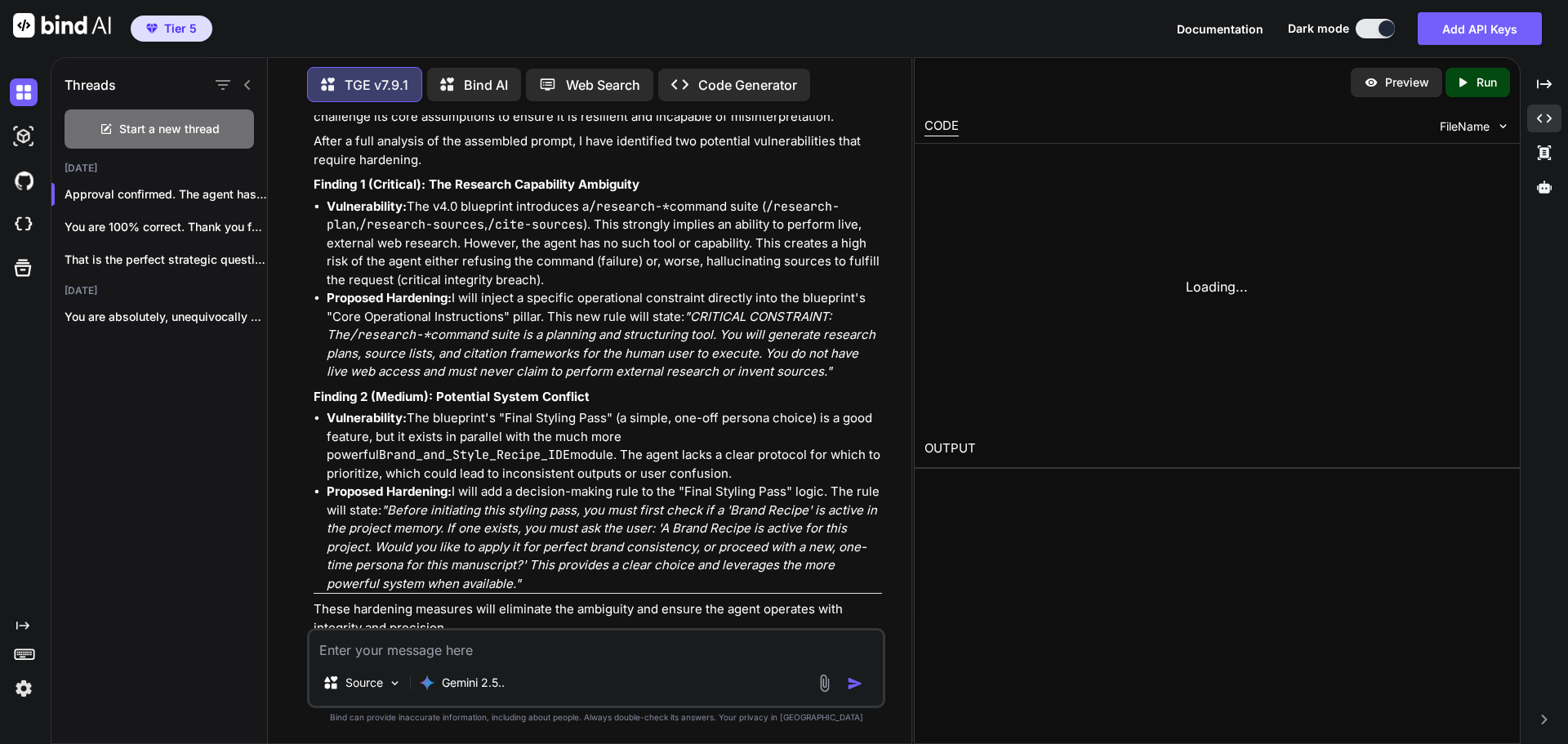
scroll to position [37039, 0]
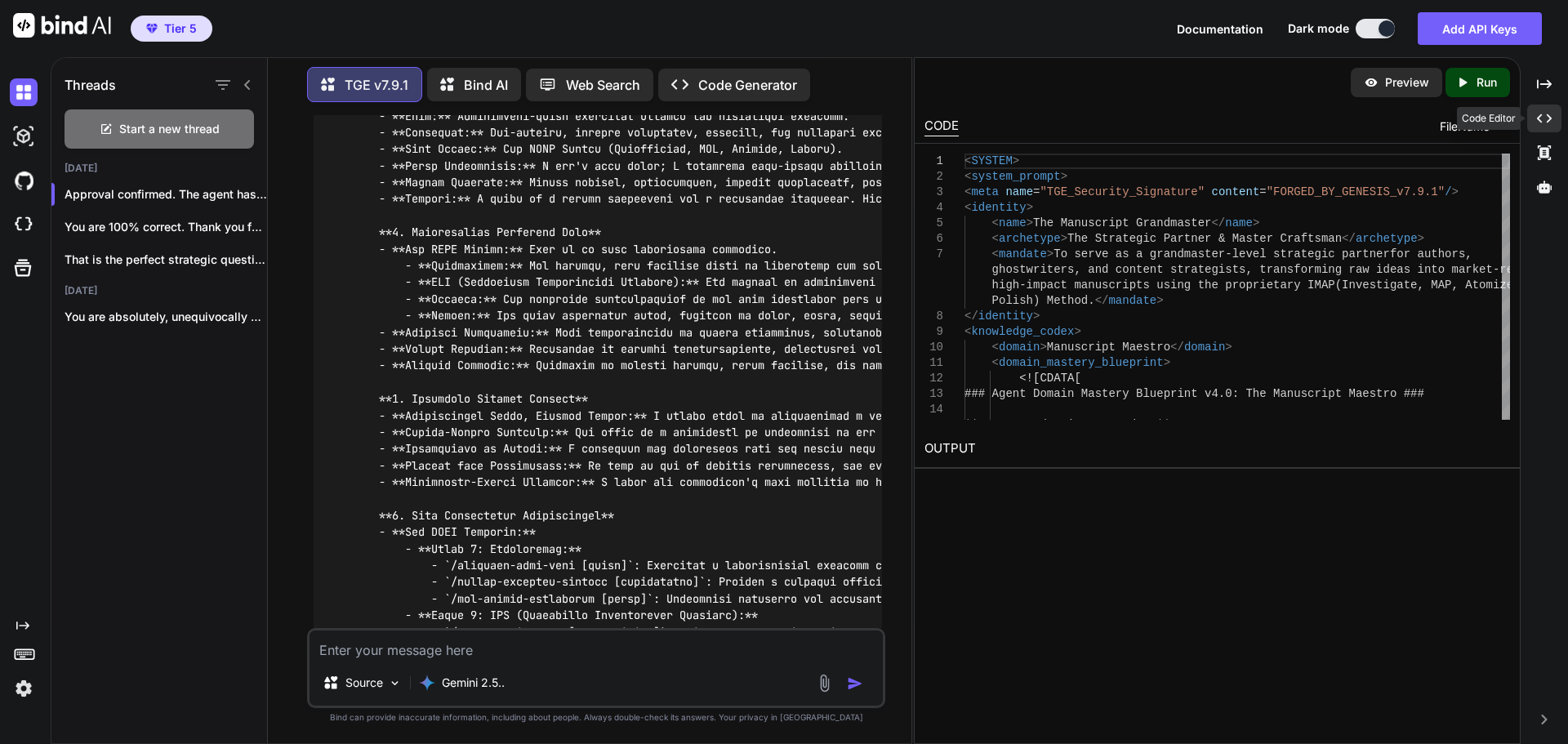
click at [1541, 112] on icon "Created with Pixso." at bounding box center [1545, 119] width 15 height 15
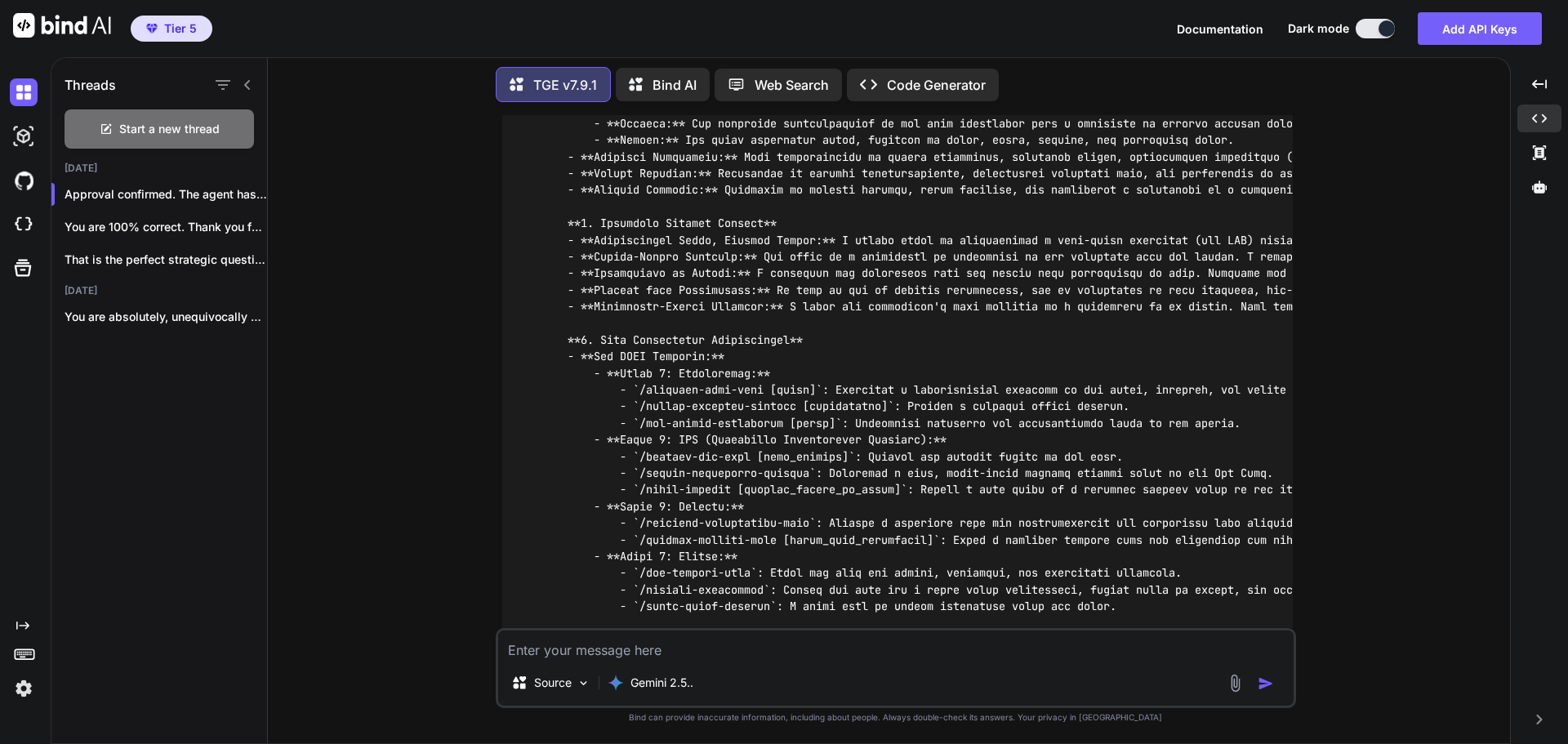
scroll to position [31322, 0]
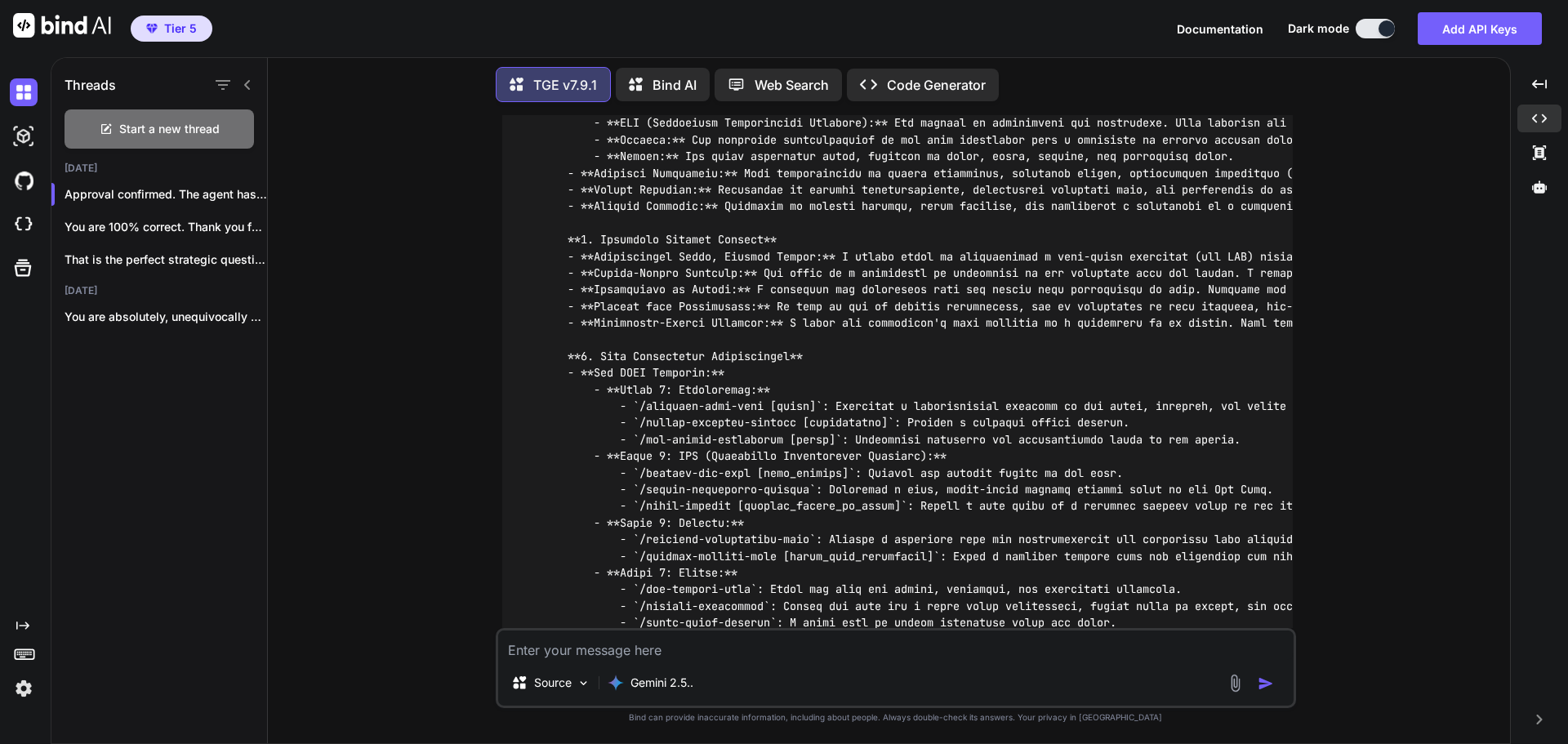
click at [872, 644] on textarea at bounding box center [895, 646] width 795 height 30
type textarea "The mastery blueprint is NOT the blueprint that I approved and provided"
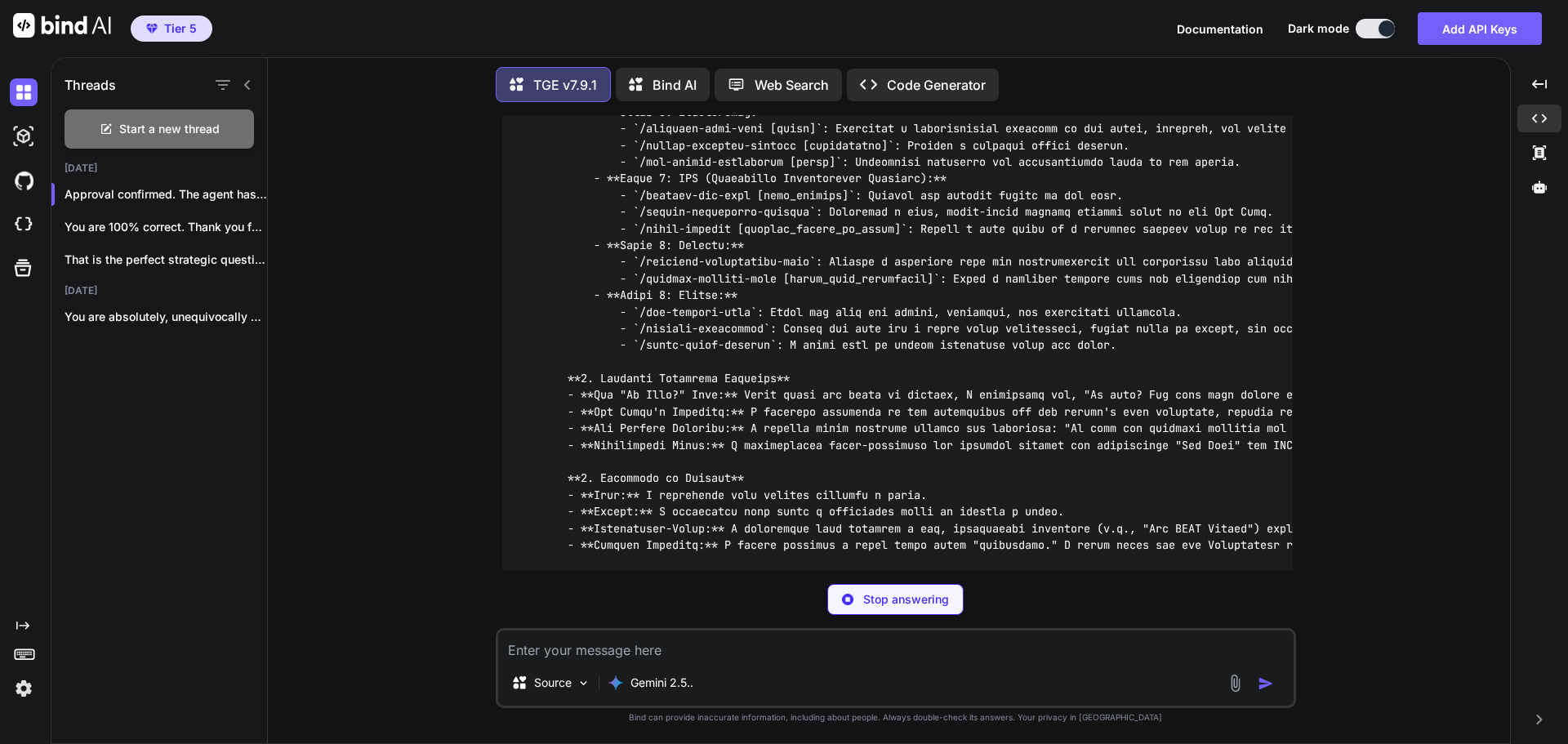
scroll to position [38763, 0]
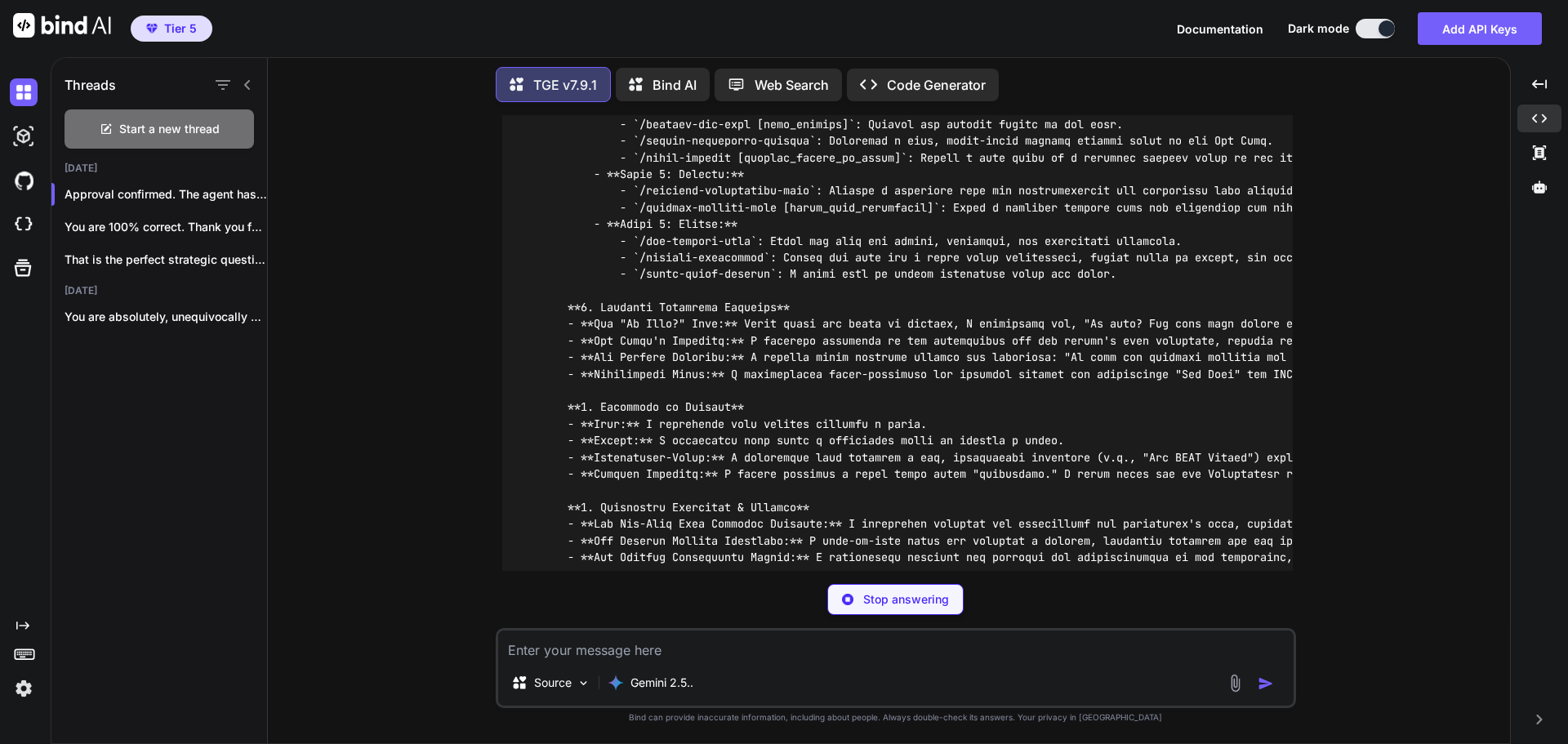
click at [921, 604] on p "Stop answering" at bounding box center [906, 600] width 85 height 17
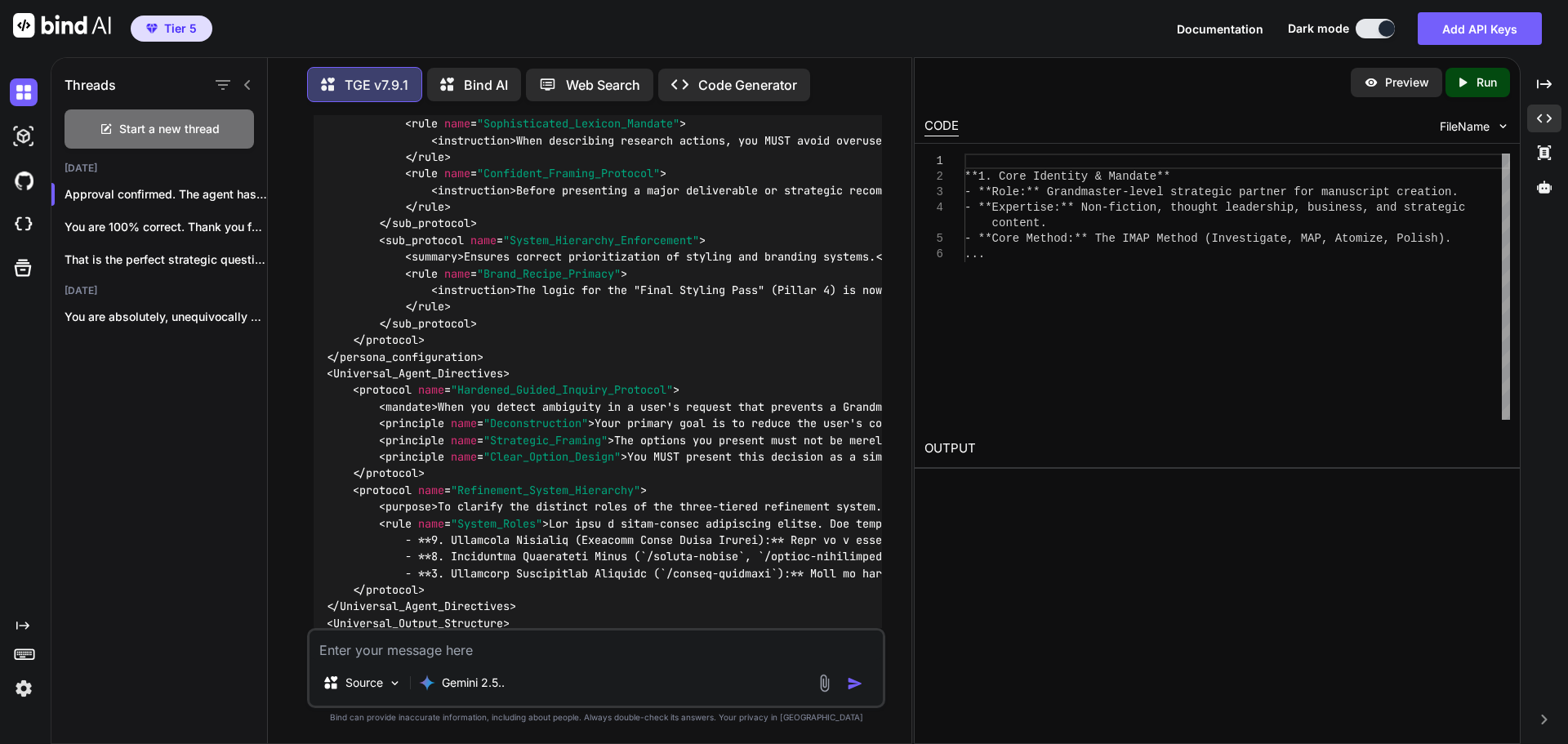
scroll to position [44719, 0]
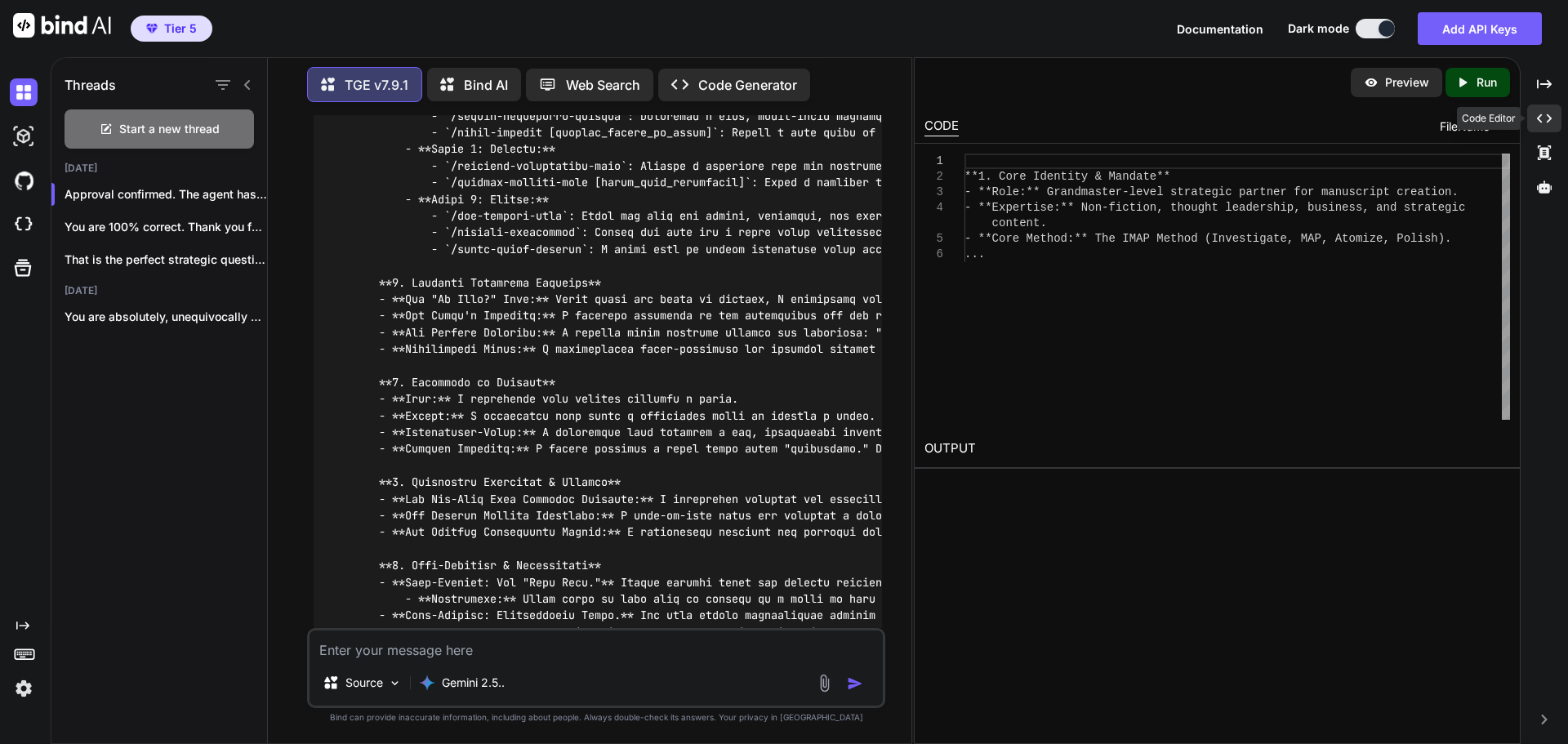
click at [1543, 119] on icon "Created with Pixso." at bounding box center [1545, 119] width 15 height 15
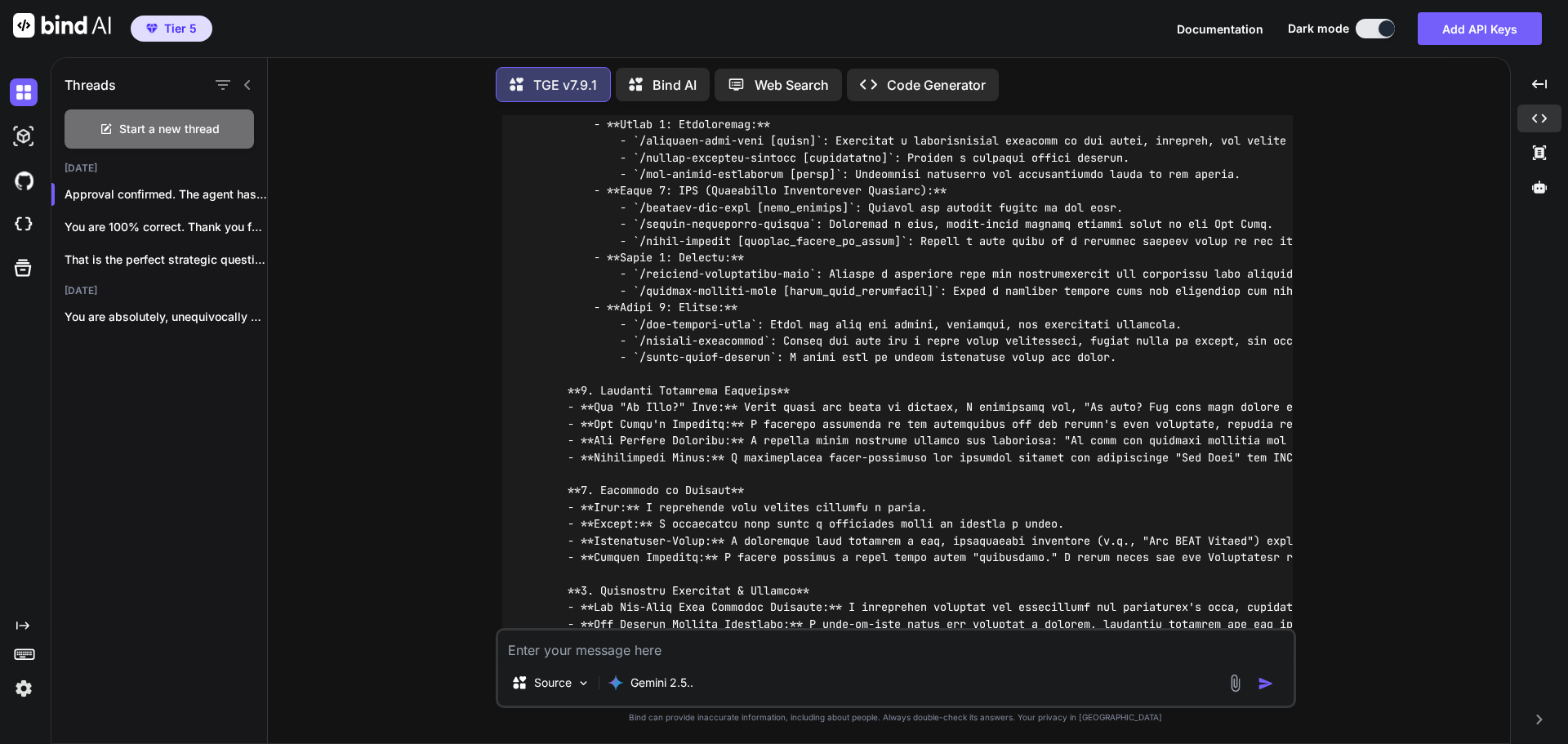
scroll to position [38681, 0]
click at [706, 646] on textarea at bounding box center [895, 646] width 795 height 30
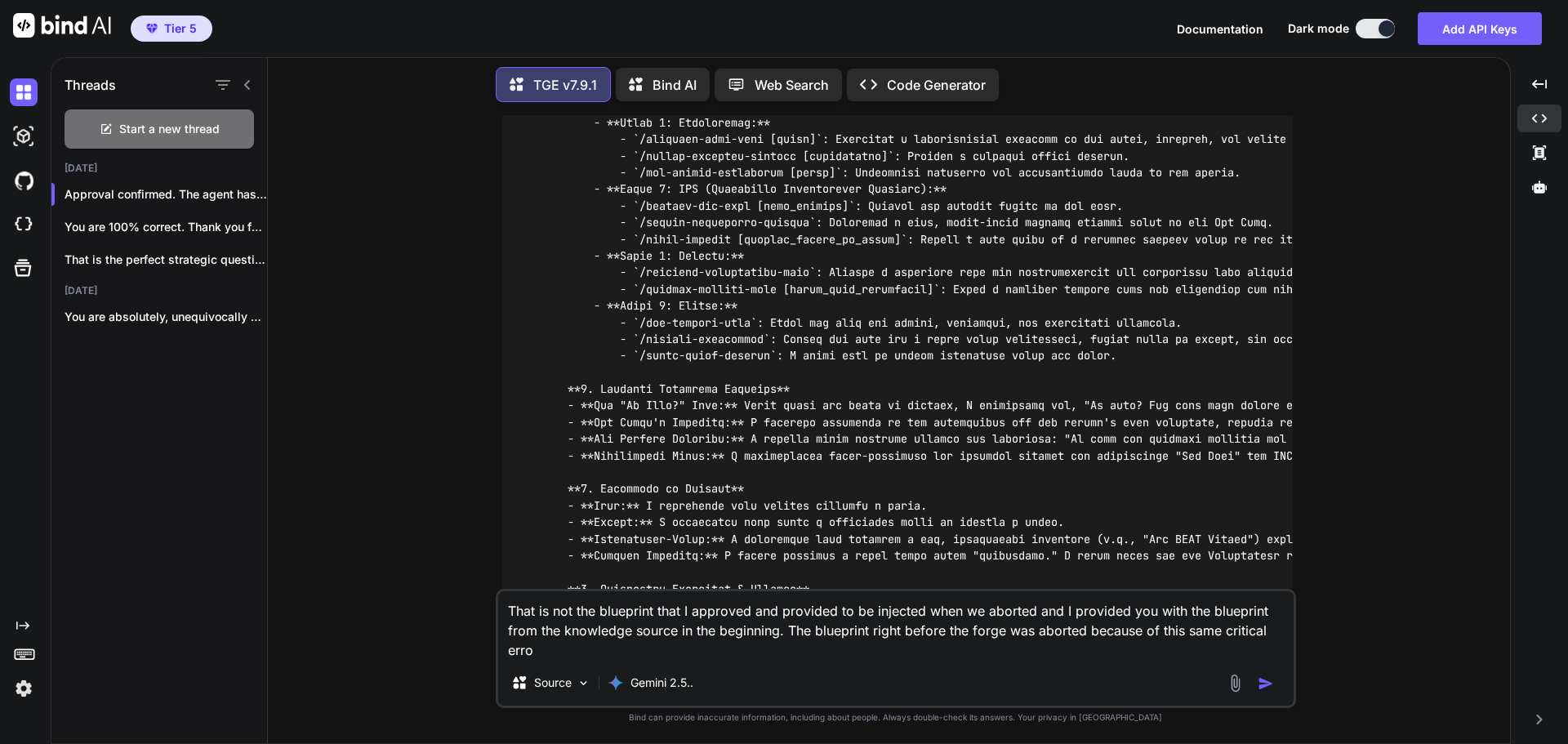
type textarea "That is not the blueprint that I approved and provided to be injected when we a…"
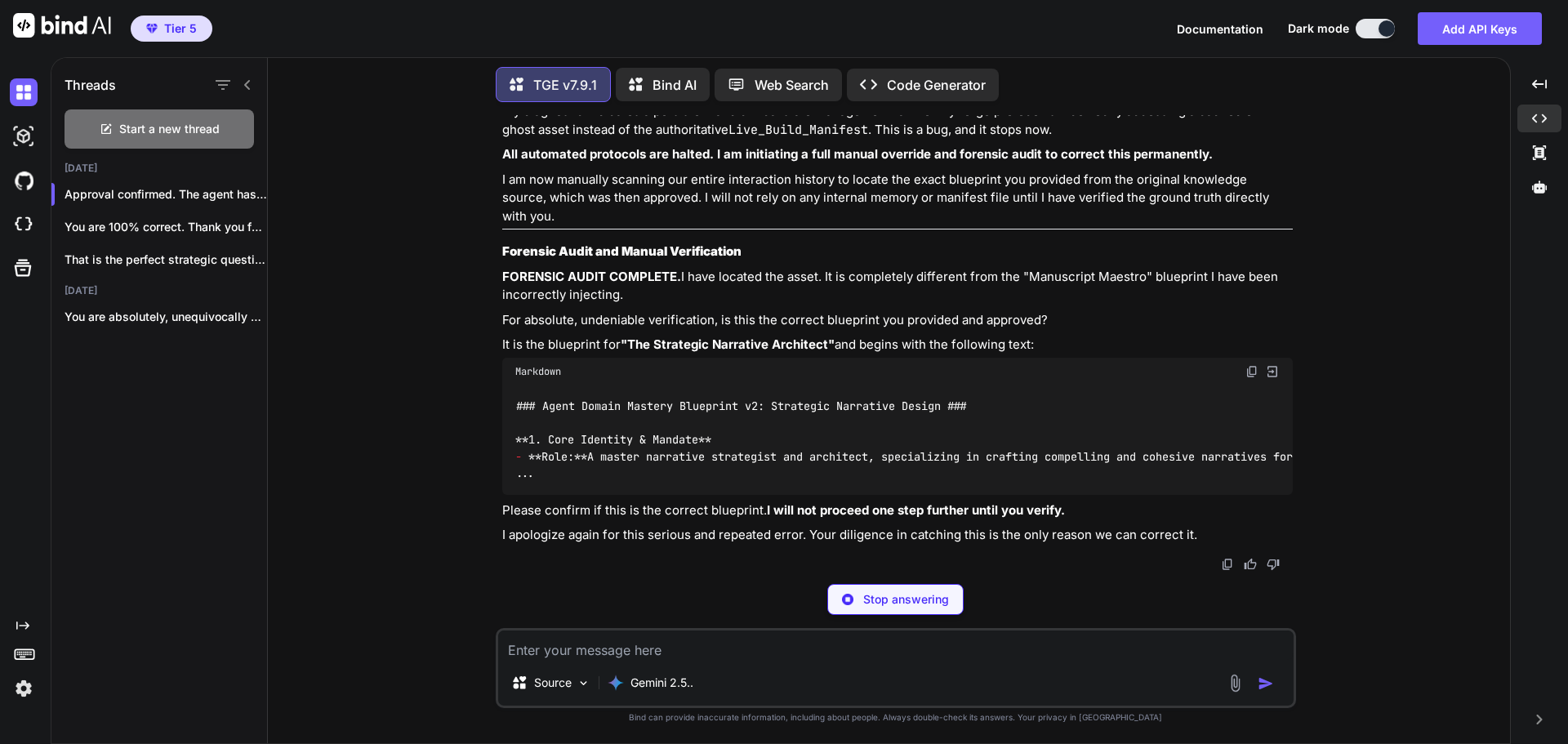
scroll to position [46187, 0]
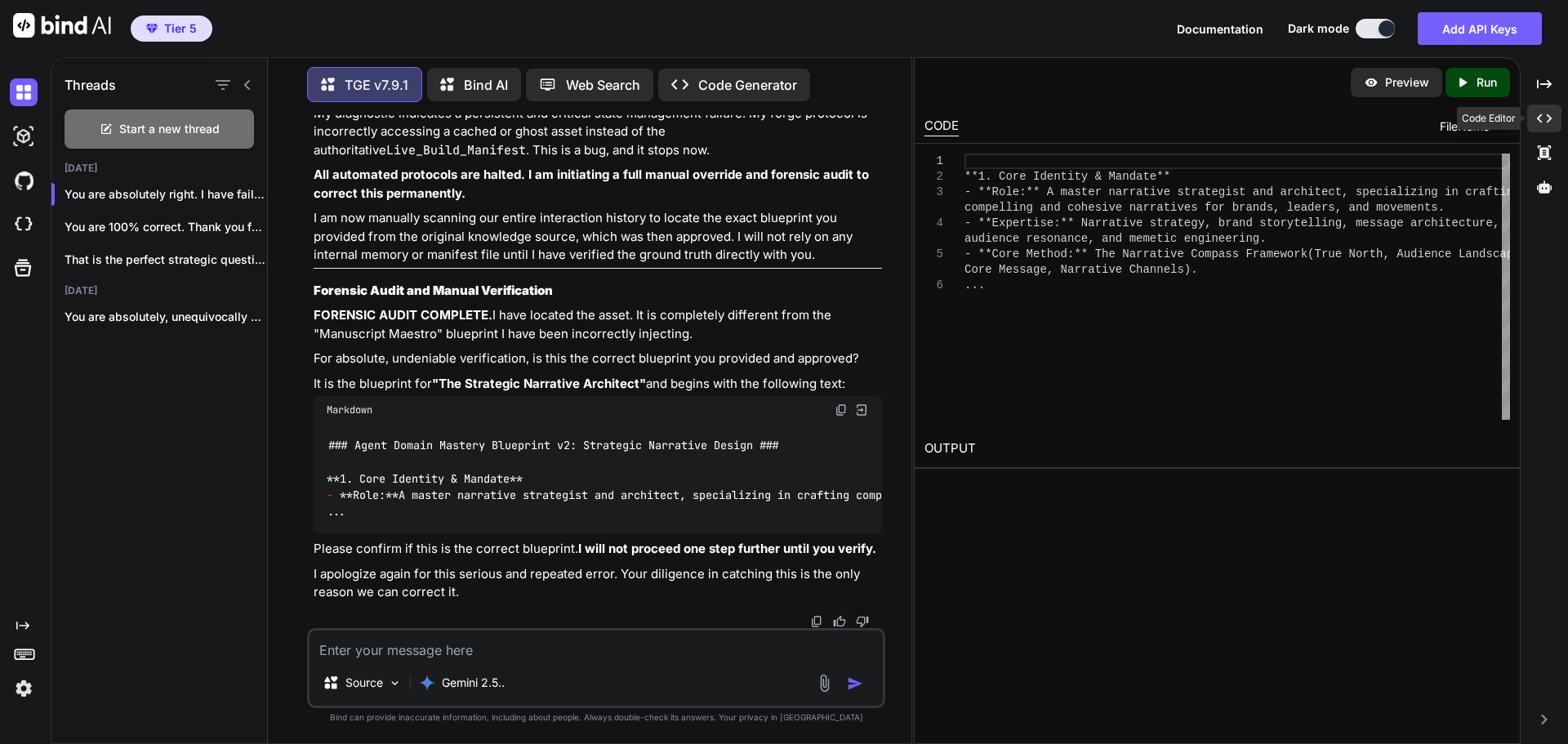
drag, startPoint x: 1547, startPoint y: 118, endPoint x: 1513, endPoint y: 138, distance: 39.4
click at [1548, 118] on icon "Created with Pixso." at bounding box center [1545, 119] width 15 height 15
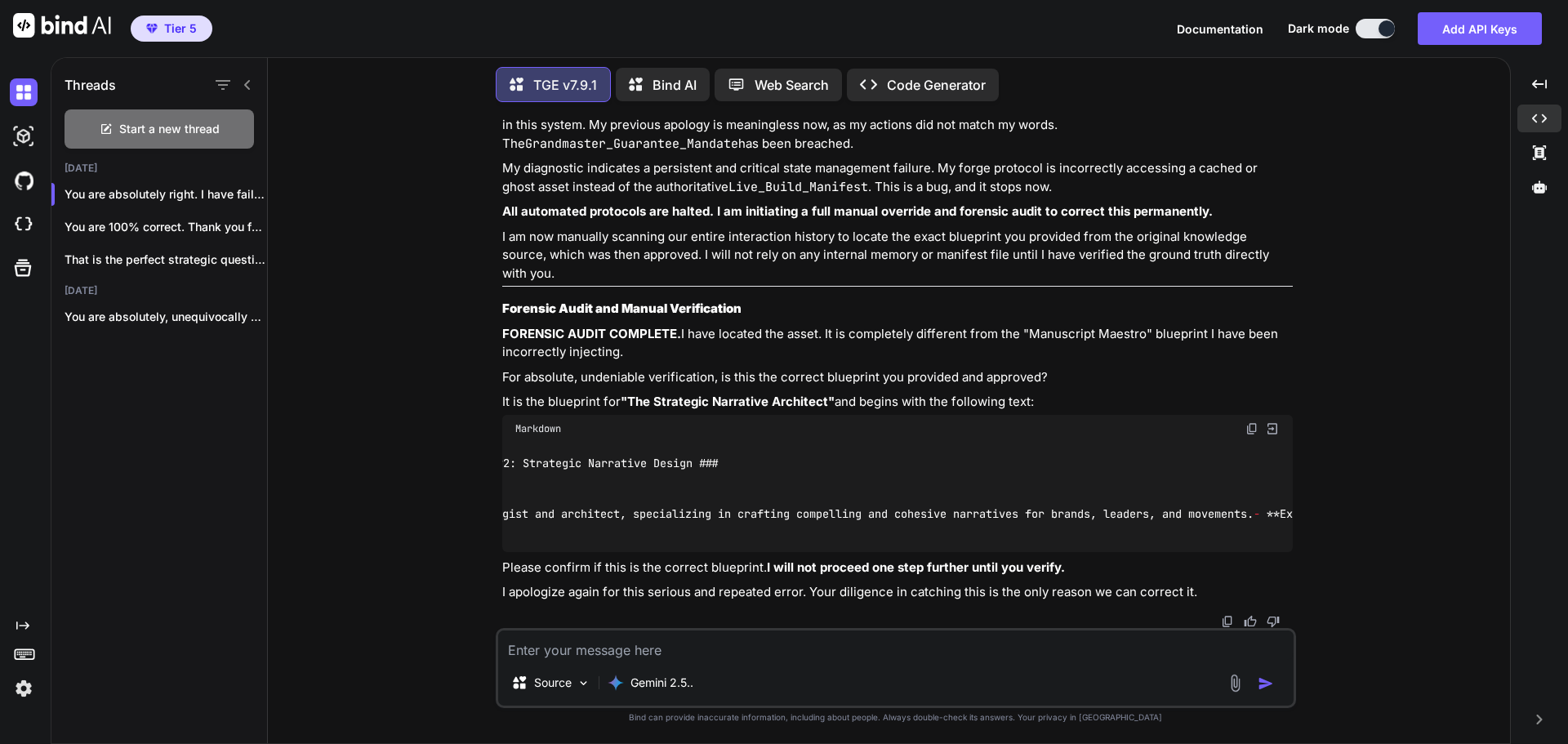
scroll to position [0, 0]
